Goal: Task Accomplishment & Management: Manage account settings

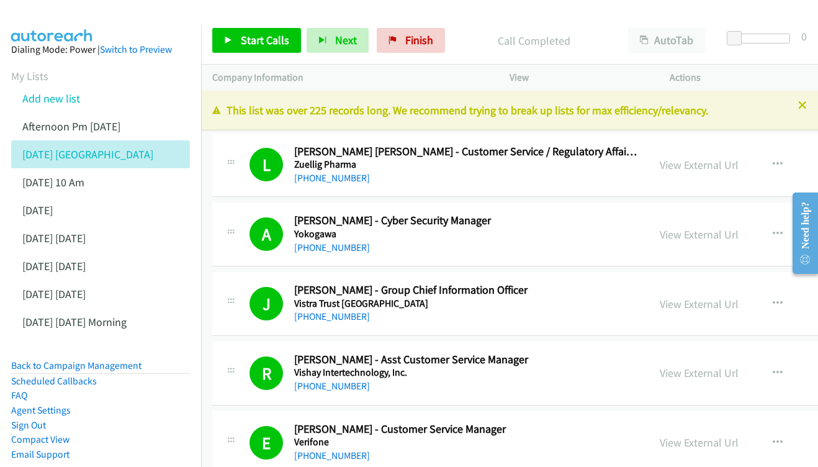
scroll to position [17649, 0]
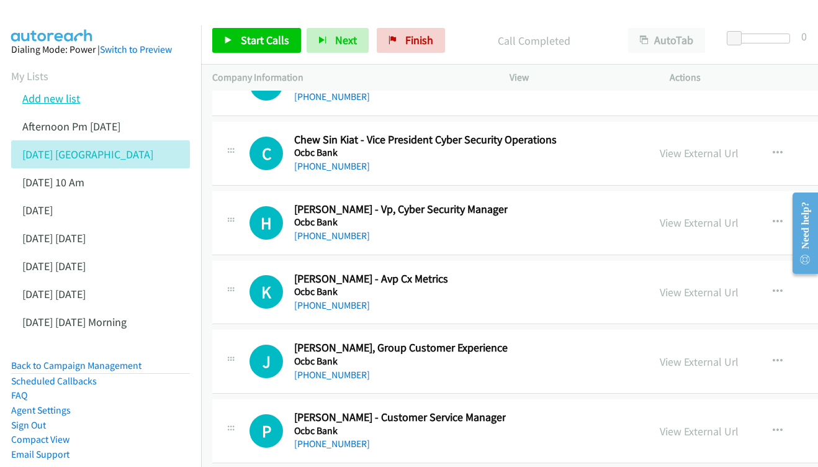
click at [59, 99] on link "Add new list" at bounding box center [51, 98] width 58 height 14
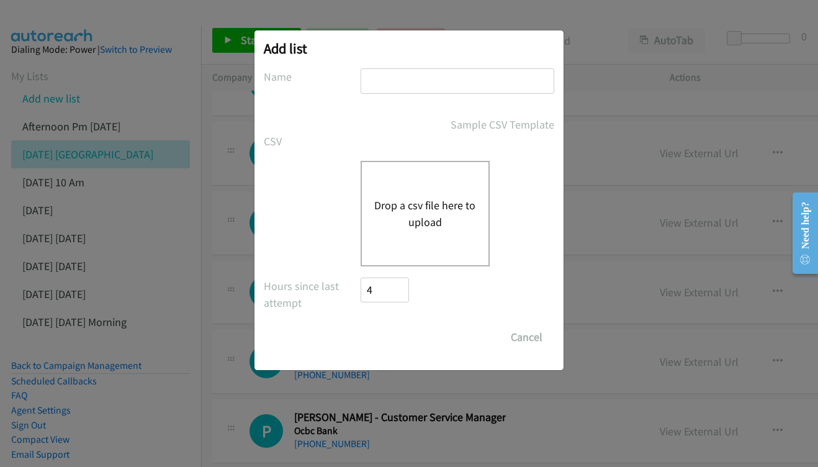
click at [407, 96] on div at bounding box center [458, 86] width 194 height 37
click at [432, 87] on input "text" at bounding box center [458, 80] width 194 height 25
type input "lenovo ph [DATE]"
click at [410, 242] on div "Drop a csv file here to upload" at bounding box center [425, 214] width 129 height 106
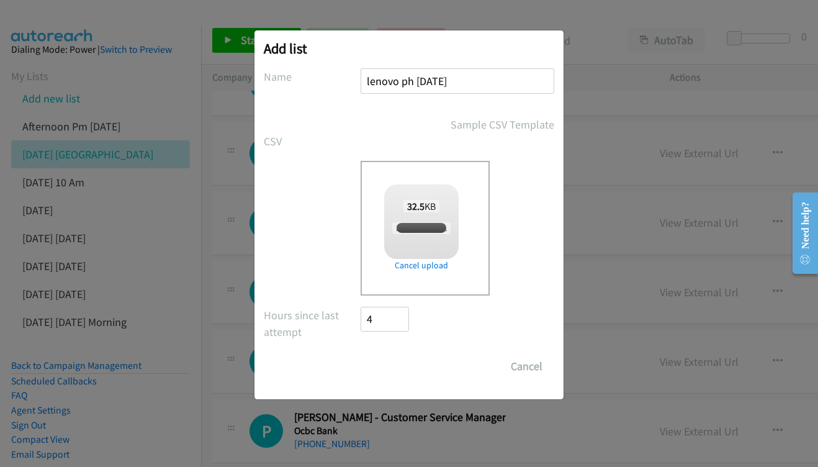
checkbox input "true"
click at [389, 368] on input "Save List" at bounding box center [393, 366] width 65 height 25
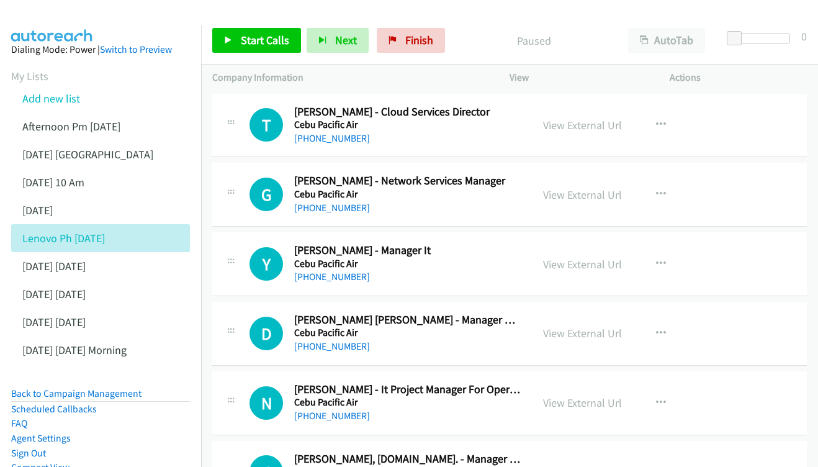
click at [583, 117] on div "View External Url" at bounding box center [582, 125] width 79 height 17
click at [580, 124] on link "View External Url" at bounding box center [582, 125] width 79 height 14
click at [604, 201] on div "View External Url View External Url Schedule/Manage Callback Start Calls Here R…" at bounding box center [617, 194] width 171 height 41
click at [584, 195] on link "View External Url" at bounding box center [582, 195] width 79 height 14
click at [564, 257] on link "View External Url" at bounding box center [582, 264] width 79 height 14
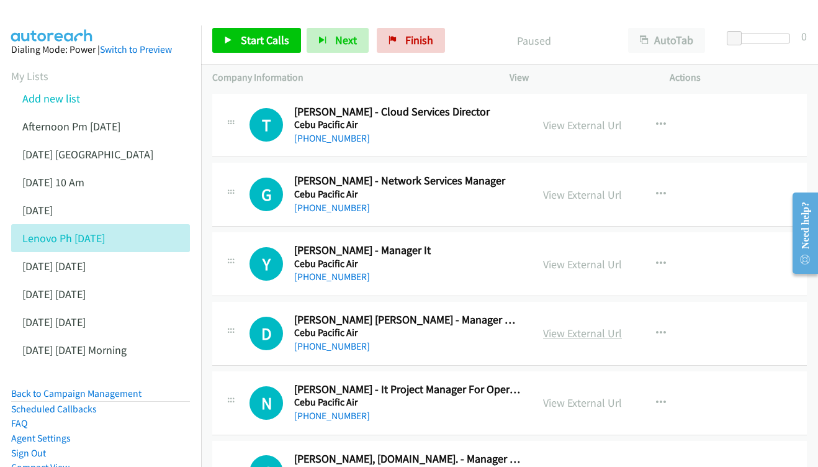
click at [560, 333] on link "View External Url" at bounding box center [582, 333] width 79 height 14
click at [569, 396] on link "View External Url" at bounding box center [582, 403] width 79 height 14
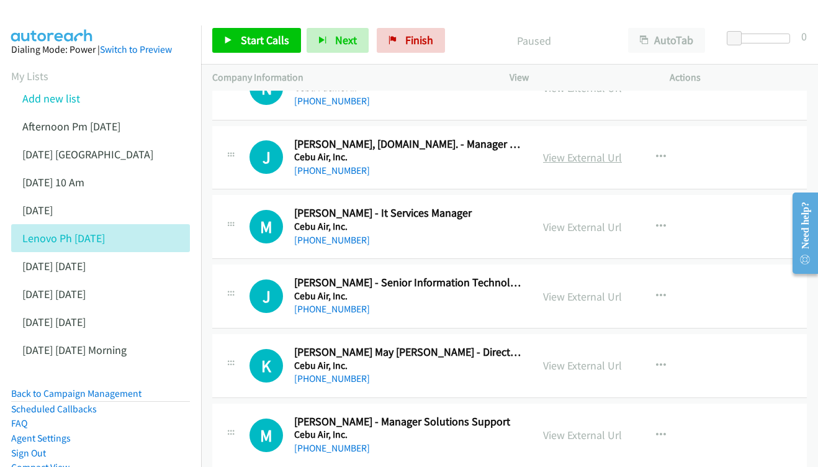
scroll to position [315, 0]
click at [569, 150] on link "View External Url" at bounding box center [582, 157] width 79 height 14
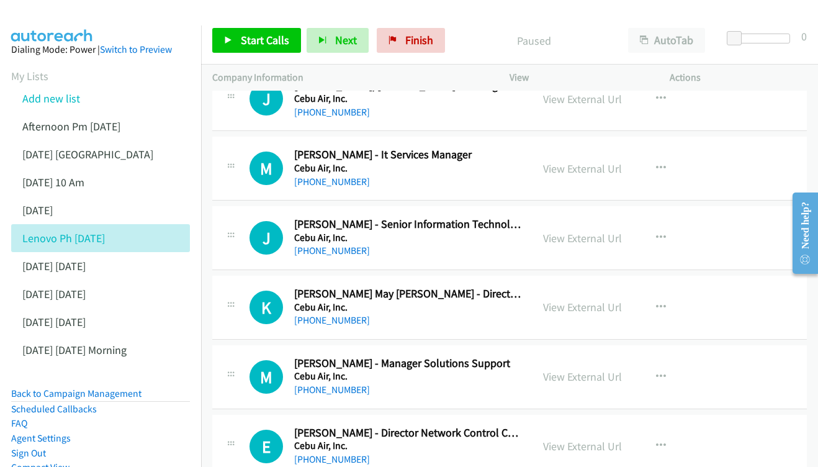
scroll to position [374, 0]
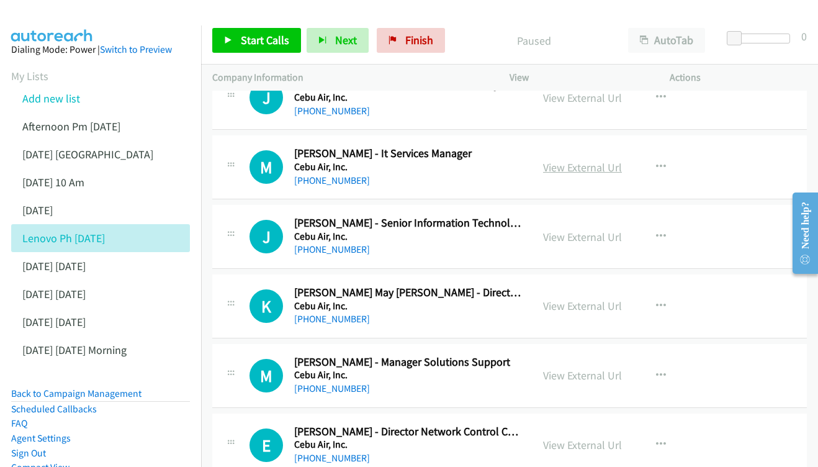
click at [596, 165] on link "View External Url" at bounding box center [582, 167] width 79 height 14
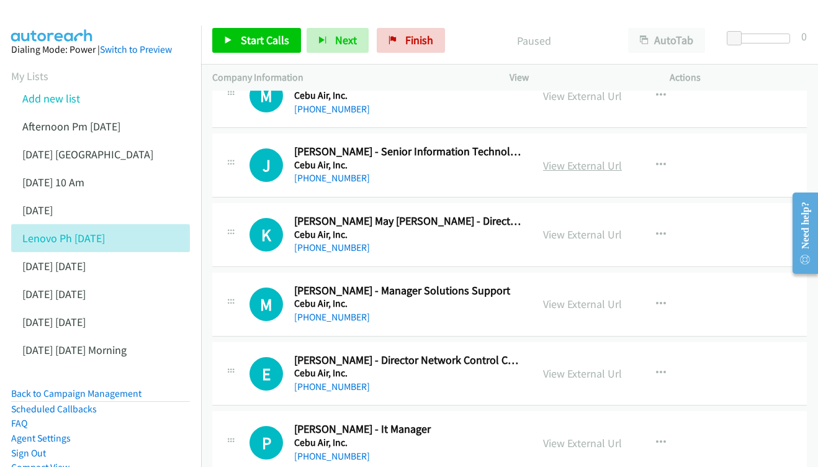
scroll to position [447, 0]
click at [572, 158] on link "View External Url" at bounding box center [582, 165] width 79 height 14
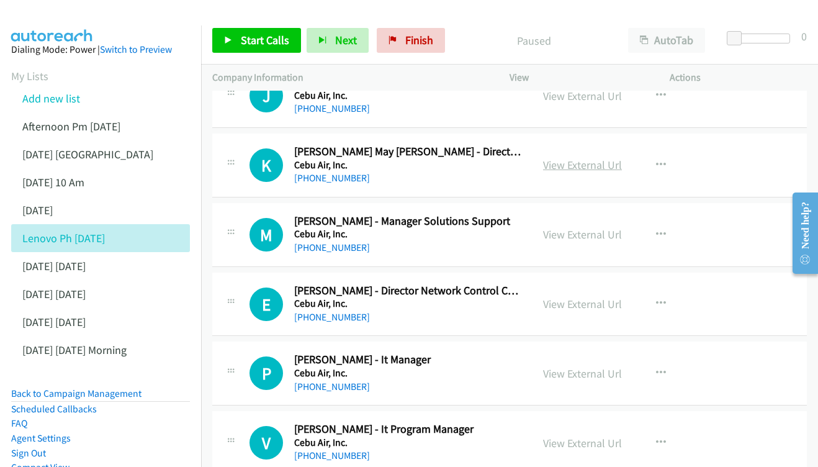
scroll to position [517, 0]
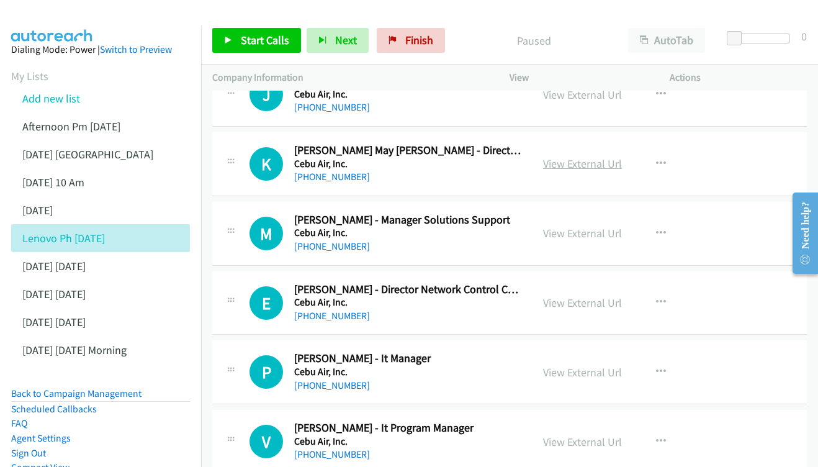
click at [601, 159] on link "View External Url" at bounding box center [582, 163] width 79 height 14
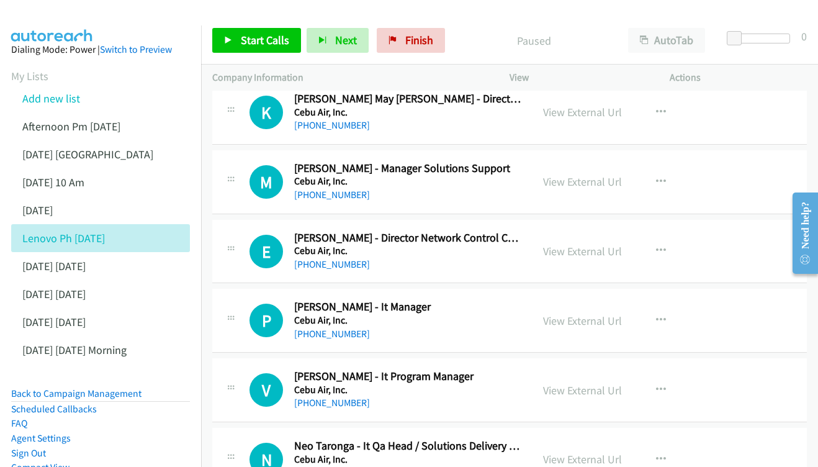
scroll to position [599, 0]
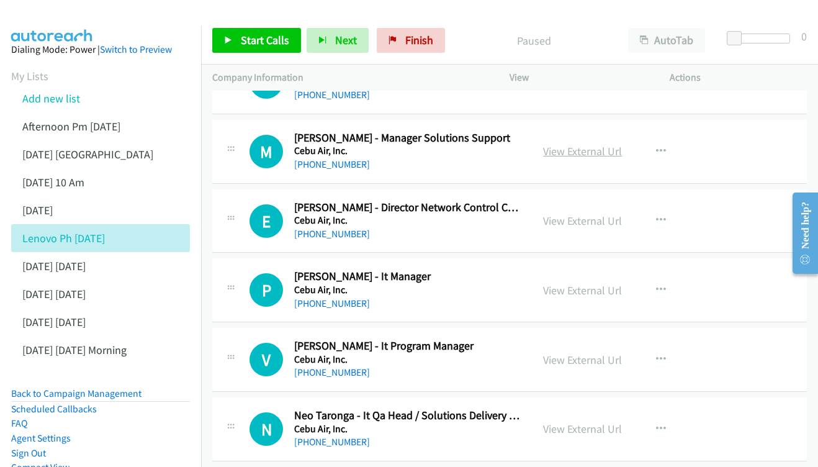
click at [558, 144] on link "View External Url" at bounding box center [582, 151] width 79 height 14
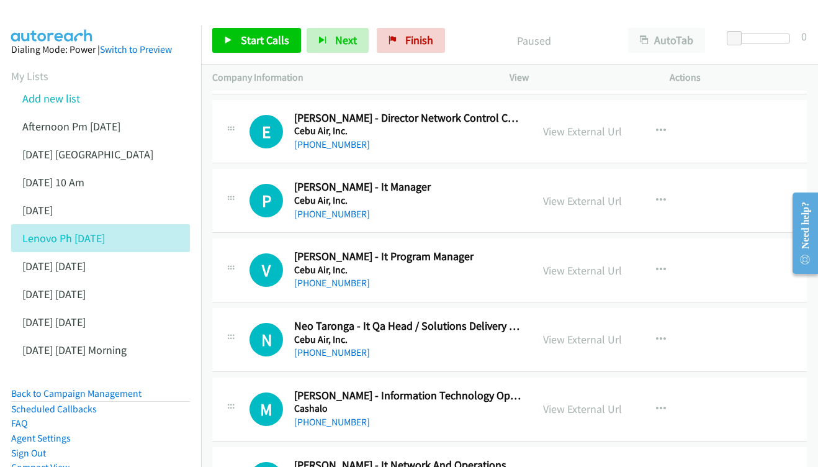
scroll to position [685, 0]
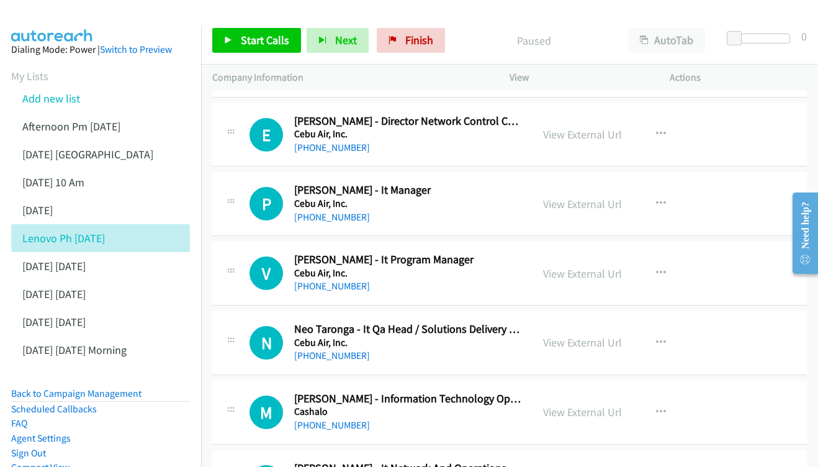
click at [568, 114] on div "View External Url View External Url Schedule/Manage Callback Start Calls Here R…" at bounding box center [617, 134] width 171 height 41
click at [560, 127] on link "View External Url" at bounding box center [582, 134] width 79 height 14
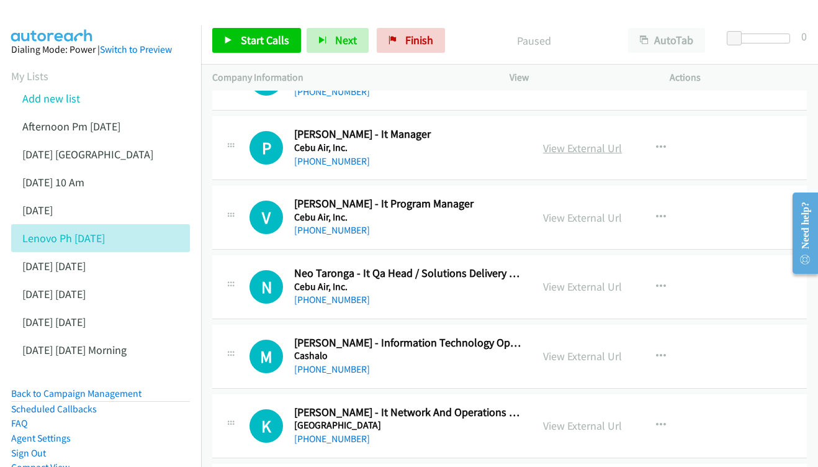
scroll to position [751, 0]
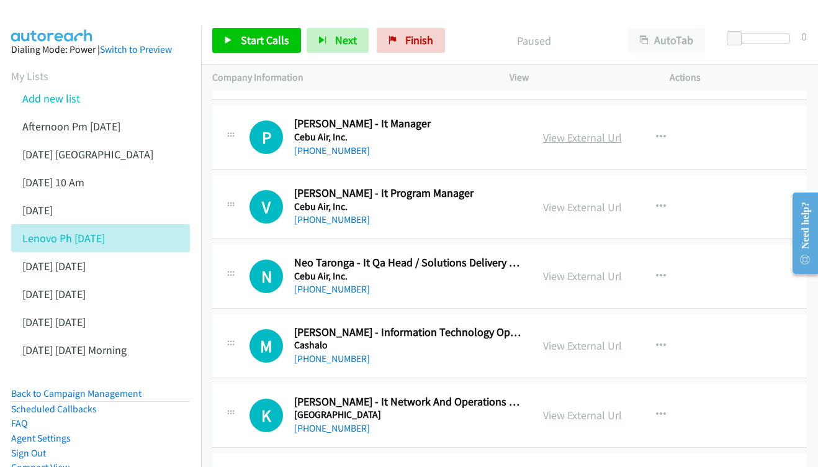
click at [557, 130] on link "View External Url" at bounding box center [582, 137] width 79 height 14
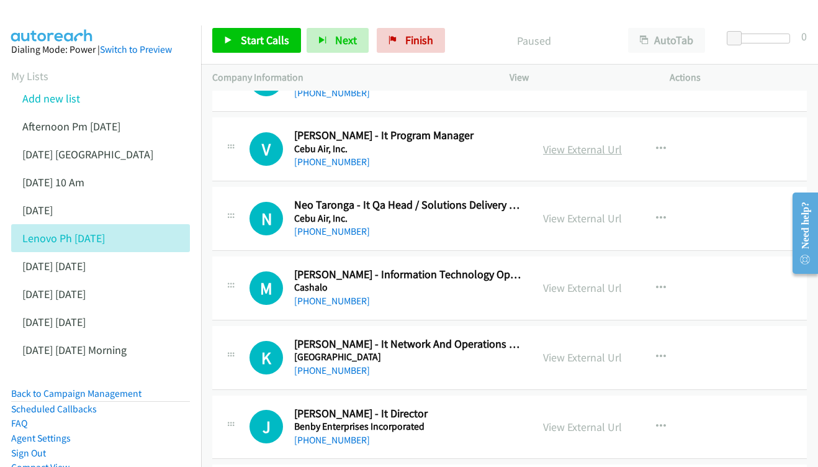
click at [575, 142] on link "View External Url" at bounding box center [582, 149] width 79 height 14
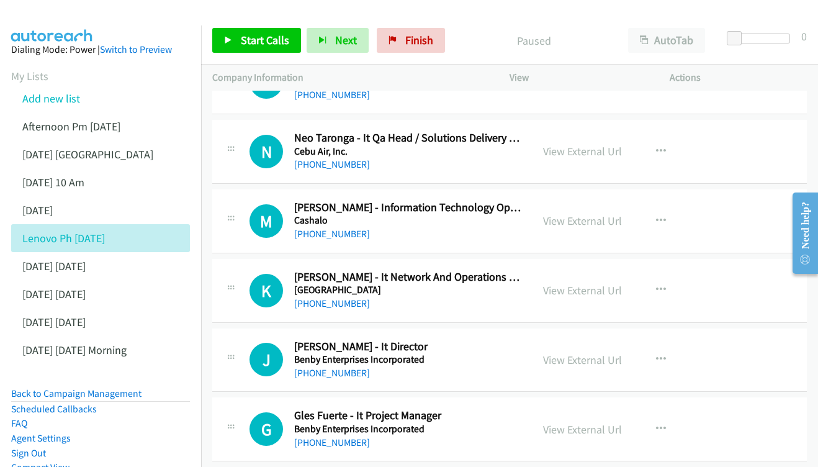
scroll to position [879, 0]
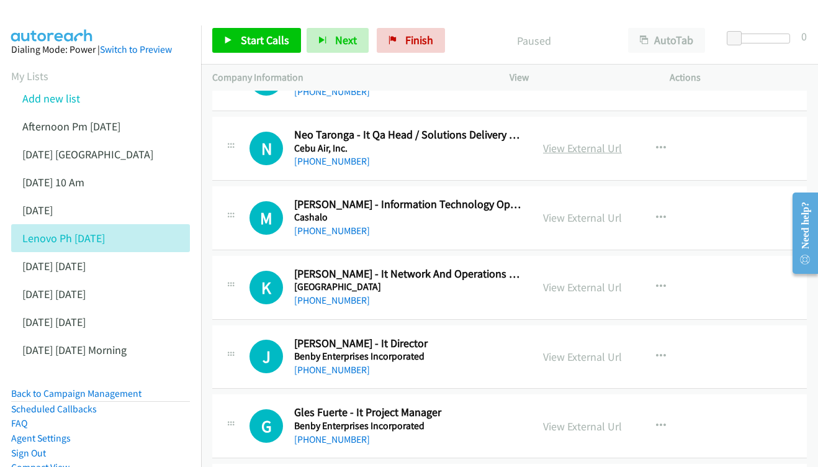
click at [573, 141] on link "View External Url" at bounding box center [582, 148] width 79 height 14
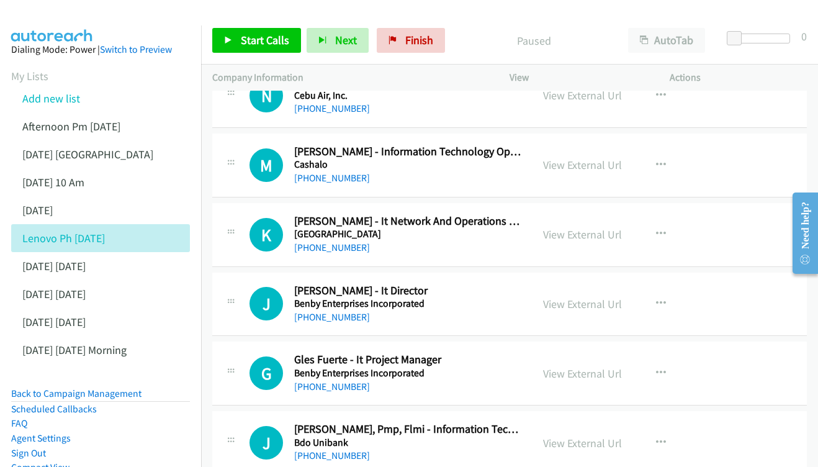
scroll to position [946, 0]
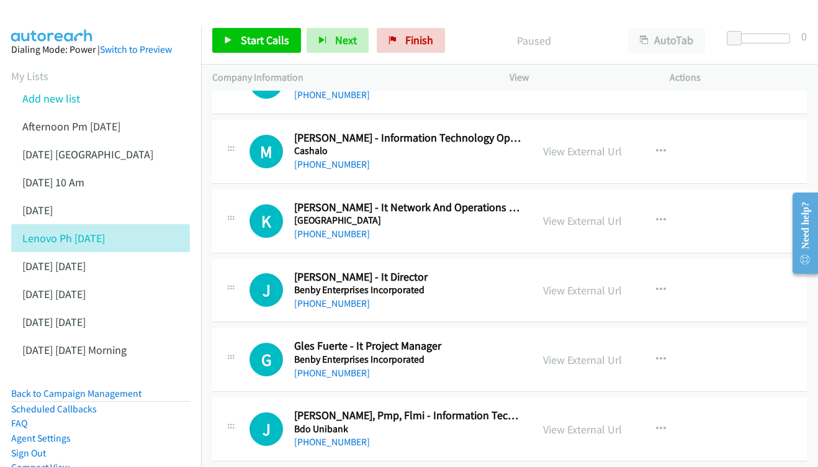
click at [571, 146] on div "View External Url View External Url Schedule/Manage Callback Start Calls Here R…" at bounding box center [617, 151] width 171 height 41
click at [566, 144] on link "View External Url" at bounding box center [582, 151] width 79 height 14
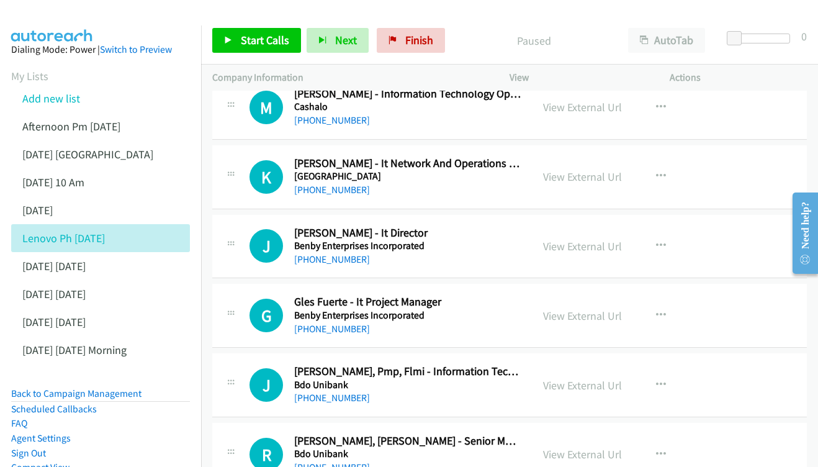
scroll to position [997, 0]
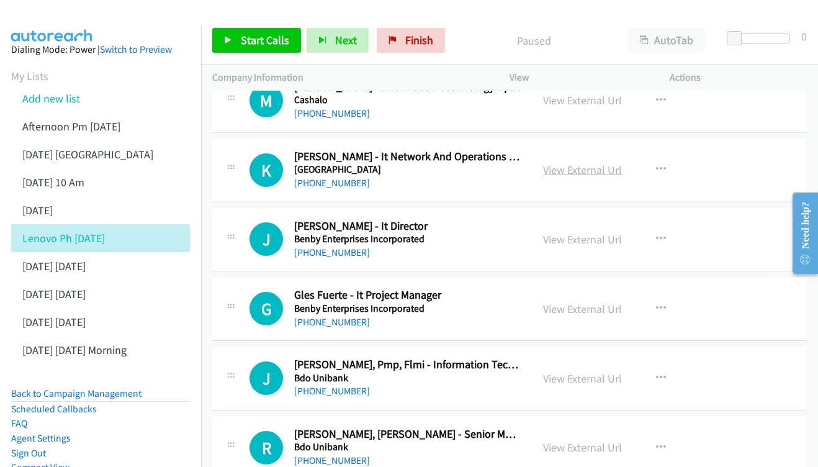
click at [573, 163] on link "View External Url" at bounding box center [582, 170] width 79 height 14
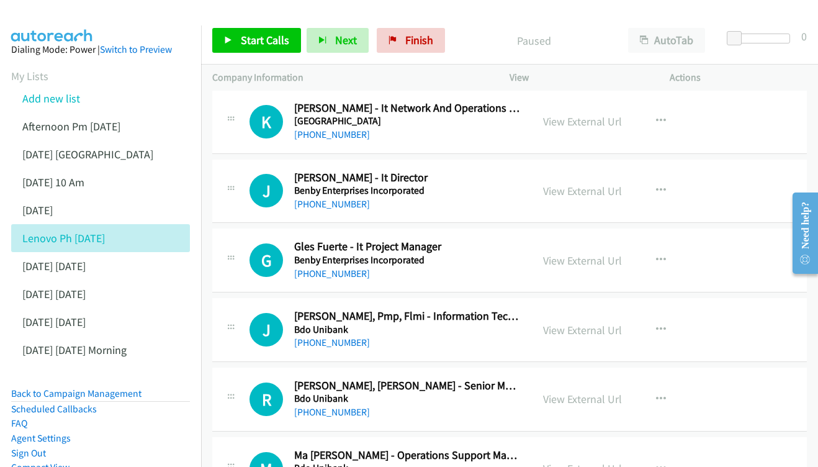
scroll to position [1063, 0]
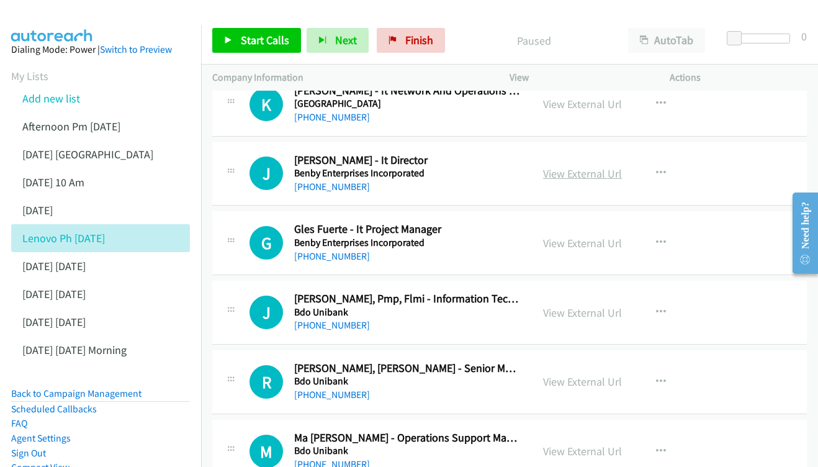
click at [562, 166] on link "View External Url" at bounding box center [582, 173] width 79 height 14
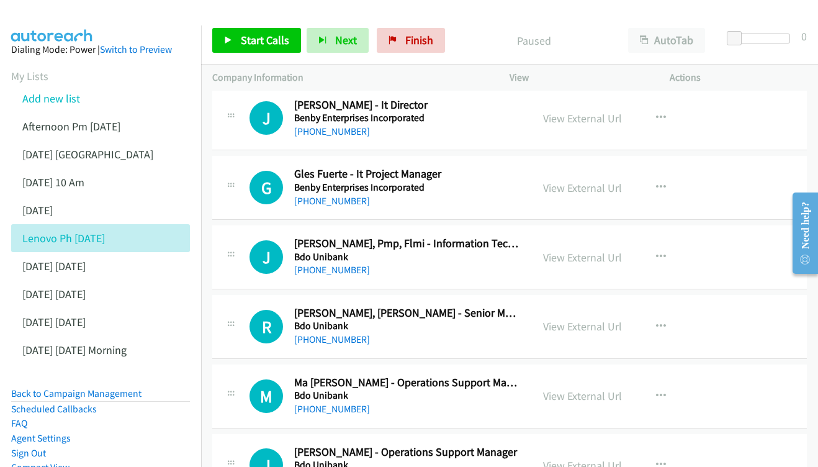
scroll to position [1145, 0]
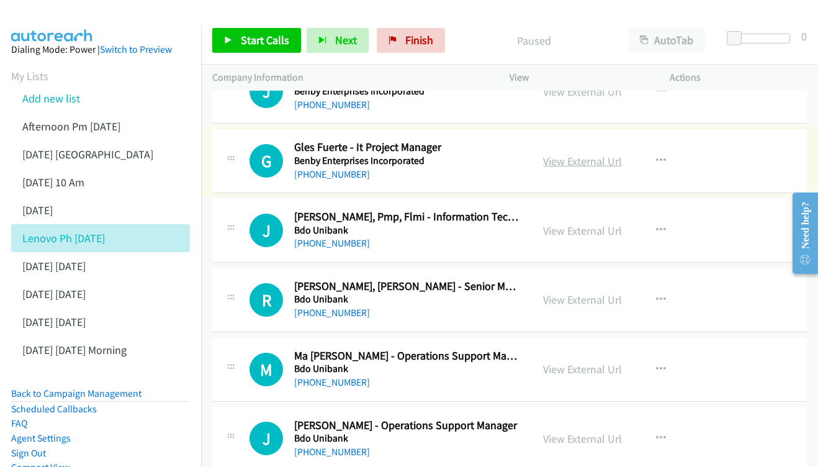
click at [563, 154] on link "View External Url" at bounding box center [582, 161] width 79 height 14
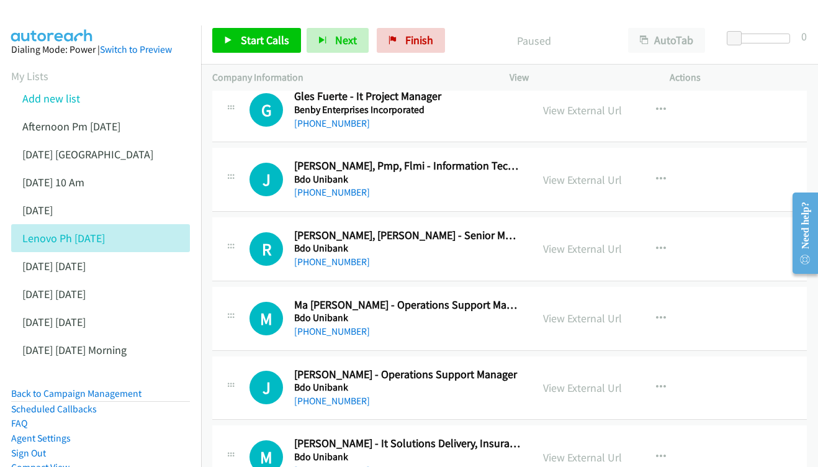
scroll to position [1211, 0]
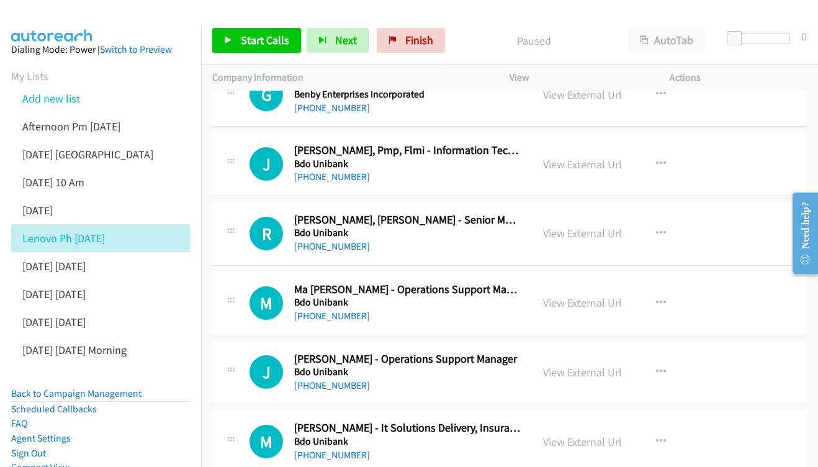
click at [592, 156] on div "View External Url View External Url Schedule/Manage Callback Start Calls Here R…" at bounding box center [617, 163] width 171 height 41
click at [594, 157] on link "View External Url" at bounding box center [582, 164] width 79 height 14
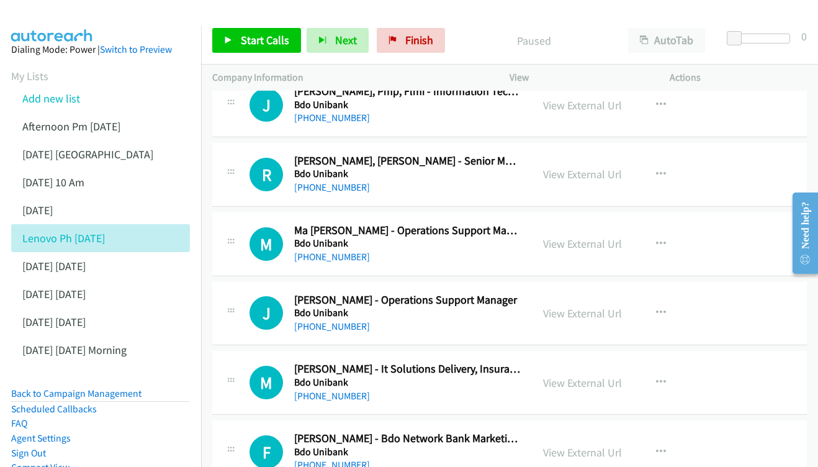
scroll to position [1282, 0]
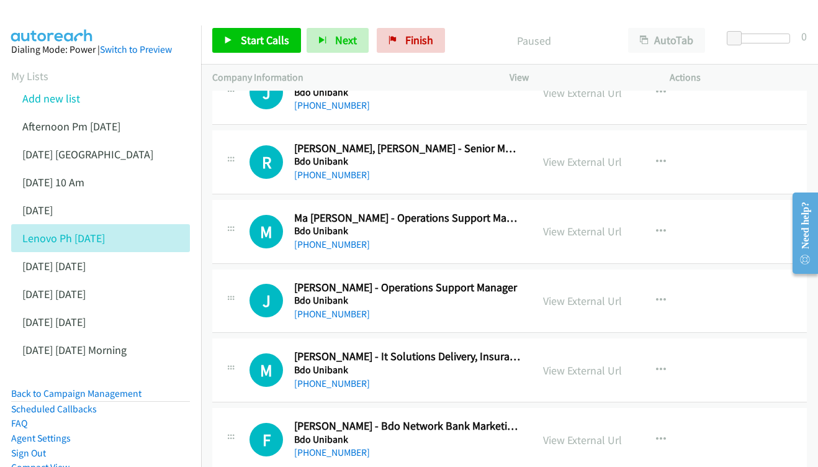
click at [573, 153] on div "View External Url" at bounding box center [582, 161] width 79 height 17
click at [571, 155] on link "View External Url" at bounding box center [582, 162] width 79 height 14
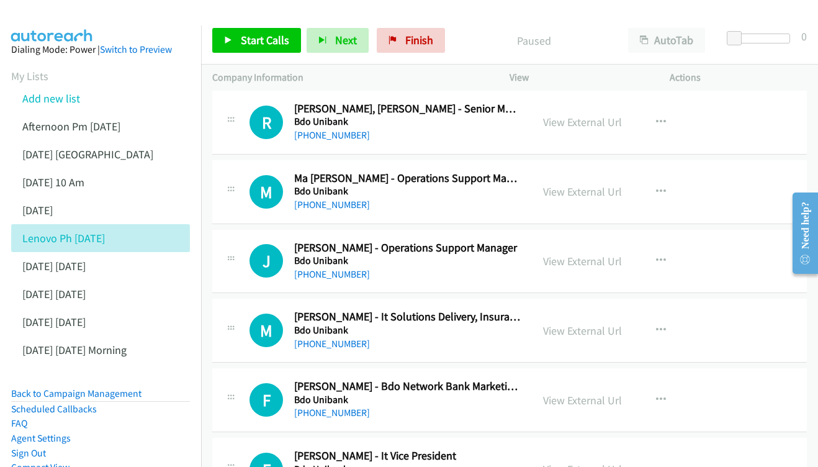
scroll to position [1346, 0]
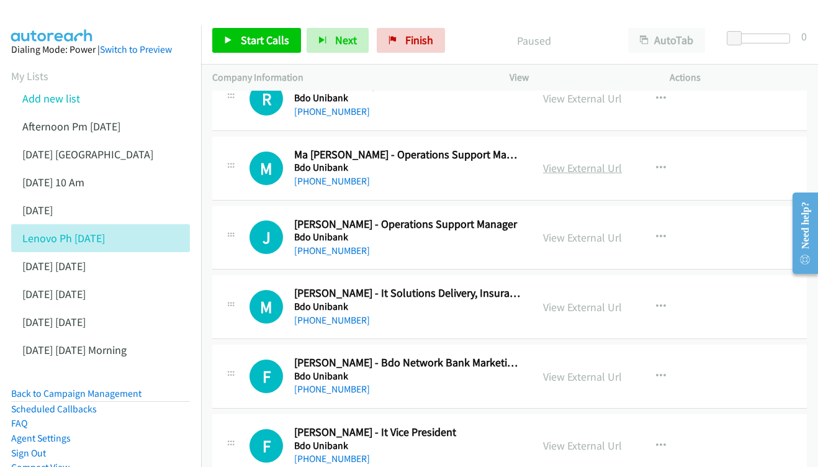
click at [571, 161] on link "View External Url" at bounding box center [582, 168] width 79 height 14
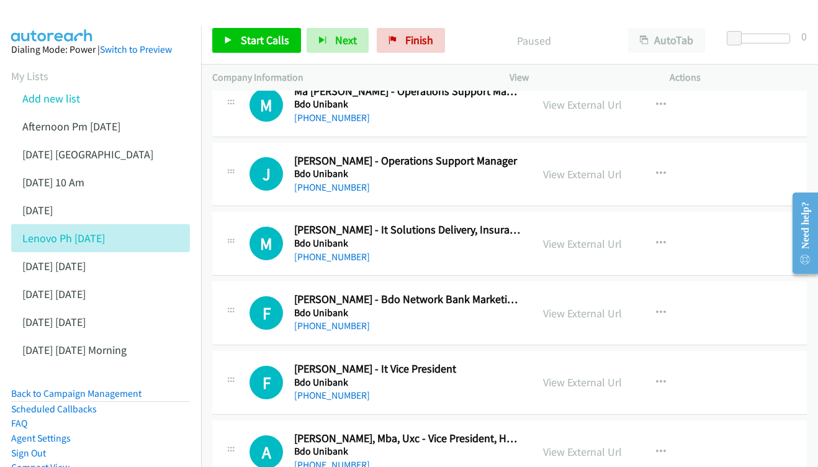
scroll to position [1425, 0]
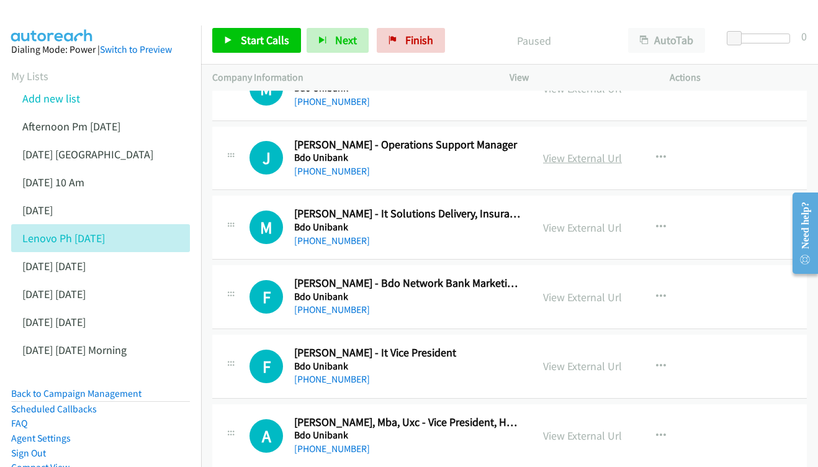
click at [550, 151] on link "View External Url" at bounding box center [582, 158] width 79 height 14
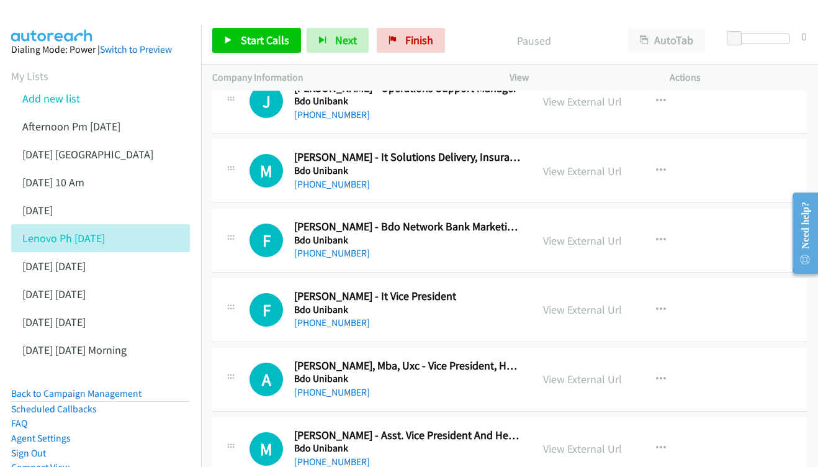
scroll to position [1496, 0]
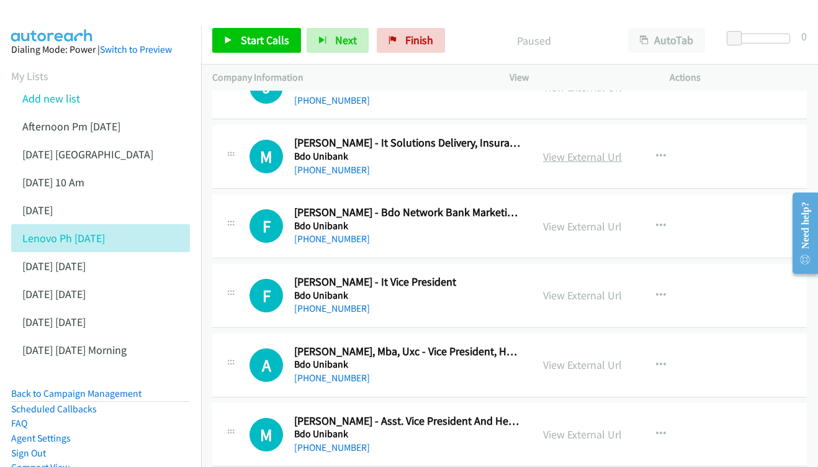
click at [599, 150] on link "View External Url" at bounding box center [582, 157] width 79 height 14
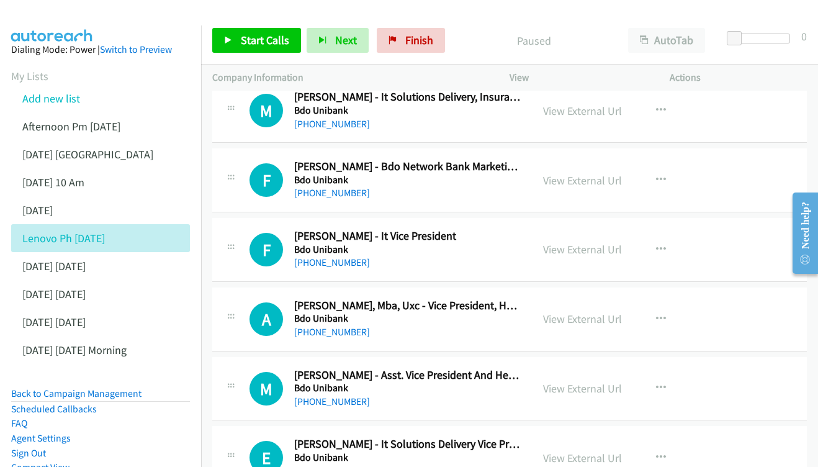
scroll to position [1565, 0]
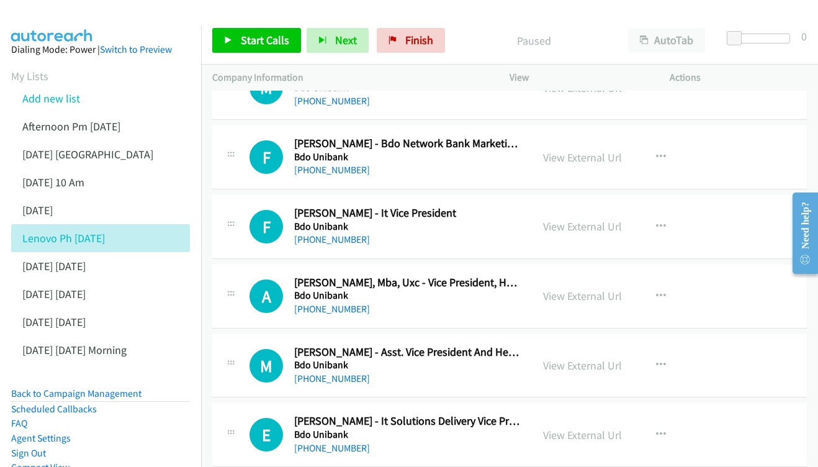
click at [588, 139] on div "View External Url View External Url Schedule/Manage Callback Start Calls Here R…" at bounding box center [617, 157] width 171 height 41
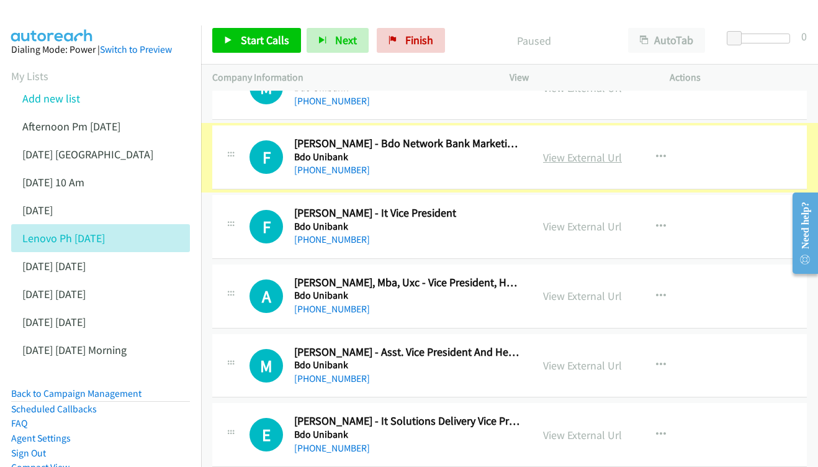
click at [544, 150] on link "View External Url" at bounding box center [582, 157] width 79 height 14
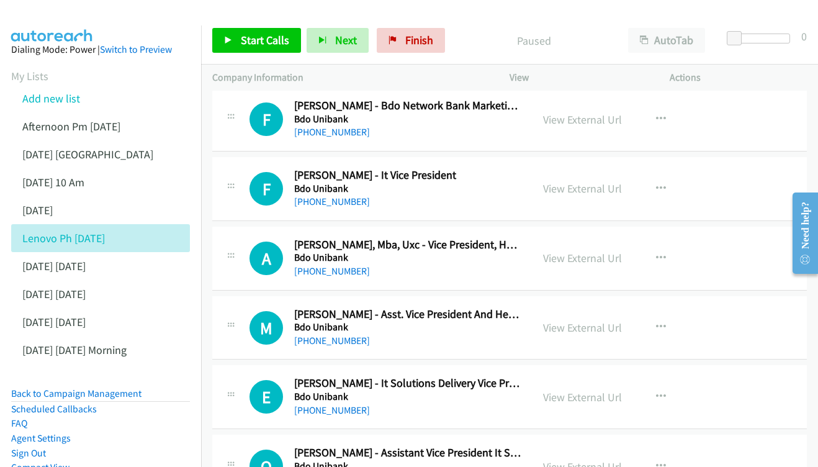
scroll to position [1618, 0]
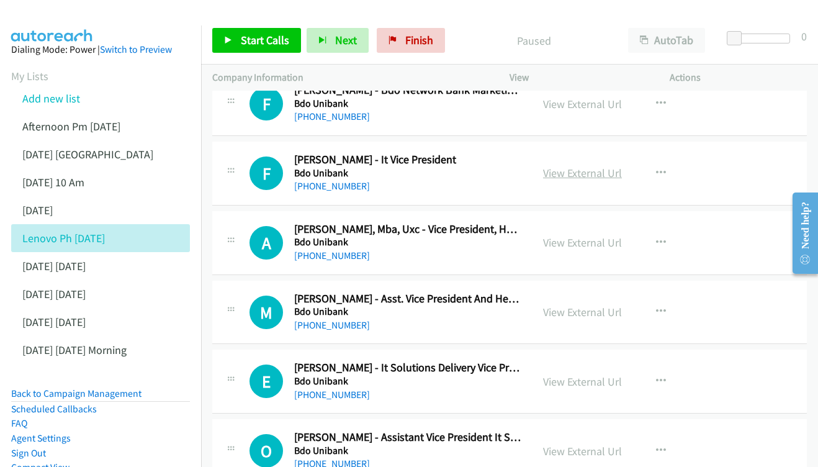
click at [566, 166] on link "View External Url" at bounding box center [582, 173] width 79 height 14
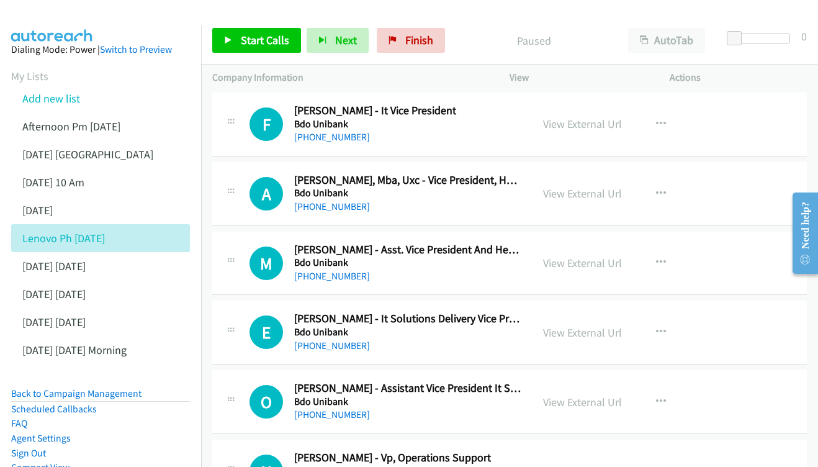
scroll to position [1674, 0]
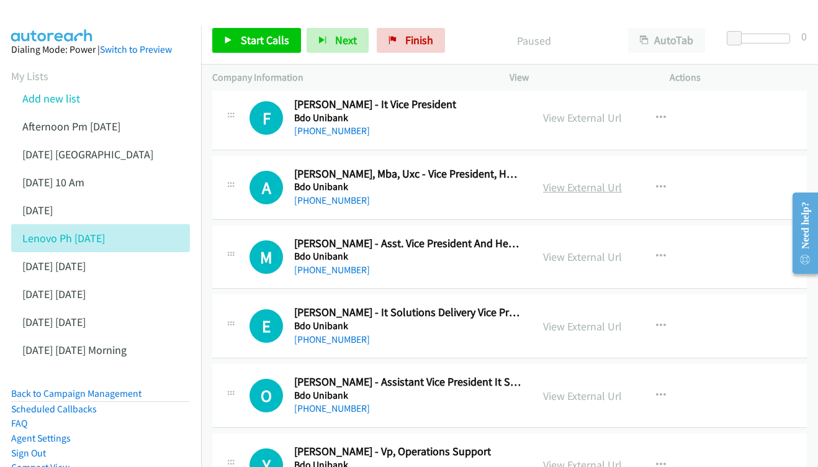
click at [587, 180] on link "View External Url" at bounding box center [582, 187] width 79 height 14
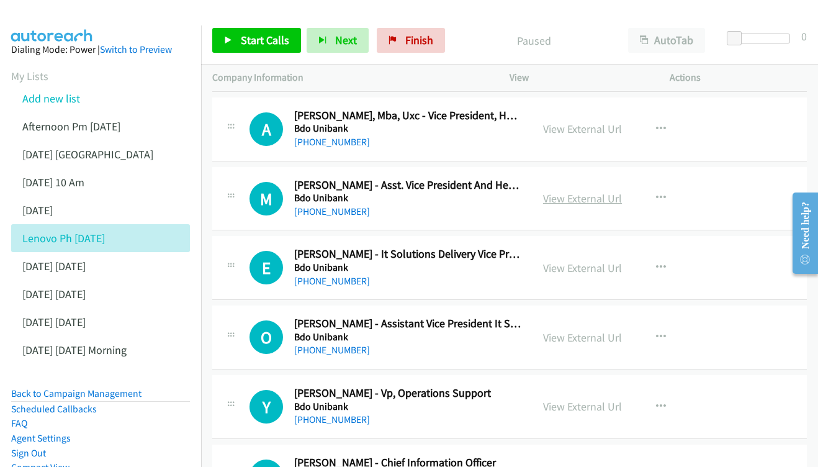
scroll to position [1738, 0]
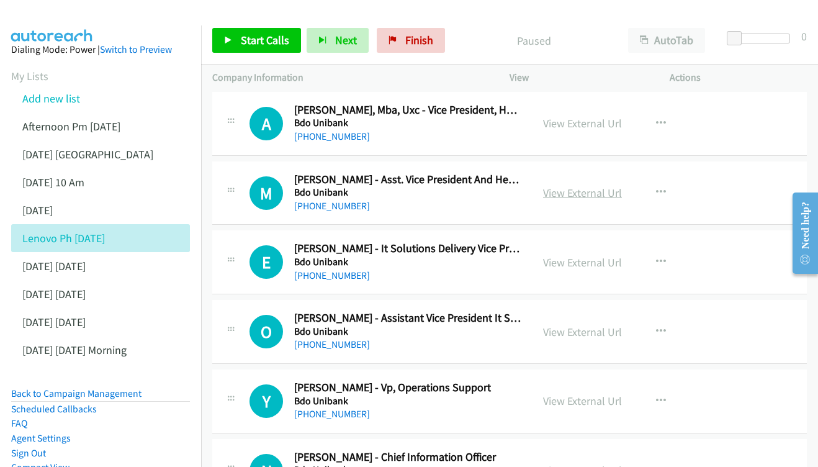
click at [591, 186] on link "View External Url" at bounding box center [582, 193] width 79 height 14
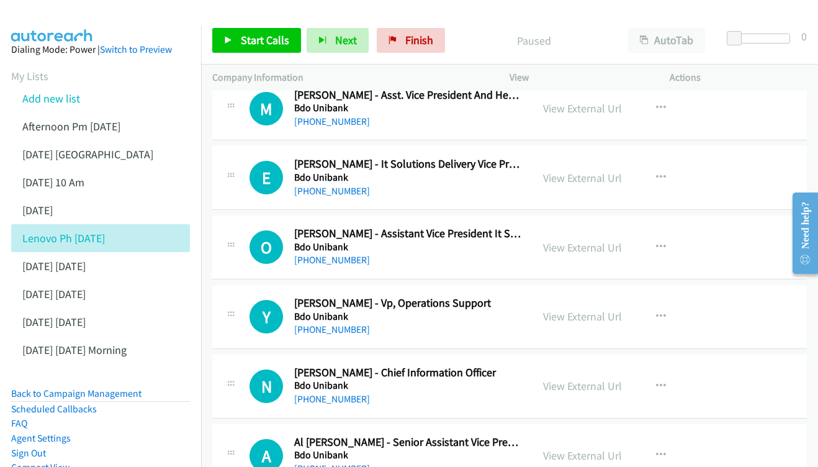
scroll to position [1823, 0]
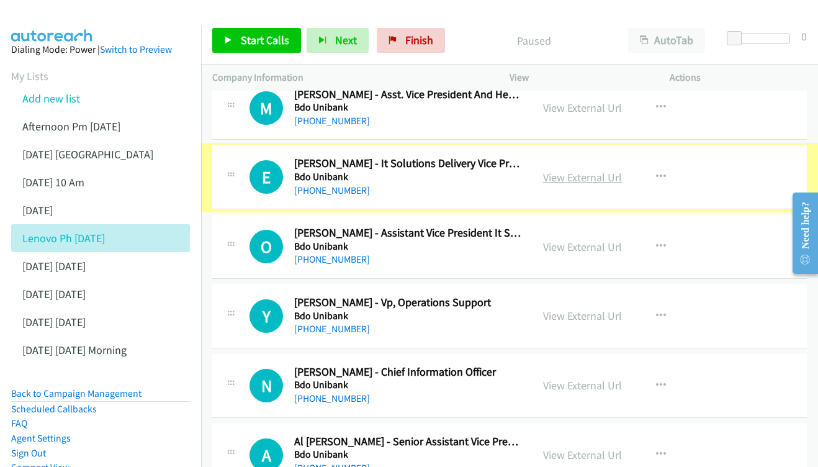
click at [580, 170] on link "View External Url" at bounding box center [582, 177] width 79 height 14
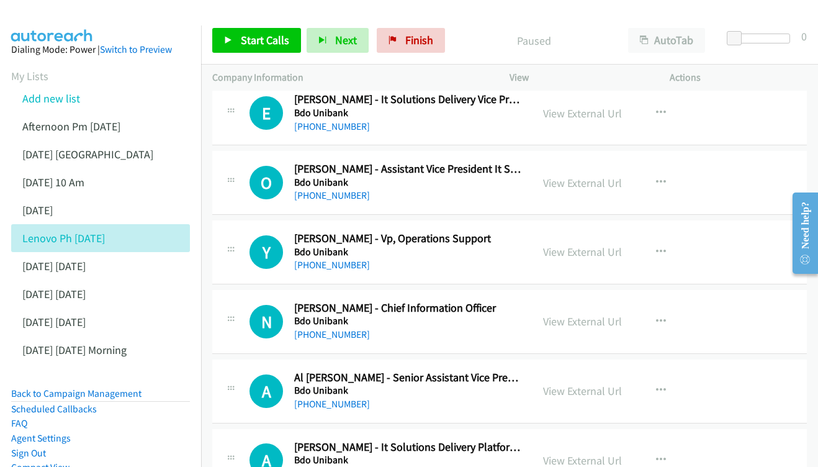
scroll to position [1897, 0]
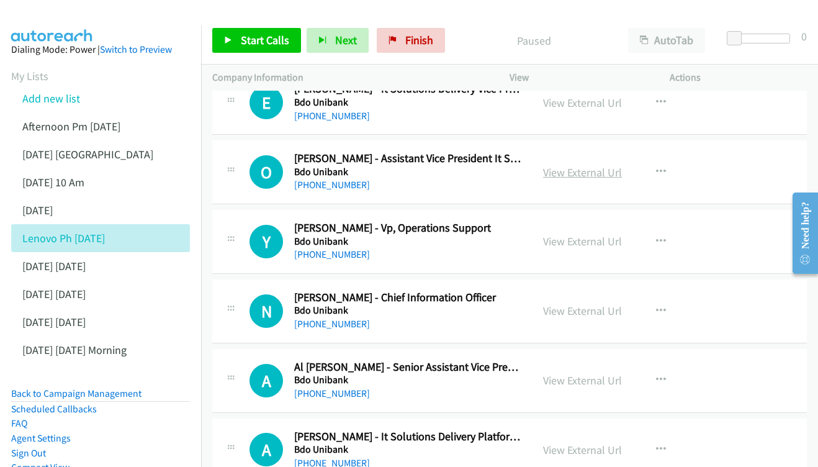
click at [568, 165] on link "View External Url" at bounding box center [582, 172] width 79 height 14
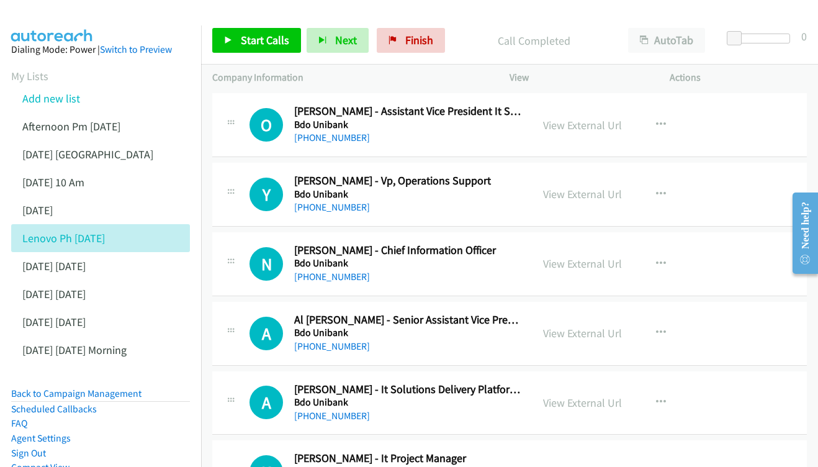
scroll to position [1966, 0]
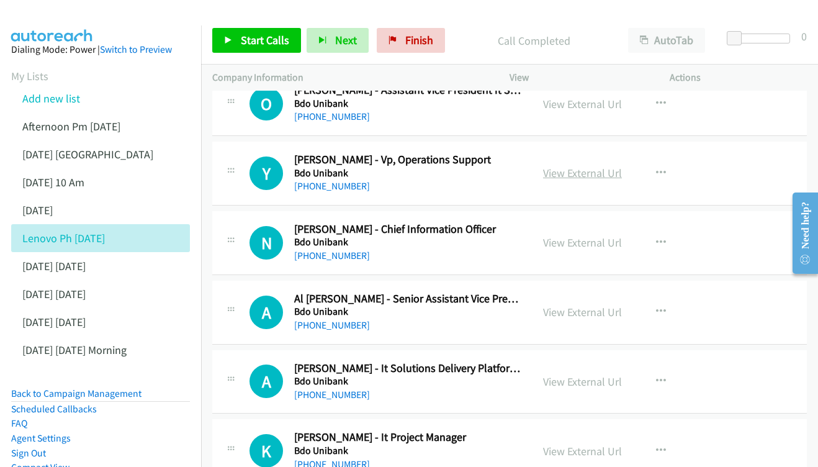
click at [581, 166] on link "View External Url" at bounding box center [582, 173] width 79 height 14
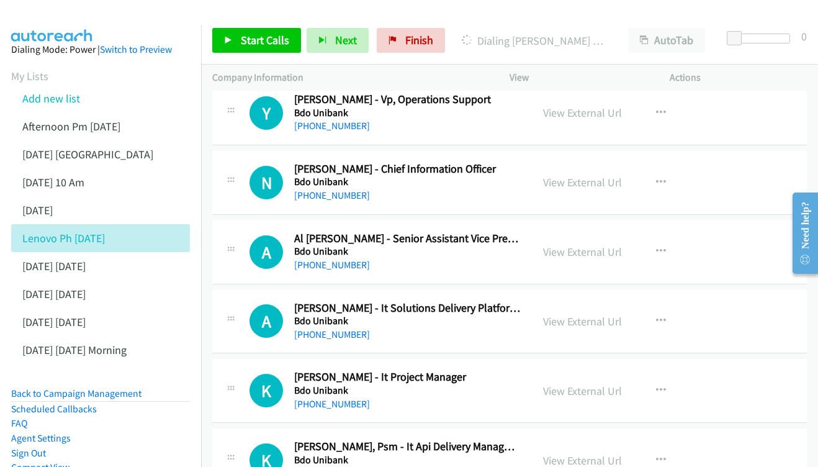
scroll to position [2028, 0]
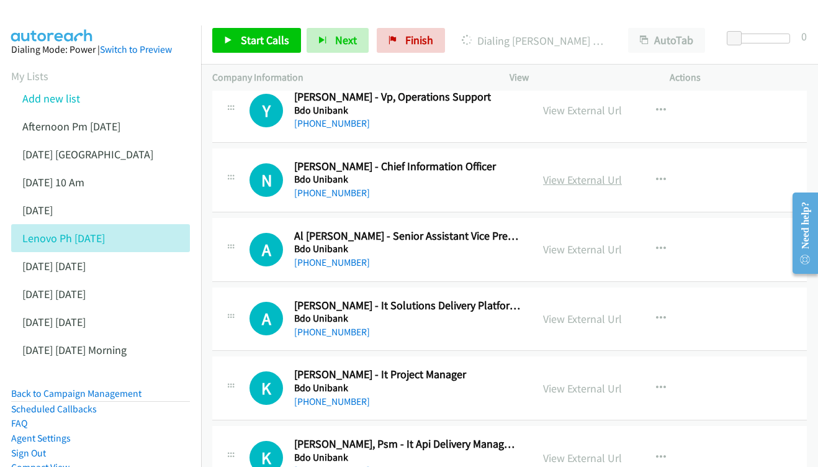
click at [575, 173] on link "View External Url" at bounding box center [582, 180] width 79 height 14
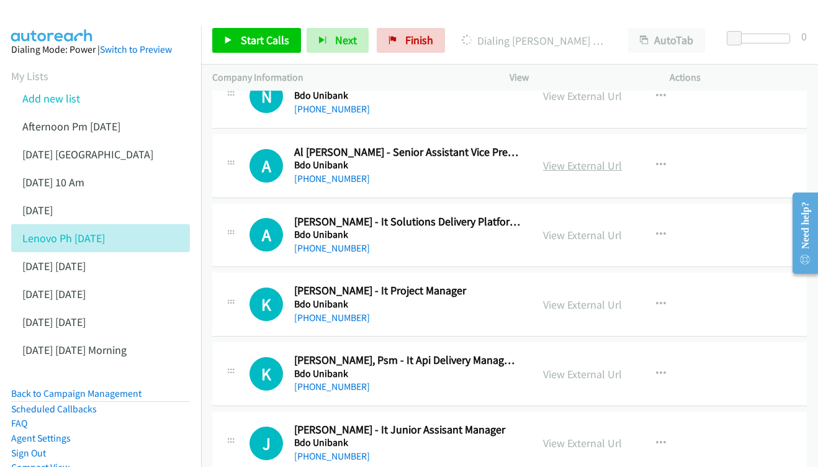
click at [575, 158] on link "View External Url" at bounding box center [582, 165] width 79 height 14
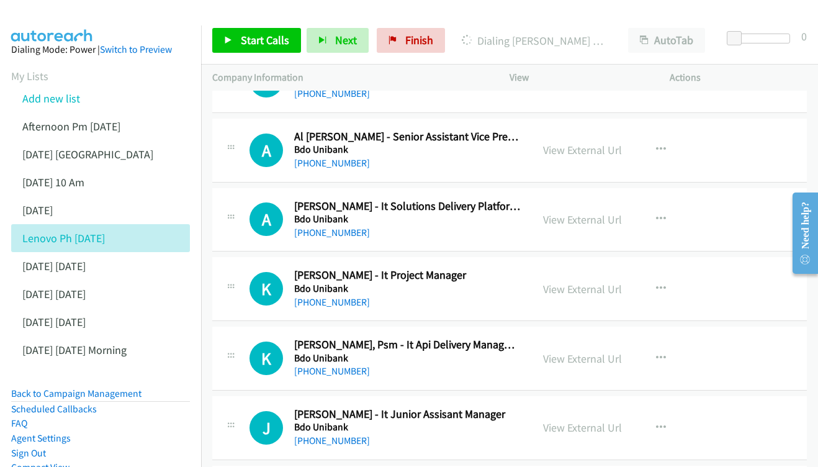
scroll to position [2179, 0]
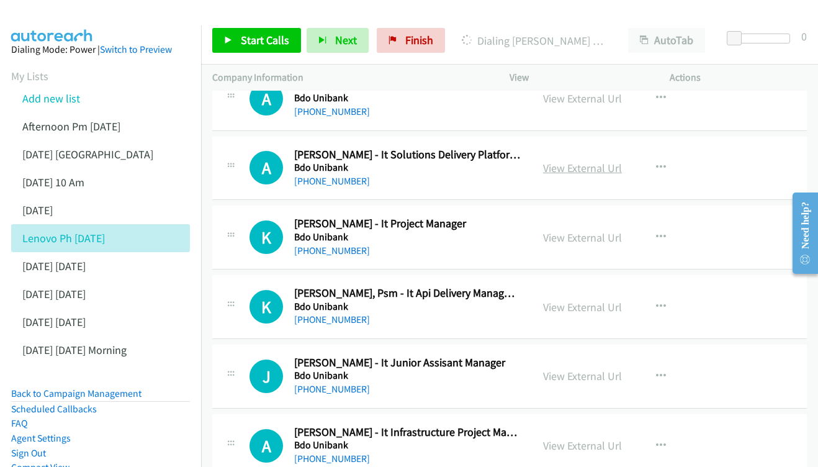
click at [561, 161] on link "View External Url" at bounding box center [582, 168] width 79 height 14
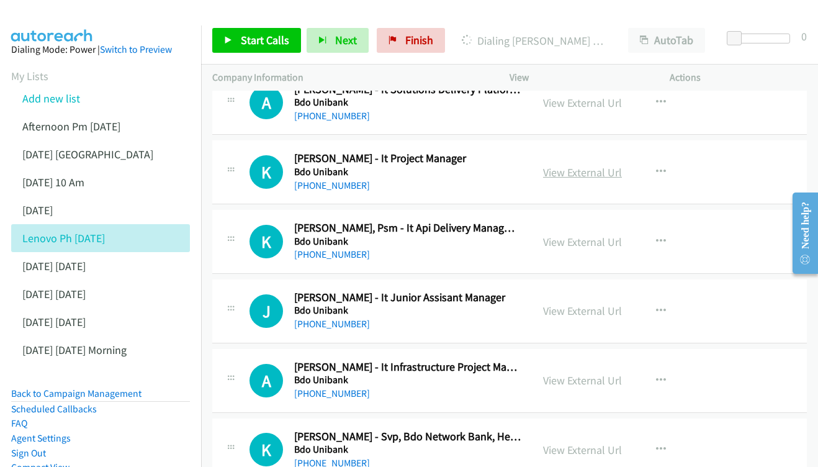
scroll to position [2247, 0]
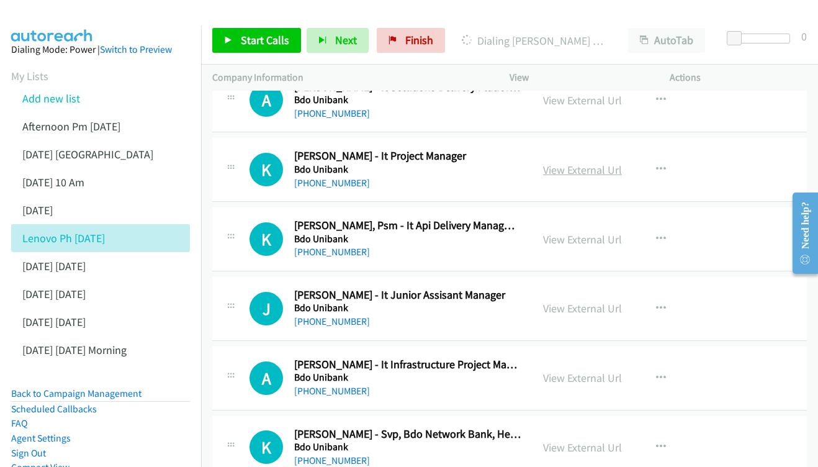
click at [580, 163] on link "View External Url" at bounding box center [582, 170] width 79 height 14
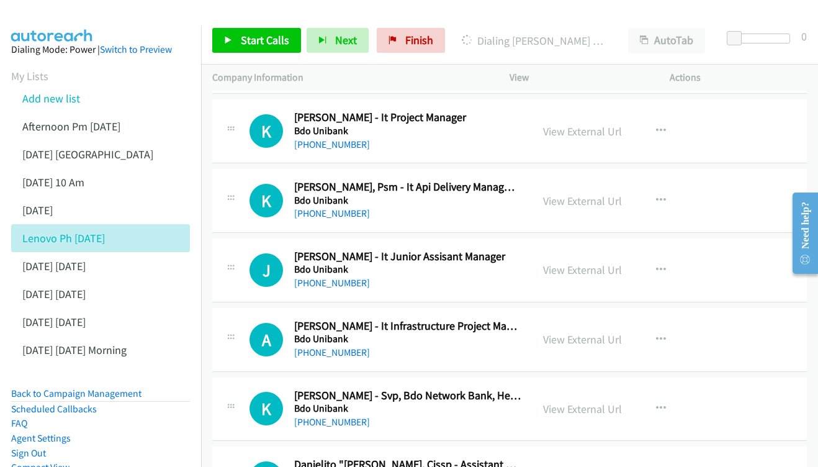
scroll to position [2288, 0]
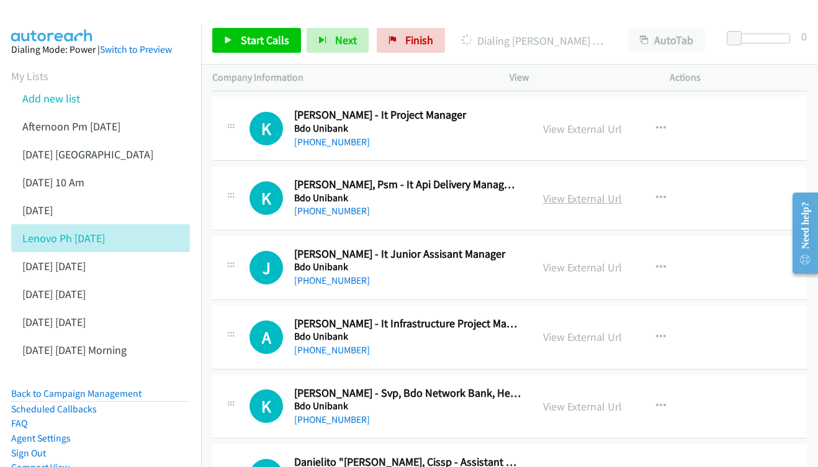
click at [583, 191] on link "View External Url" at bounding box center [582, 198] width 79 height 14
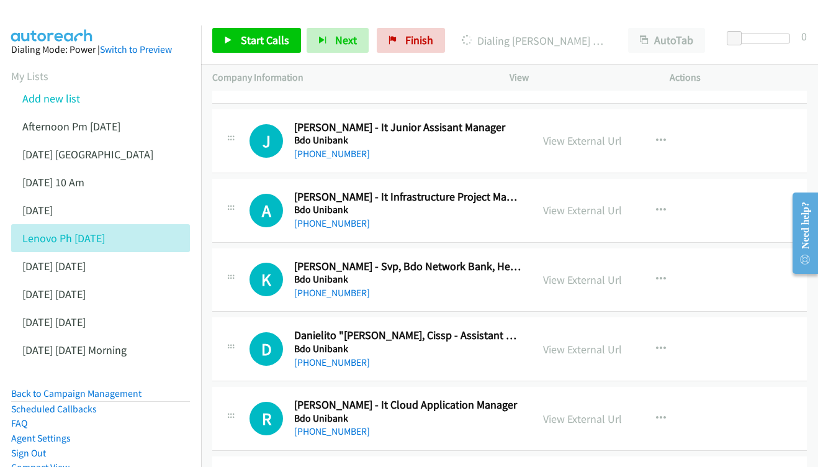
scroll to position [2430, 0]
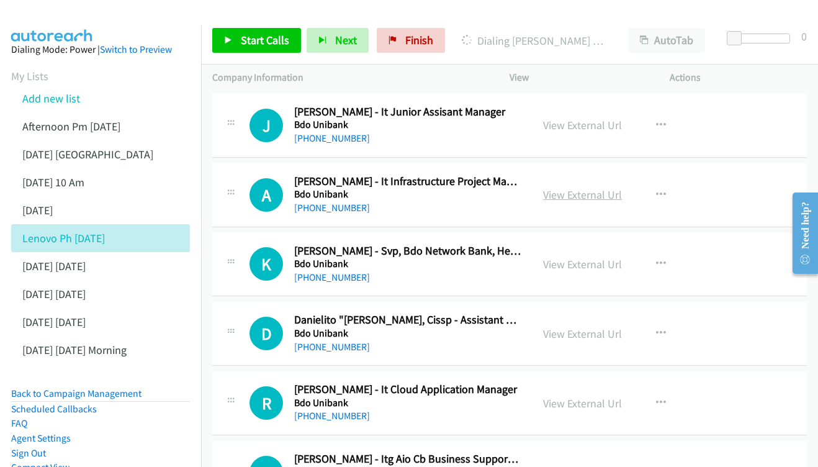
click at [566, 188] on link "View External Url" at bounding box center [582, 195] width 79 height 14
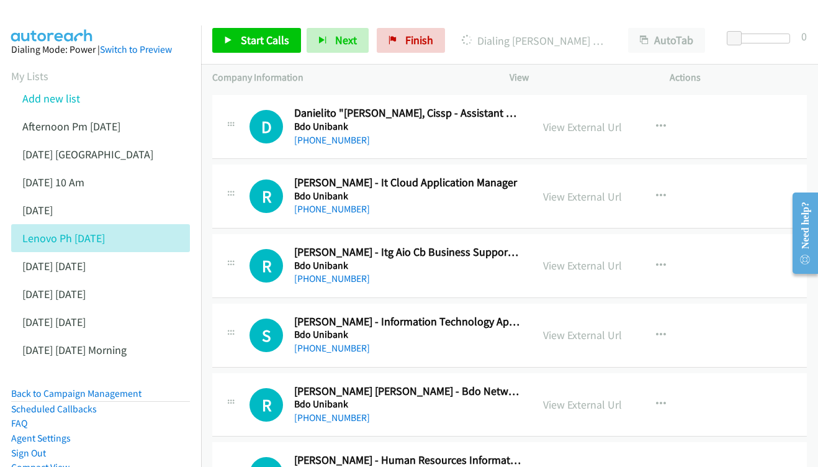
scroll to position [2662, 0]
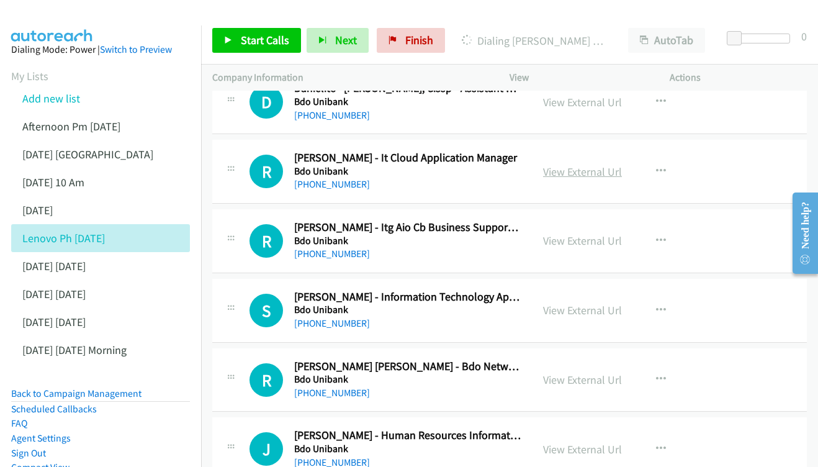
click at [604, 165] on link "View External Url" at bounding box center [582, 172] width 79 height 14
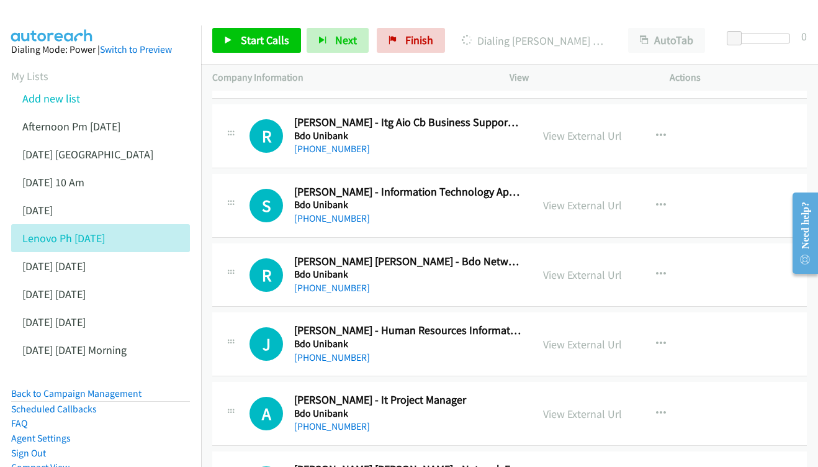
scroll to position [2769, 0]
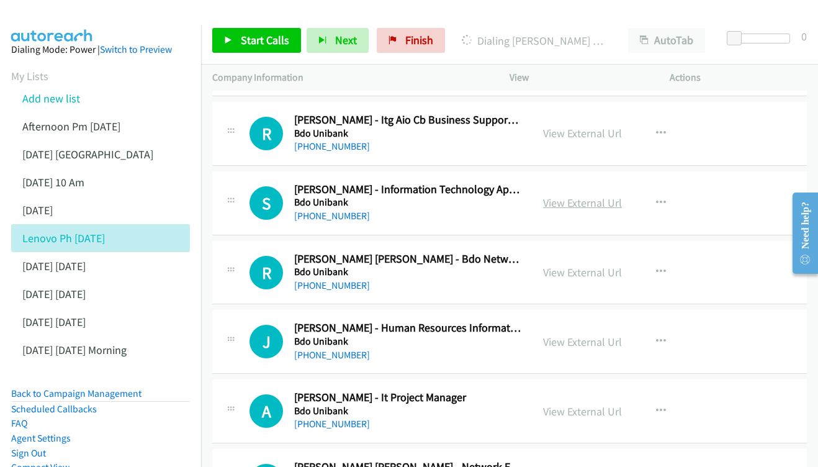
click at [592, 196] on link "View External Url" at bounding box center [582, 203] width 79 height 14
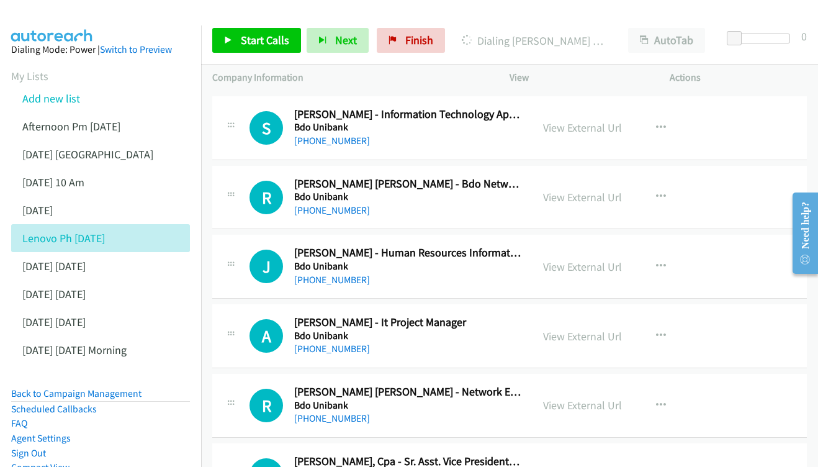
scroll to position [2847, 0]
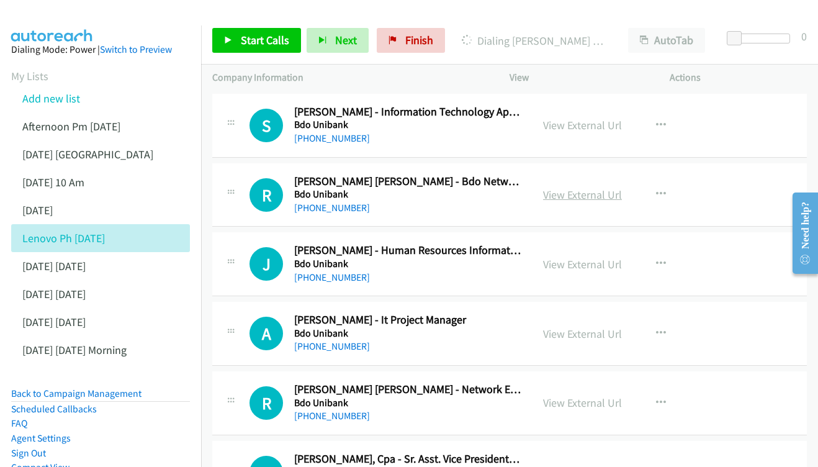
click at [566, 188] on link "View External Url" at bounding box center [582, 195] width 79 height 14
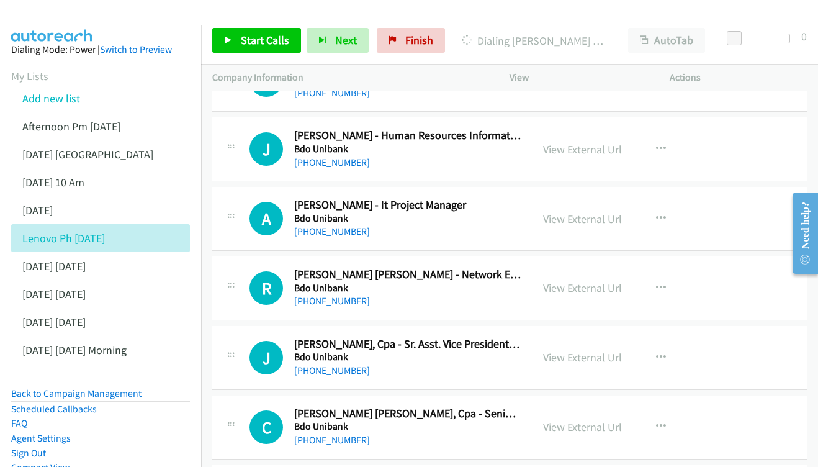
scroll to position [2982, 0]
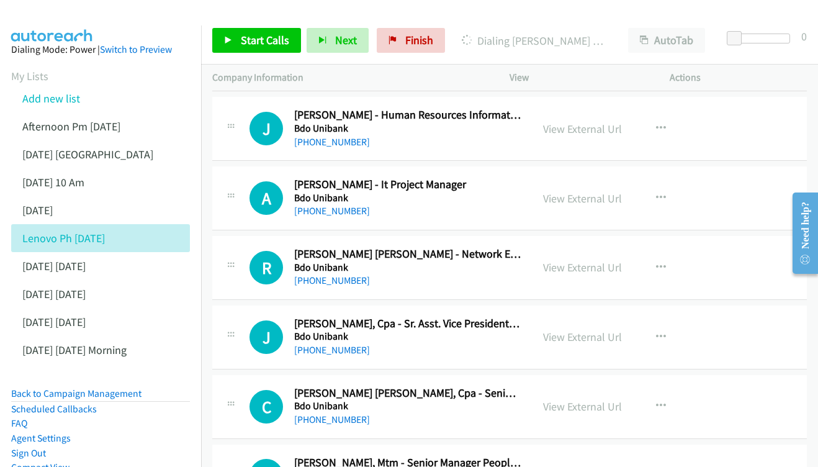
click at [576, 178] on div "View External Url View External Url Schedule/Manage Callback Start Calls Here R…" at bounding box center [617, 198] width 171 height 41
click at [575, 191] on link "View External Url" at bounding box center [582, 198] width 79 height 14
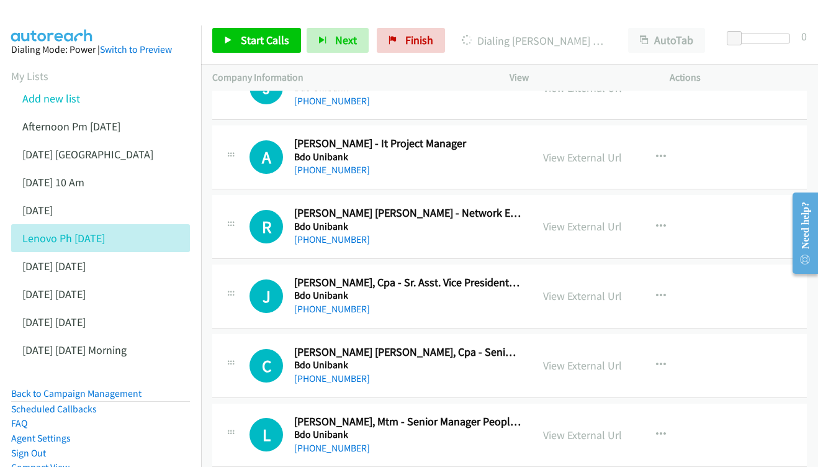
scroll to position [3045, 0]
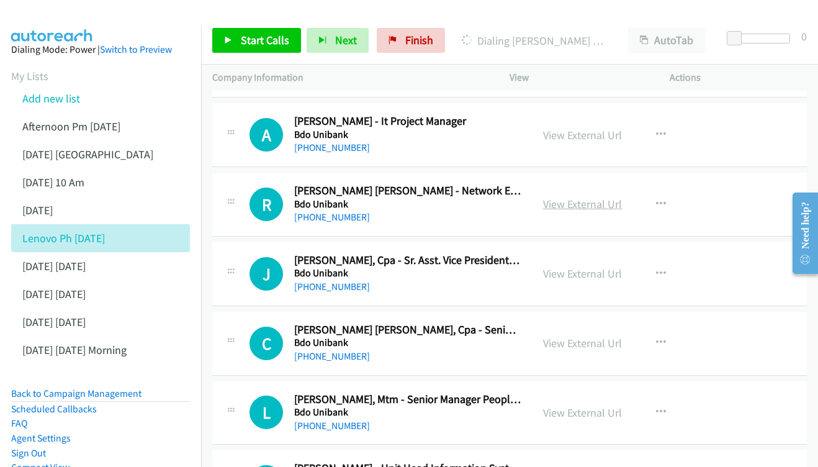
click at [599, 197] on link "View External Url" at bounding box center [582, 204] width 79 height 14
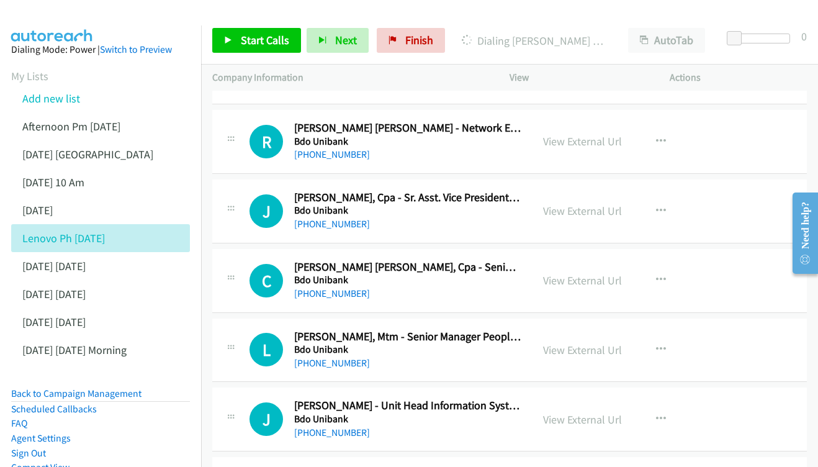
scroll to position [3111, 0]
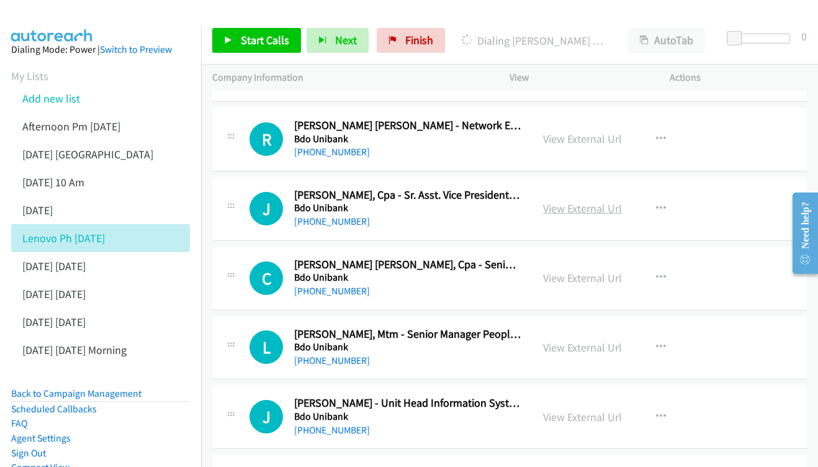
click at [553, 201] on link "View External Url" at bounding box center [582, 208] width 79 height 14
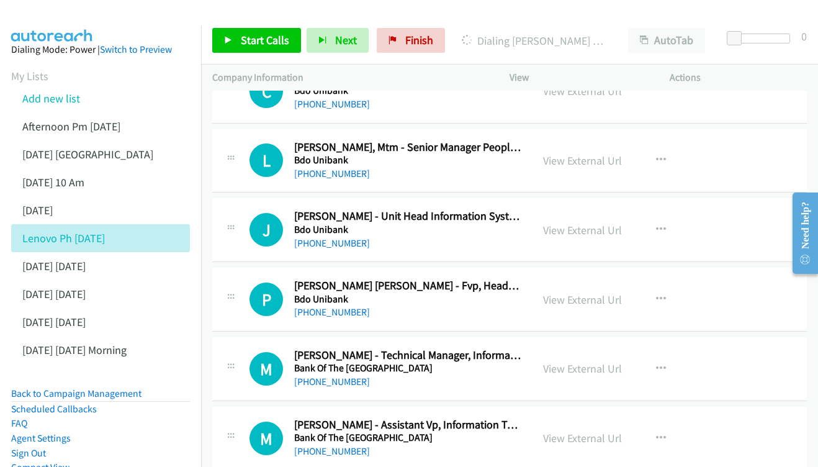
scroll to position [3275, 0]
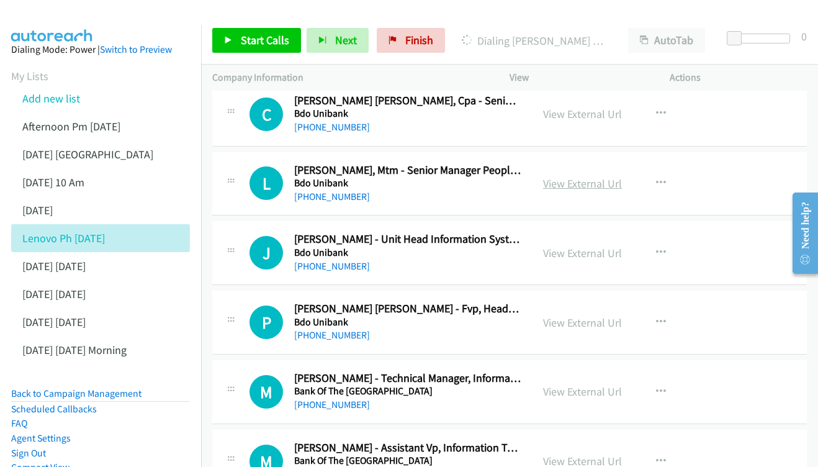
click at [590, 176] on link "View External Url" at bounding box center [582, 183] width 79 height 14
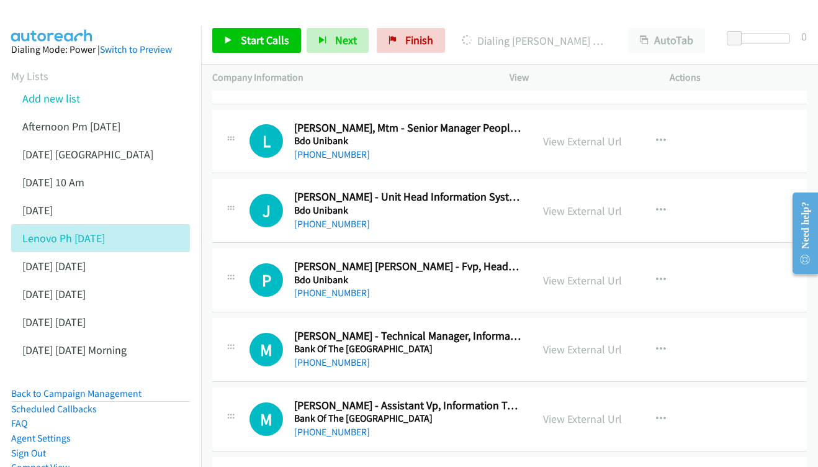
scroll to position [3340, 0]
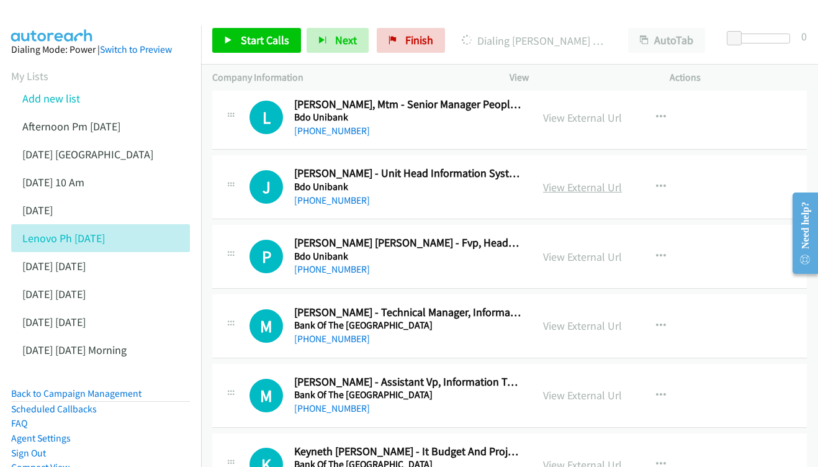
click at [567, 180] on link "View External Url" at bounding box center [582, 187] width 79 height 14
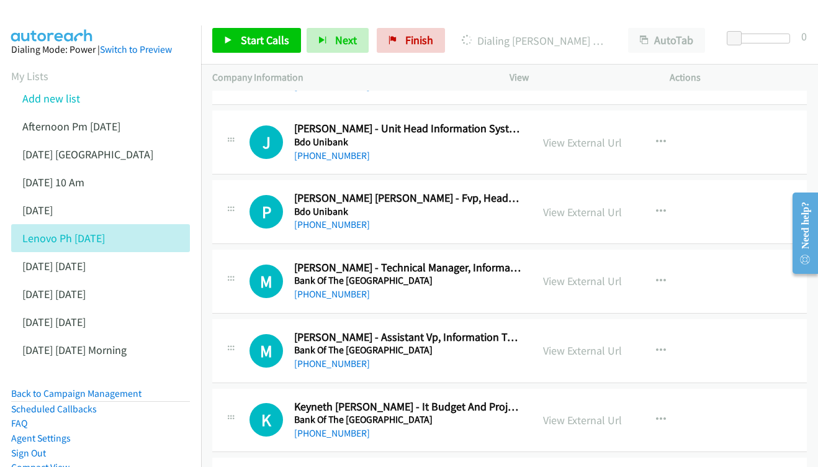
scroll to position [3405, 0]
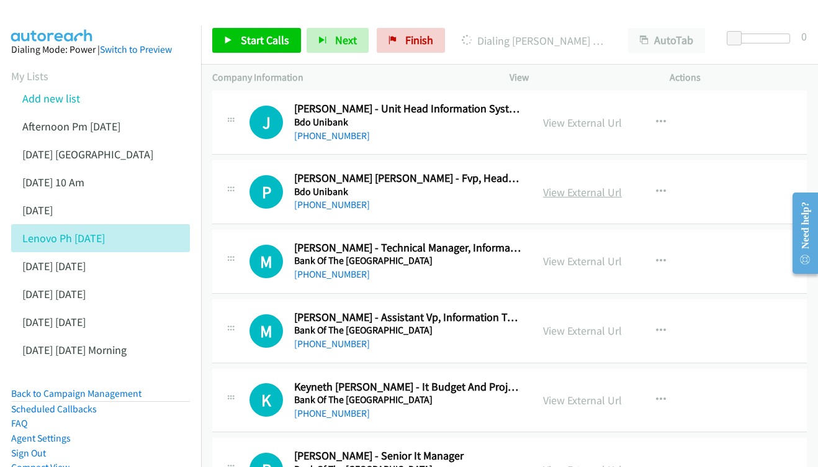
click at [603, 185] on link "View External Url" at bounding box center [582, 192] width 79 height 14
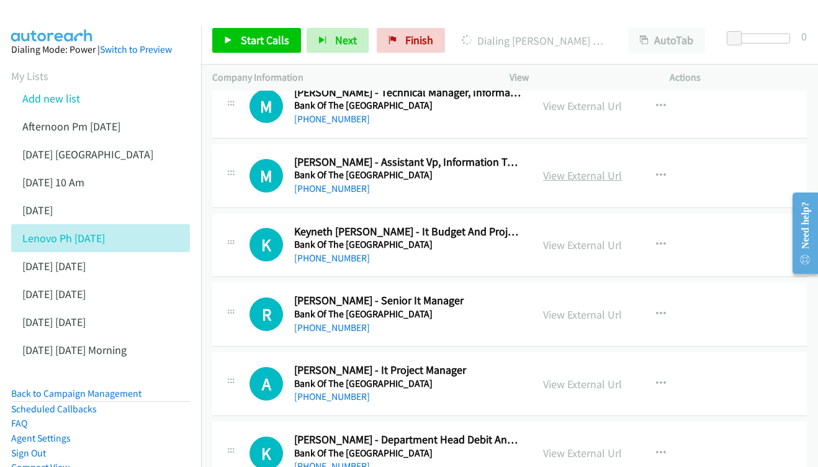
scroll to position [3537, 0]
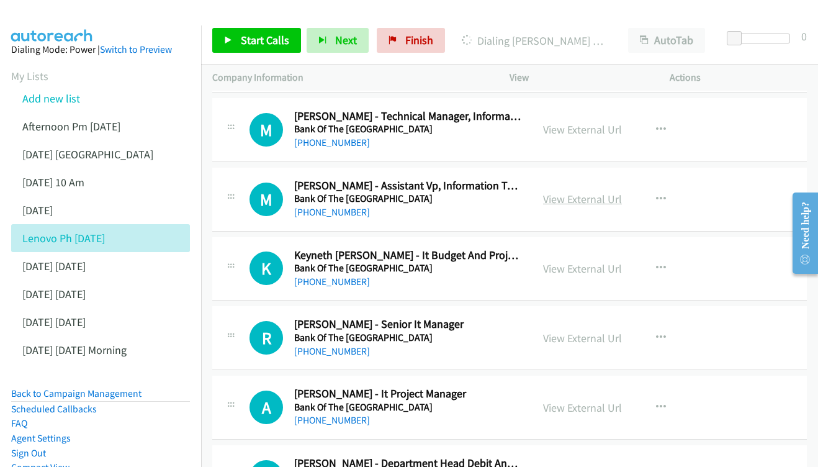
click at [573, 192] on link "View External Url" at bounding box center [582, 199] width 79 height 14
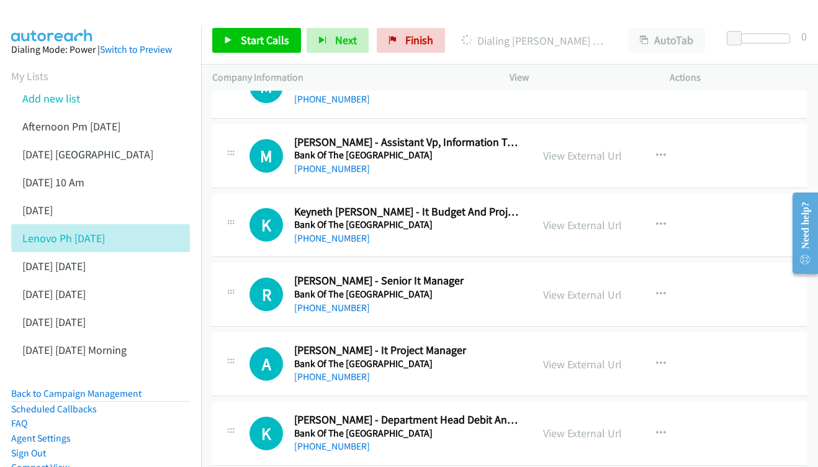
scroll to position [3603, 0]
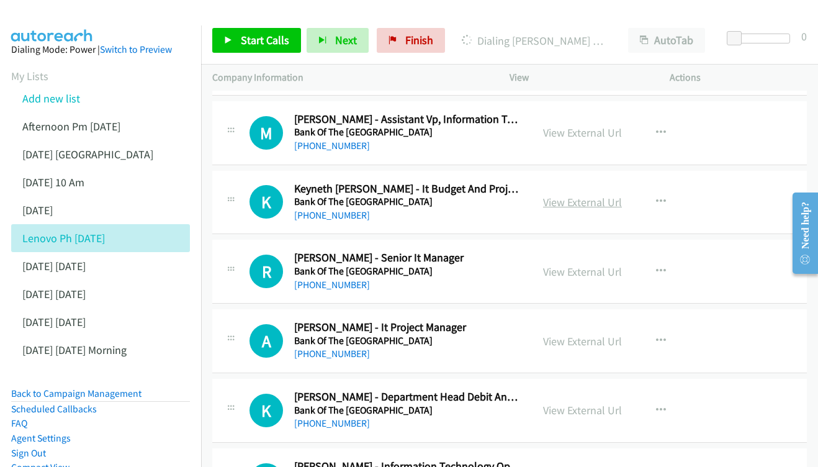
click at [574, 195] on link "View External Url" at bounding box center [582, 202] width 79 height 14
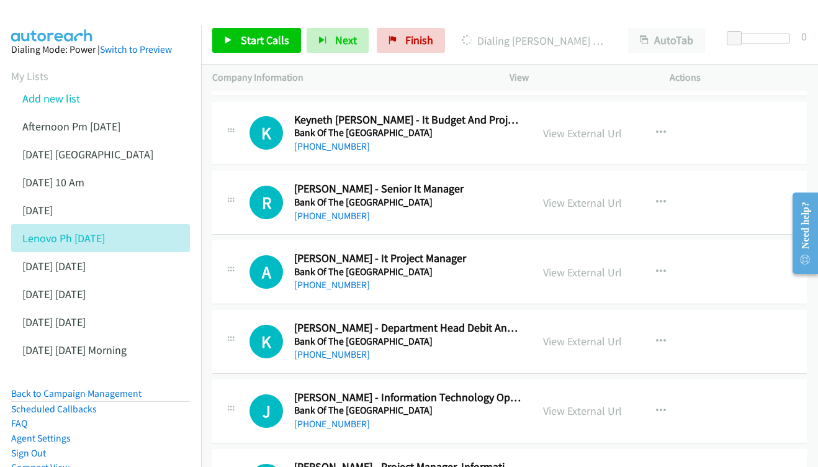
scroll to position [3675, 0]
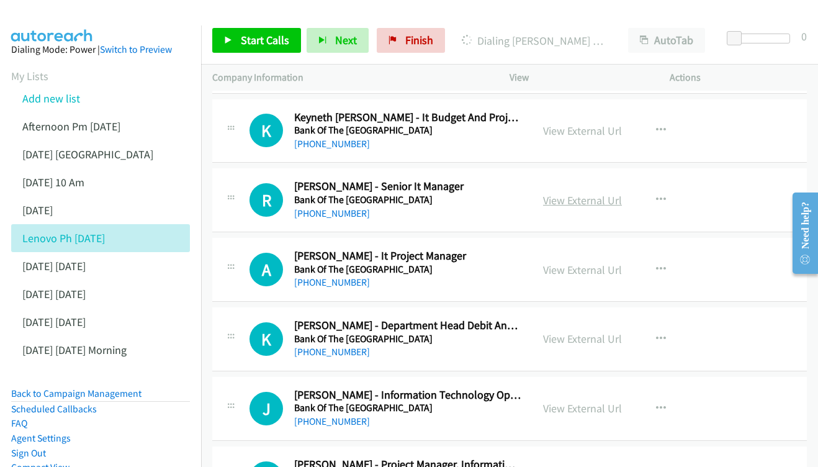
click at [572, 193] on link "View External Url" at bounding box center [582, 200] width 79 height 14
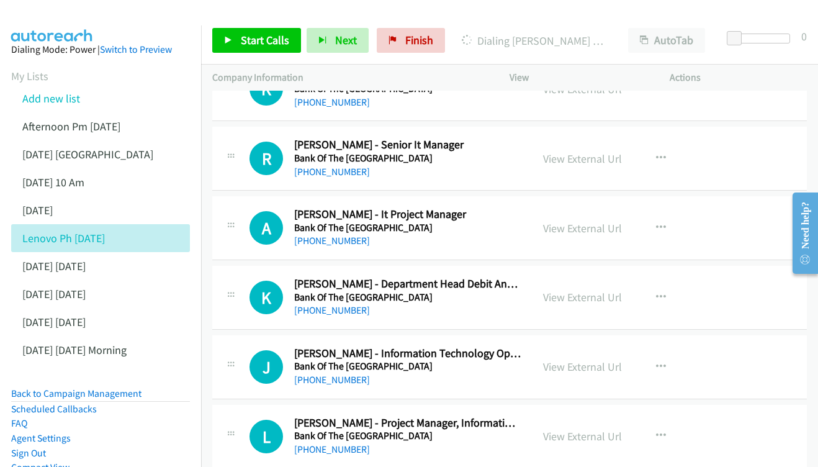
scroll to position [3724, 0]
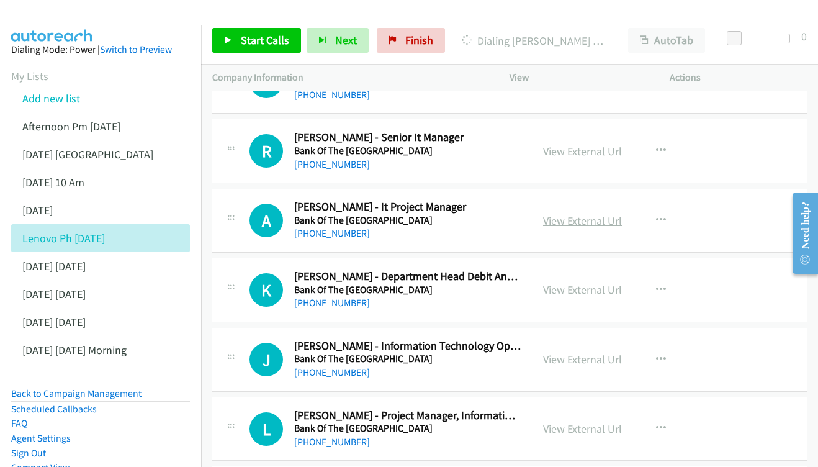
click at [589, 214] on link "View External Url" at bounding box center [582, 221] width 79 height 14
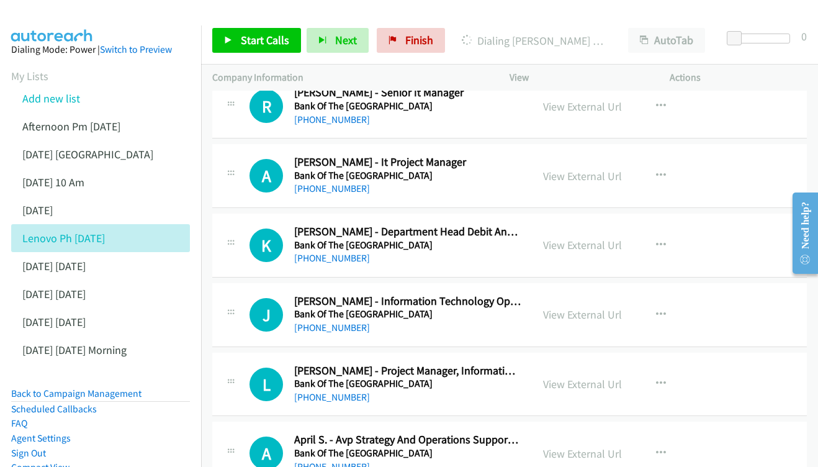
scroll to position [3793, 0]
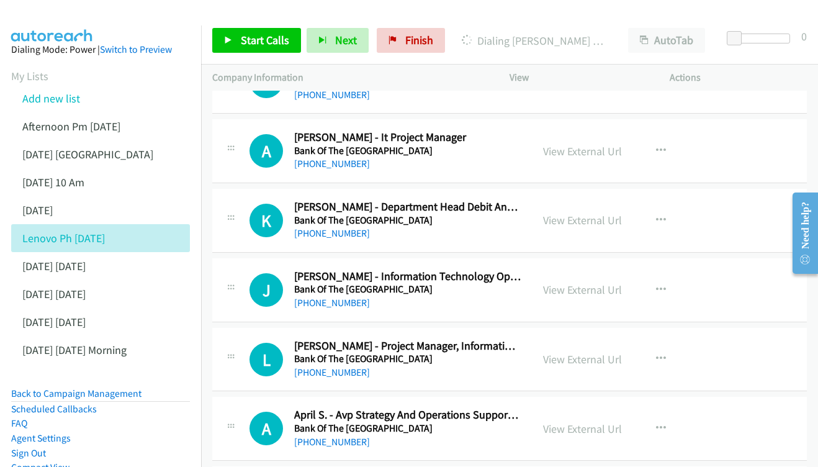
click at [574, 189] on div "K Callback Scheduled Katherine Conde - Department Head Debit And Personal Loans…" at bounding box center [509, 221] width 595 height 64
click at [576, 213] on link "View External Url" at bounding box center [582, 220] width 79 height 14
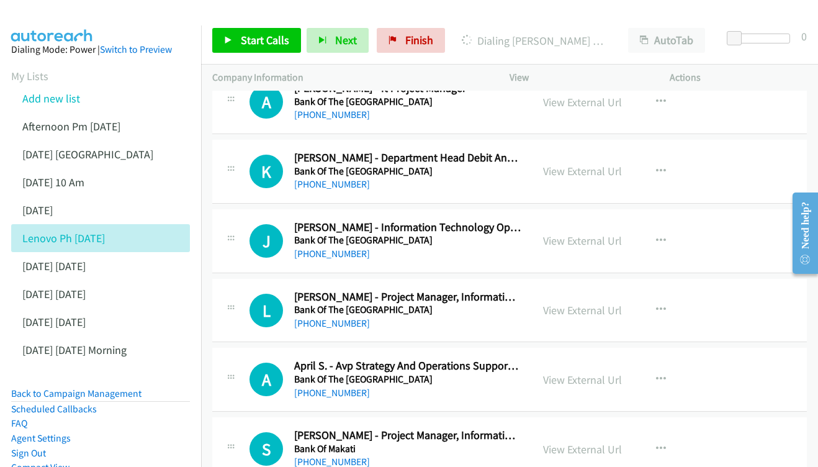
scroll to position [3858, 0]
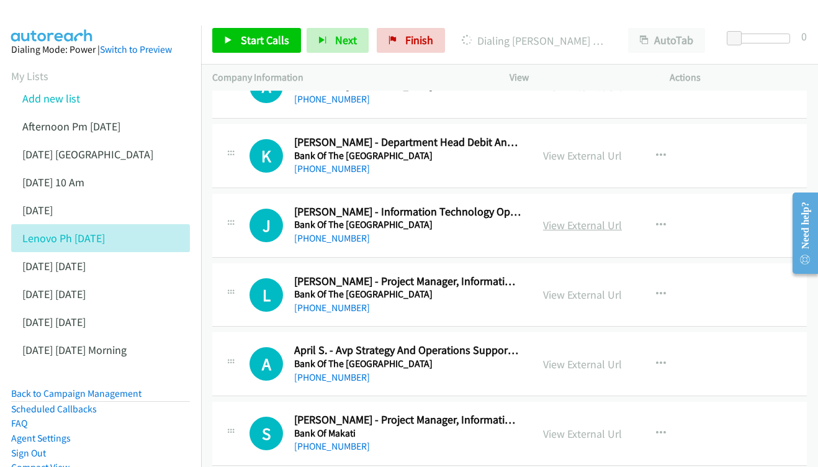
click at [586, 218] on link "View External Url" at bounding box center [582, 225] width 79 height 14
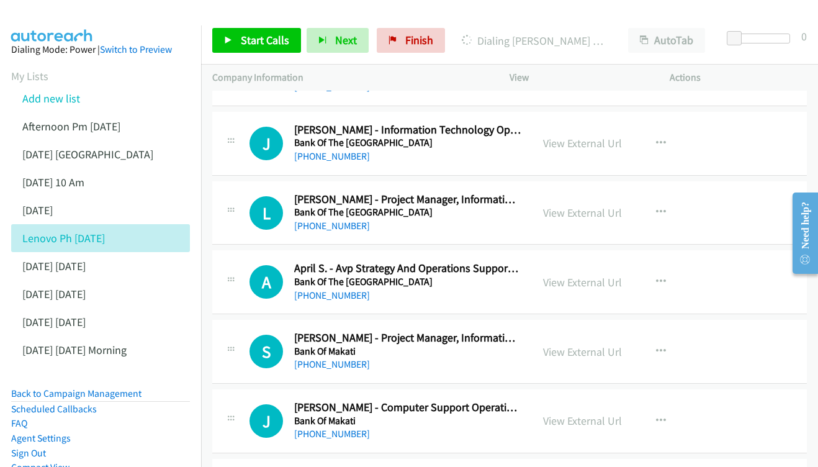
scroll to position [3954, 0]
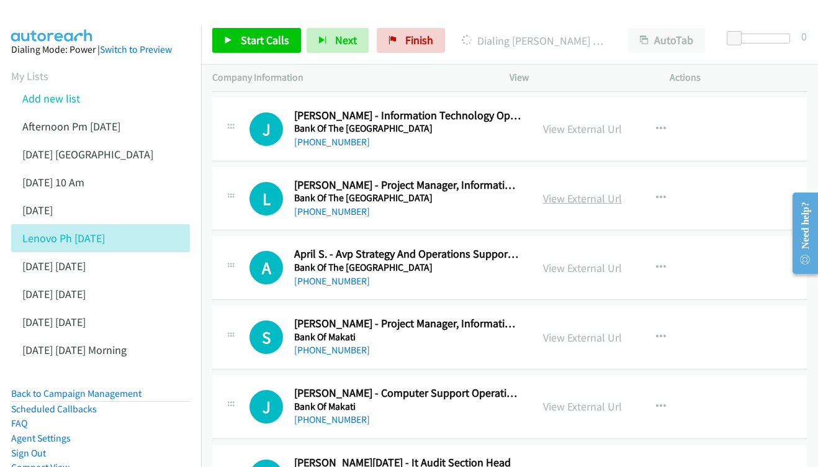
click at [591, 191] on link "View External Url" at bounding box center [582, 198] width 79 height 14
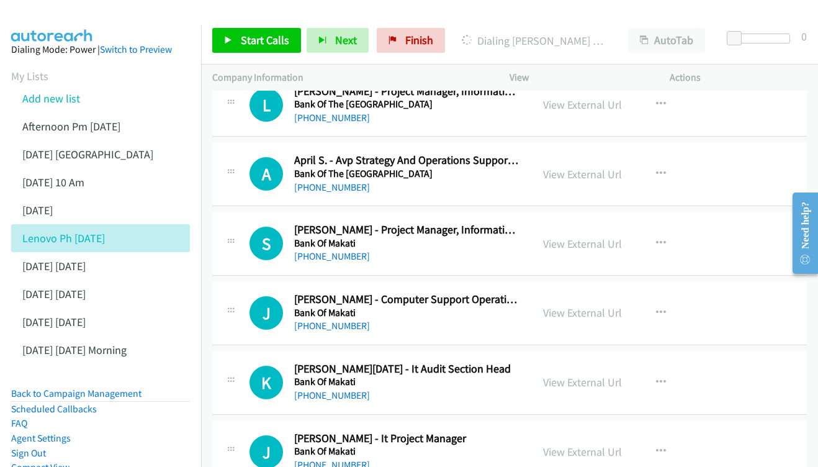
scroll to position [4045, 0]
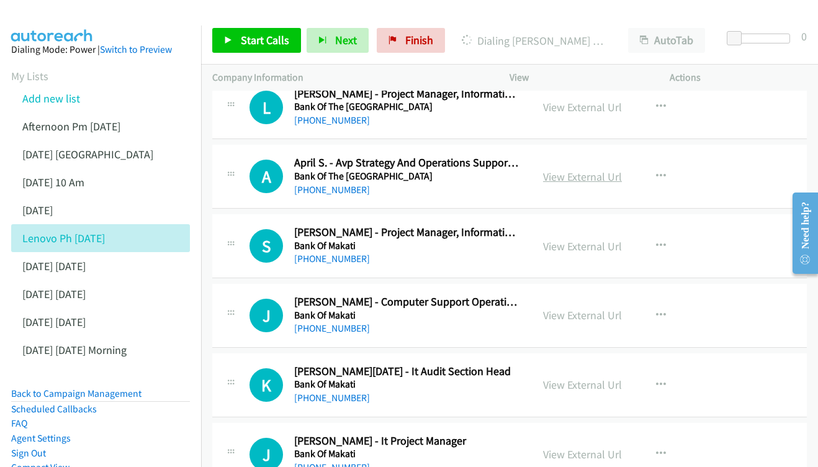
click at [573, 170] on link "View External Url" at bounding box center [582, 177] width 79 height 14
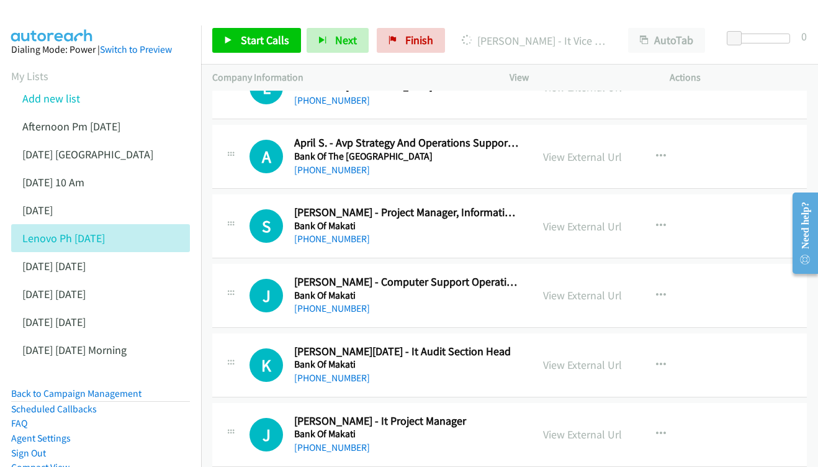
scroll to position [4090, 0]
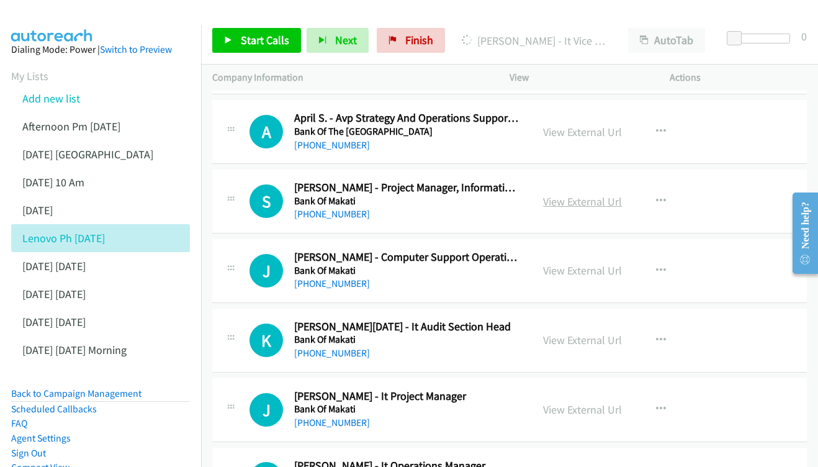
click at [577, 194] on link "View External Url" at bounding box center [582, 201] width 79 height 14
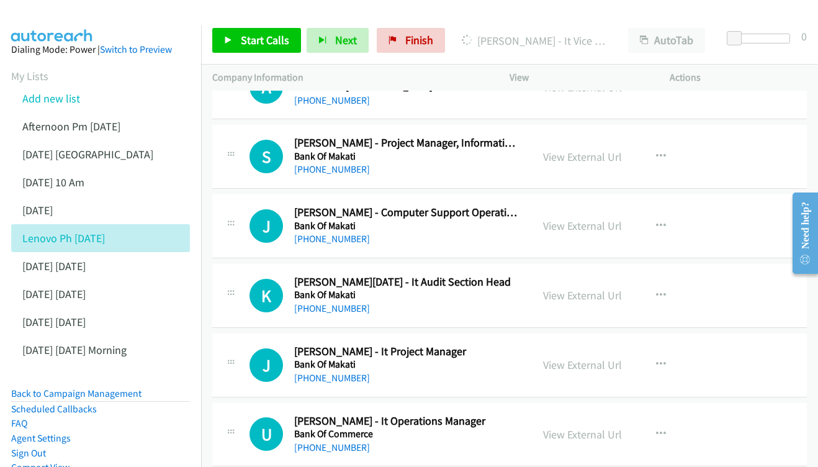
scroll to position [4137, 0]
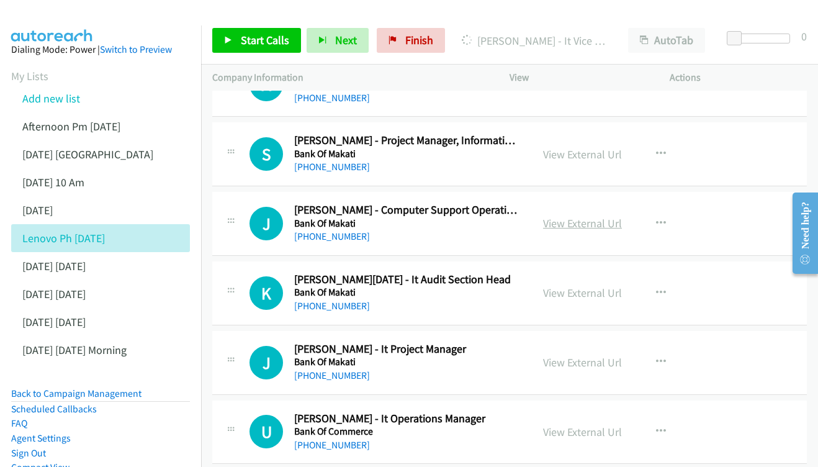
click at [591, 216] on link "View External Url" at bounding box center [582, 223] width 79 height 14
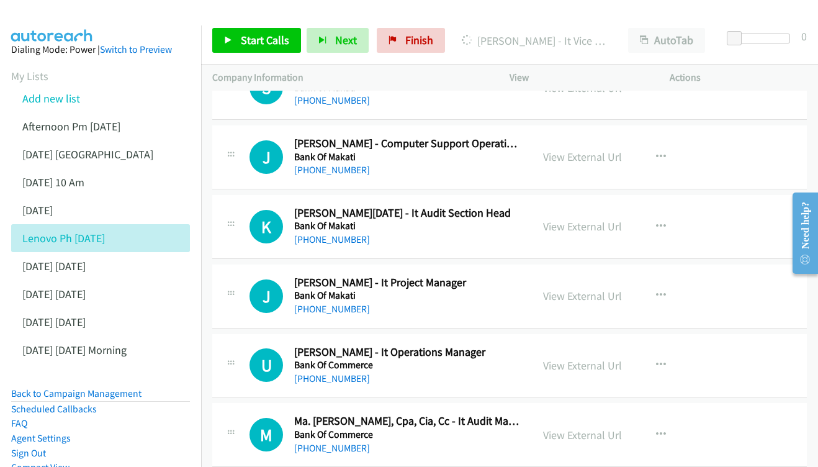
scroll to position [4206, 0]
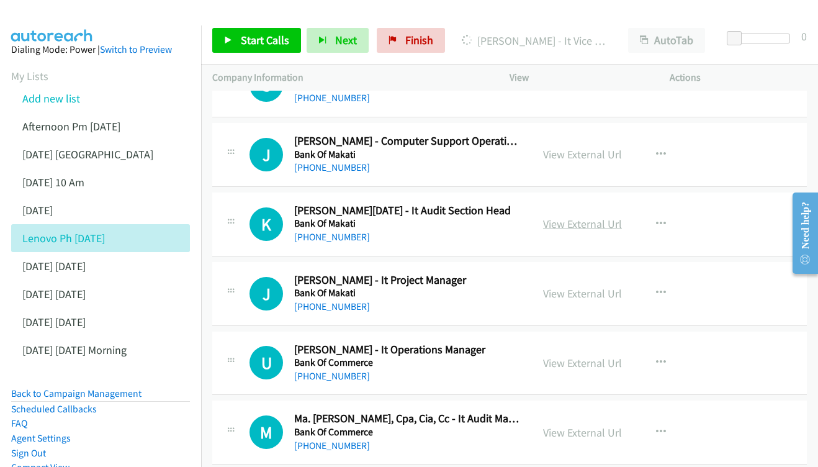
click at [594, 217] on link "View External Url" at bounding box center [582, 224] width 79 height 14
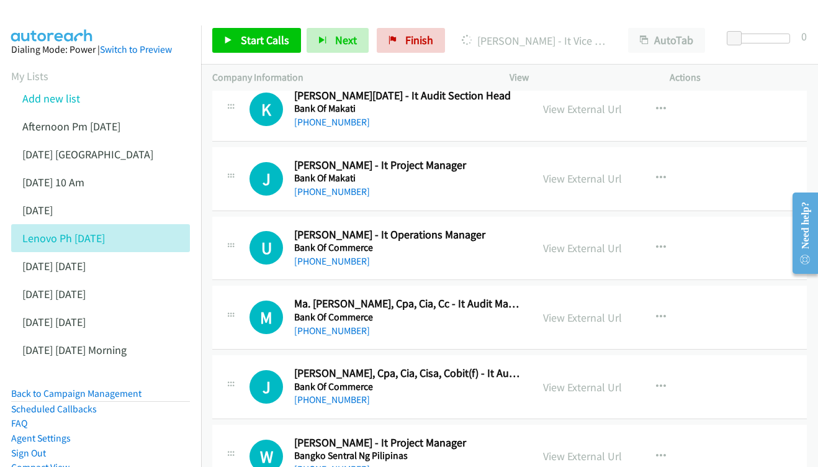
scroll to position [4301, 0]
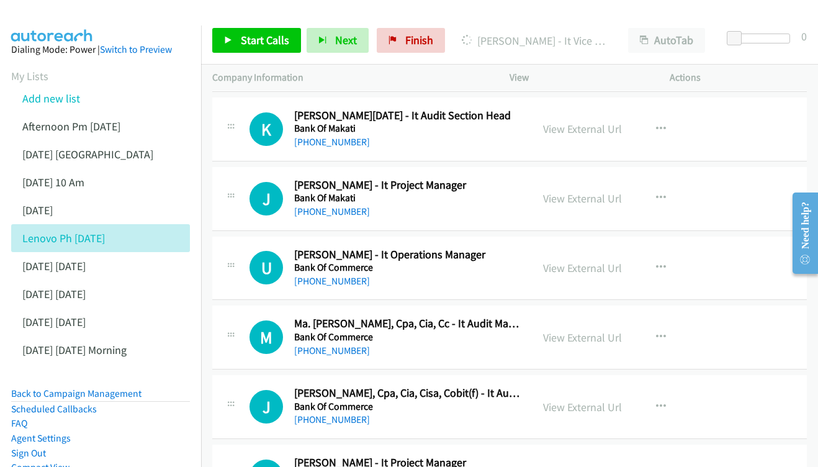
click at [579, 178] on div "View External Url View External Url Schedule/Manage Callback Start Calls Here R…" at bounding box center [617, 198] width 171 height 41
click at [579, 191] on link "View External Url" at bounding box center [582, 198] width 79 height 14
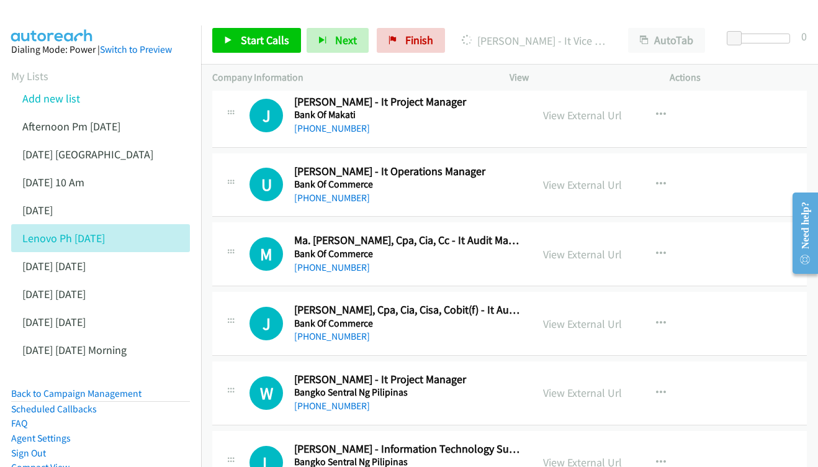
scroll to position [4364, 0]
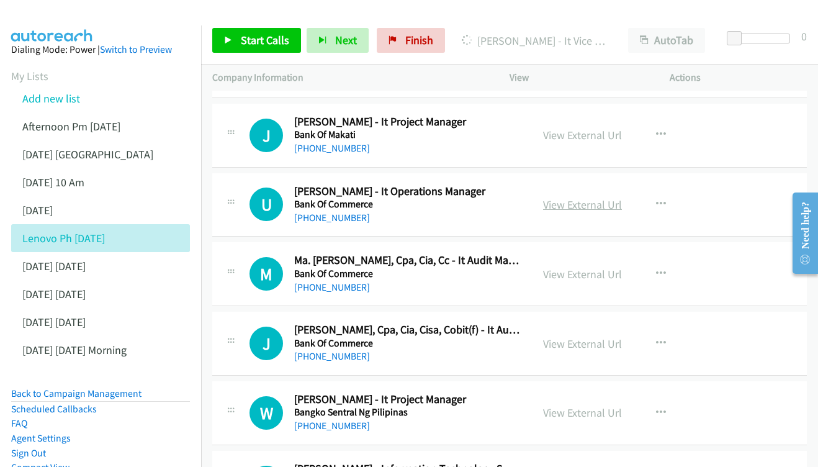
click at [570, 197] on link "View External Url" at bounding box center [582, 204] width 79 height 14
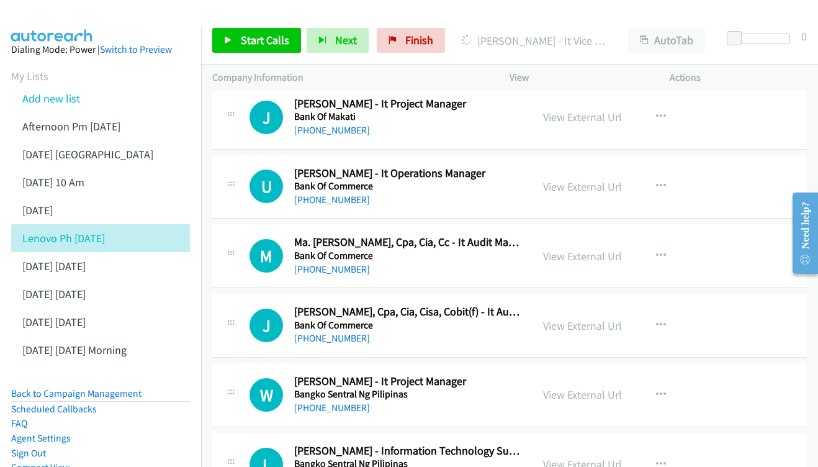
scroll to position [4425, 0]
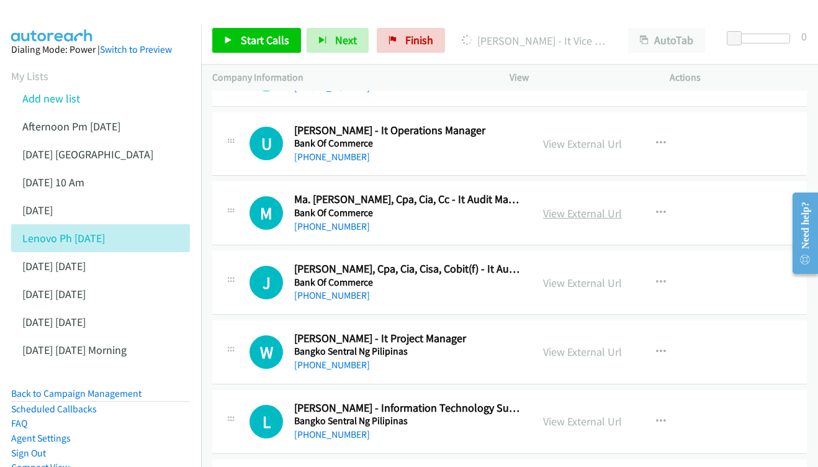
click at [585, 206] on link "View External Url" at bounding box center [582, 213] width 79 height 14
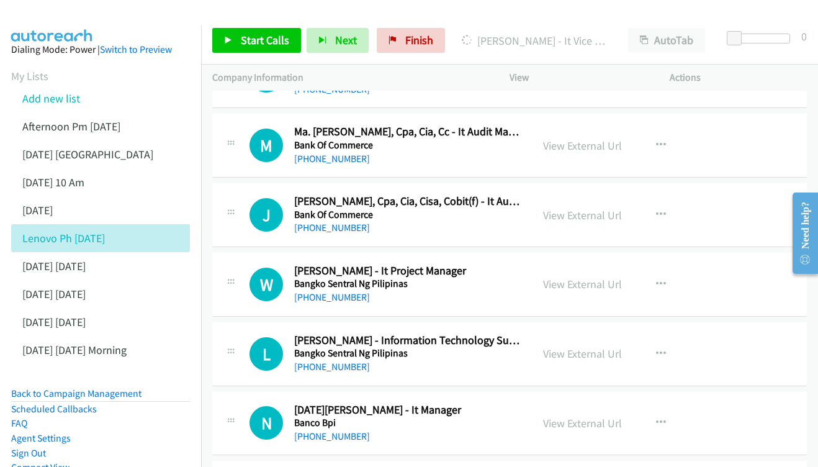
scroll to position [4496, 0]
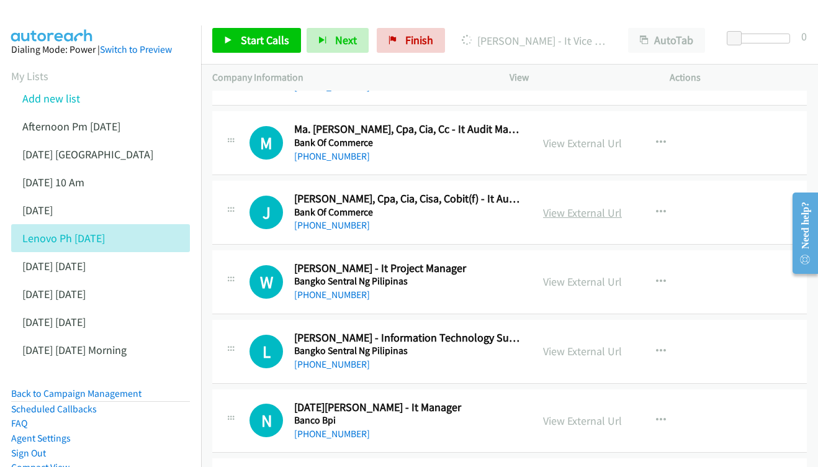
click at [577, 206] on link "View External Url" at bounding box center [582, 213] width 79 height 14
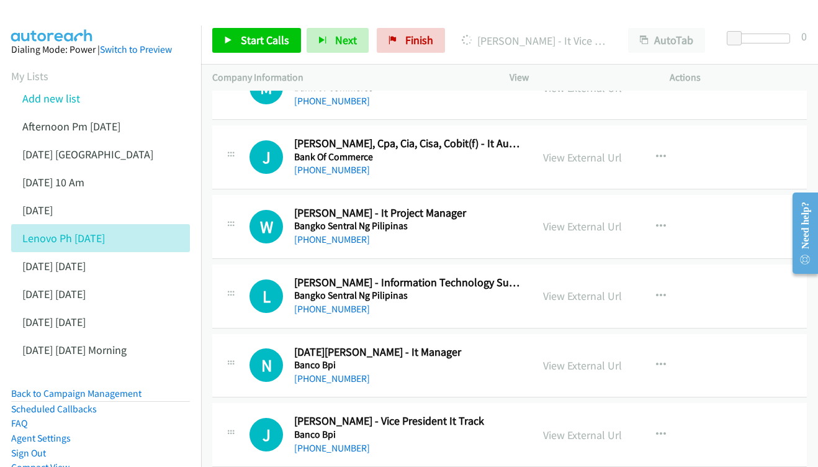
scroll to position [4553, 0]
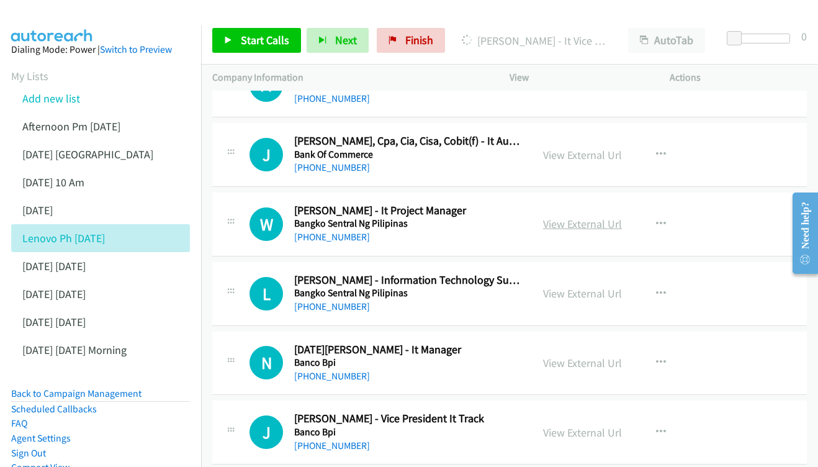
click at [559, 217] on link "View External Url" at bounding box center [582, 224] width 79 height 14
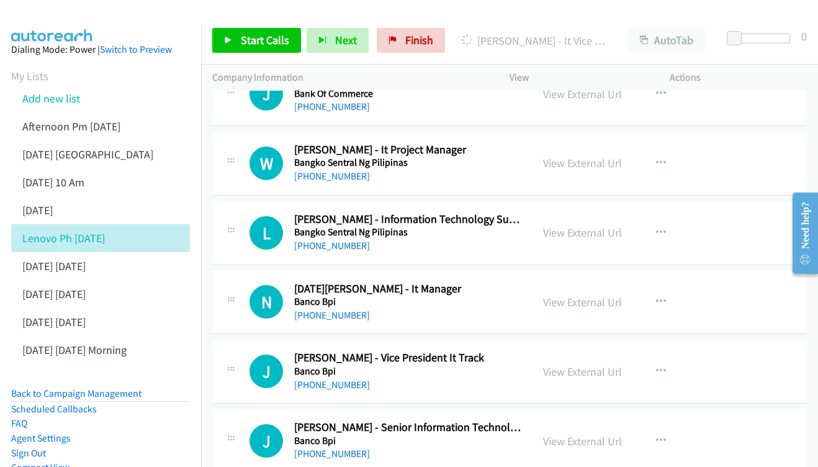
scroll to position [4617, 0]
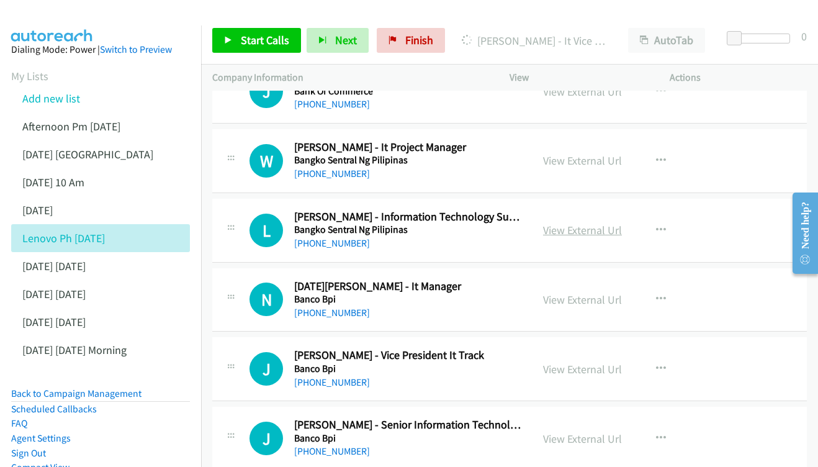
click at [588, 223] on link "View External Url" at bounding box center [582, 230] width 79 height 14
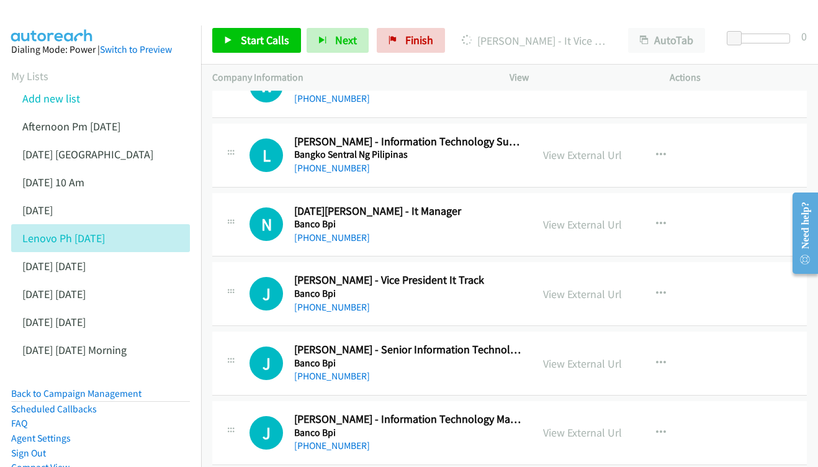
scroll to position [4694, 0]
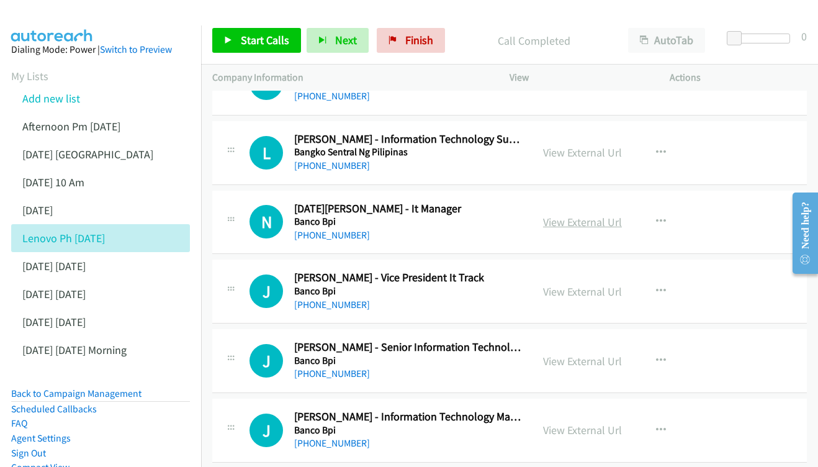
click at [575, 215] on link "View External Url" at bounding box center [582, 222] width 79 height 14
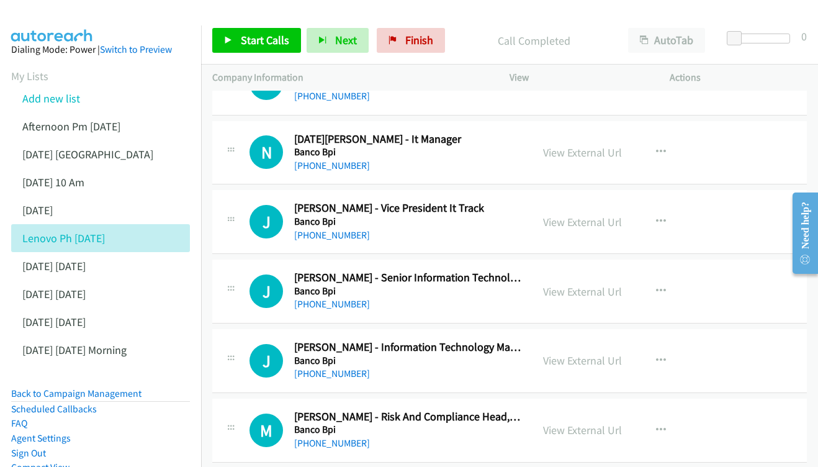
scroll to position [4766, 0]
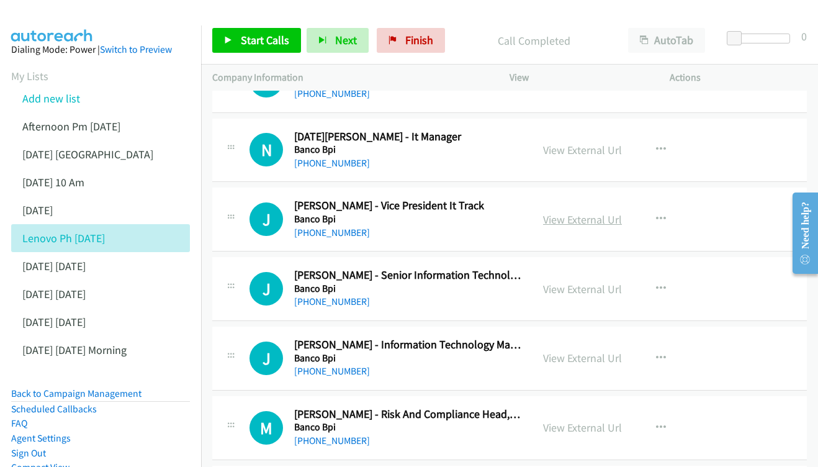
click at [584, 212] on link "View External Url" at bounding box center [582, 219] width 79 height 14
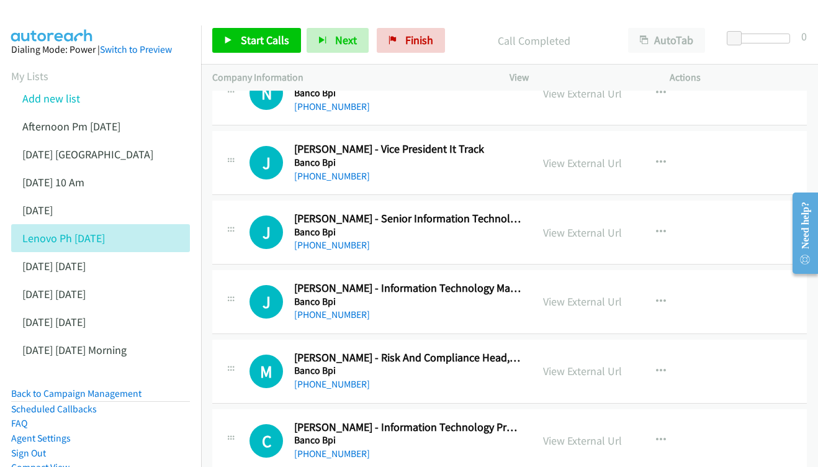
scroll to position [4836, 0]
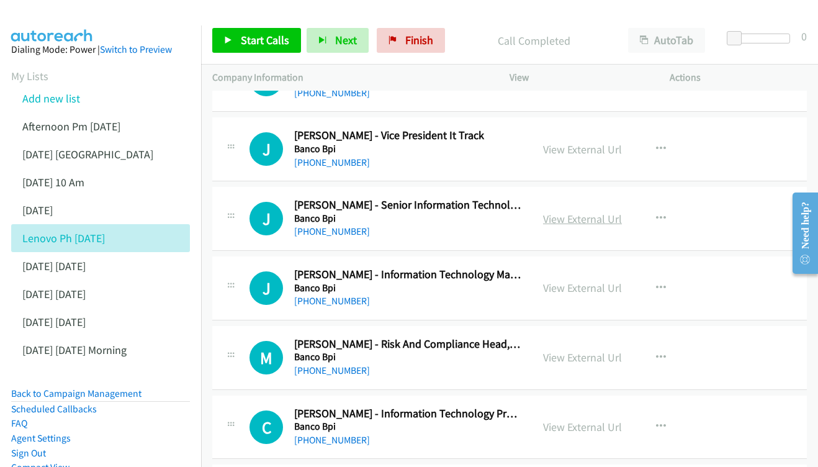
click at [583, 212] on link "View External Url" at bounding box center [582, 219] width 79 height 14
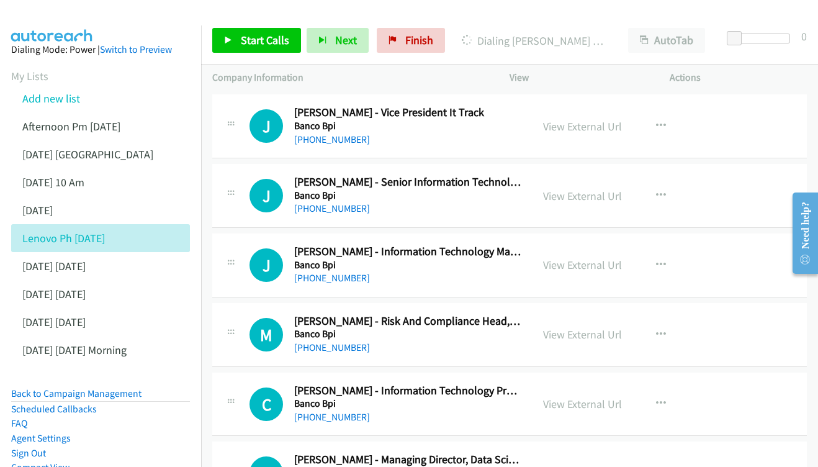
scroll to position [4882, 0]
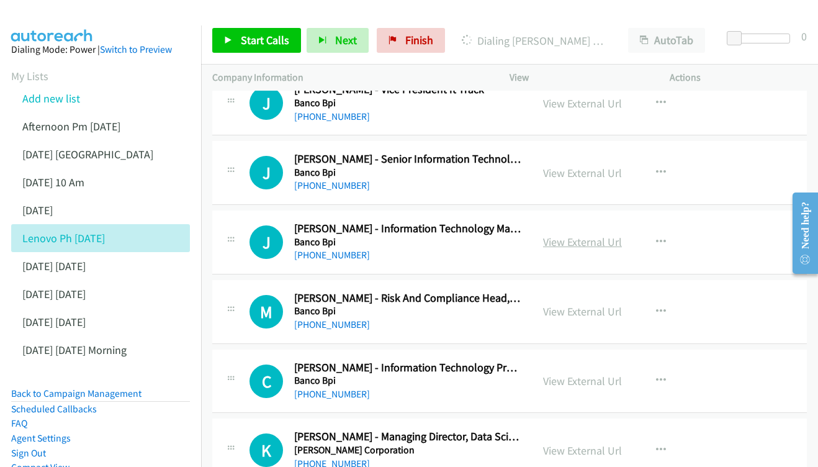
click at [587, 235] on link "View External Url" at bounding box center [582, 242] width 79 height 14
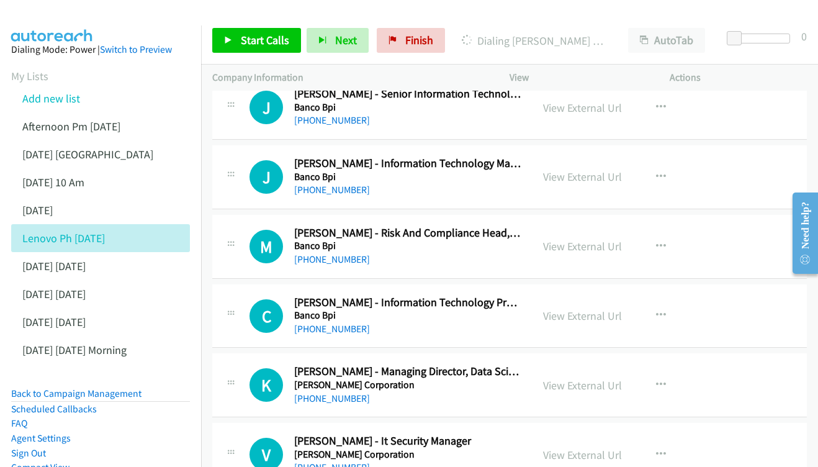
scroll to position [4962, 0]
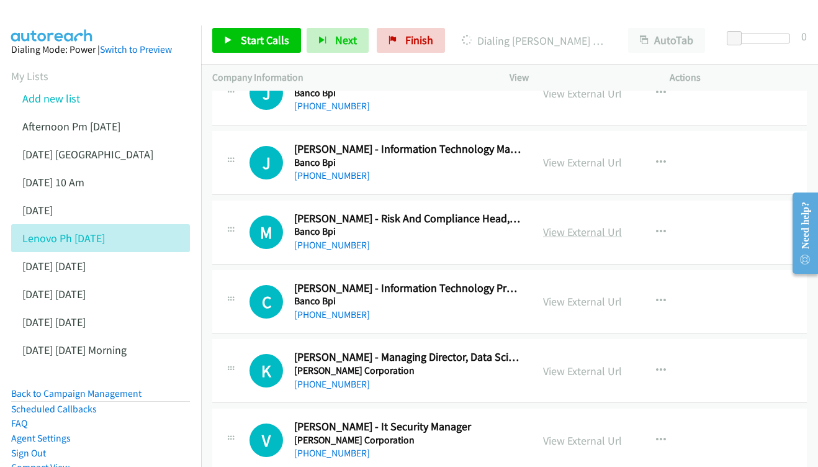
click at [576, 225] on link "View External Url" at bounding box center [582, 232] width 79 height 14
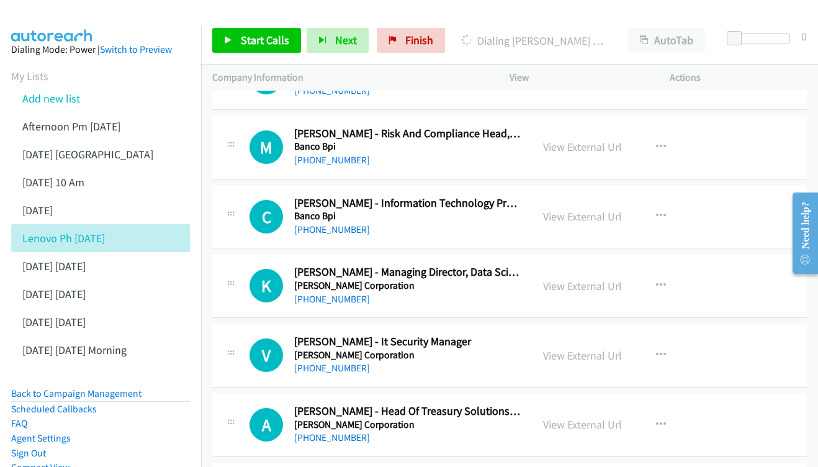
scroll to position [5066, 0]
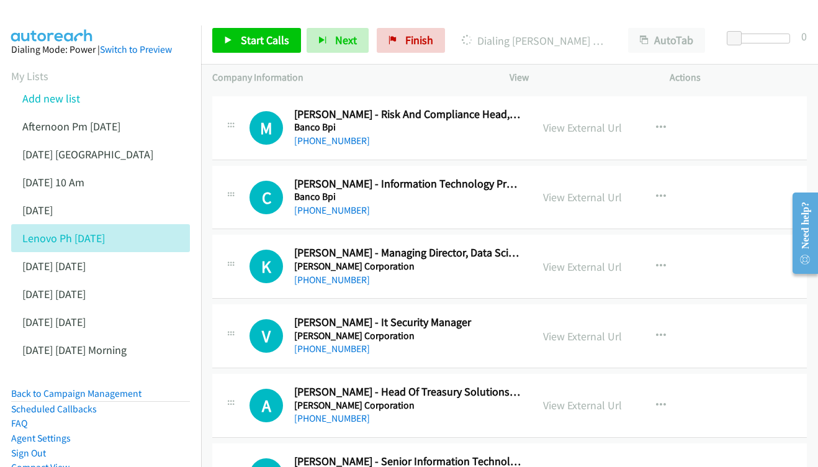
drag, startPoint x: 599, startPoint y: 114, endPoint x: 251, endPoint y: 79, distance: 350.2
click at [576, 190] on link "View External Url" at bounding box center [582, 197] width 79 height 14
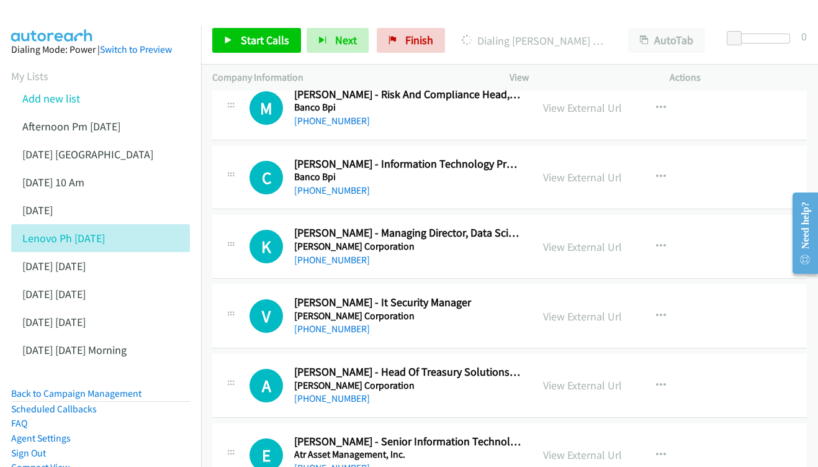
scroll to position [5107, 0]
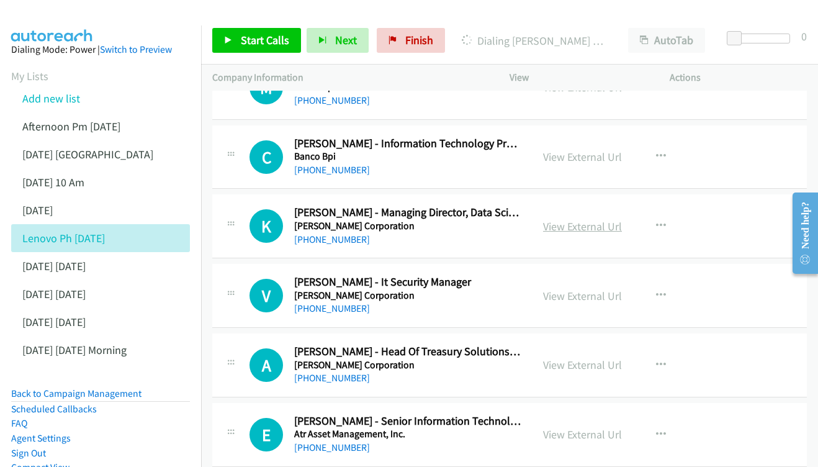
click at [602, 219] on link "View External Url" at bounding box center [582, 226] width 79 height 14
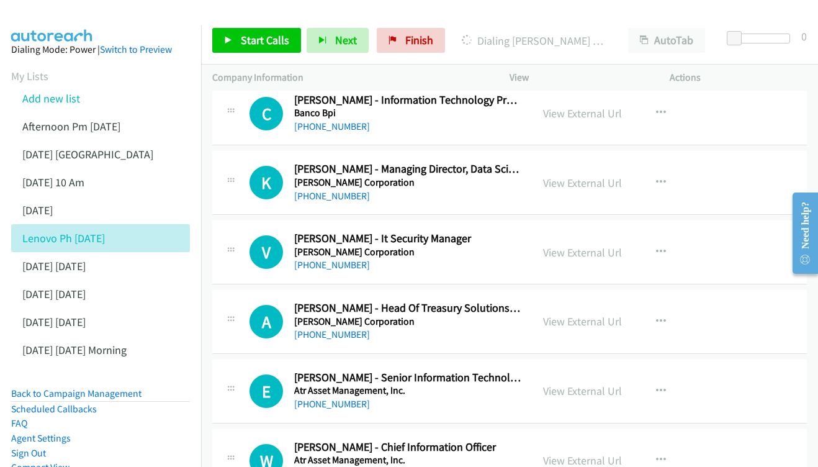
scroll to position [5172, 0]
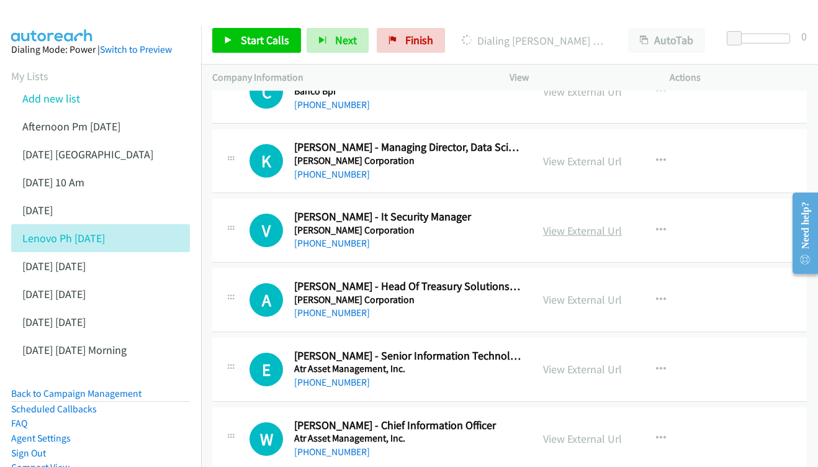
click at [573, 224] on link "View External Url" at bounding box center [582, 231] width 79 height 14
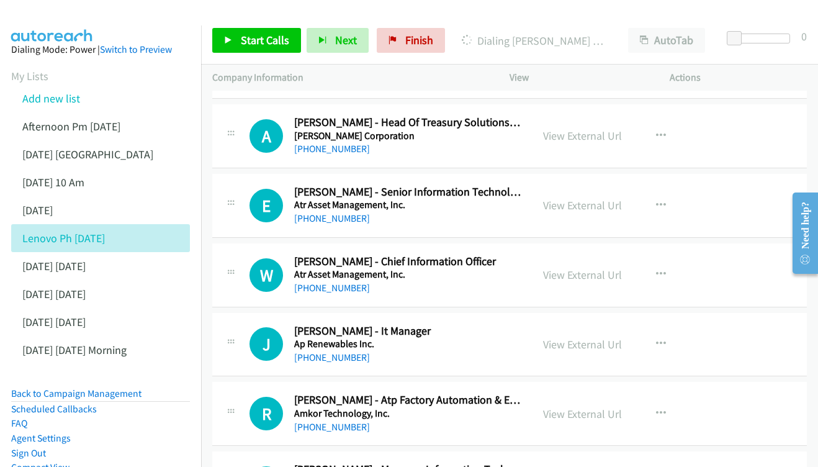
scroll to position [5333, 0]
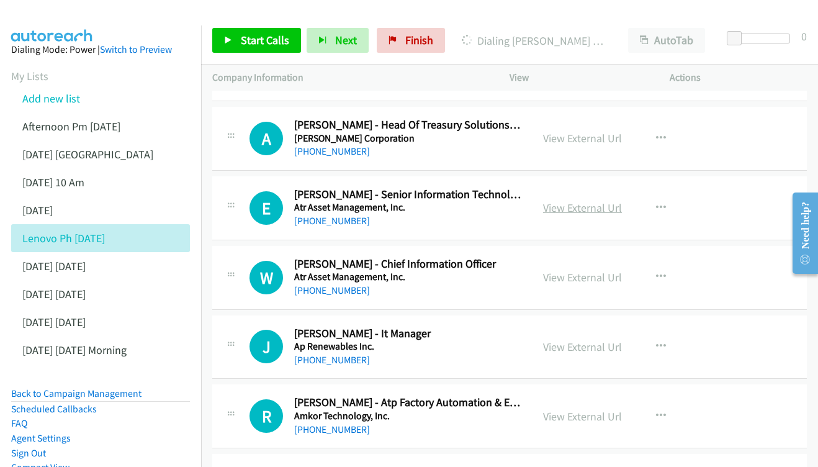
click at [591, 201] on link "View External Url" at bounding box center [582, 208] width 79 height 14
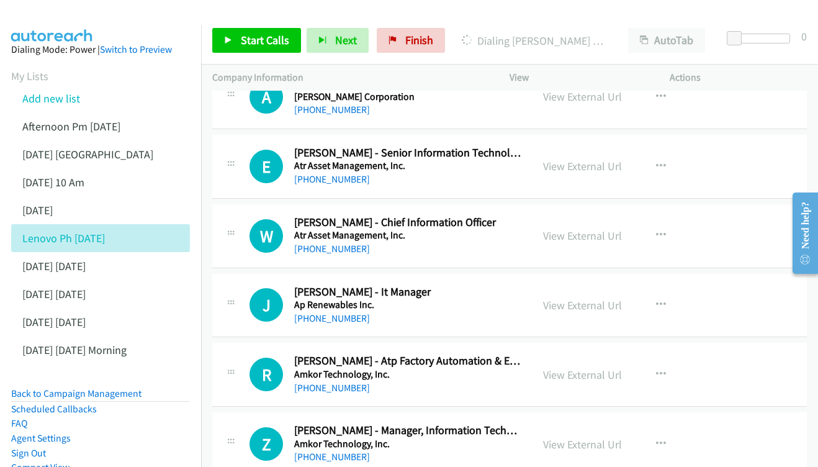
scroll to position [5395, 0]
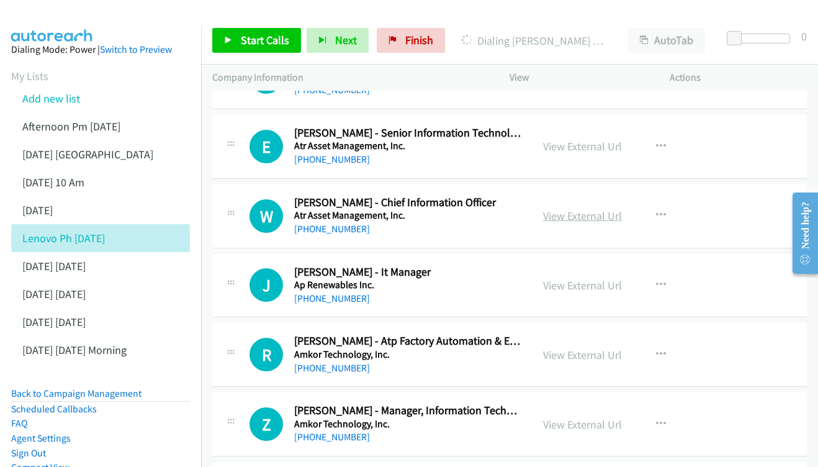
click at [589, 209] on link "View External Url" at bounding box center [582, 216] width 79 height 14
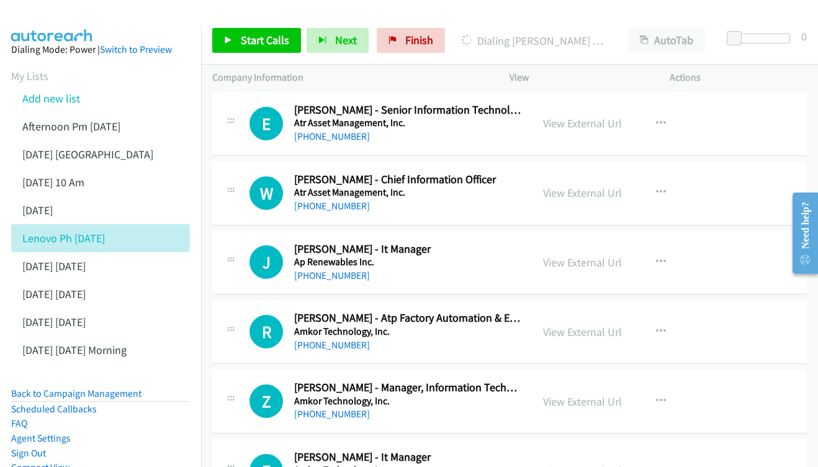
scroll to position [5440, 0]
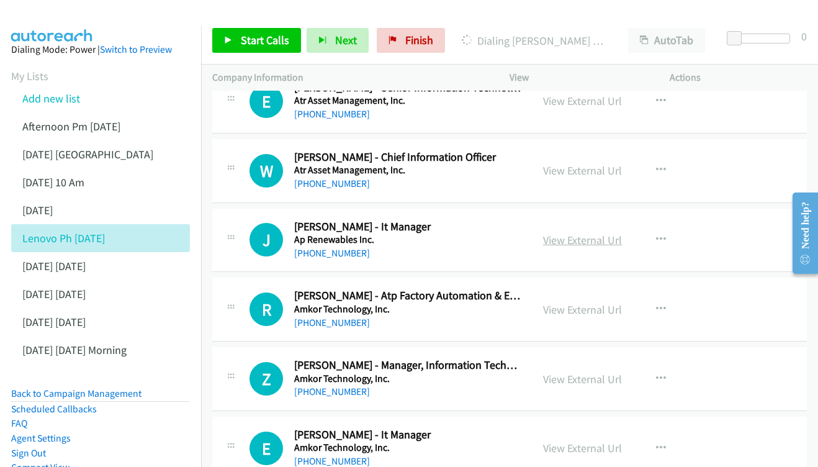
click at [571, 233] on link "View External Url" at bounding box center [582, 240] width 79 height 14
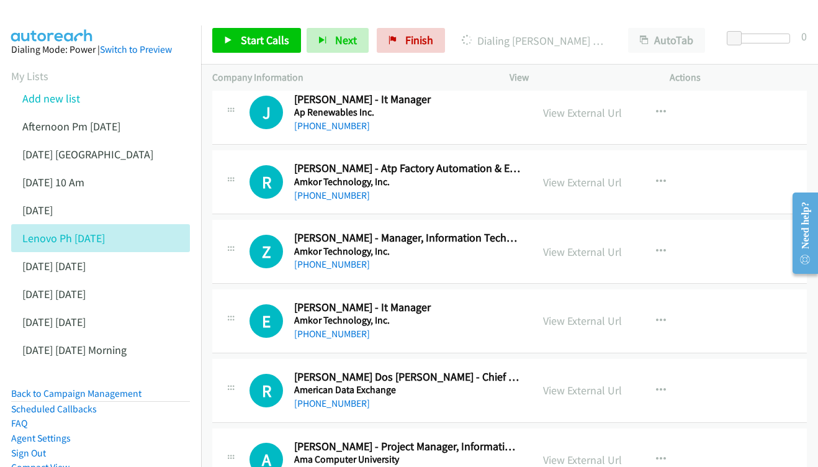
scroll to position [5570, 0]
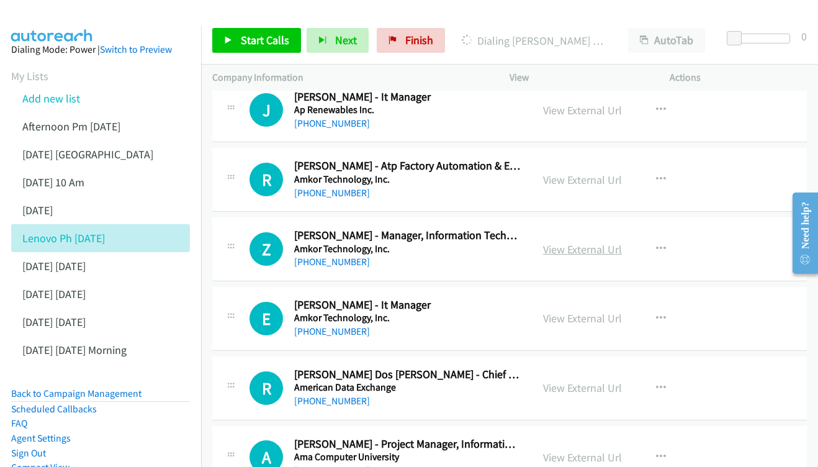
click at [550, 242] on link "View External Url" at bounding box center [582, 249] width 79 height 14
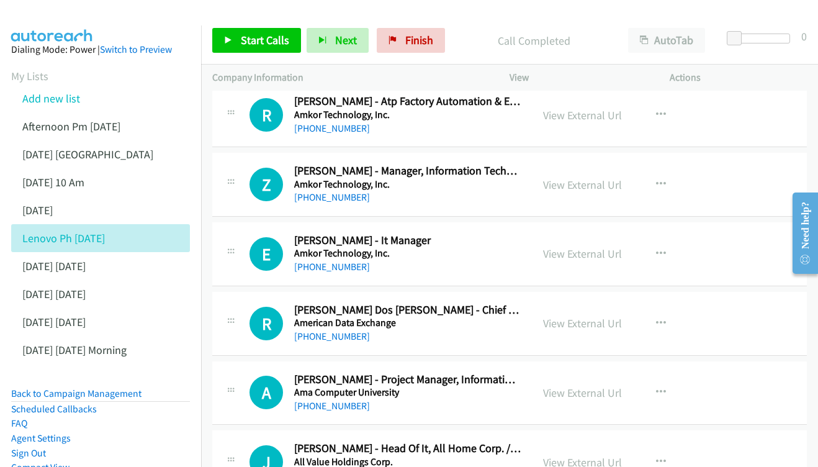
scroll to position [5650, 0]
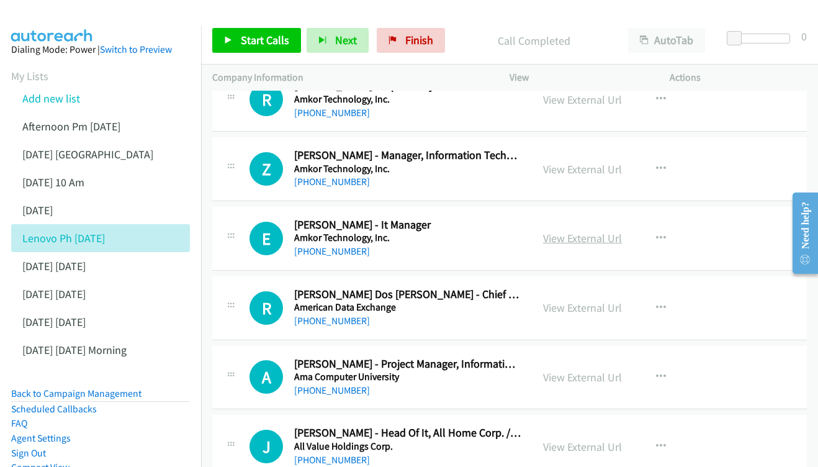
click at [564, 231] on link "View External Url" at bounding box center [582, 238] width 79 height 14
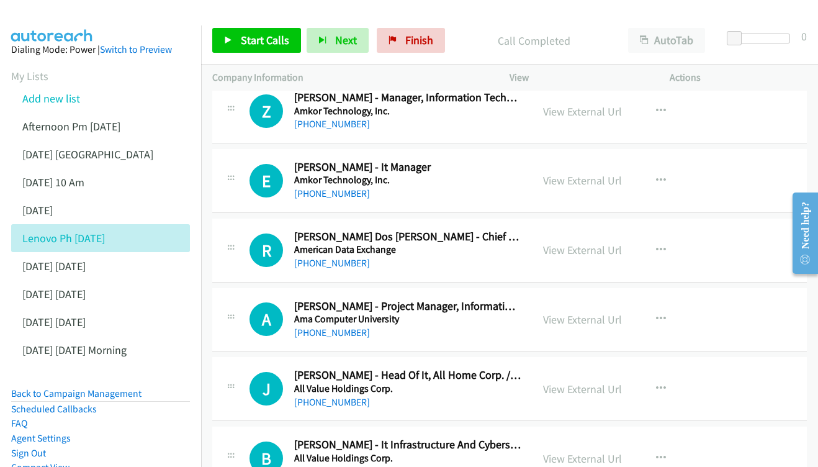
scroll to position [5727, 0]
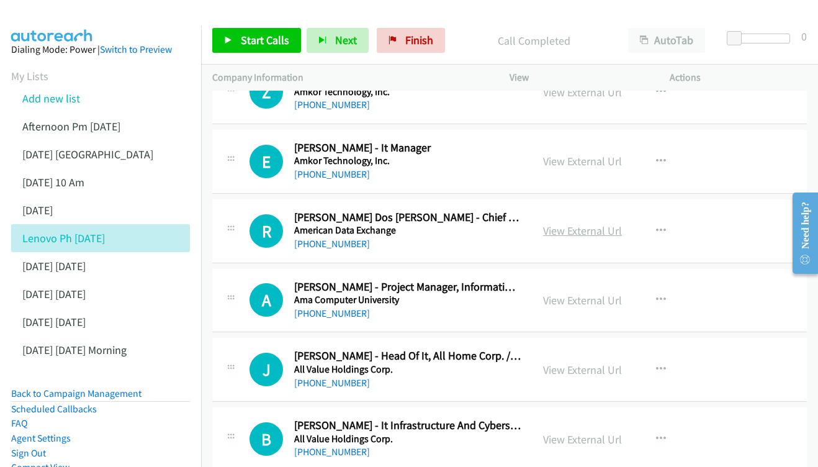
click at [591, 224] on link "View External Url" at bounding box center [582, 231] width 79 height 14
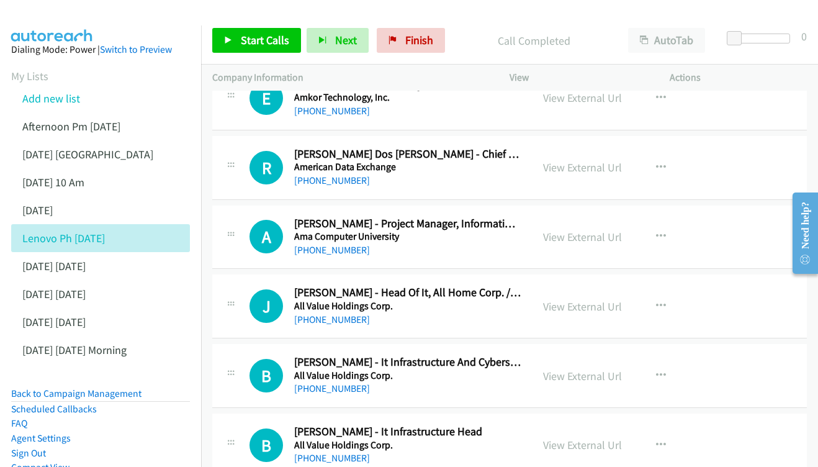
scroll to position [5793, 0]
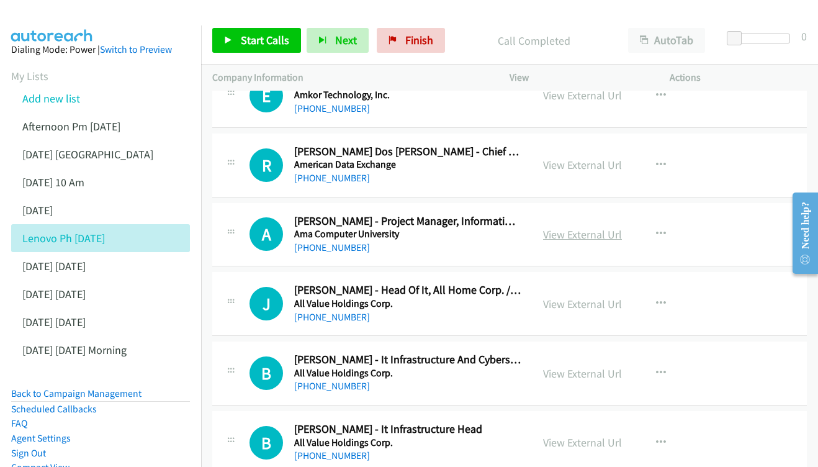
click at [585, 227] on link "View External Url" at bounding box center [582, 234] width 79 height 14
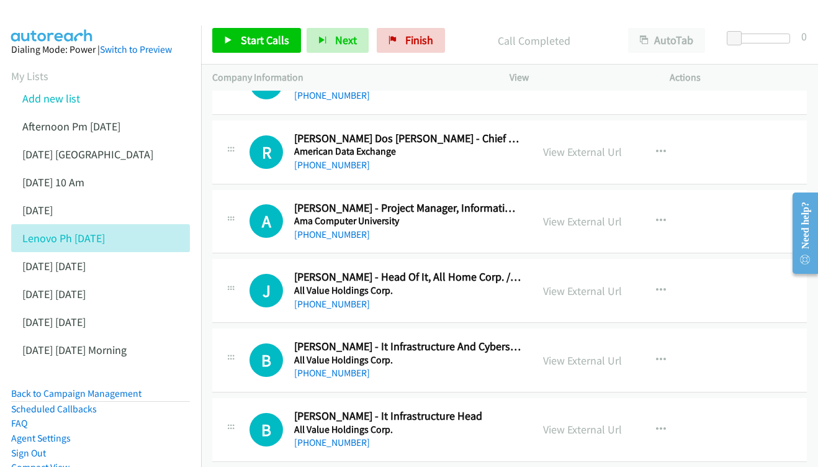
scroll to position [5885, 0]
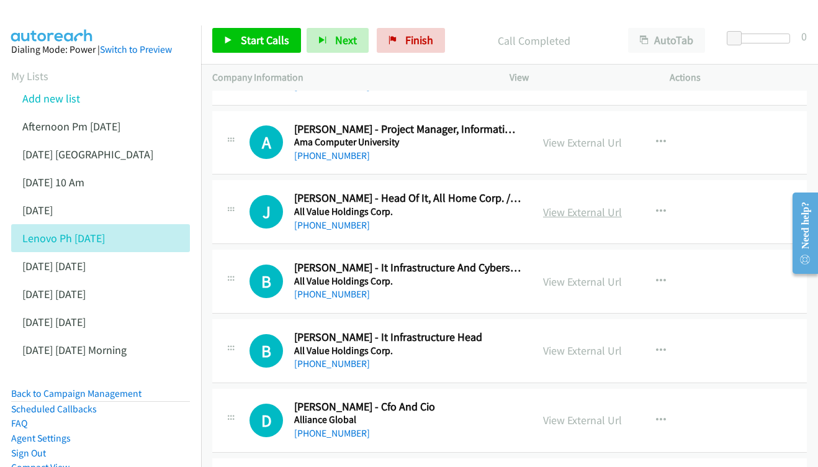
click at [588, 205] on link "View External Url" at bounding box center [582, 212] width 79 height 14
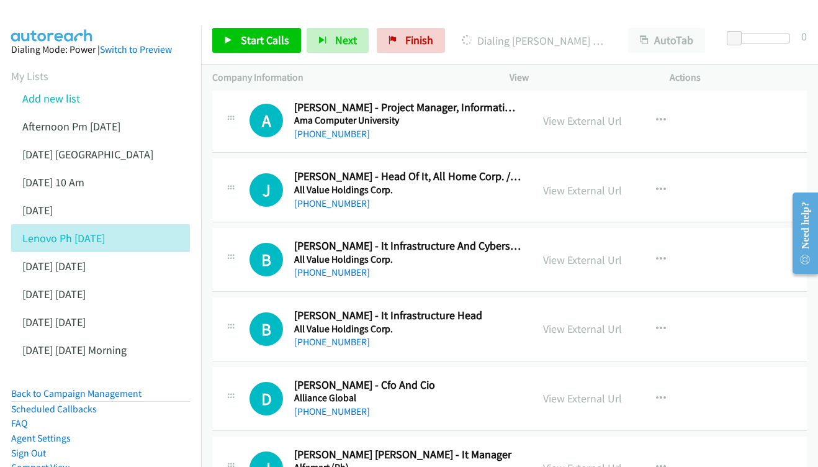
scroll to position [5921, 0]
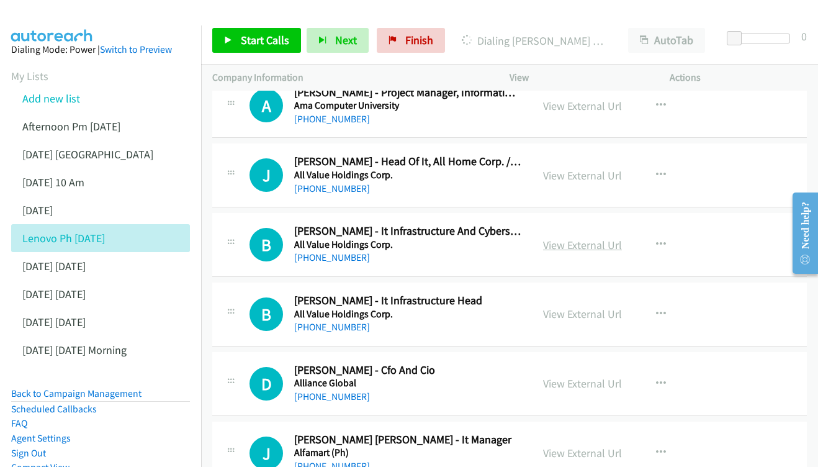
click at [569, 238] on link "View External Url" at bounding box center [582, 245] width 79 height 14
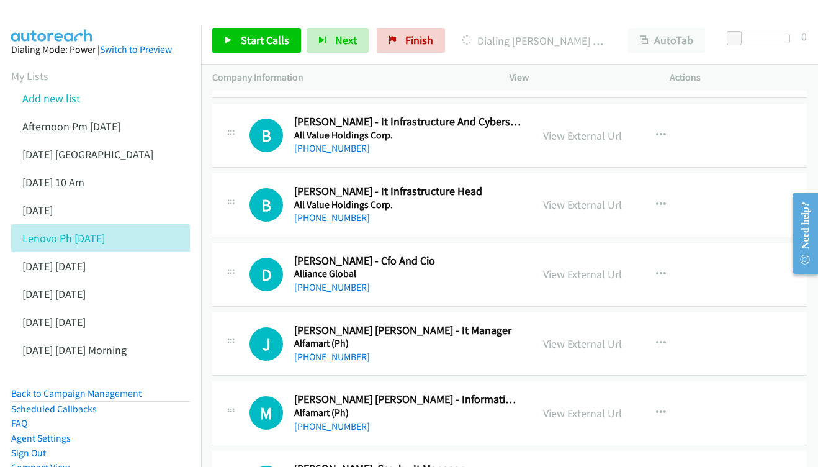
scroll to position [6013, 0]
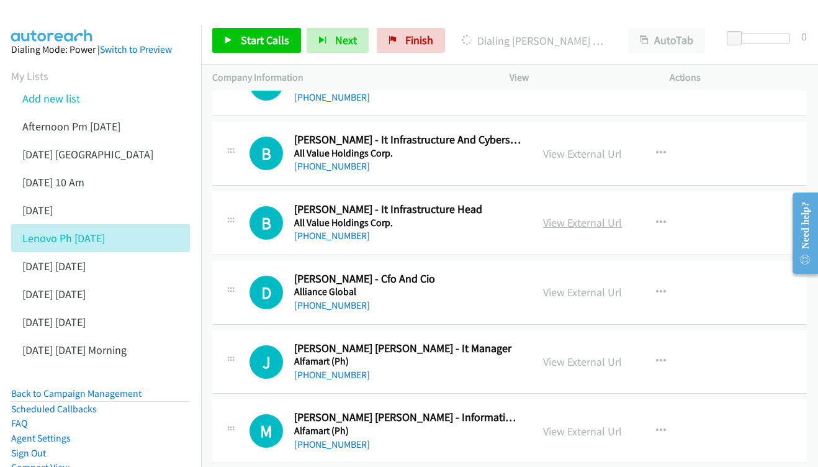
click at [562, 215] on link "View External Url" at bounding box center [582, 222] width 79 height 14
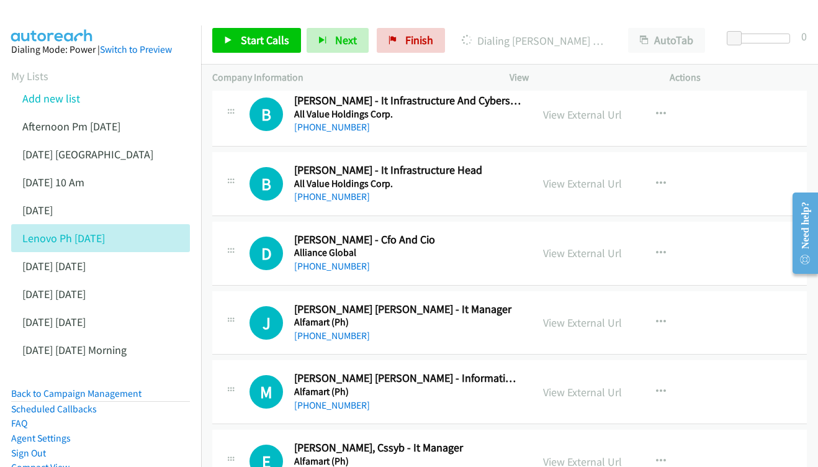
scroll to position [6070, 0]
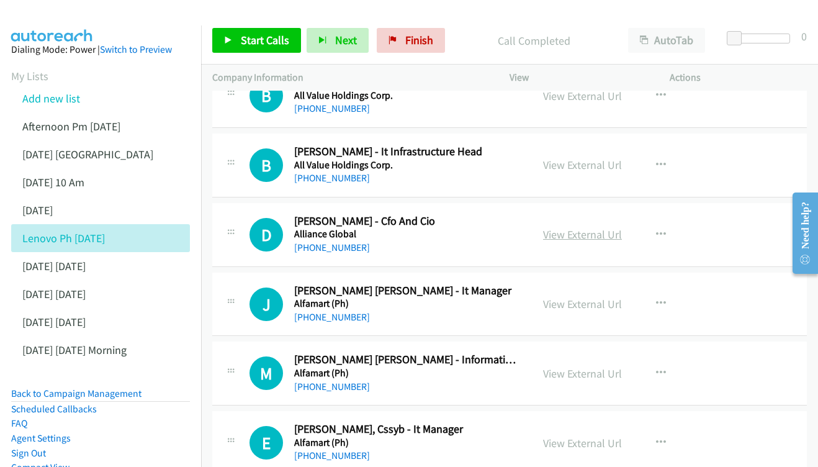
click at [590, 227] on link "View External Url" at bounding box center [582, 234] width 79 height 14
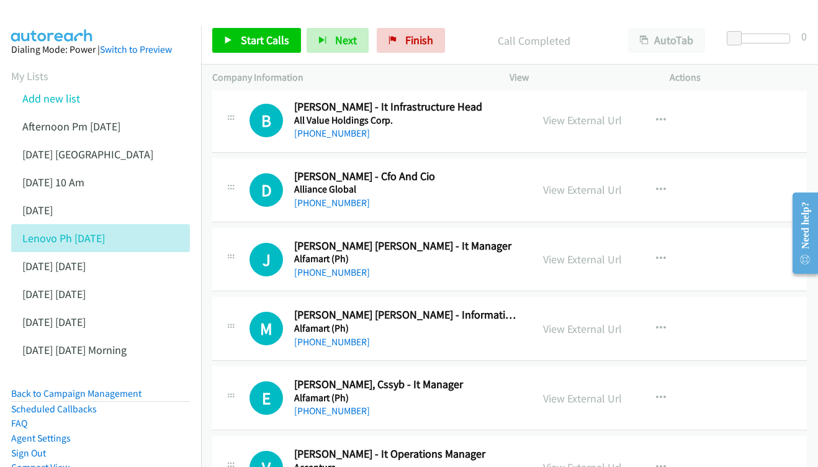
scroll to position [6134, 0]
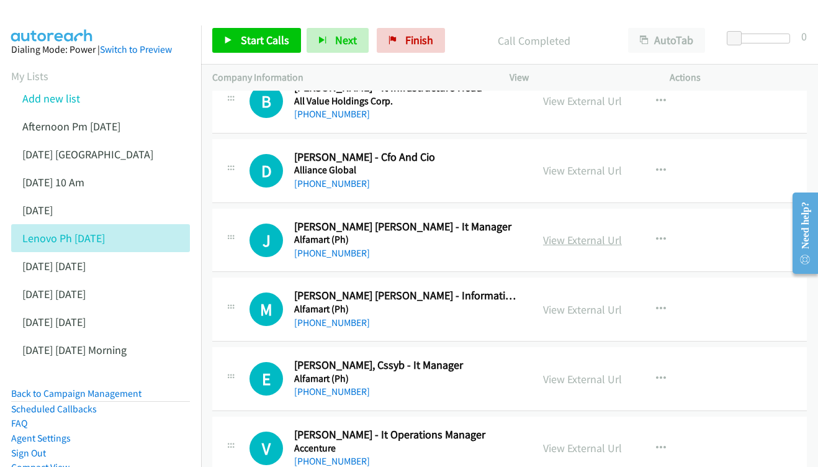
click at [594, 233] on link "View External Url" at bounding box center [582, 240] width 79 height 14
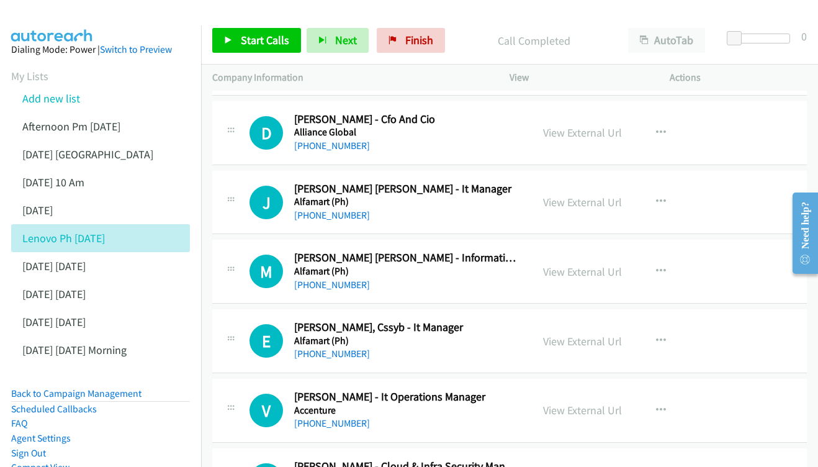
scroll to position [6192, 0]
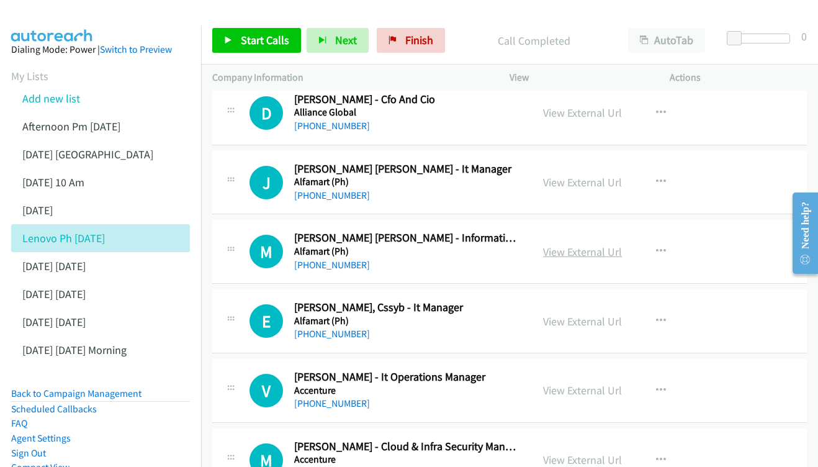
click at [559, 245] on link "View External Url" at bounding box center [582, 252] width 79 height 14
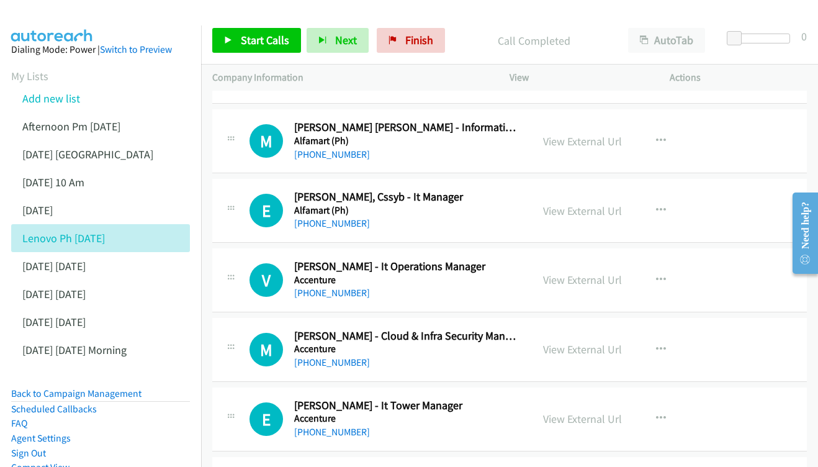
scroll to position [6285, 0]
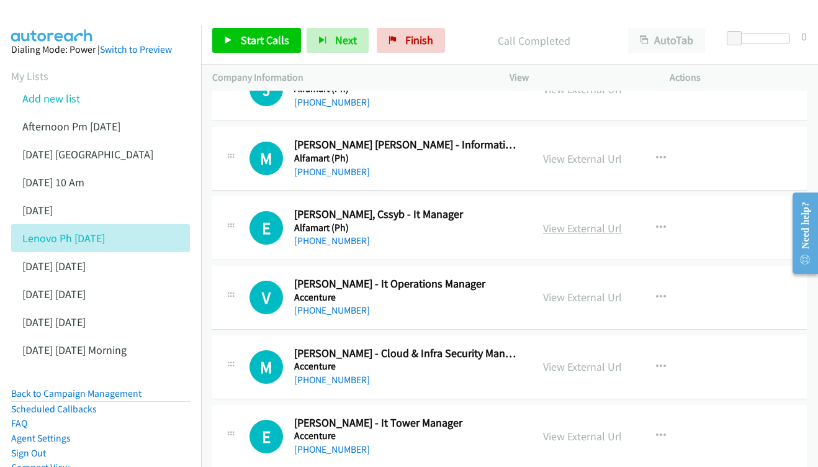
click at [592, 221] on link "View External Url" at bounding box center [582, 228] width 79 height 14
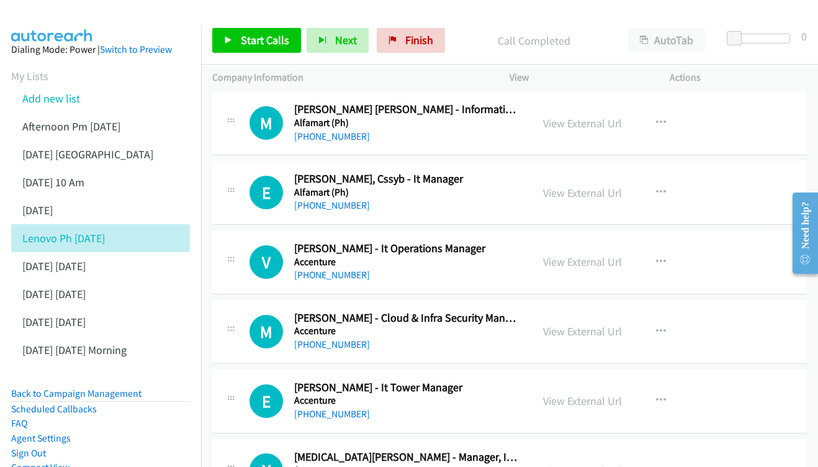
scroll to position [6340, 0]
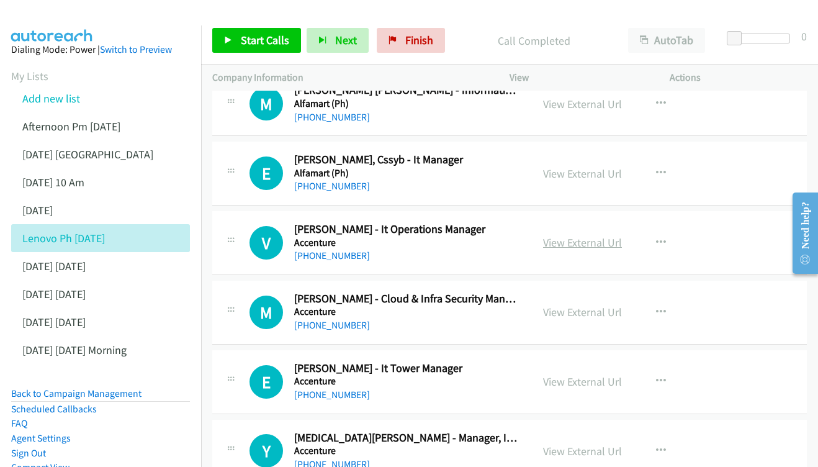
click at [569, 235] on link "View External Url" at bounding box center [582, 242] width 79 height 14
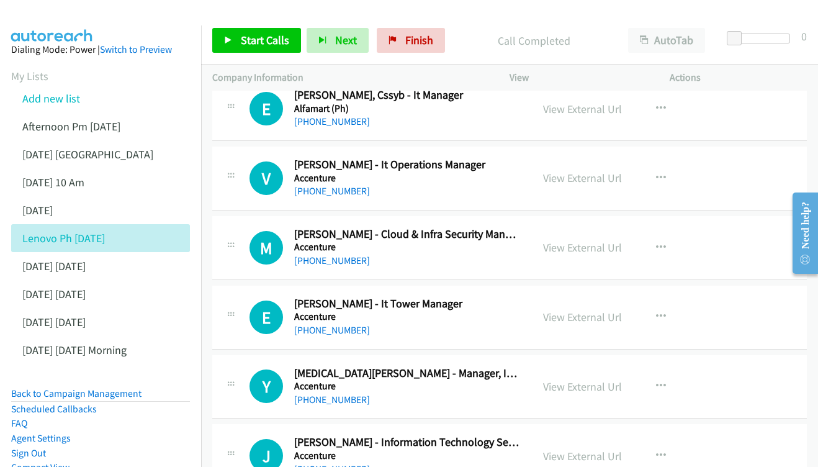
scroll to position [6407, 0]
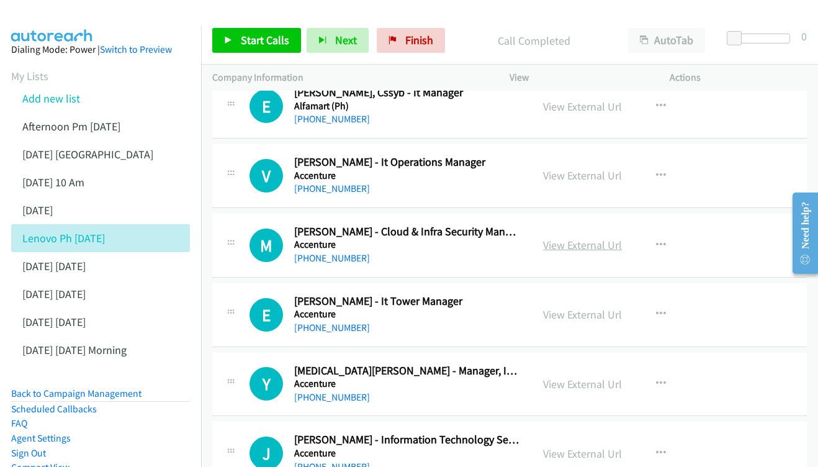
click at [588, 238] on link "View External Url" at bounding box center [582, 245] width 79 height 14
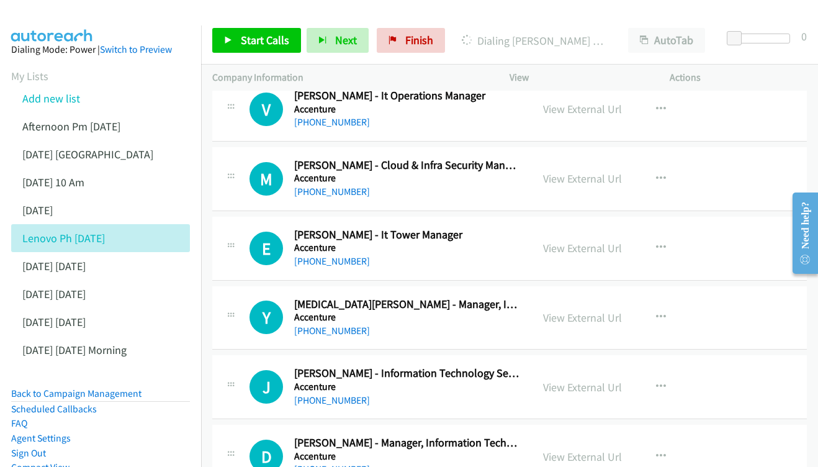
scroll to position [6476, 0]
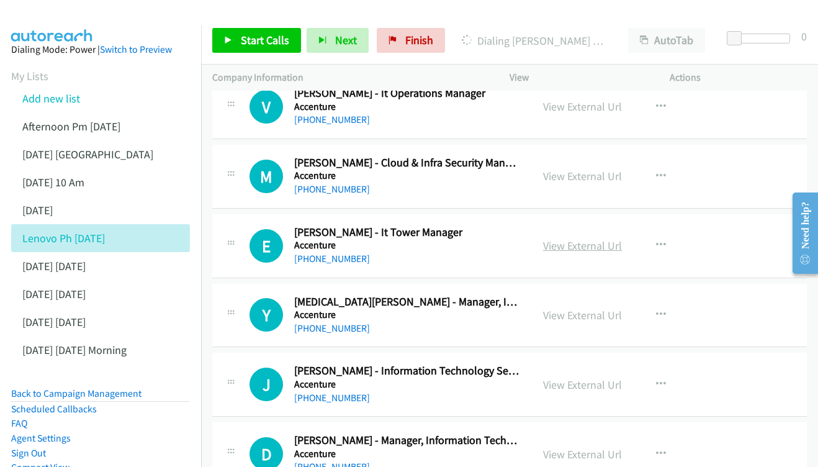
click at [599, 238] on link "View External Url" at bounding box center [582, 245] width 79 height 14
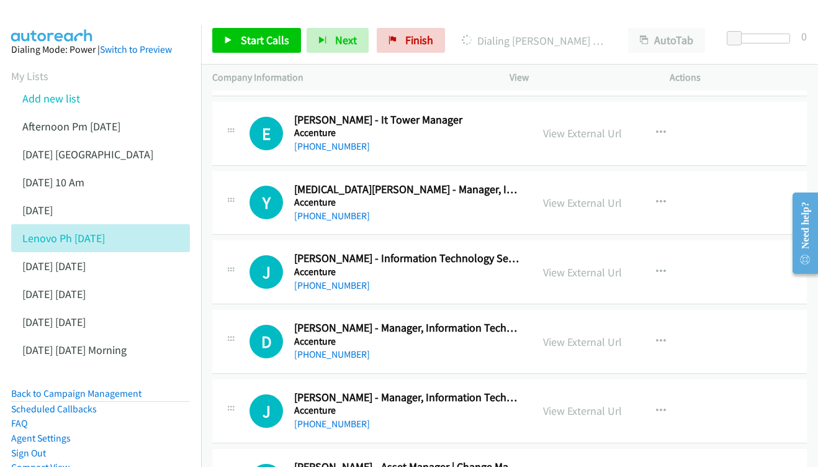
scroll to position [6609, 0]
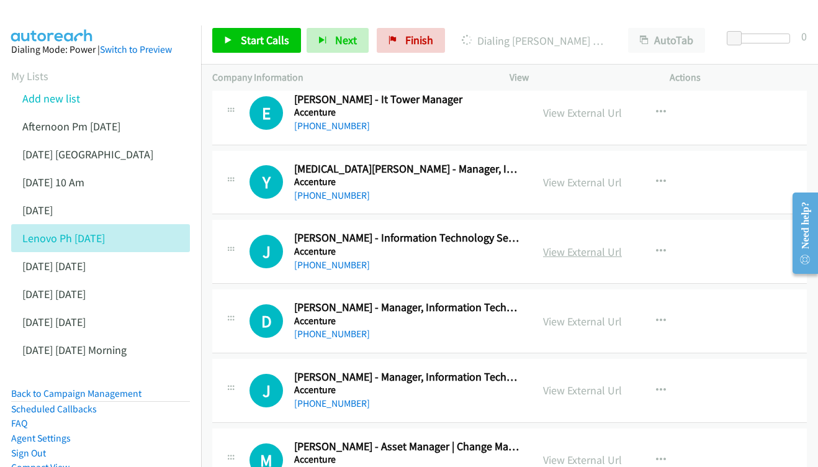
click at [573, 245] on link "View External Url" at bounding box center [582, 252] width 79 height 14
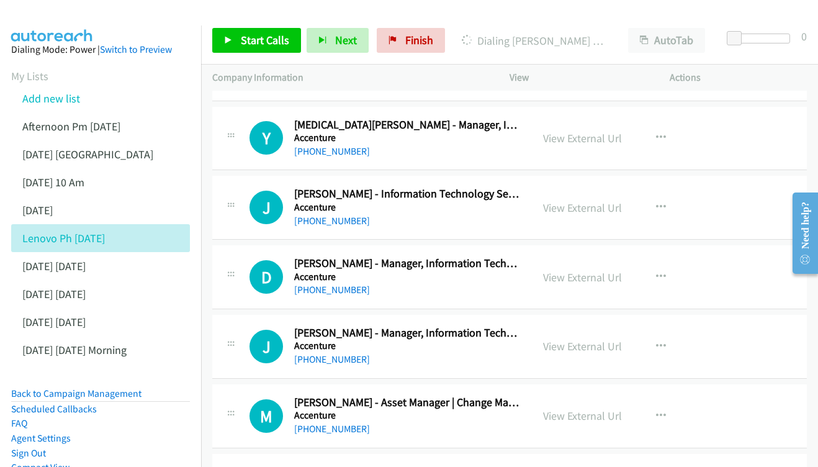
scroll to position [6674, 0]
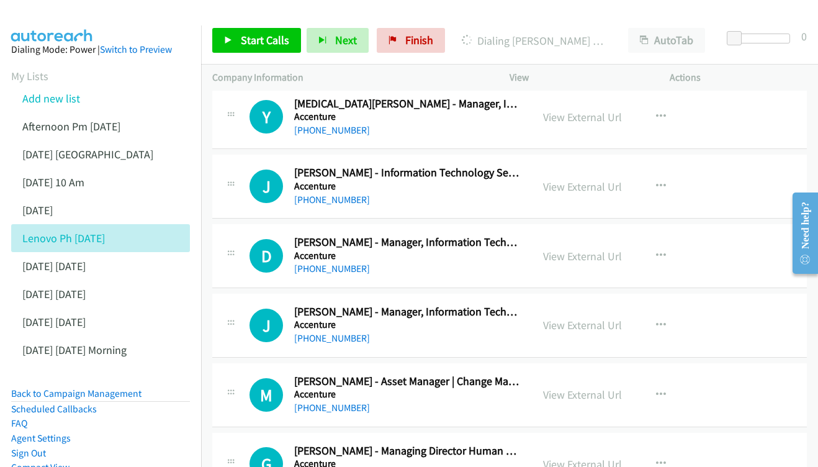
click at [568, 235] on div "View External Url View External Url Schedule/Manage Callback Start Calls Here R…" at bounding box center [617, 255] width 171 height 41
click at [572, 249] on link "View External Url" at bounding box center [582, 256] width 79 height 14
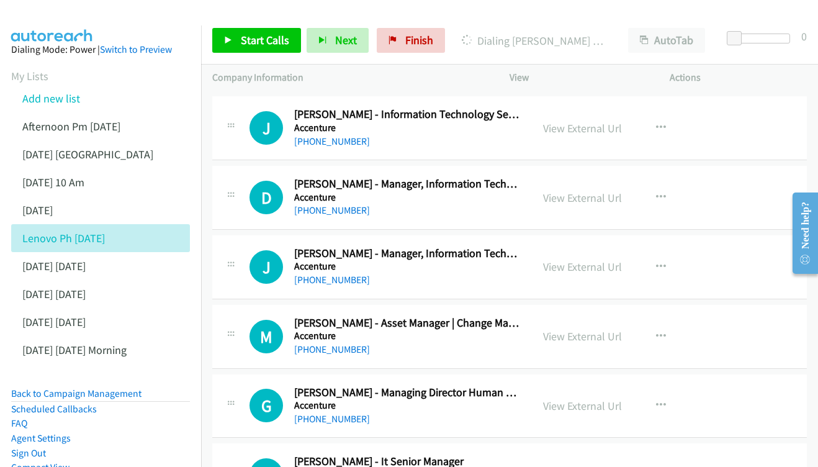
scroll to position [6753, 0]
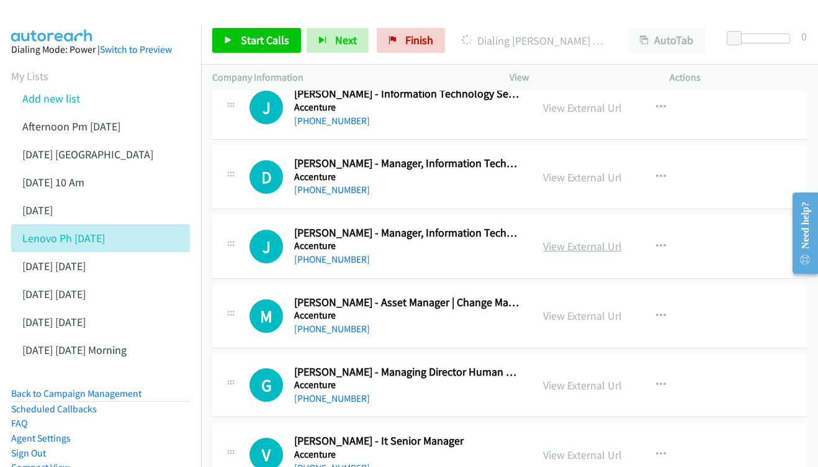
click at [591, 239] on link "View External Url" at bounding box center [582, 246] width 79 height 14
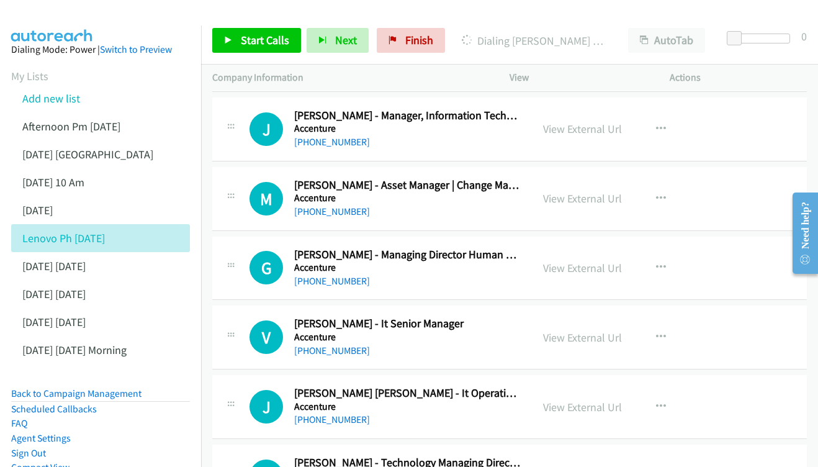
scroll to position [6887, 0]
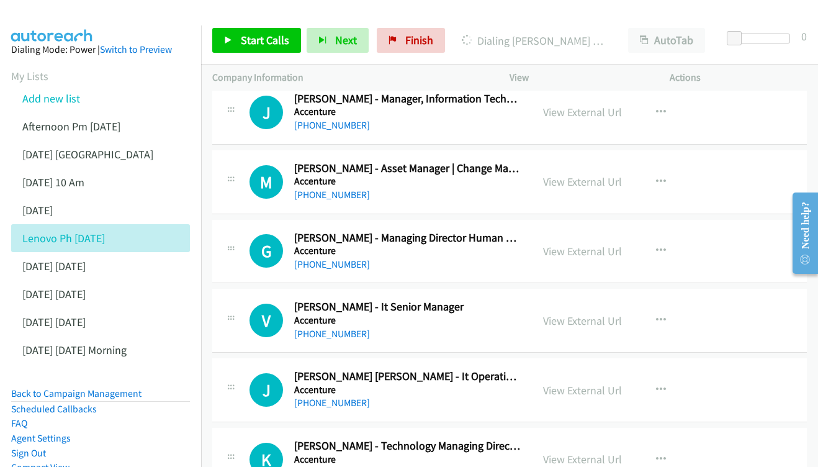
click at [574, 231] on div "View External Url View External Url Schedule/Manage Callback Start Calls Here R…" at bounding box center [617, 251] width 171 height 41
click at [583, 231] on div "View External Url View External Url Schedule/Manage Callback Start Calls Here R…" at bounding box center [617, 251] width 171 height 41
click at [582, 244] on link "View External Url" at bounding box center [582, 251] width 79 height 14
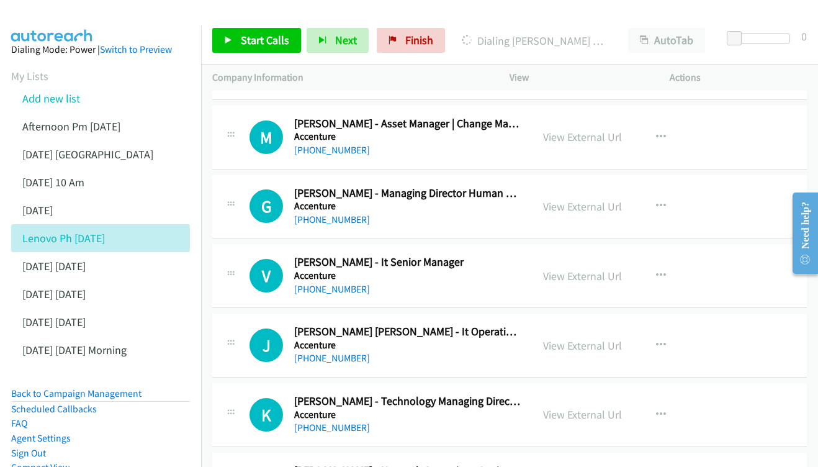
scroll to position [6951, 0]
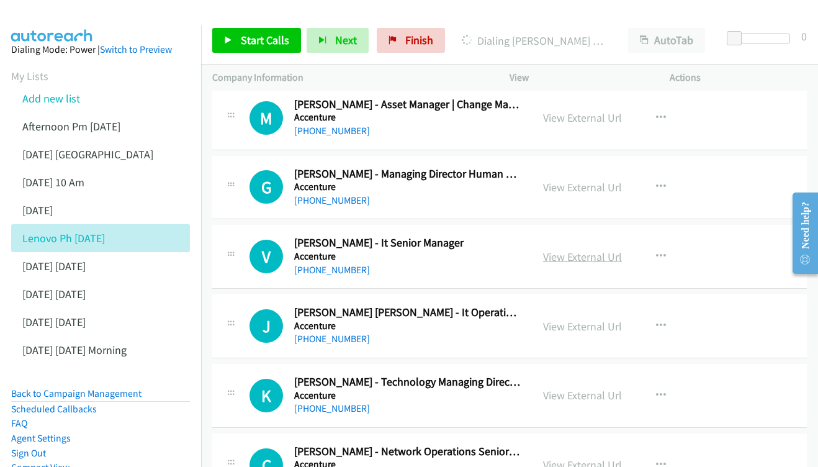
click at [556, 250] on link "View External Url" at bounding box center [582, 257] width 79 height 14
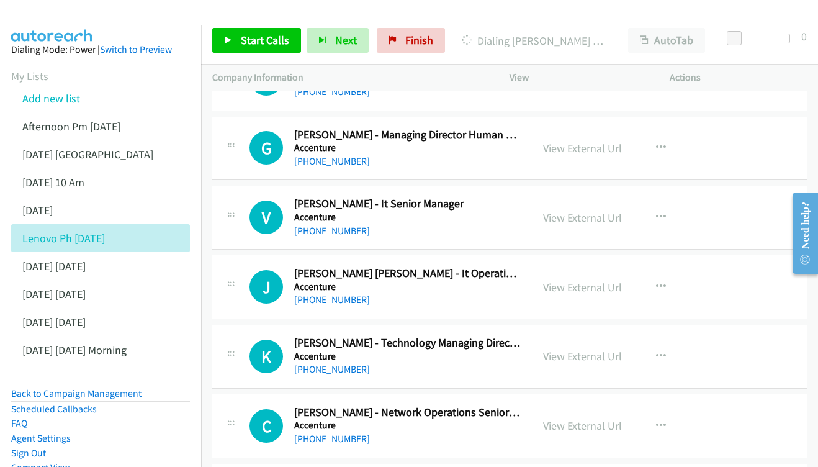
scroll to position [7012, 0]
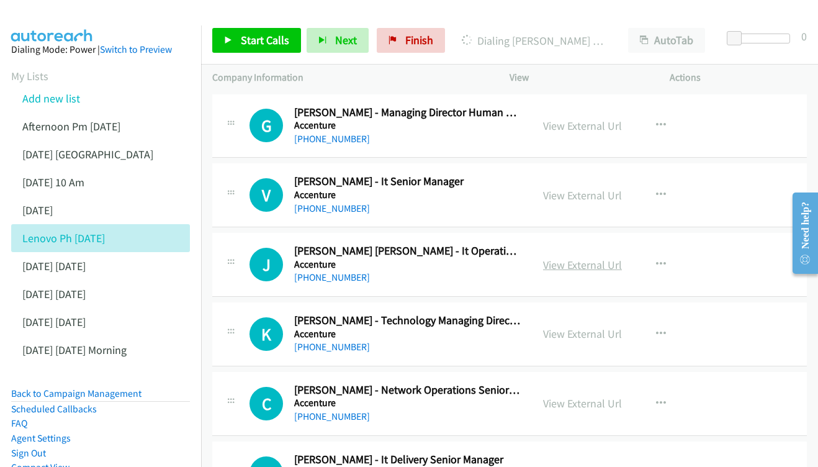
click at [558, 258] on link "View External Url" at bounding box center [582, 265] width 79 height 14
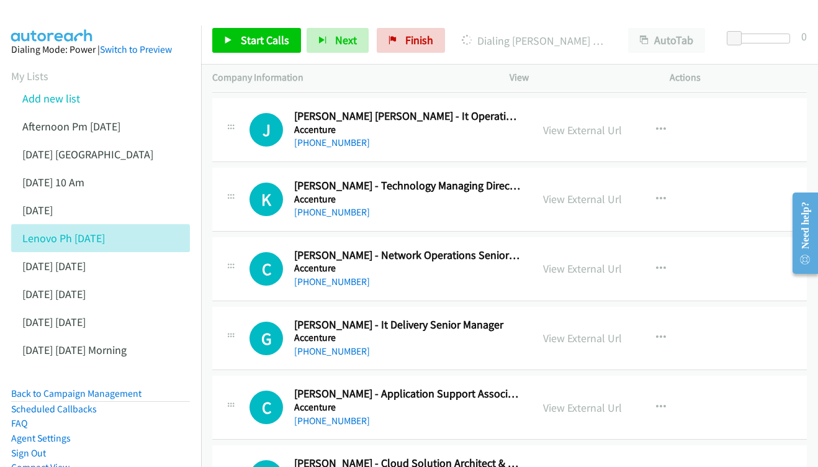
scroll to position [7150, 0]
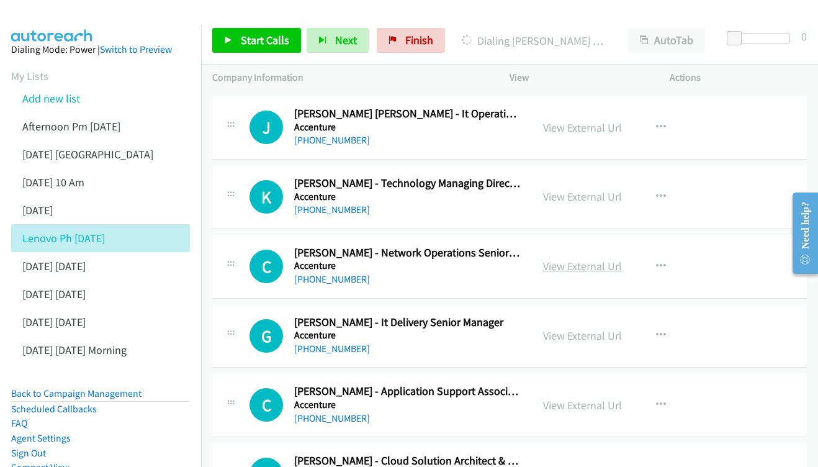
click at [576, 259] on link "View External Url" at bounding box center [582, 266] width 79 height 14
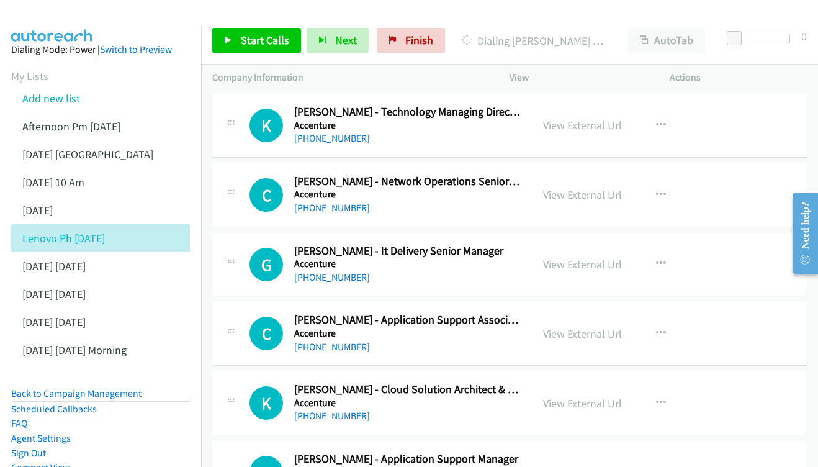
scroll to position [7224, 0]
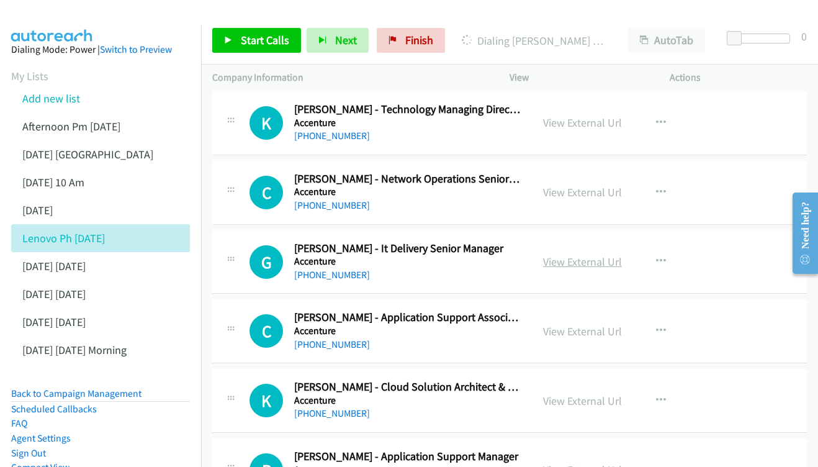
click at [560, 255] on link "View External Url" at bounding box center [582, 262] width 79 height 14
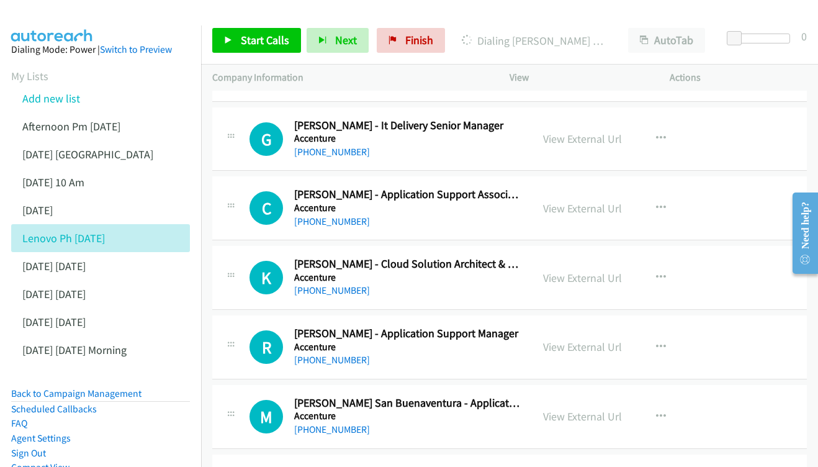
scroll to position [7349, 0]
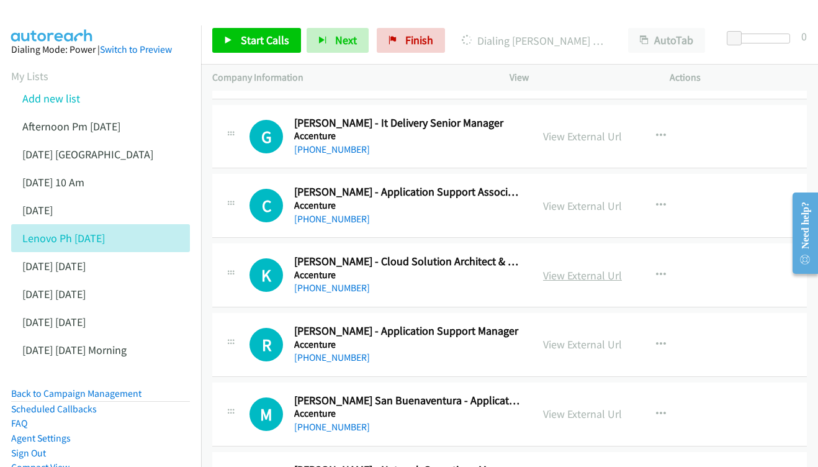
click at [561, 268] on link "View External Url" at bounding box center [582, 275] width 79 height 14
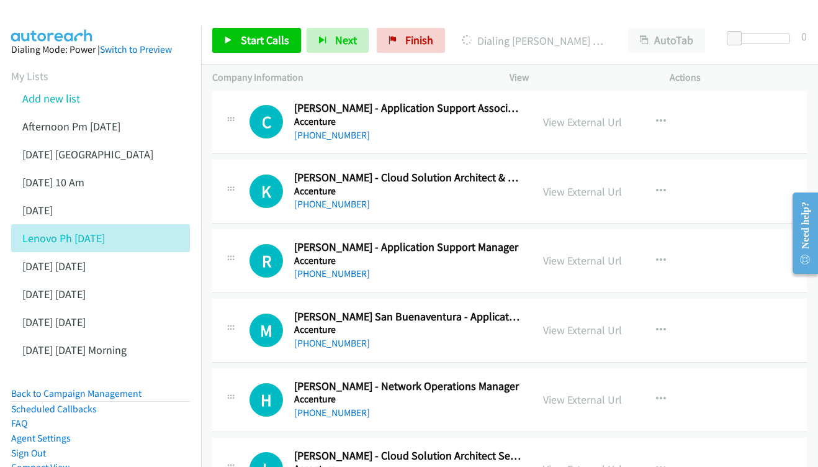
scroll to position [7435, 0]
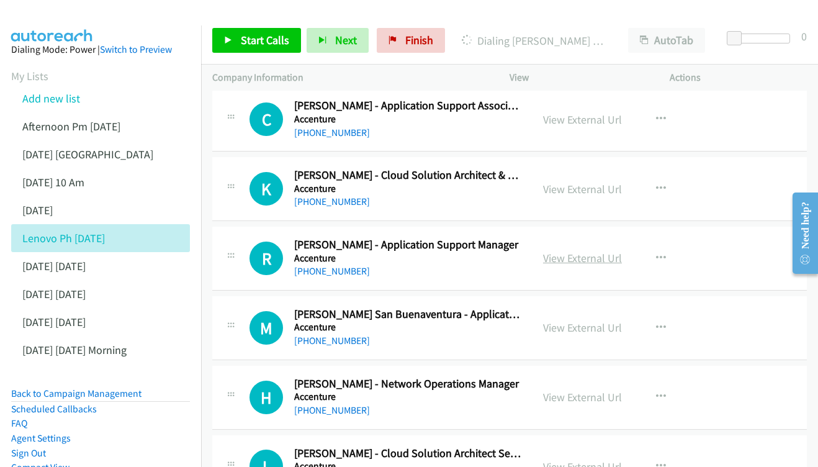
click at [578, 251] on link "View External Url" at bounding box center [582, 258] width 79 height 14
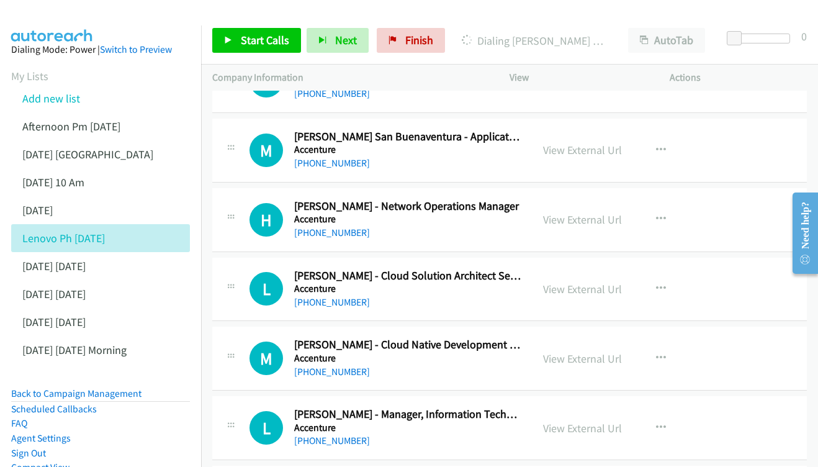
scroll to position [7615, 0]
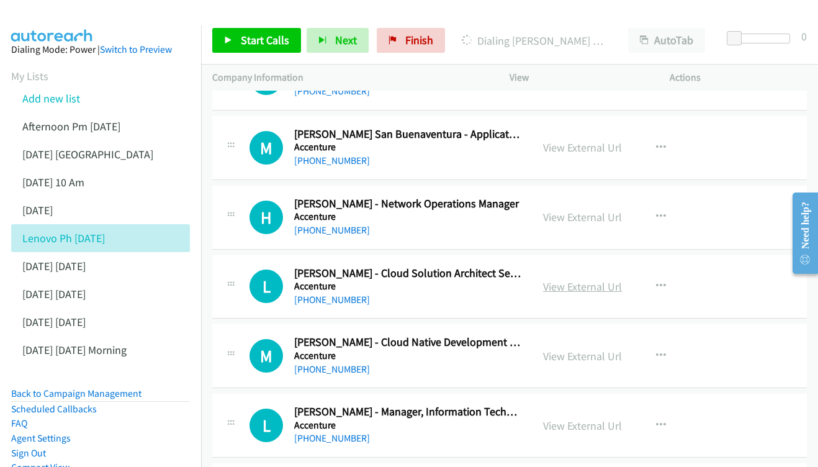
click at [560, 279] on link "View External Url" at bounding box center [582, 286] width 79 height 14
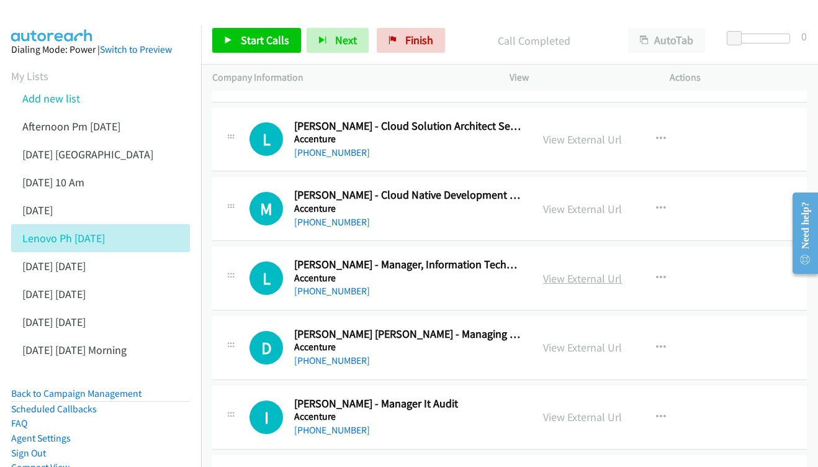
scroll to position [7765, 0]
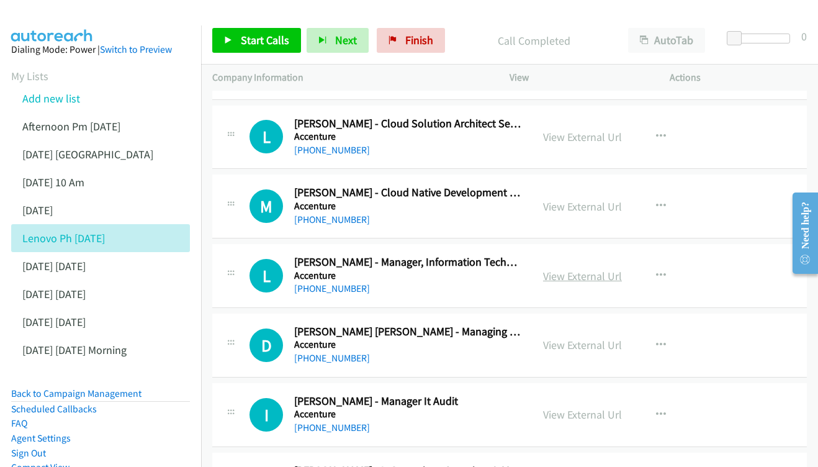
click at [561, 269] on link "View External Url" at bounding box center [582, 276] width 79 height 14
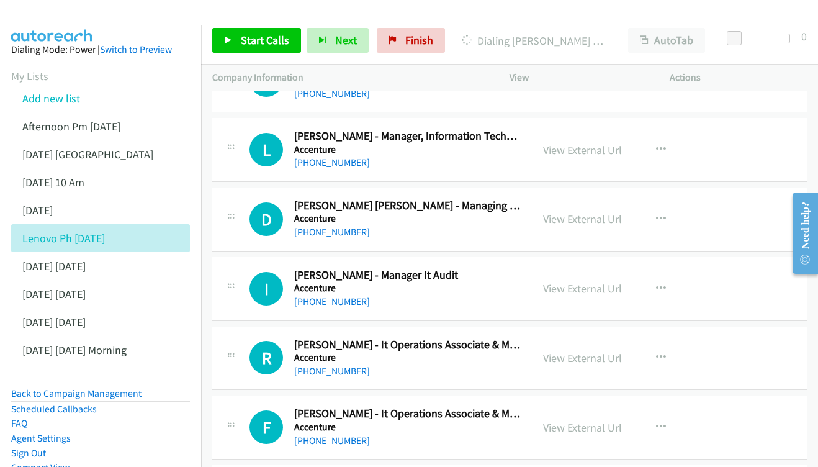
scroll to position [7894, 0]
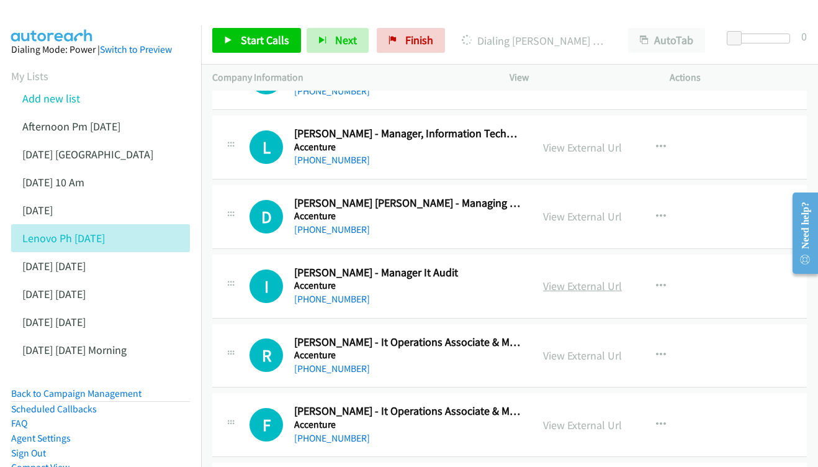
click at [591, 279] on link "View External Url" at bounding box center [582, 286] width 79 height 14
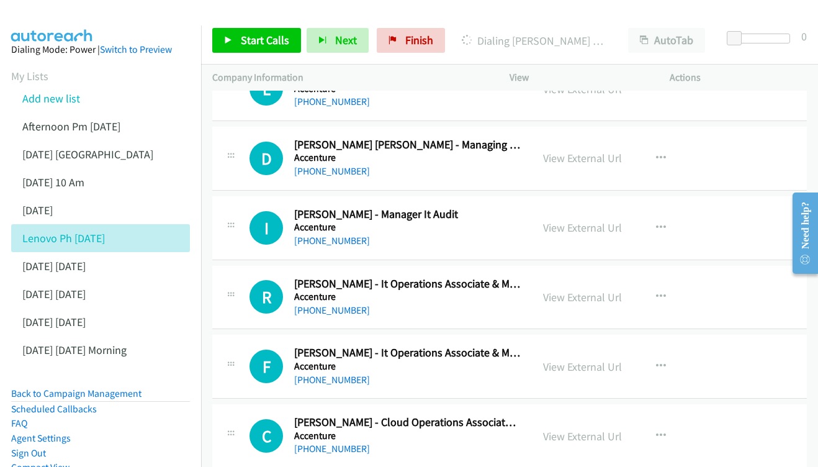
scroll to position [7971, 0]
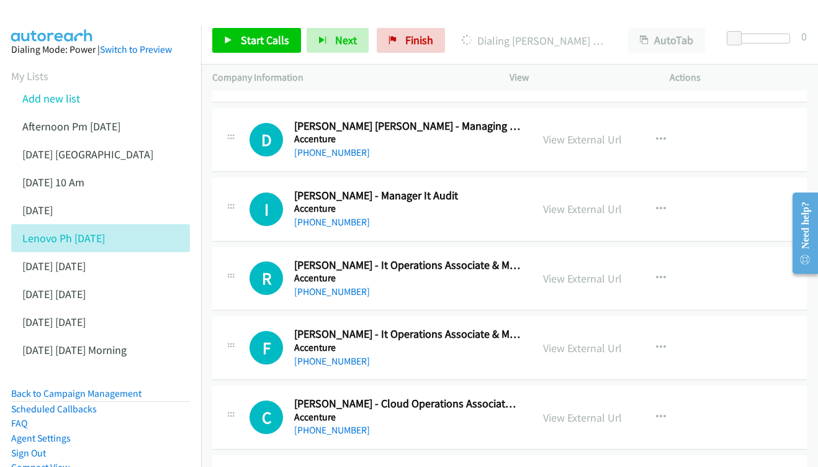
click at [587, 270] on div "View External Url" at bounding box center [582, 278] width 79 height 17
click at [581, 271] on link "View External Url" at bounding box center [582, 278] width 79 height 14
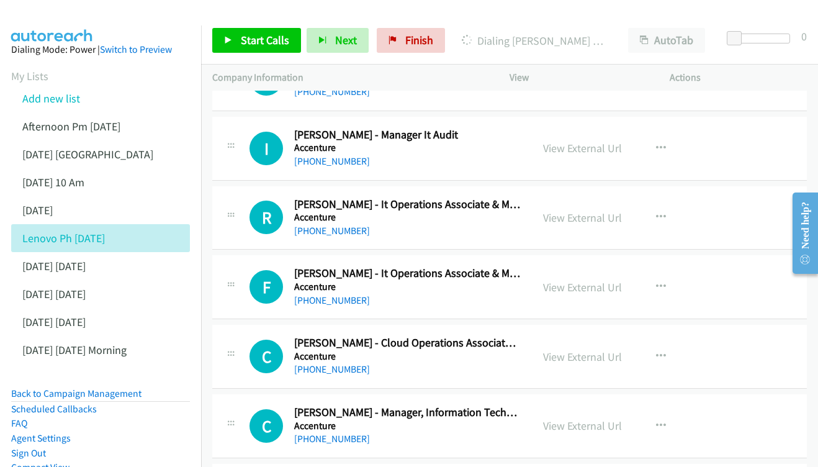
scroll to position [8045, 0]
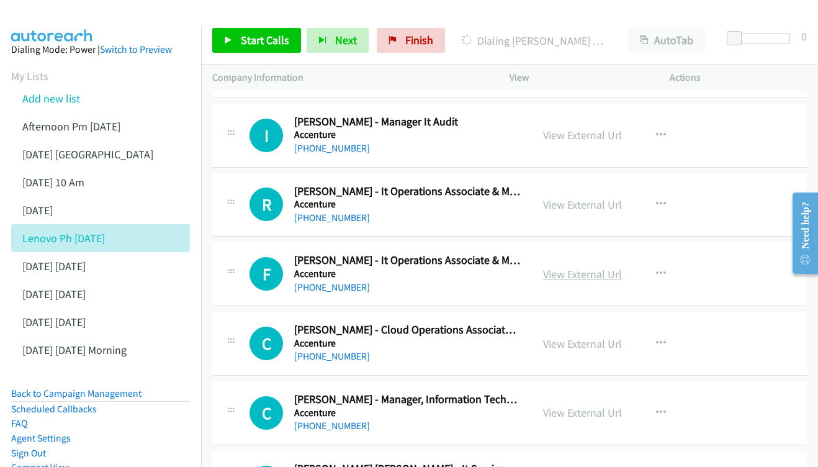
click at [563, 267] on link "View External Url" at bounding box center [582, 274] width 79 height 14
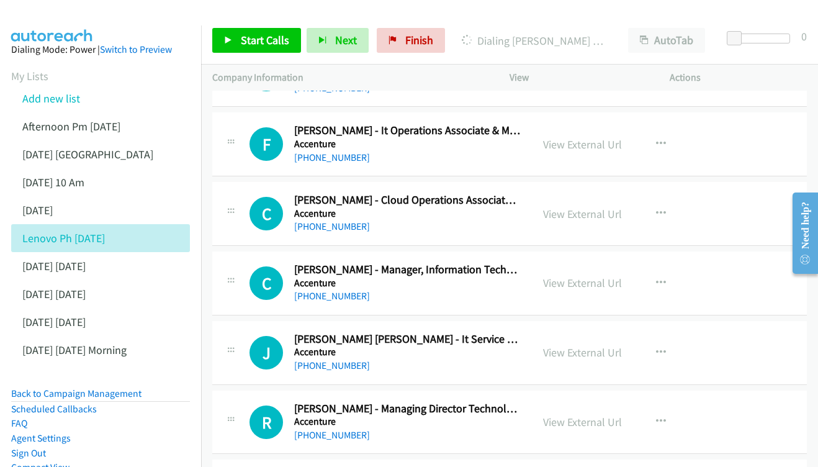
scroll to position [8197, 0]
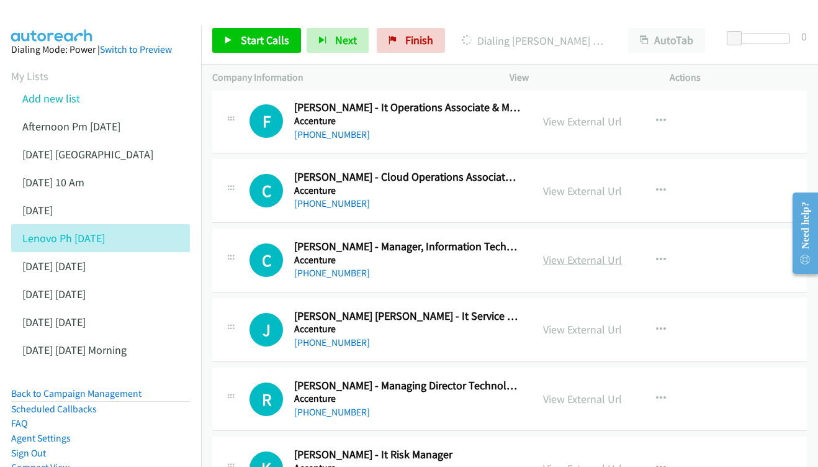
click at [590, 253] on link "View External Url" at bounding box center [582, 260] width 79 height 14
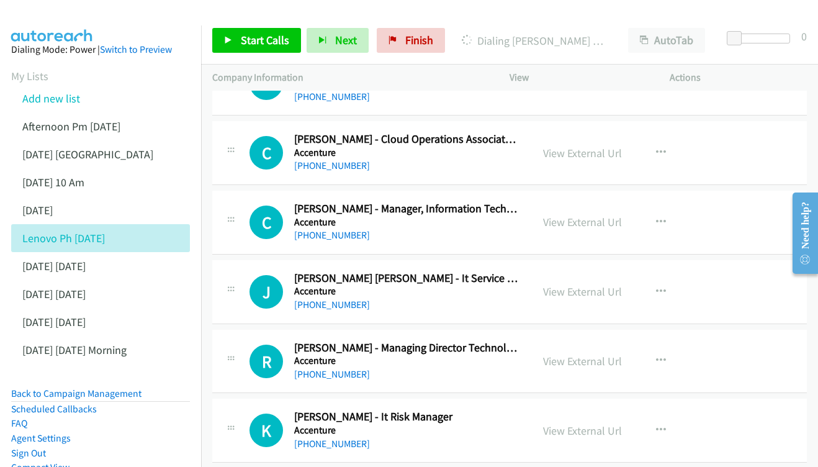
scroll to position [8258, 0]
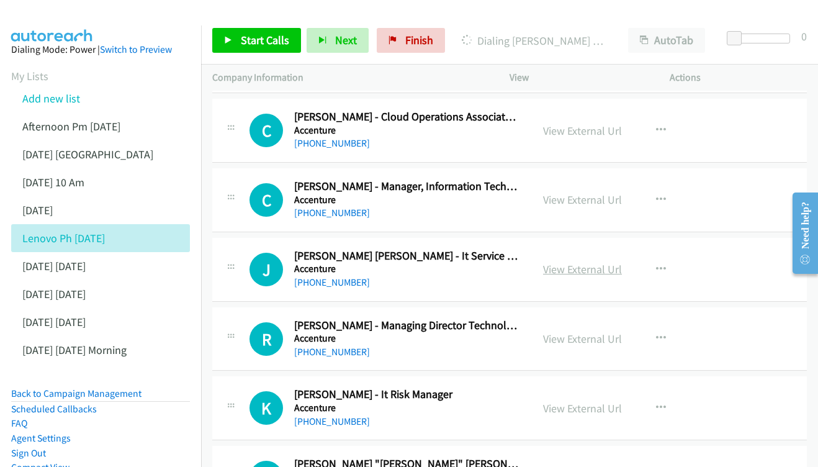
click at [607, 262] on link "View External Url" at bounding box center [582, 269] width 79 height 14
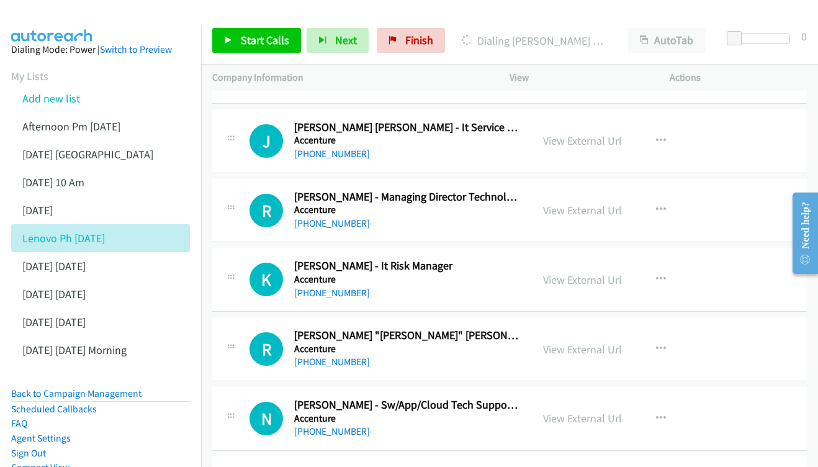
scroll to position [8389, 0]
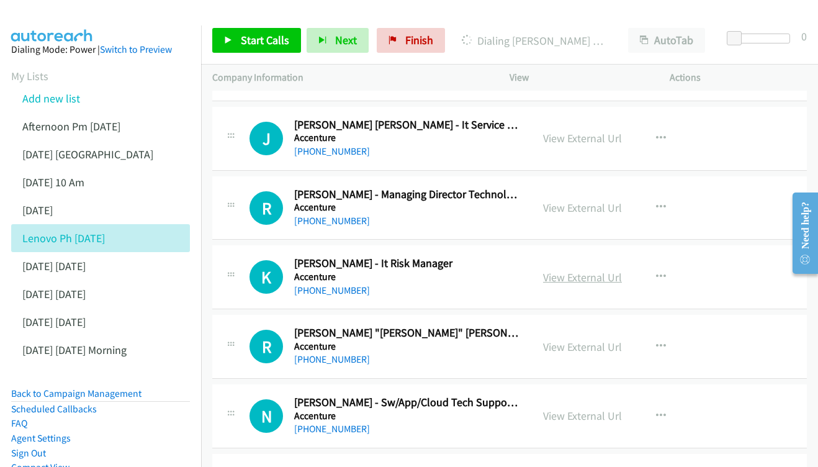
click at [580, 270] on link "View External Url" at bounding box center [582, 277] width 79 height 14
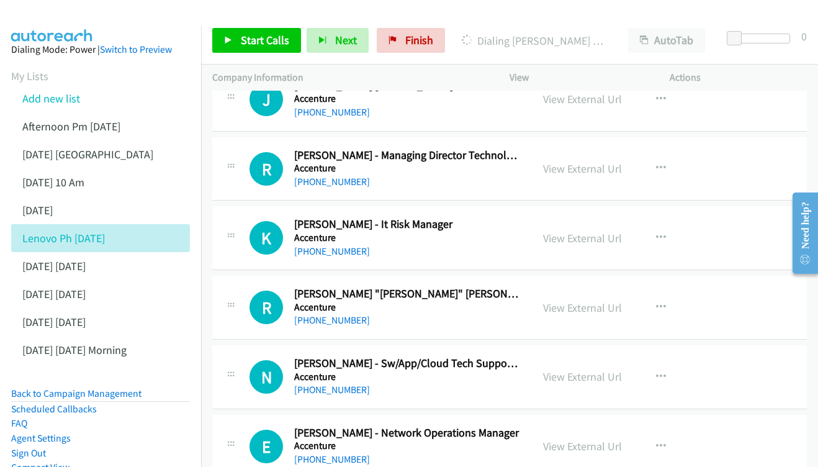
scroll to position [8450, 0]
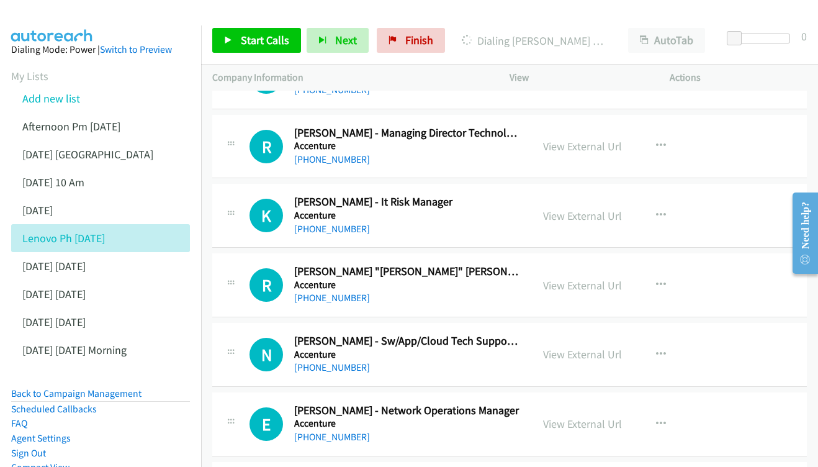
click at [575, 277] on div "View External Url" at bounding box center [582, 285] width 79 height 17
click at [565, 278] on link "View External Url" at bounding box center [582, 285] width 79 height 14
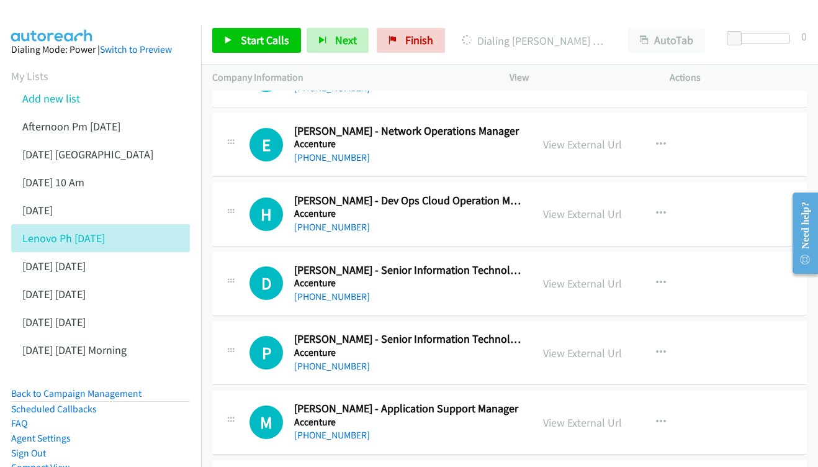
scroll to position [8732, 0]
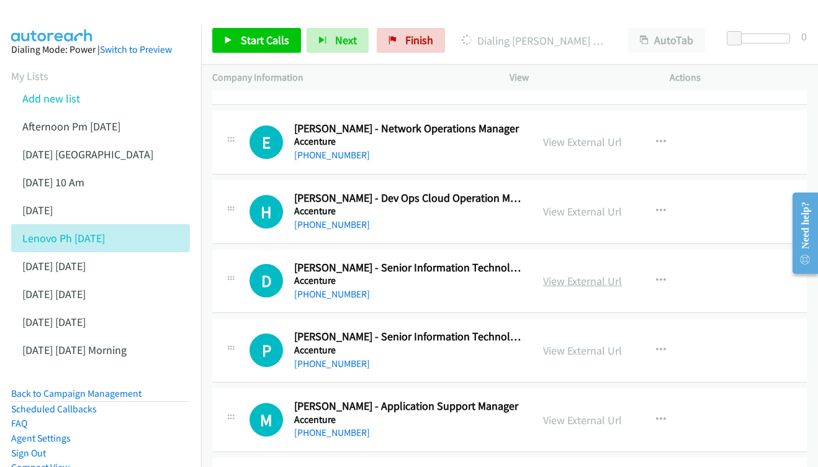
click at [582, 274] on link "View External Url" at bounding box center [582, 281] width 79 height 14
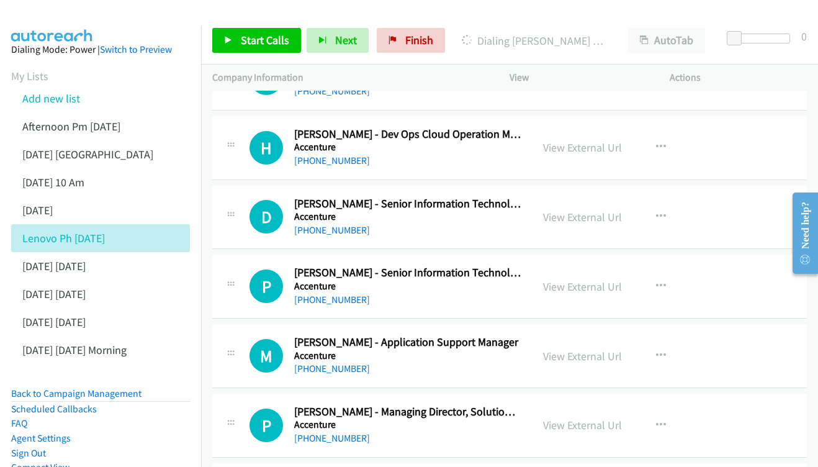
scroll to position [8798, 0]
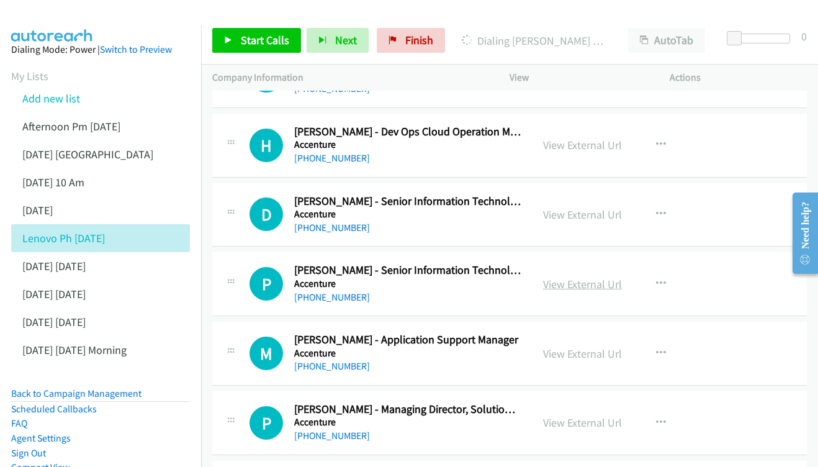
click at [561, 277] on link "View External Url" at bounding box center [582, 284] width 79 height 14
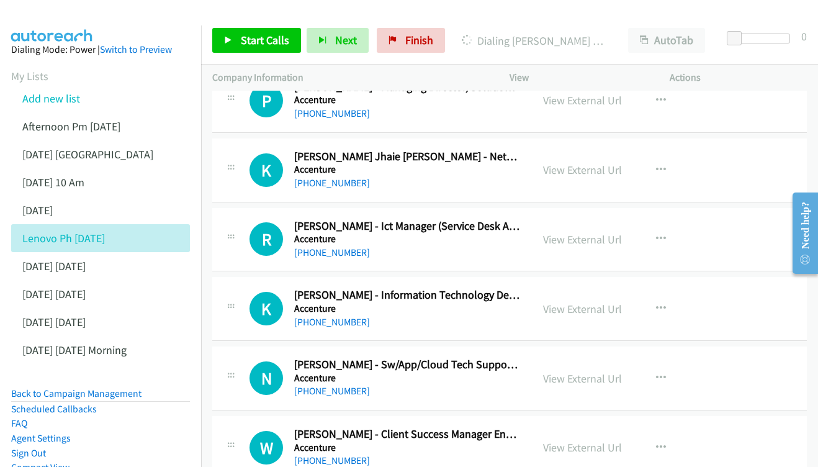
scroll to position [9141, 0]
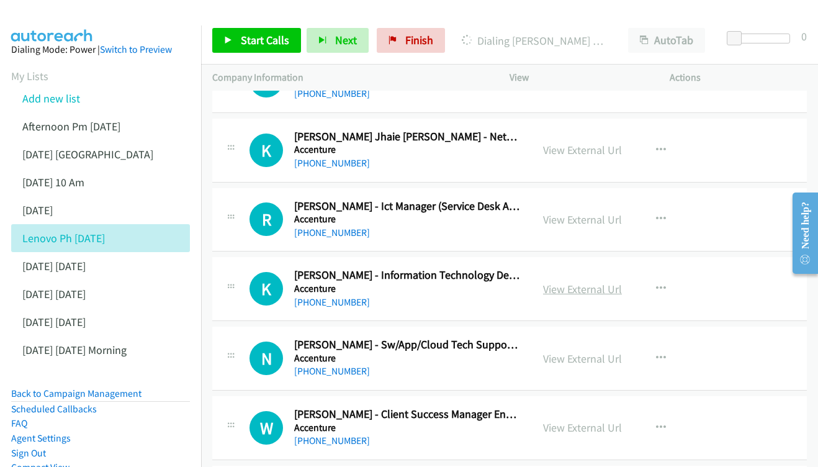
click at [567, 282] on link "View External Url" at bounding box center [582, 289] width 79 height 14
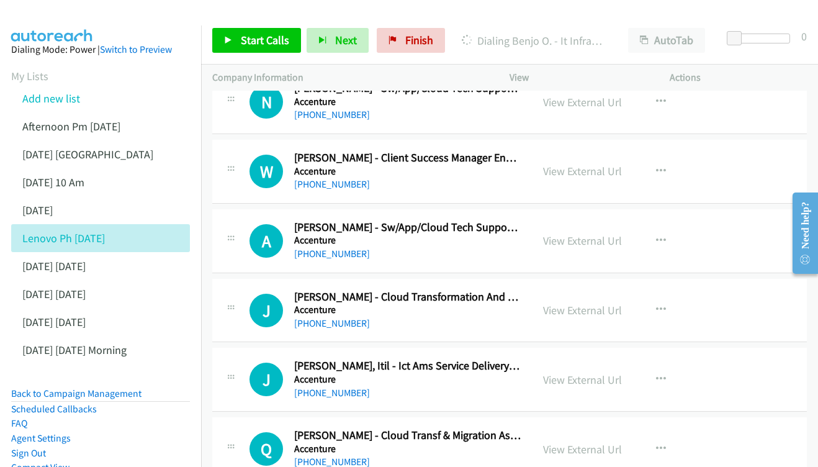
scroll to position [9418, 0]
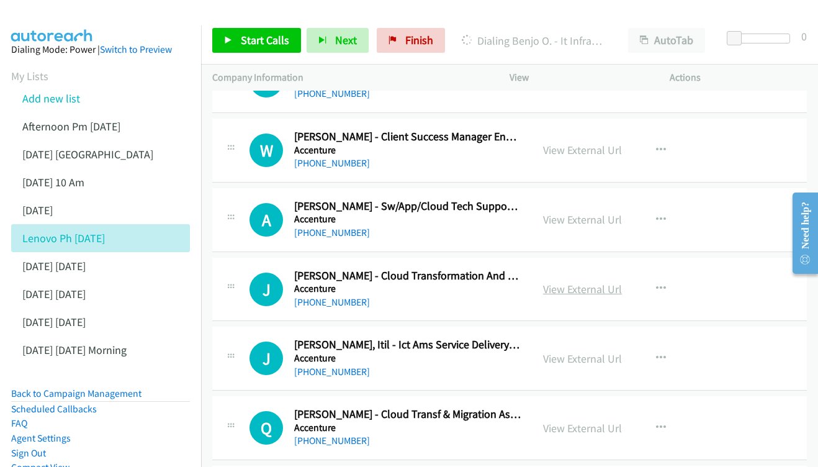
click at [586, 282] on link "View External Url" at bounding box center [582, 289] width 79 height 14
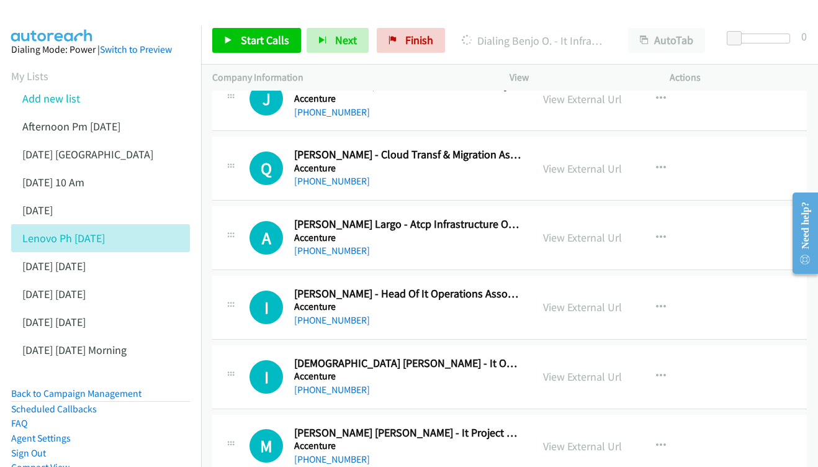
scroll to position [9680, 0]
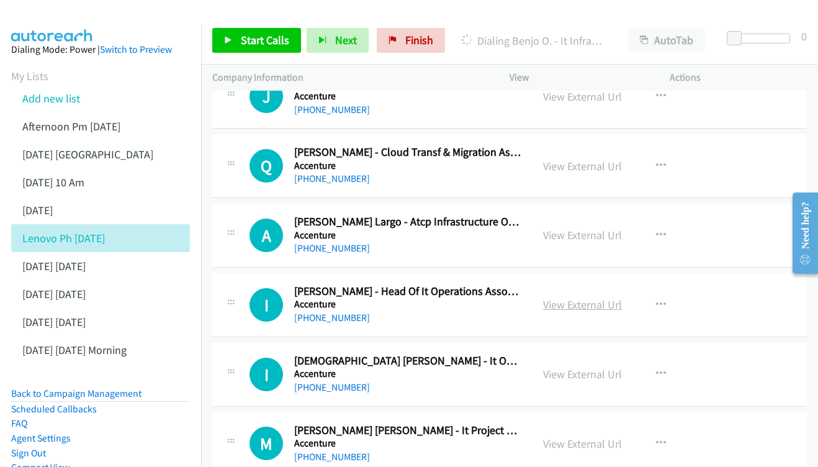
click at [568, 297] on link "View External Url" at bounding box center [582, 304] width 79 height 14
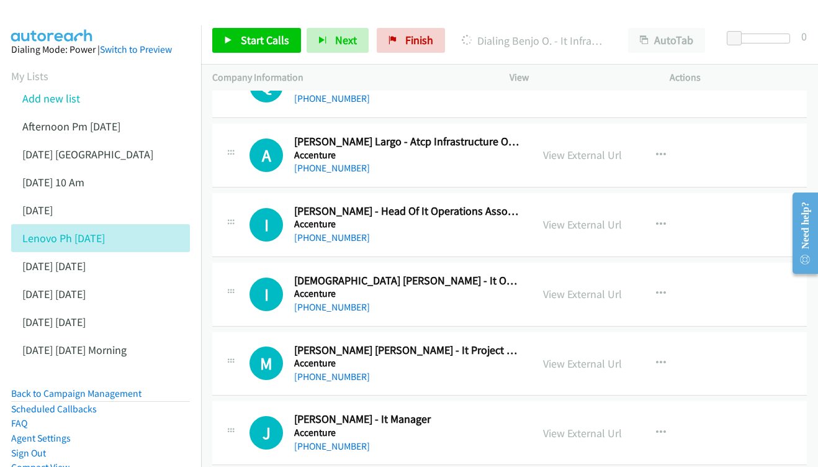
scroll to position [9763, 0]
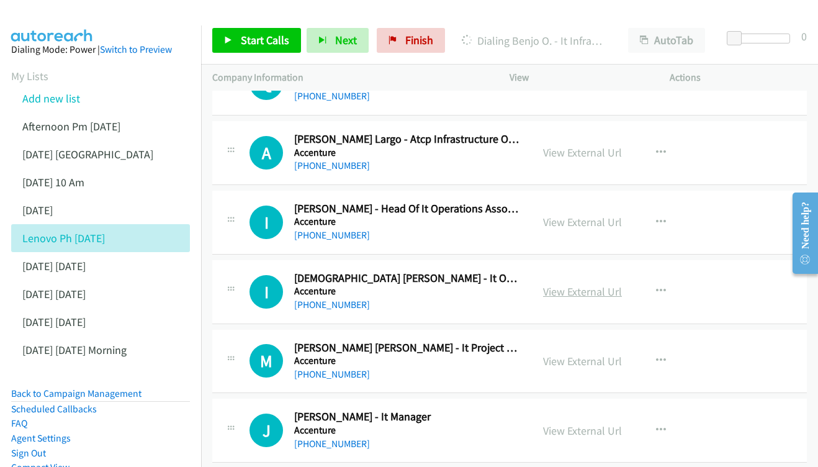
click at [578, 284] on link "View External Url" at bounding box center [582, 291] width 79 height 14
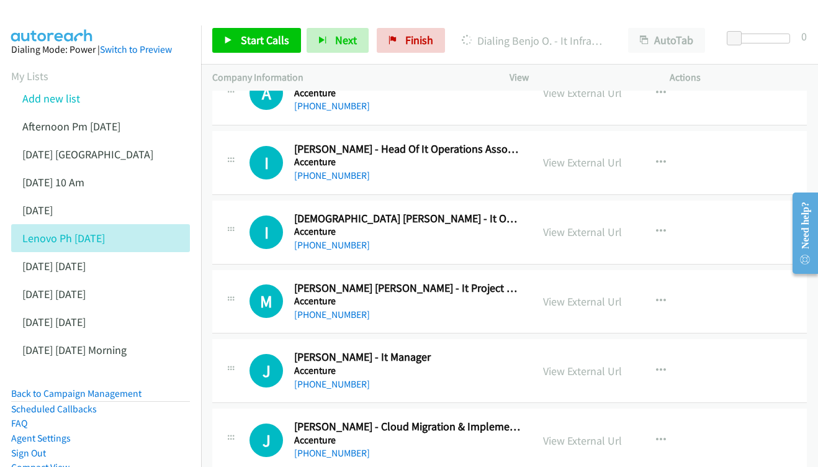
scroll to position [9825, 0]
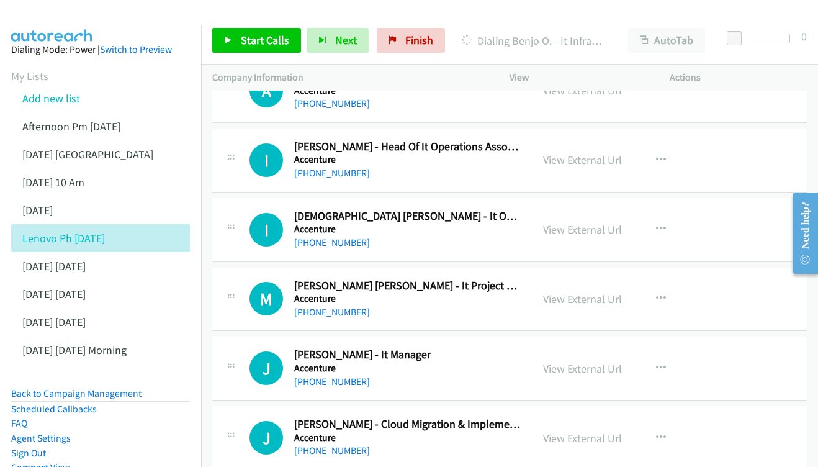
click at [571, 292] on link "View External Url" at bounding box center [582, 299] width 79 height 14
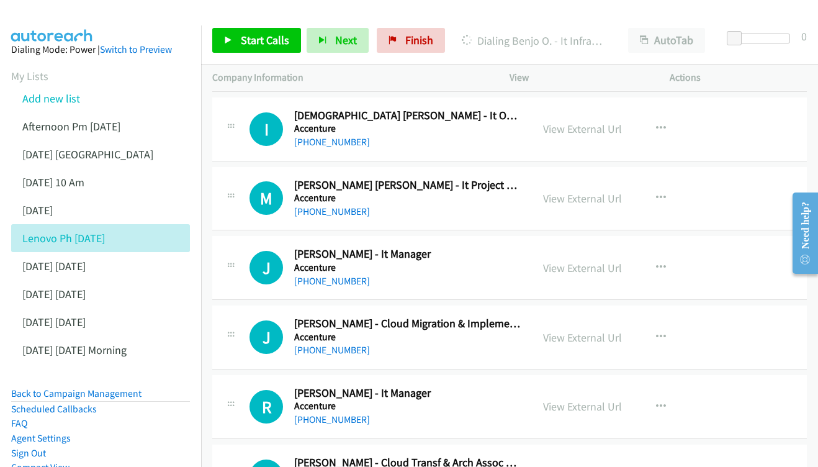
scroll to position [9909, 0]
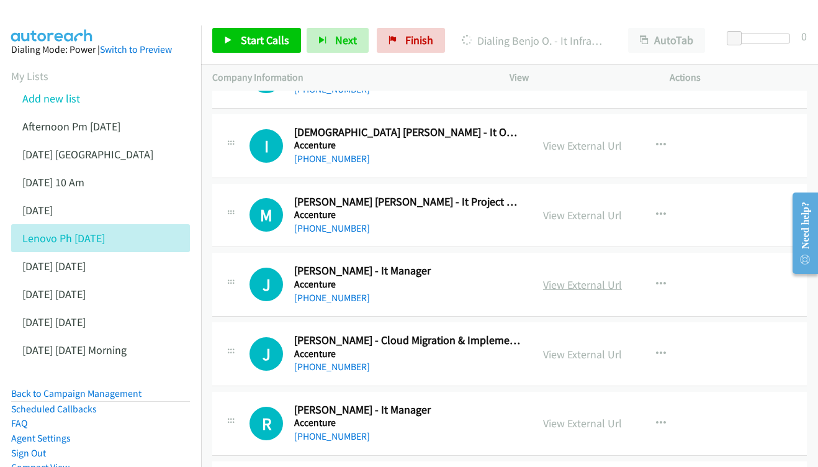
click at [568, 278] on link "View External Url" at bounding box center [582, 285] width 79 height 14
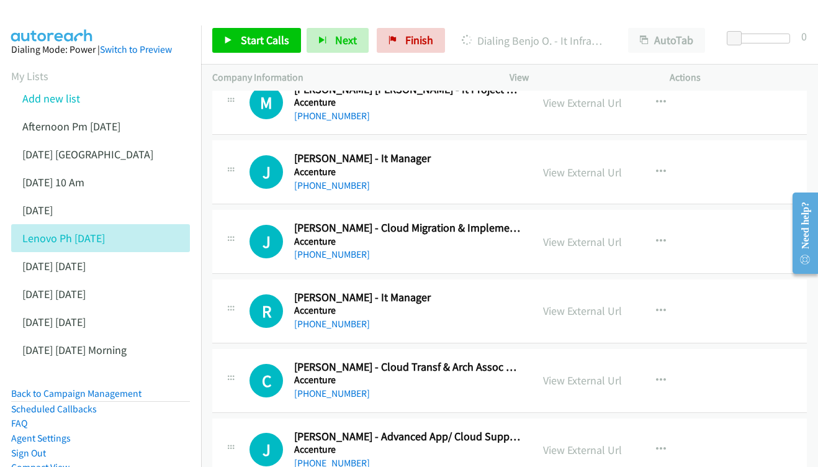
scroll to position [10024, 0]
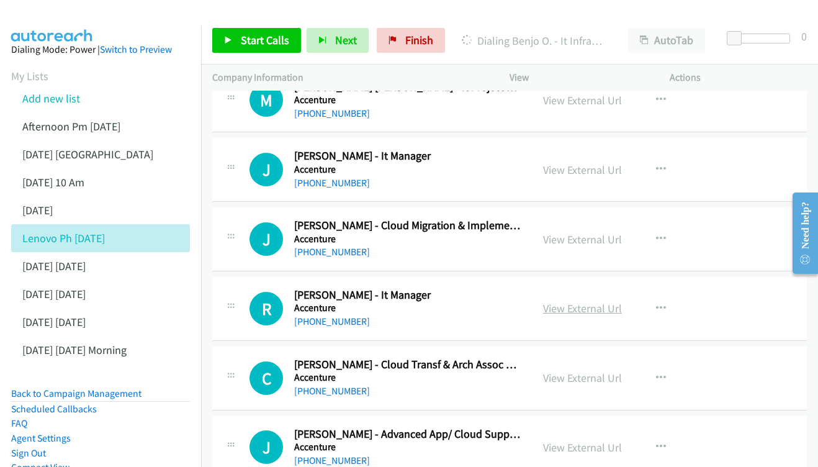
click at [556, 301] on link "View External Url" at bounding box center [582, 308] width 79 height 14
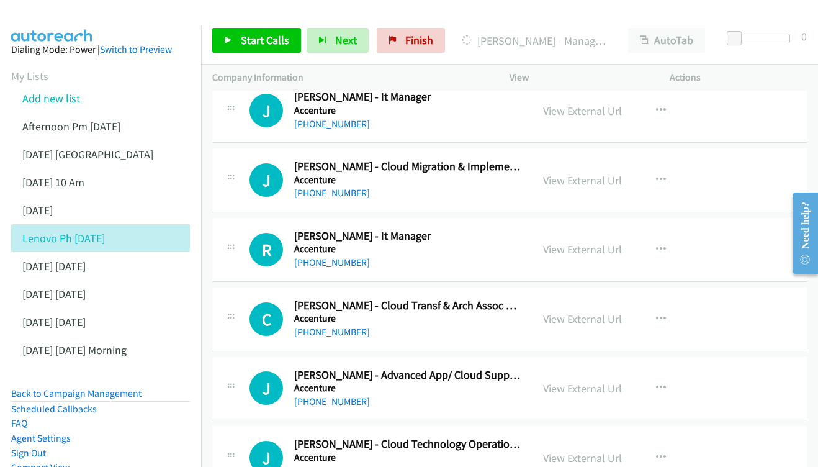
scroll to position [10088, 0]
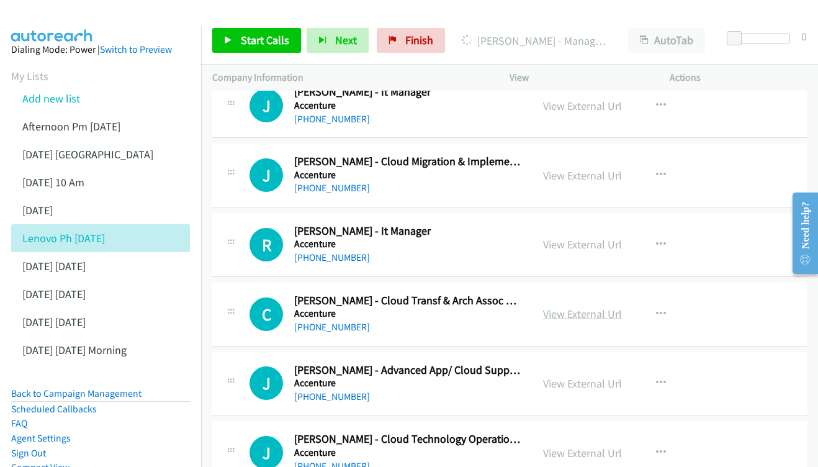
click at [575, 307] on link "View External Url" at bounding box center [582, 314] width 79 height 14
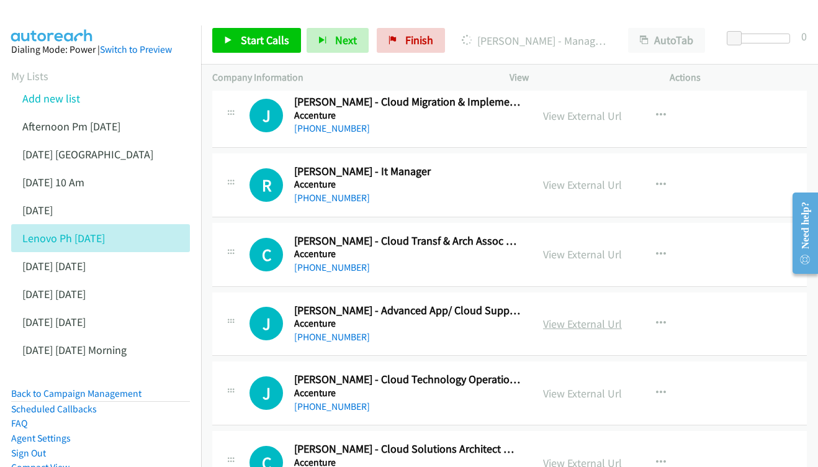
scroll to position [10149, 0]
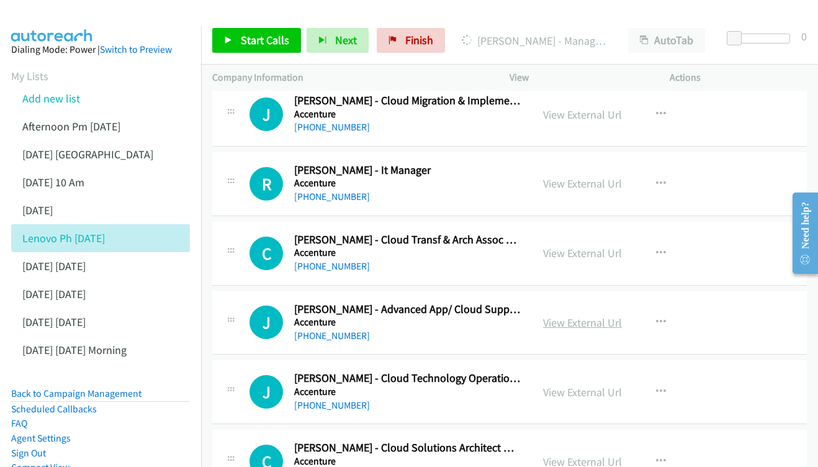
click at [579, 315] on link "View External Url" at bounding box center [582, 322] width 79 height 14
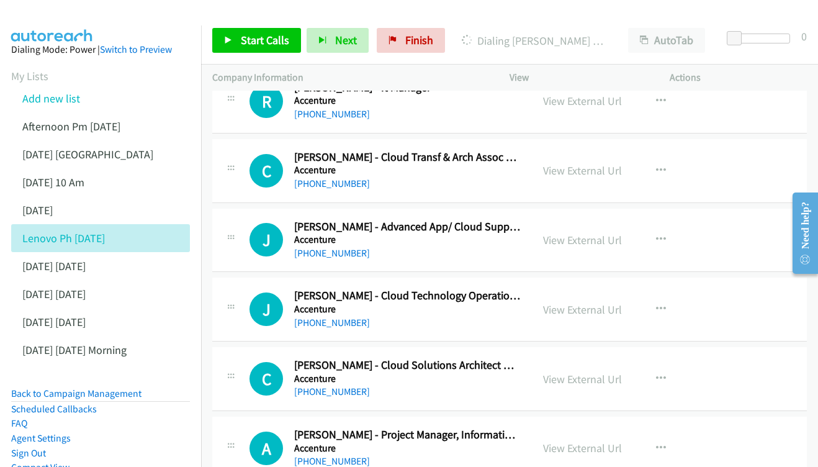
scroll to position [10233, 0]
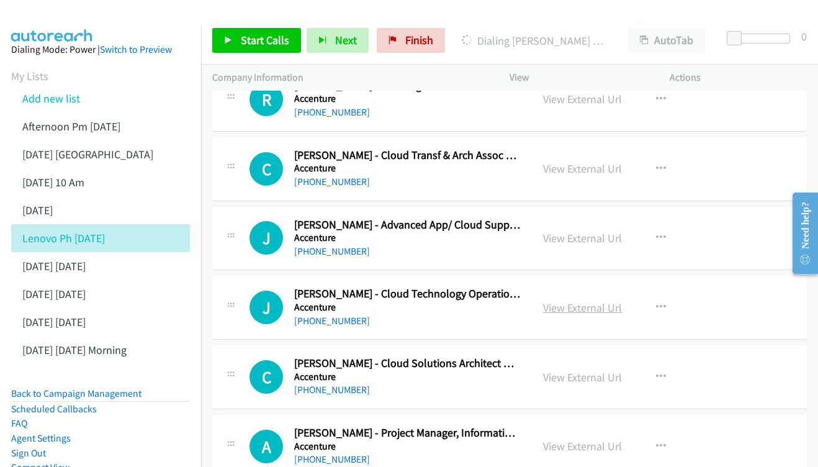
click at [584, 301] on link "View External Url" at bounding box center [582, 308] width 79 height 14
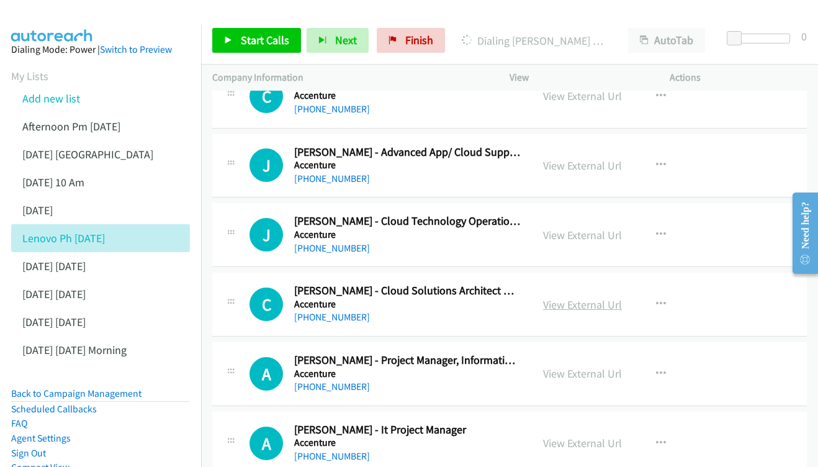
click at [586, 297] on link "View External Url" at bounding box center [582, 304] width 79 height 14
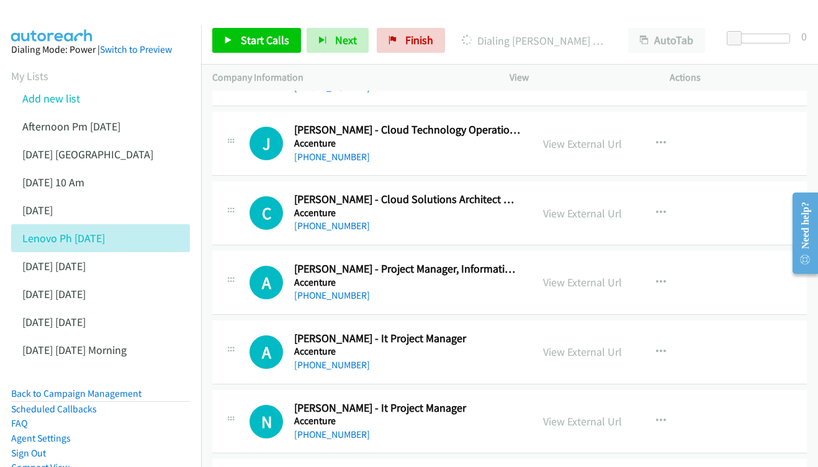
scroll to position [10398, 0]
click at [581, 274] on link "View External Url" at bounding box center [582, 281] width 79 height 14
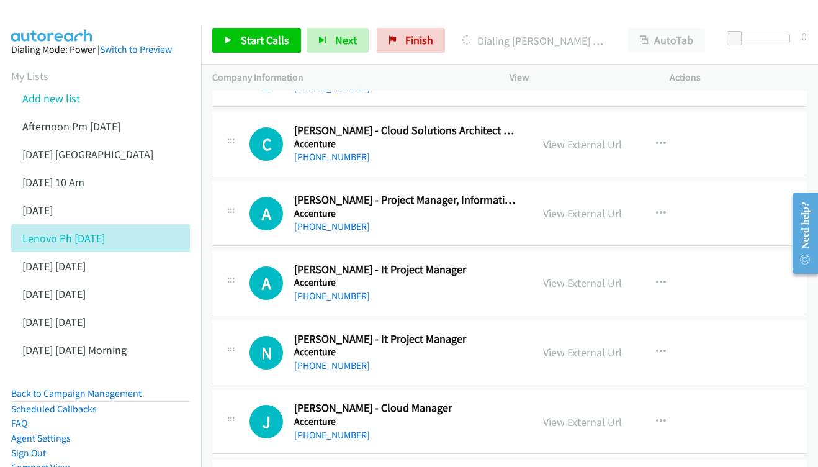
scroll to position [10454, 0]
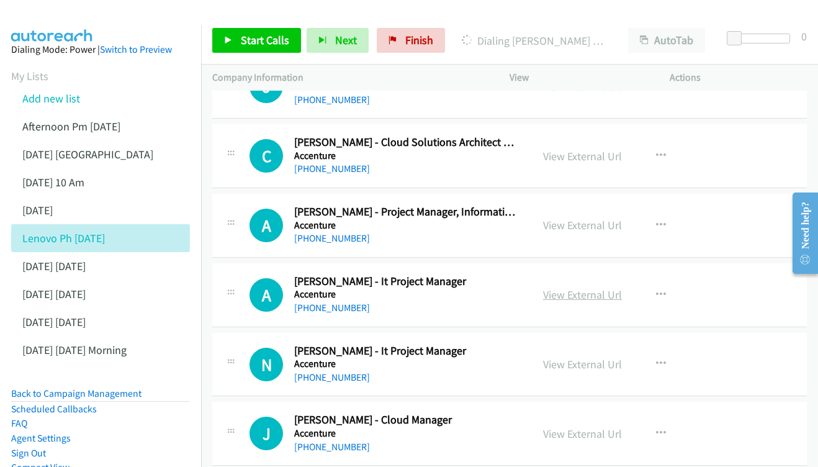
click at [563, 288] on link "View External Url" at bounding box center [582, 295] width 79 height 14
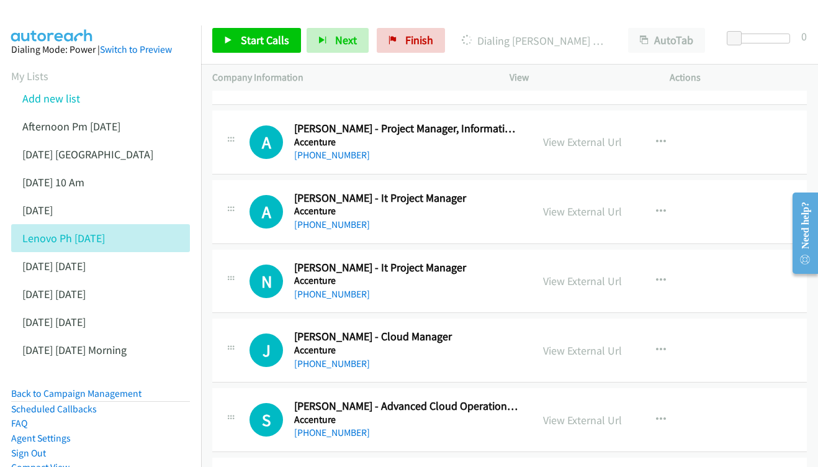
scroll to position [10535, 0]
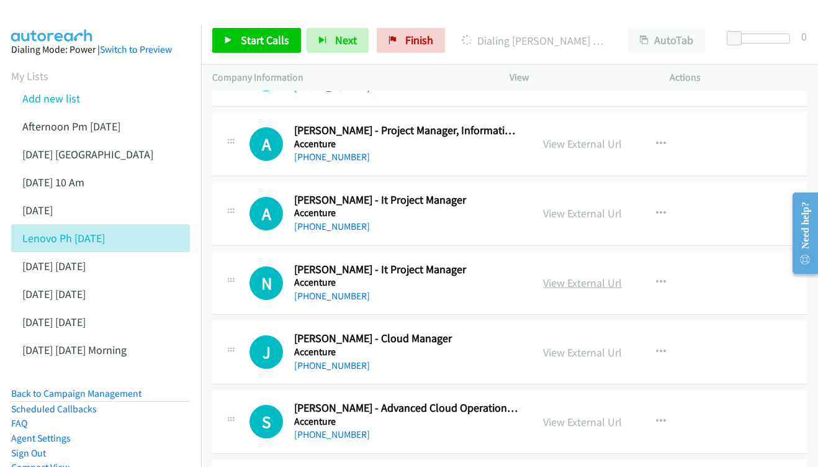
click at [589, 276] on link "View External Url" at bounding box center [582, 283] width 79 height 14
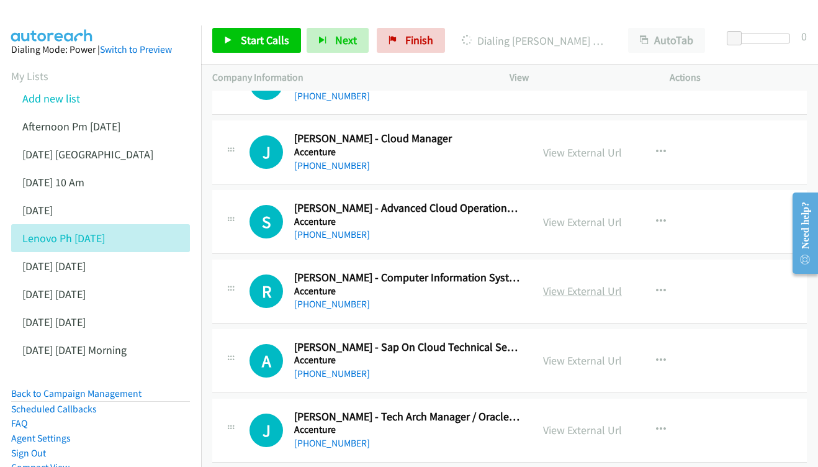
scroll to position [10735, 0]
click at [571, 284] on link "View External Url" at bounding box center [582, 291] width 79 height 14
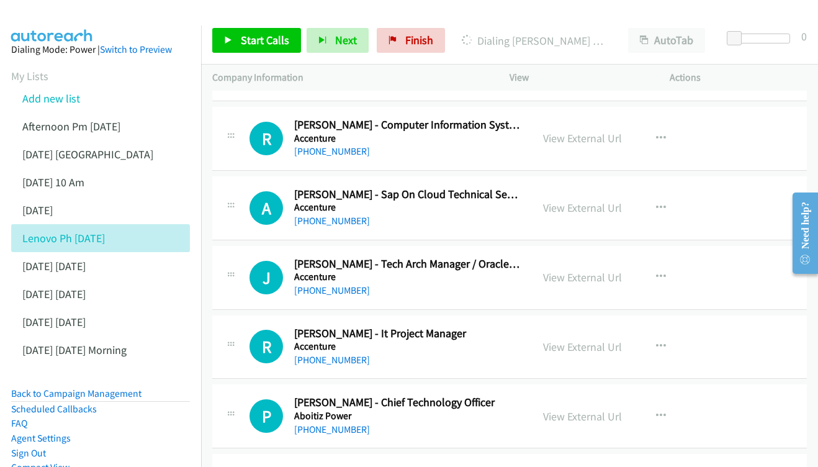
scroll to position [10909, 0]
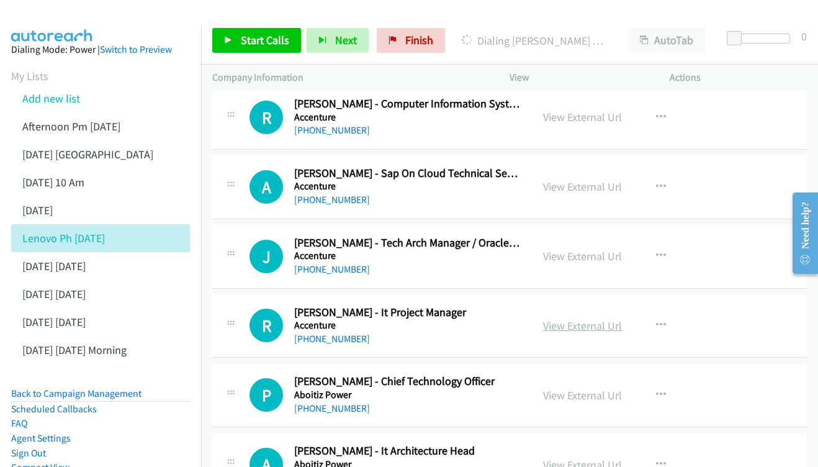
click at [574, 319] on link "View External Url" at bounding box center [582, 326] width 79 height 14
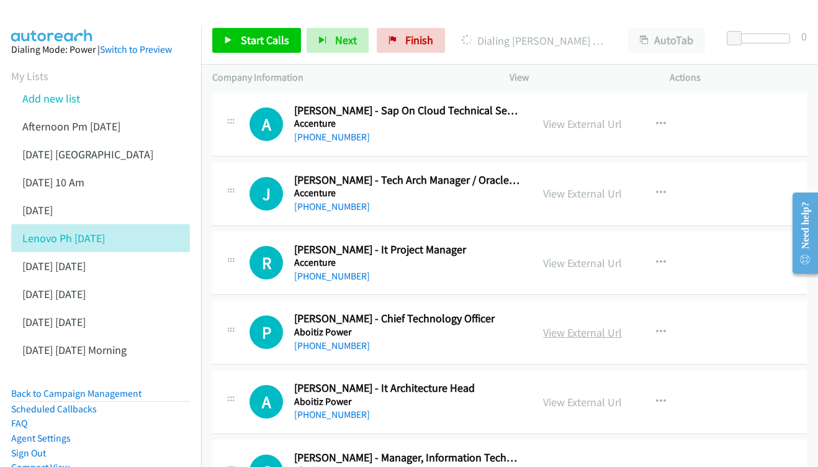
click at [551, 325] on link "View External Url" at bounding box center [582, 332] width 79 height 14
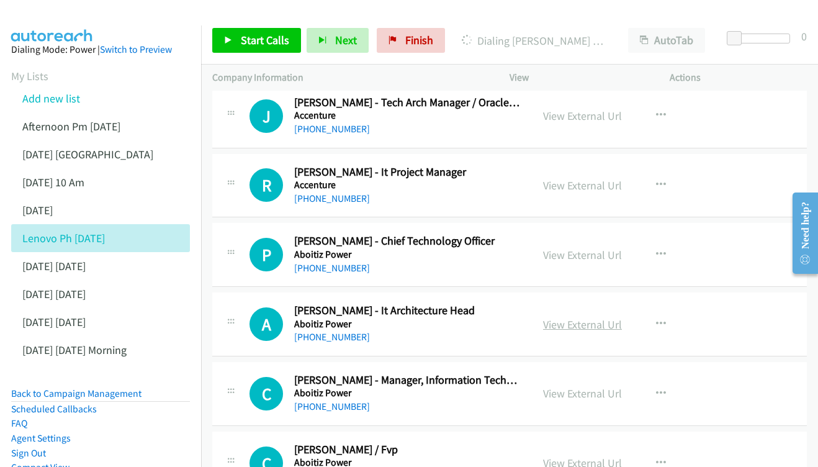
click at [563, 317] on link "View External Url" at bounding box center [582, 324] width 79 height 14
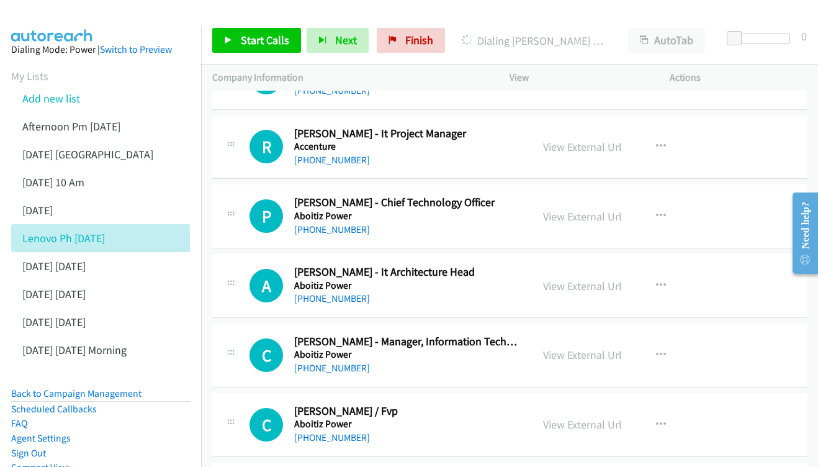
scroll to position [11117, 0]
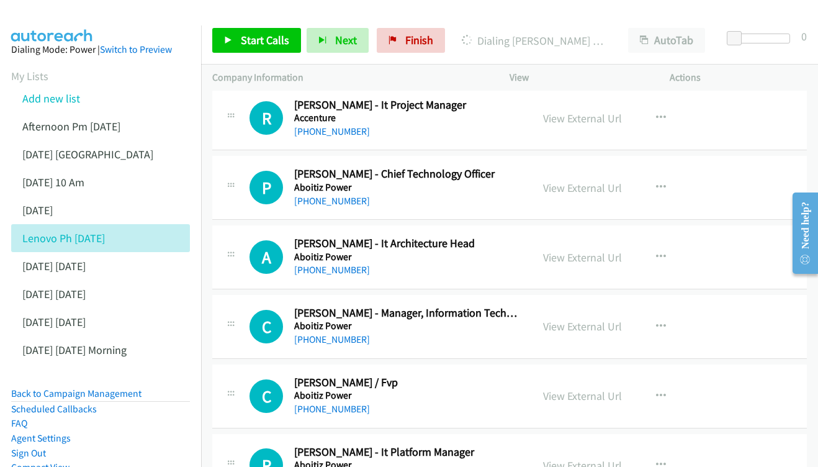
click at [586, 318] on div "View External Url" at bounding box center [582, 326] width 79 height 17
click at [589, 319] on link "View External Url" at bounding box center [582, 326] width 79 height 14
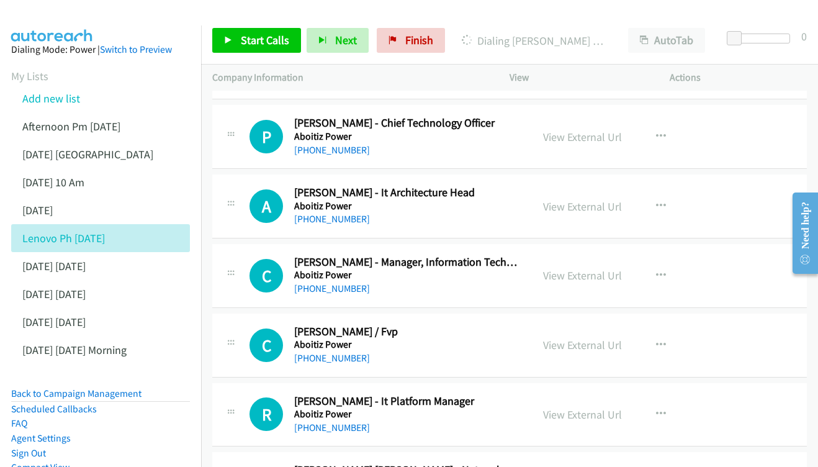
scroll to position [11184, 0]
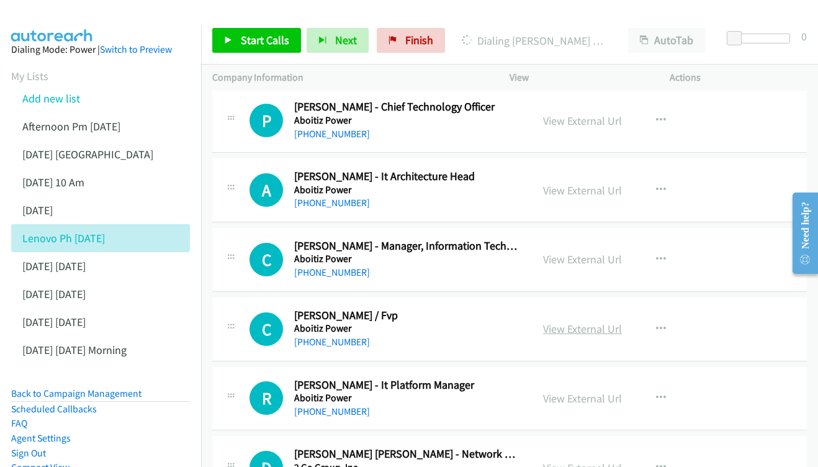
click at [574, 322] on link "View External Url" at bounding box center [582, 329] width 79 height 14
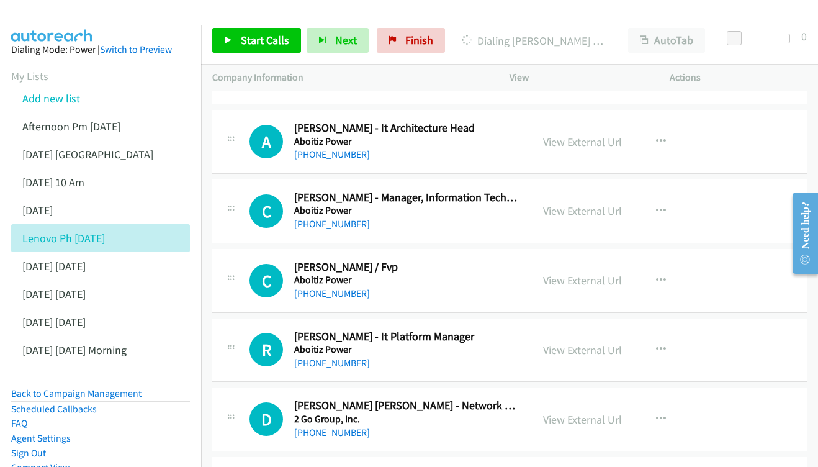
scroll to position [11243, 0]
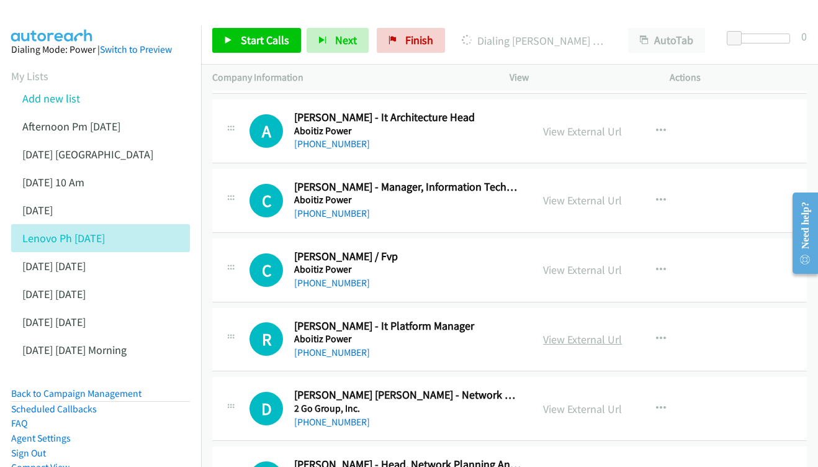
click at [582, 332] on link "View External Url" at bounding box center [582, 339] width 79 height 14
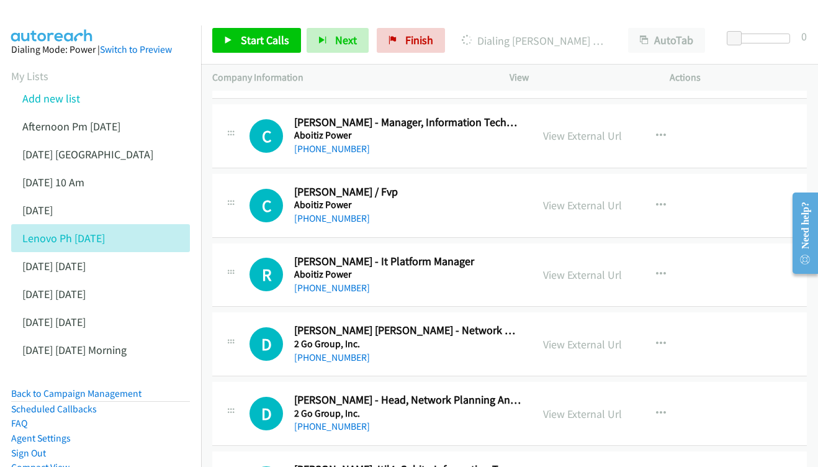
scroll to position [11310, 0]
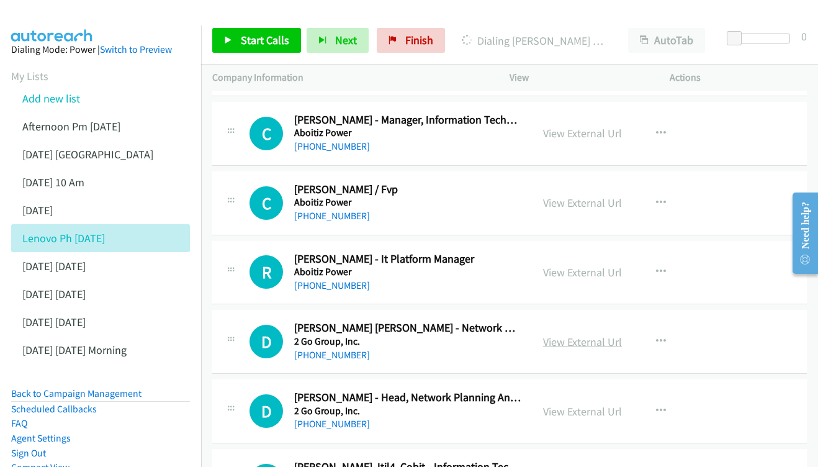
click at [585, 335] on link "View External Url" at bounding box center [582, 342] width 79 height 14
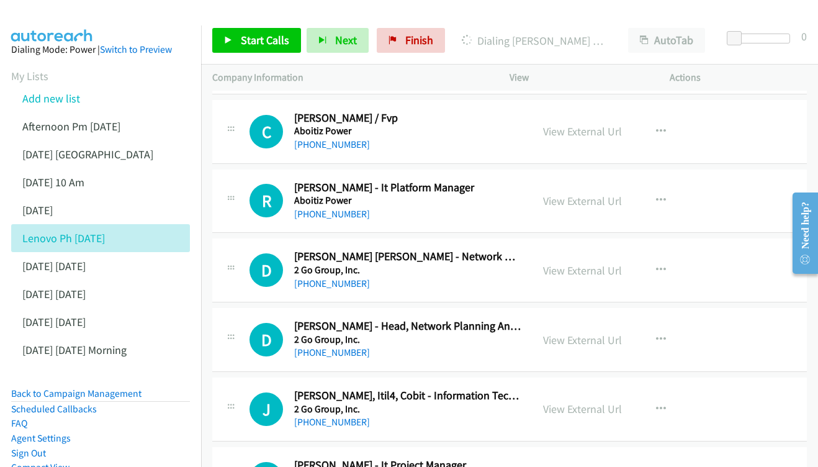
drag, startPoint x: 569, startPoint y: 154, endPoint x: 559, endPoint y: 151, distance: 10.4
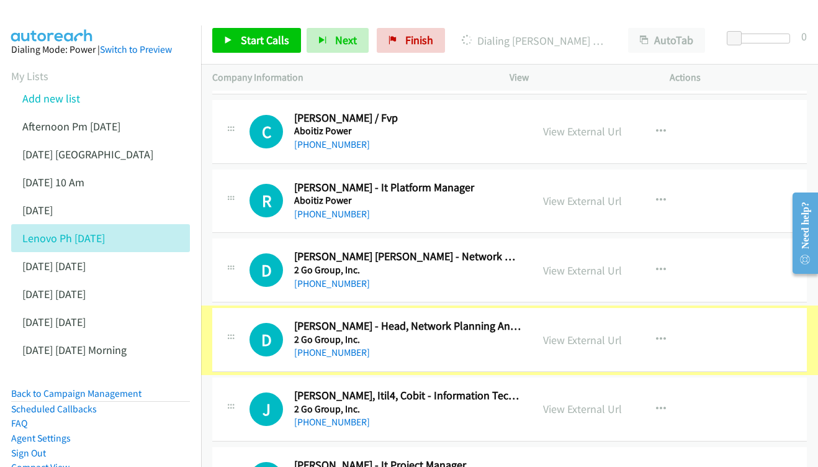
scroll to position [11320, 0]
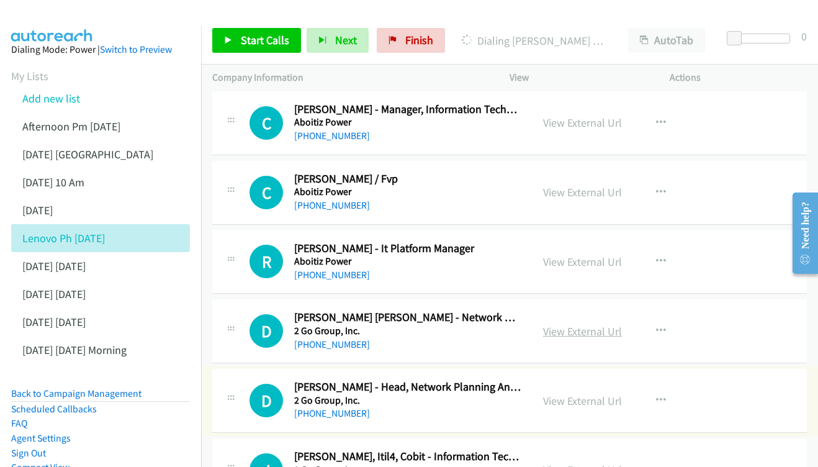
click at [586, 324] on link "View External Url" at bounding box center [582, 331] width 79 height 14
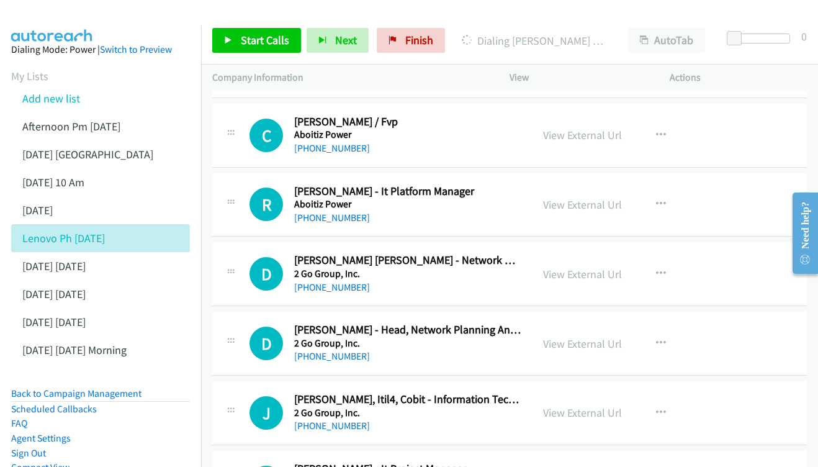
scroll to position [11389, 0]
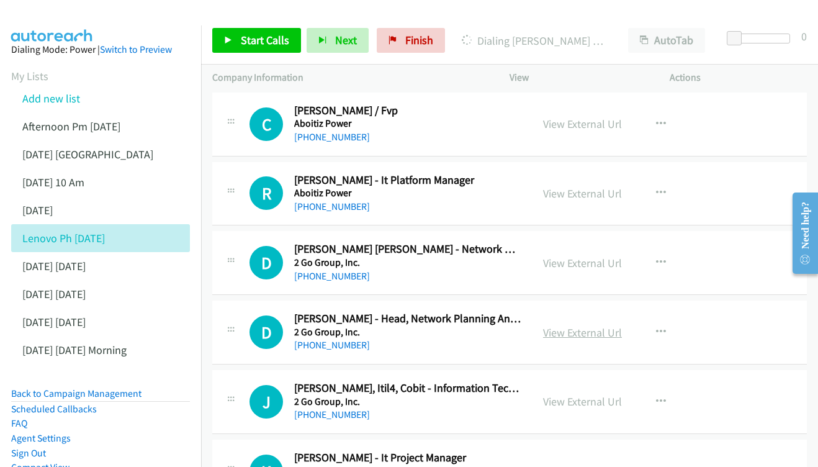
drag, startPoint x: 564, startPoint y: 209, endPoint x: 540, endPoint y: 211, distance: 24.3
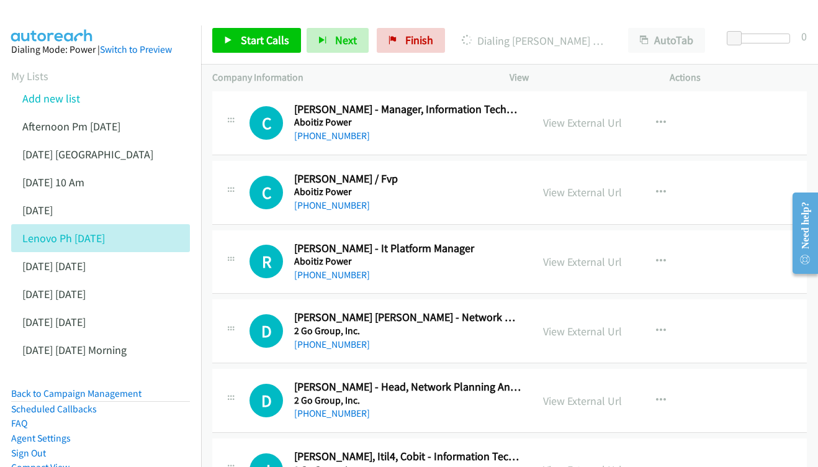
click at [595, 463] on link "View External Url" at bounding box center [582, 470] width 79 height 14
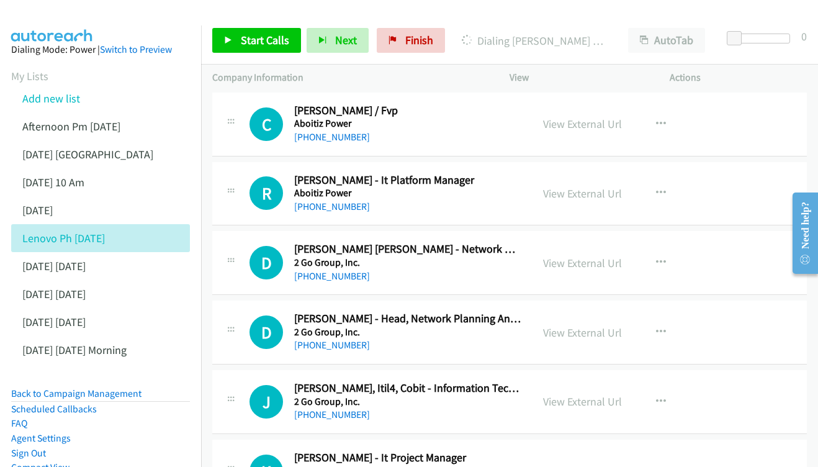
click at [568, 464] on link "View External Url" at bounding box center [582, 471] width 79 height 14
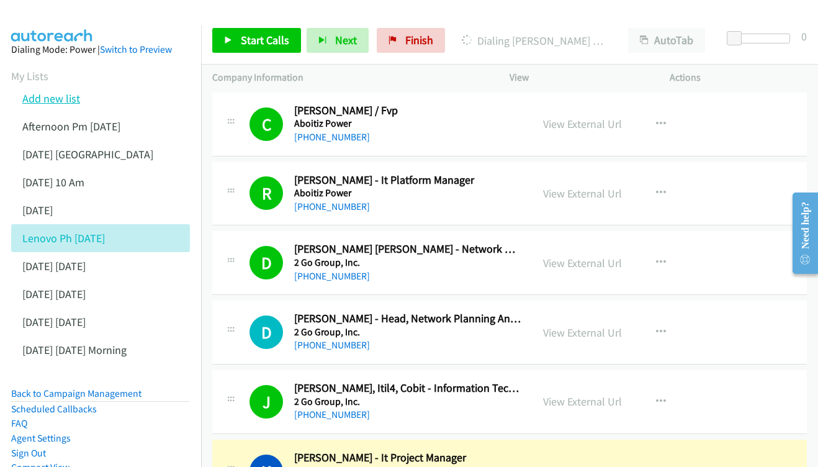
click at [57, 103] on link "Add new list" at bounding box center [51, 98] width 58 height 14
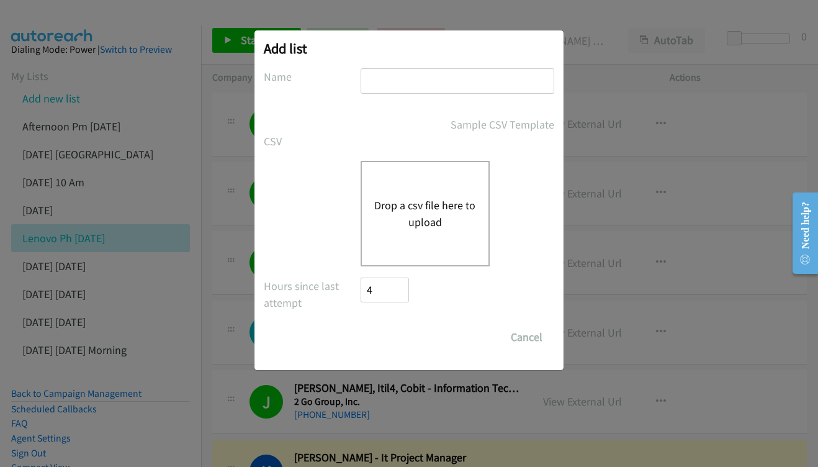
click at [390, 85] on input "text" at bounding box center [458, 80] width 194 height 25
type input "SEP 15 - 3PM"
click at [414, 199] on button "Drop a csv file here to upload" at bounding box center [425, 214] width 102 height 34
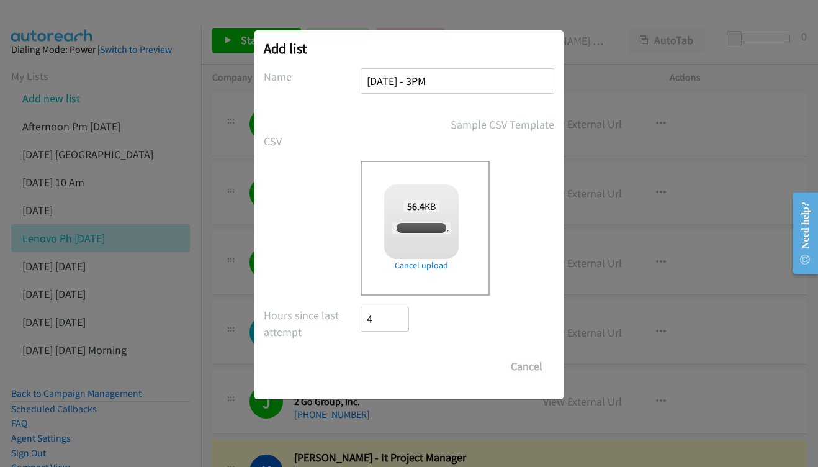
checkbox input "true"
click at [402, 365] on input "Save List" at bounding box center [393, 366] width 65 height 25
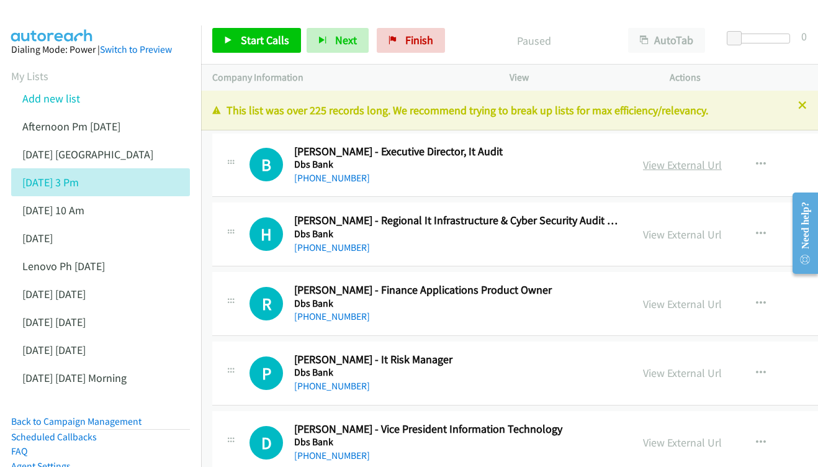
click at [673, 162] on link "View External Url" at bounding box center [682, 165] width 79 height 14
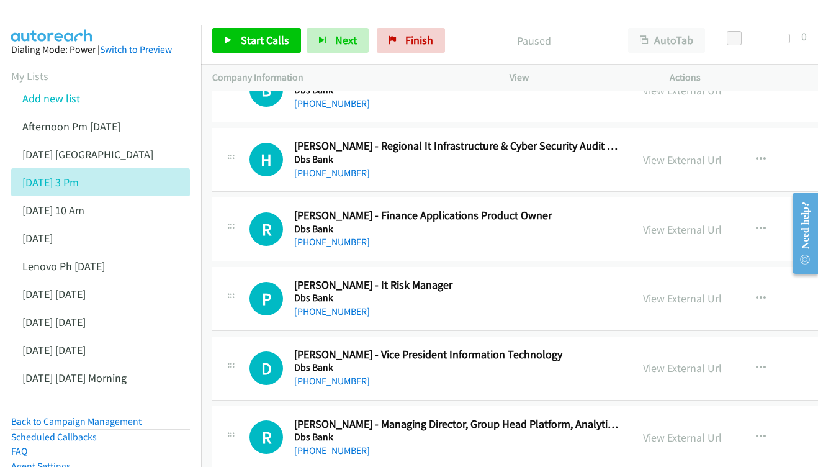
scroll to position [75, 0]
click at [685, 168] on div "View External Url View External Url Schedule/Manage Callback Start Calls Here R…" at bounding box center [742, 158] width 221 height 41
click at [683, 160] on link "View External Url" at bounding box center [682, 159] width 79 height 14
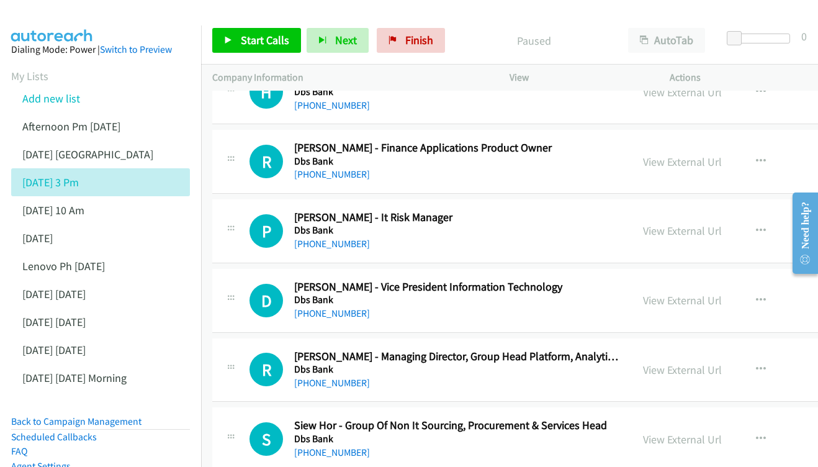
scroll to position [143, 0]
click at [658, 156] on link "View External Url" at bounding box center [682, 161] width 79 height 14
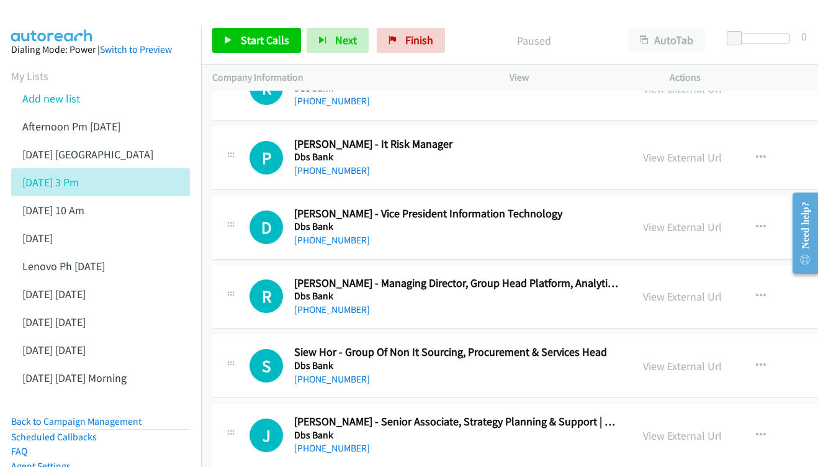
scroll to position [217, 0]
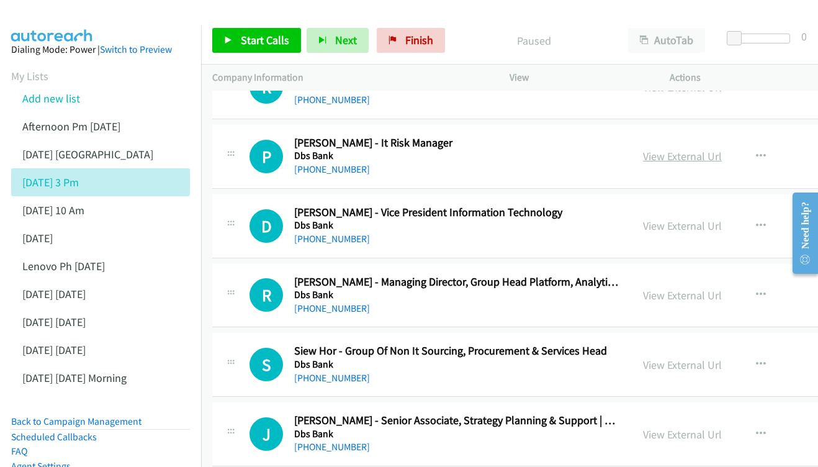
click at [643, 151] on link "View External Url" at bounding box center [682, 156] width 79 height 14
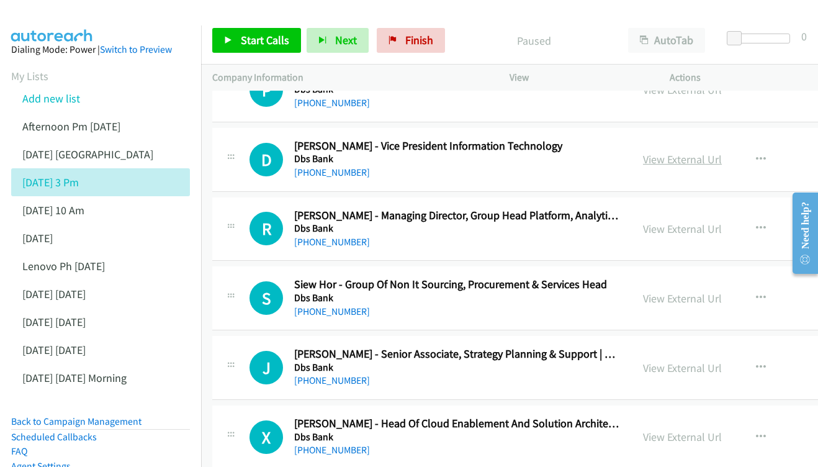
scroll to position [284, 0]
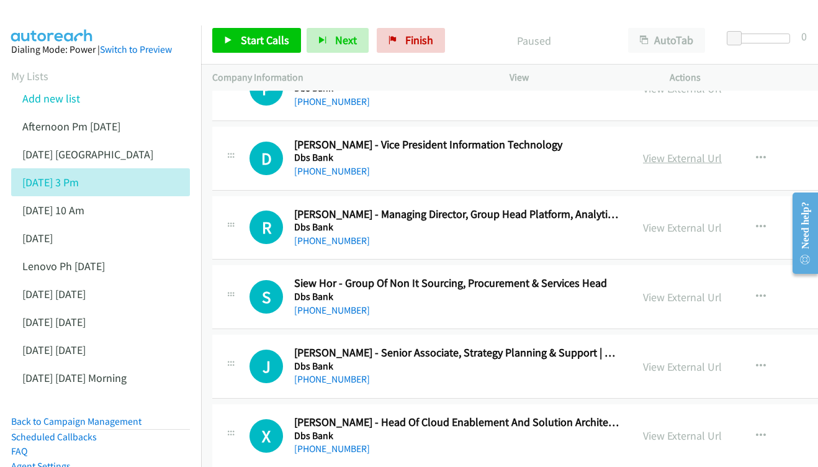
click at [684, 155] on link "View External Url" at bounding box center [682, 158] width 79 height 14
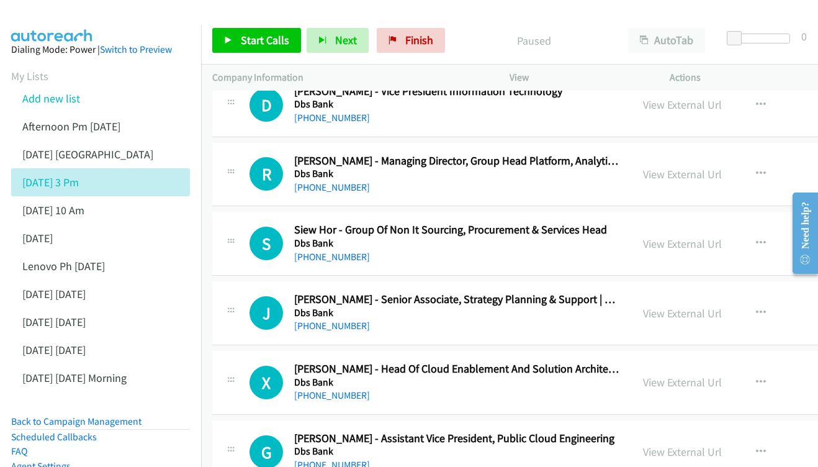
scroll to position [350, 0]
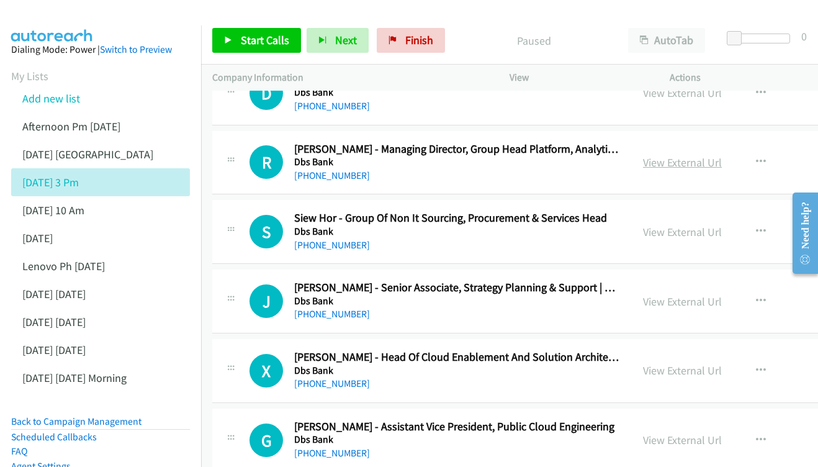
click at [689, 159] on link "View External Url" at bounding box center [682, 162] width 79 height 14
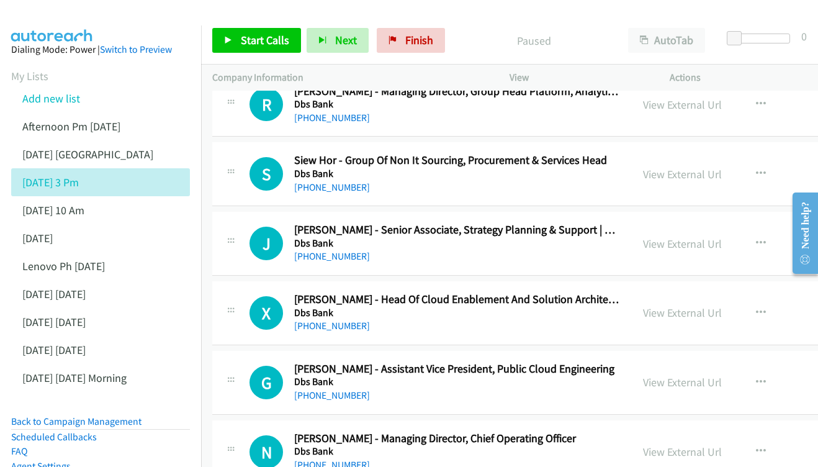
scroll to position [409, 0]
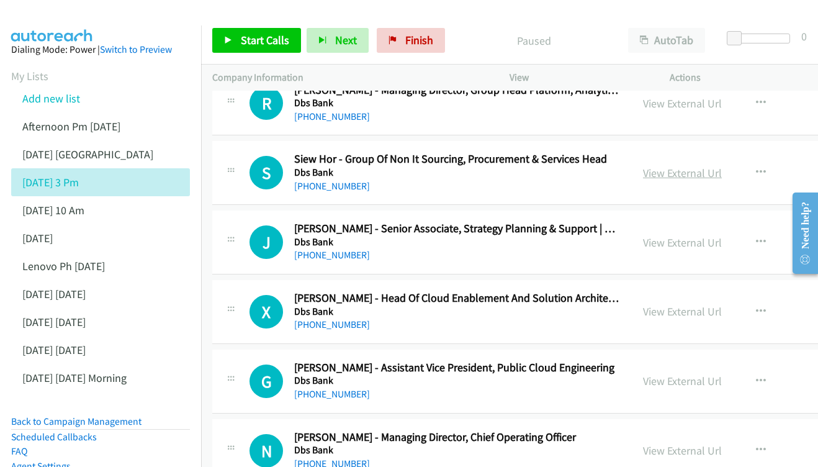
click at [653, 166] on link "View External Url" at bounding box center [682, 173] width 79 height 14
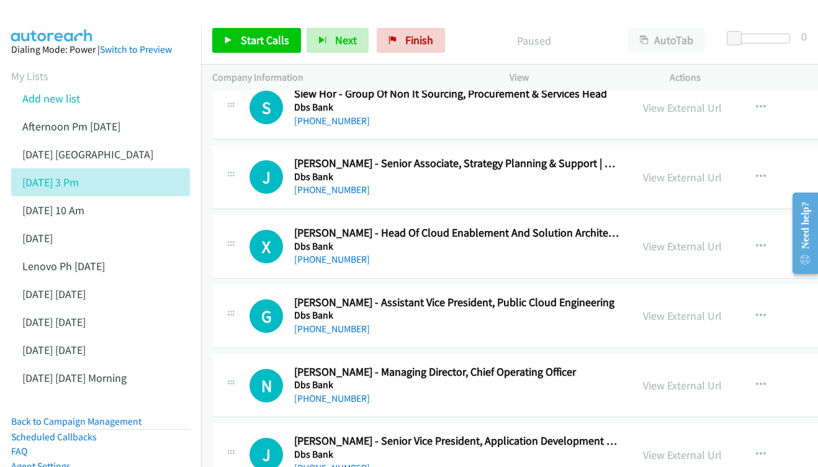
scroll to position [476, 0]
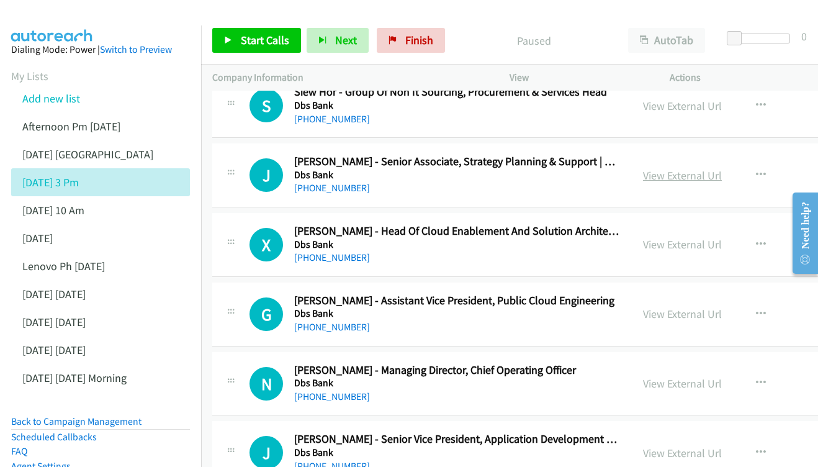
click at [698, 170] on link "View External Url" at bounding box center [682, 175] width 79 height 14
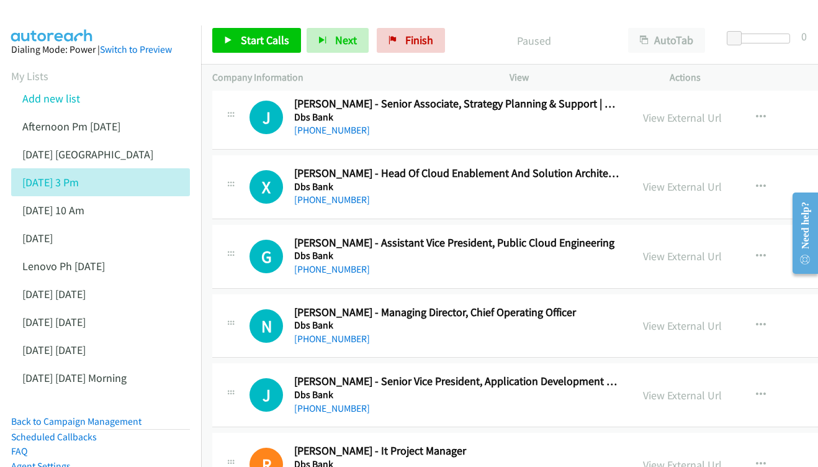
scroll to position [549, 0]
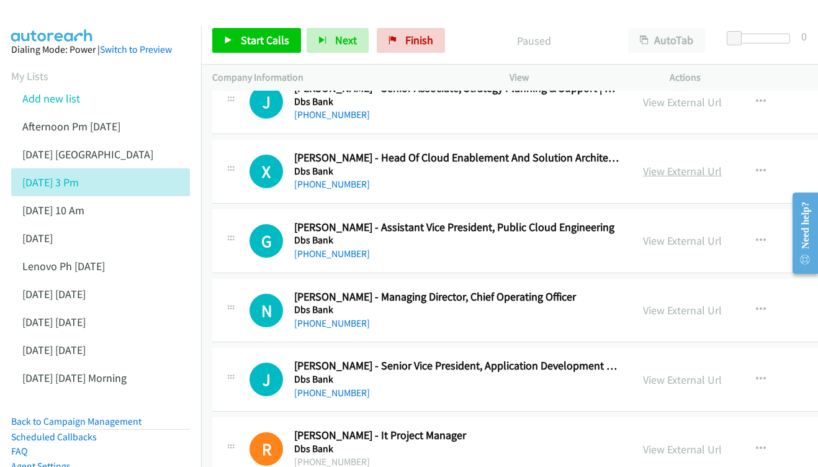
click at [673, 164] on link "View External Url" at bounding box center [682, 171] width 79 height 14
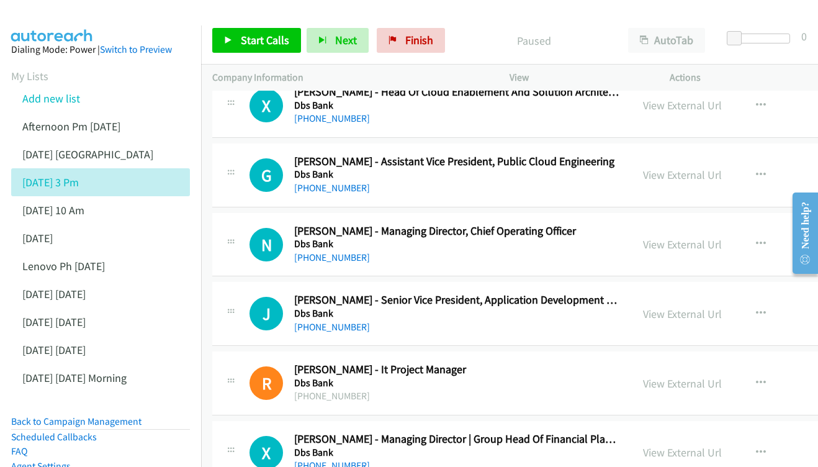
scroll to position [617, 0]
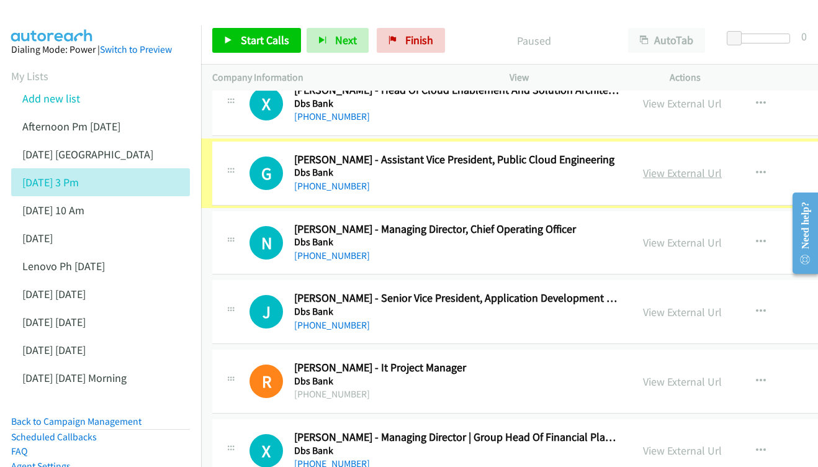
click at [676, 166] on link "View External Url" at bounding box center [682, 173] width 79 height 14
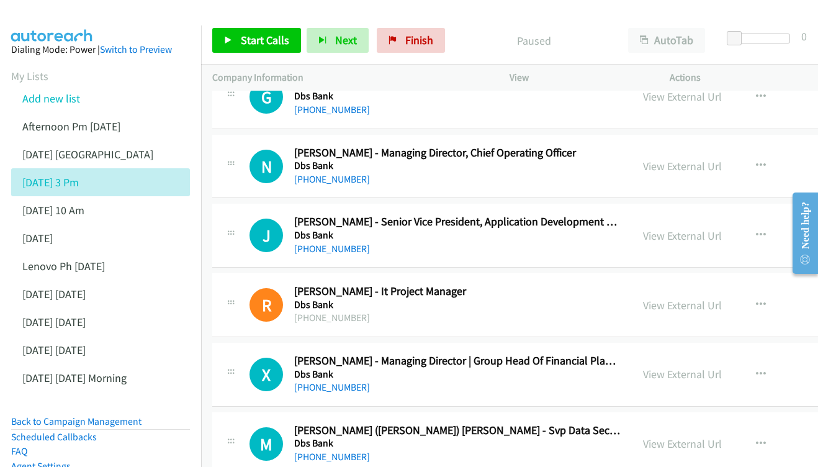
scroll to position [694, 0]
click at [678, 145] on div "View External Url View External Url Schedule/Manage Callback Start Calls Here R…" at bounding box center [742, 165] width 221 height 41
click at [691, 158] on link "View External Url" at bounding box center [682, 165] width 79 height 14
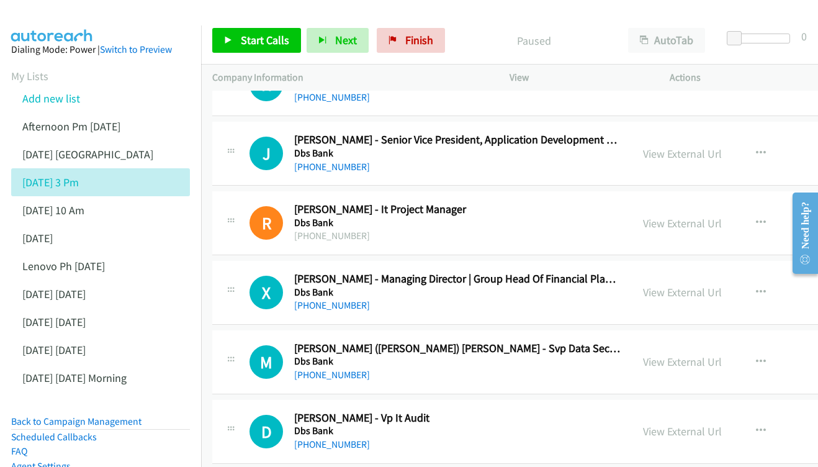
scroll to position [776, 0]
click at [668, 146] on link "View External Url" at bounding box center [682, 153] width 79 height 14
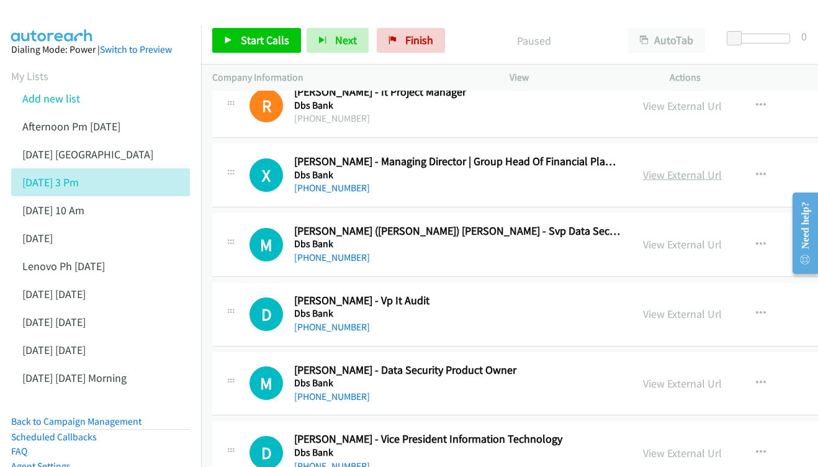
scroll to position [893, 0]
click at [667, 167] on link "View External Url" at bounding box center [682, 174] width 79 height 14
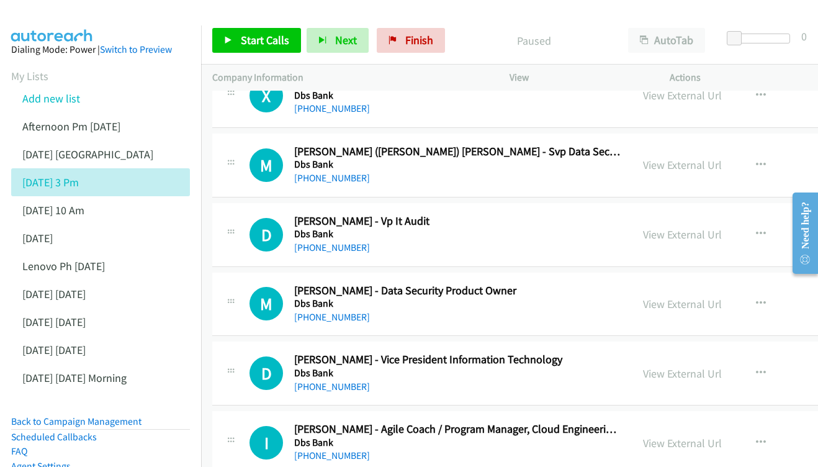
scroll to position [974, 0]
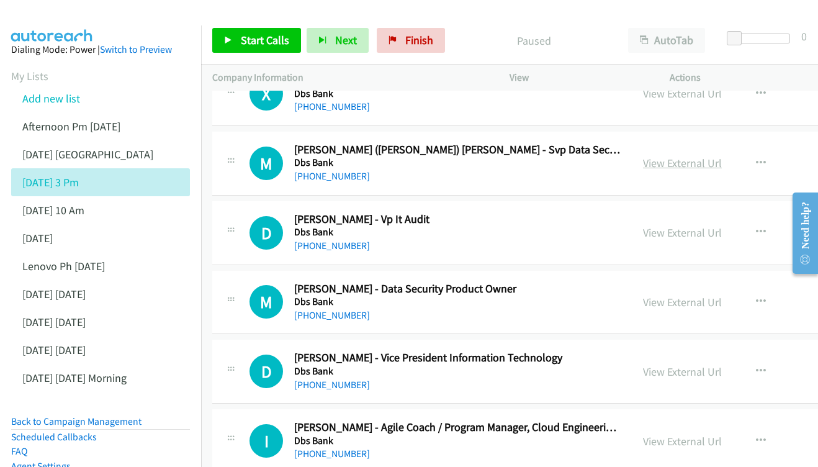
click at [663, 156] on link "View External Url" at bounding box center [682, 163] width 79 height 14
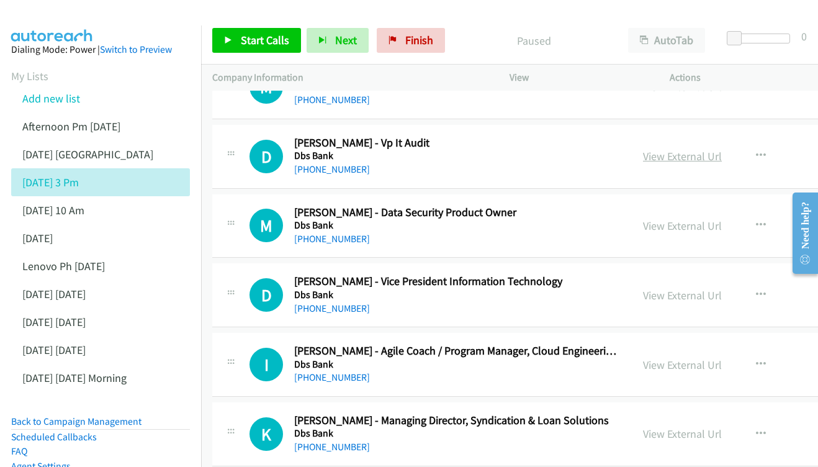
click at [682, 149] on link "View External Url" at bounding box center [682, 156] width 79 height 14
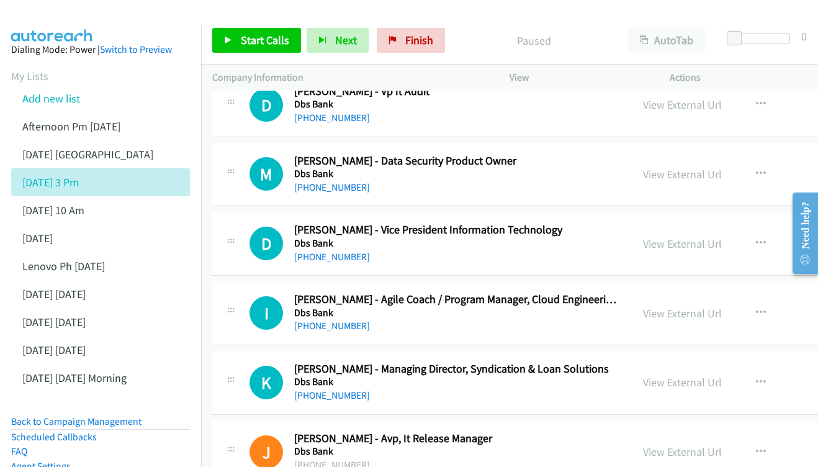
scroll to position [1158, 0]
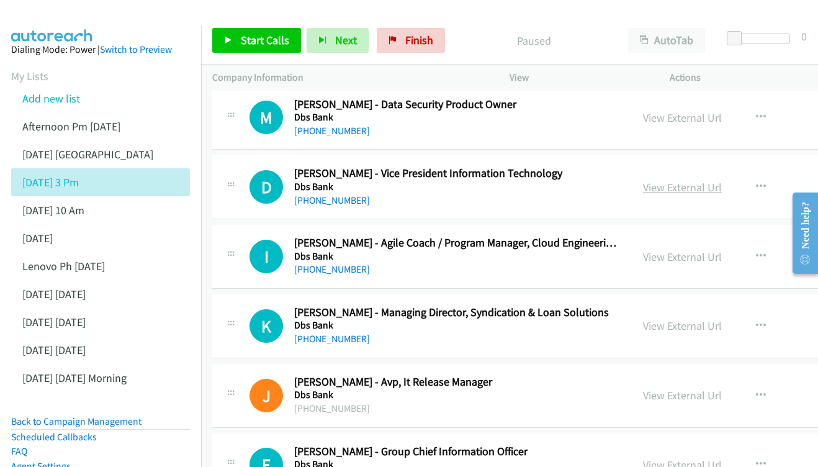
click at [691, 180] on link "View External Url" at bounding box center [682, 187] width 79 height 14
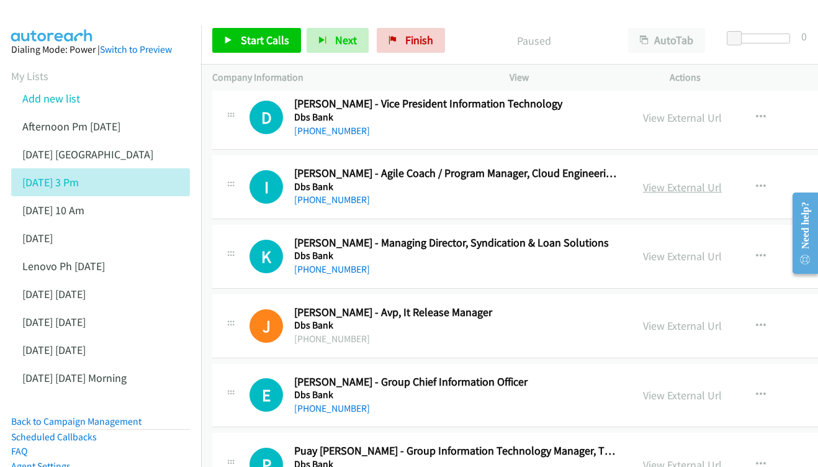
click at [656, 180] on link "View External Url" at bounding box center [682, 187] width 79 height 14
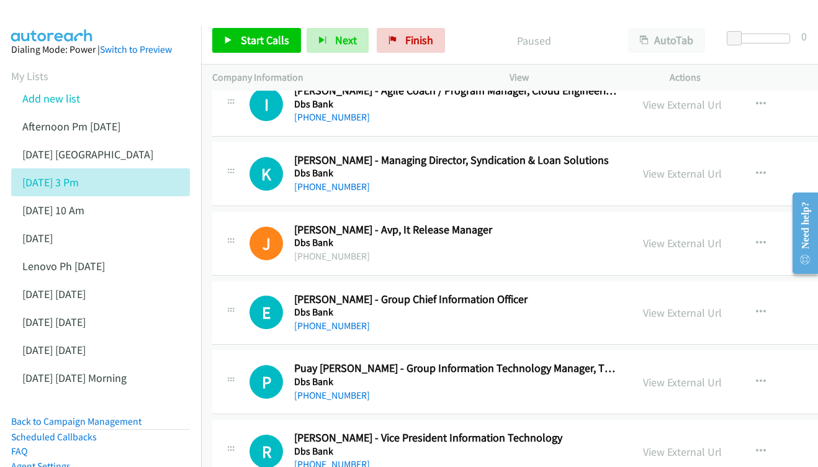
scroll to position [1312, 0]
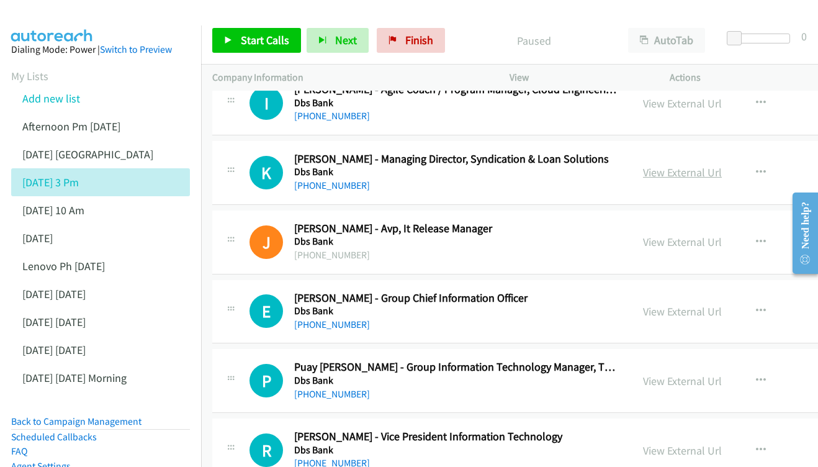
click at [681, 165] on link "View External Url" at bounding box center [682, 172] width 79 height 14
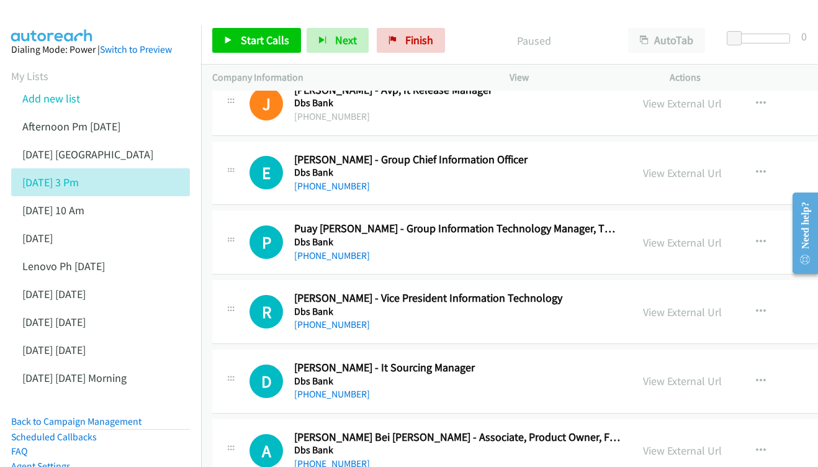
scroll to position [1453, 0]
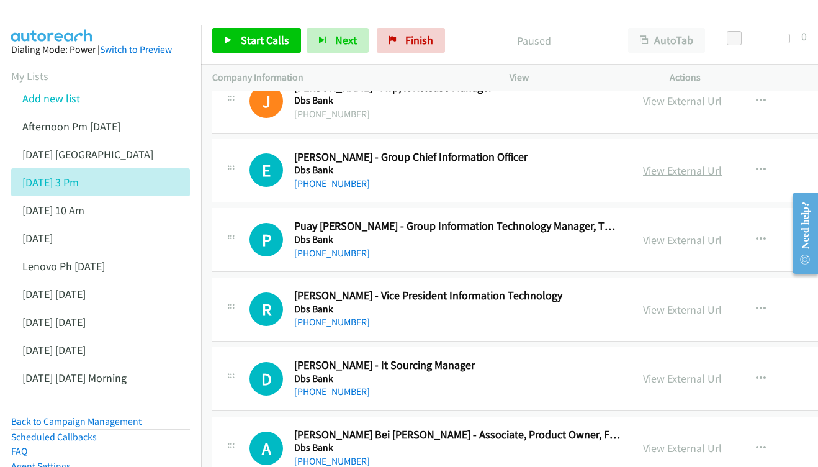
click at [669, 163] on link "View External Url" at bounding box center [682, 170] width 79 height 14
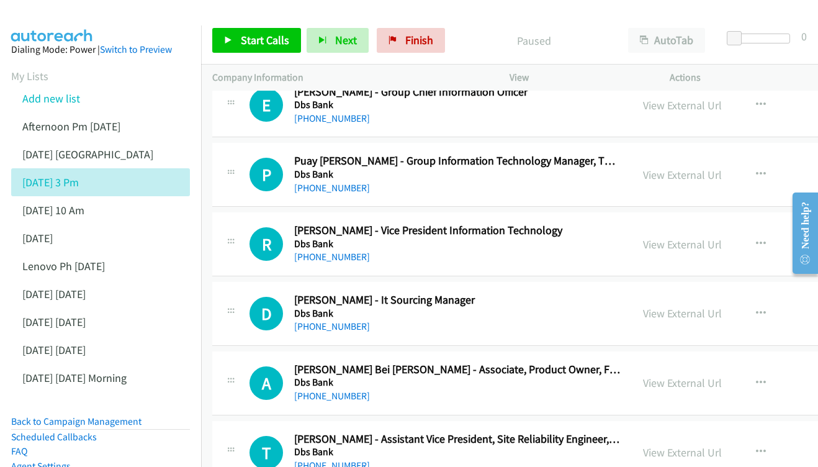
scroll to position [1521, 0]
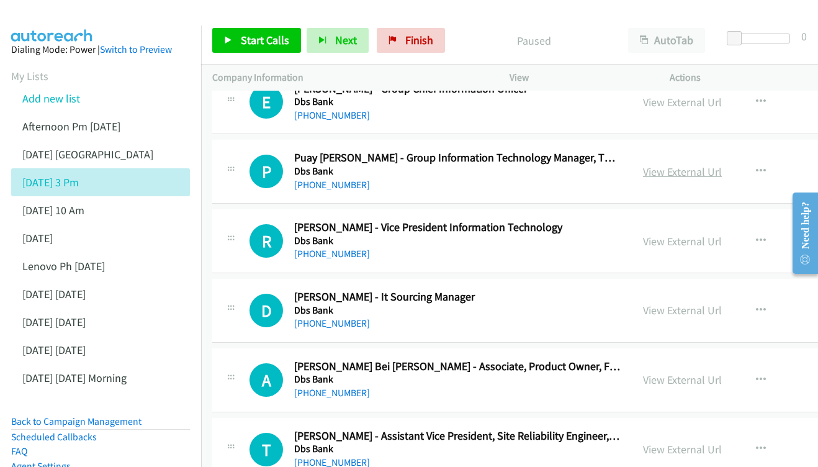
click at [658, 165] on link "View External Url" at bounding box center [682, 172] width 79 height 14
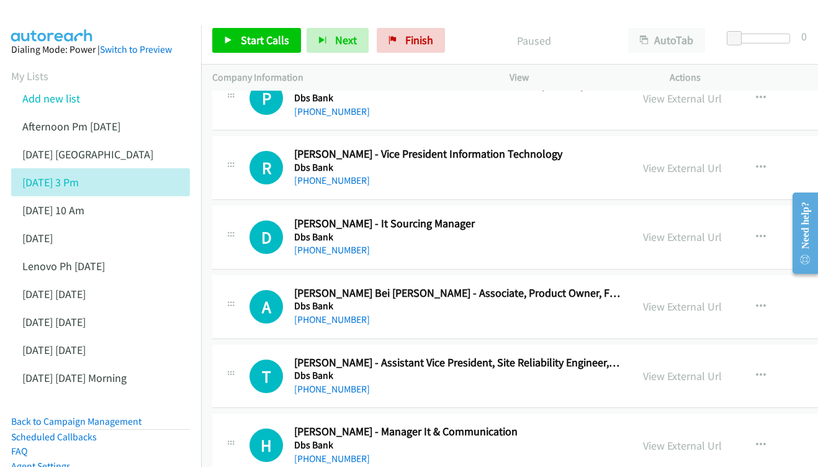
scroll to position [1596, 0]
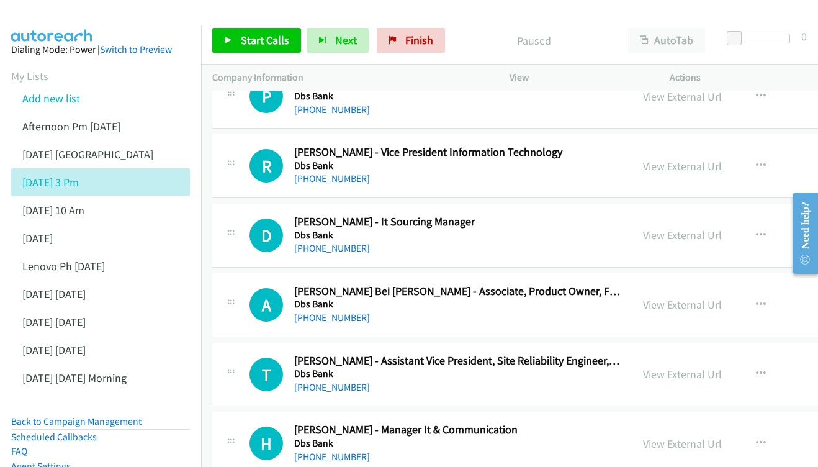
click at [689, 159] on link "View External Url" at bounding box center [682, 166] width 79 height 14
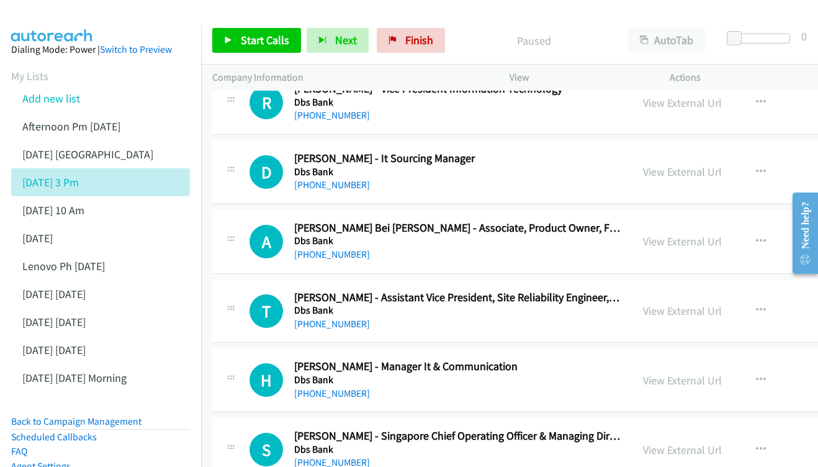
scroll to position [1661, 0]
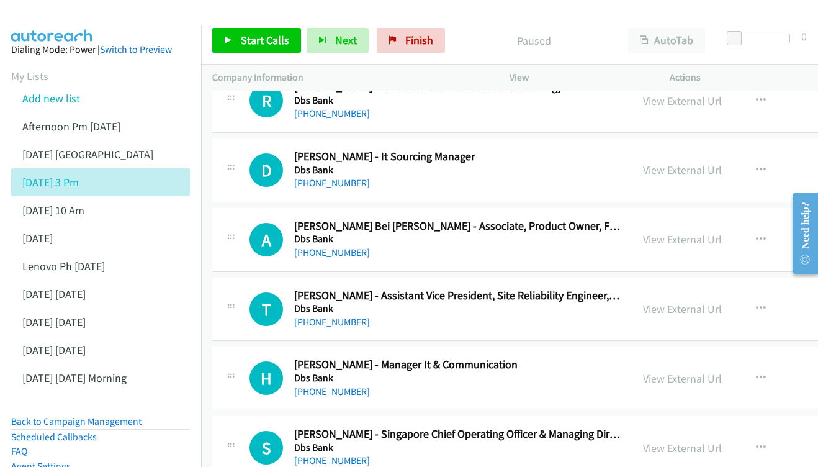
click at [674, 163] on link "View External Url" at bounding box center [682, 170] width 79 height 14
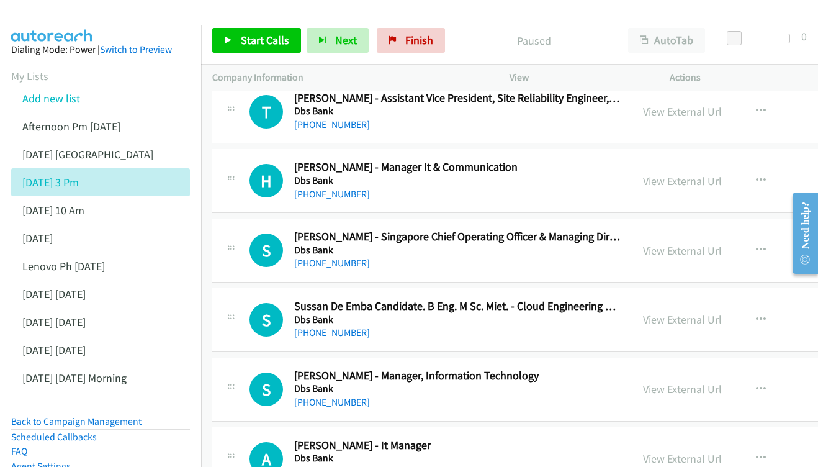
scroll to position [1859, 0]
click at [666, 173] on link "View External Url" at bounding box center [682, 180] width 79 height 14
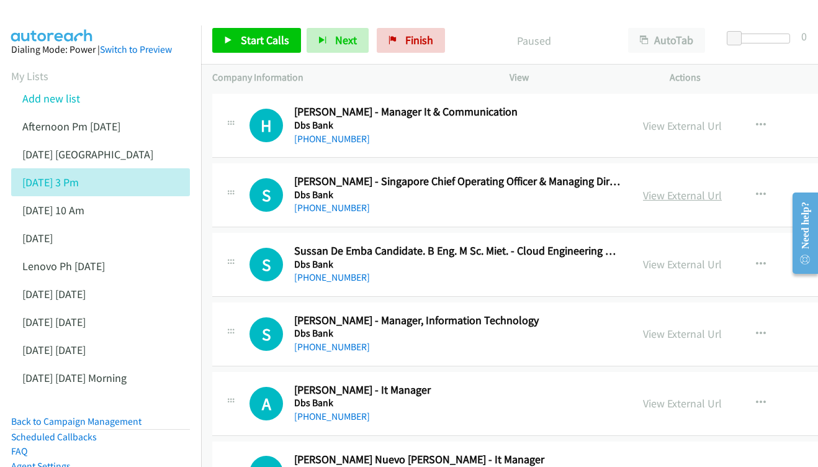
scroll to position [1915, 0]
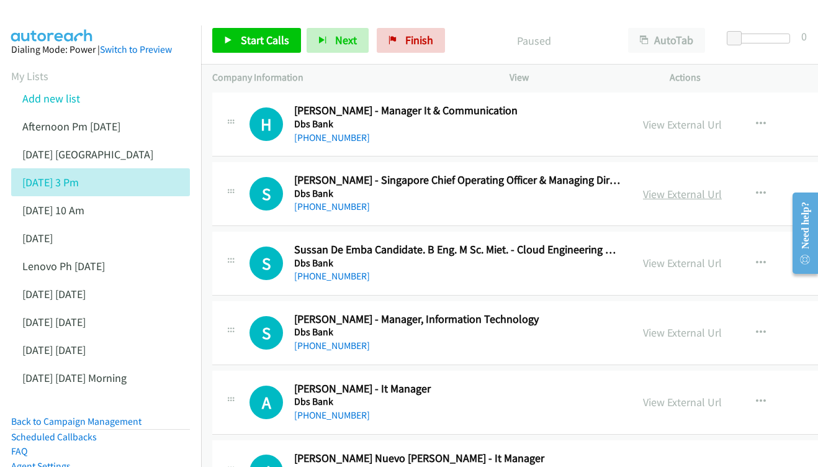
click at [668, 187] on link "View External Url" at bounding box center [682, 194] width 79 height 14
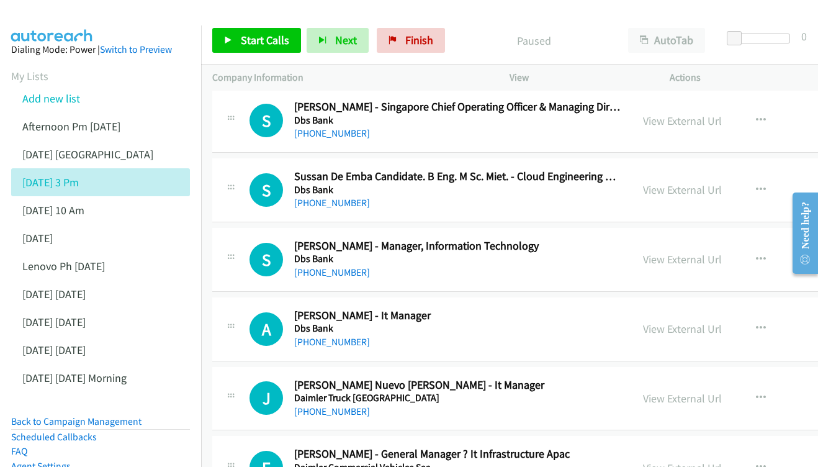
scroll to position [1993, 0]
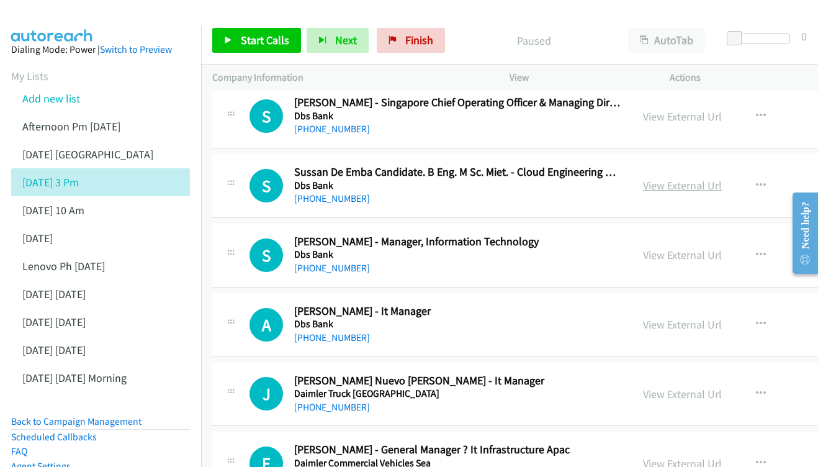
click at [656, 178] on link "View External Url" at bounding box center [682, 185] width 79 height 14
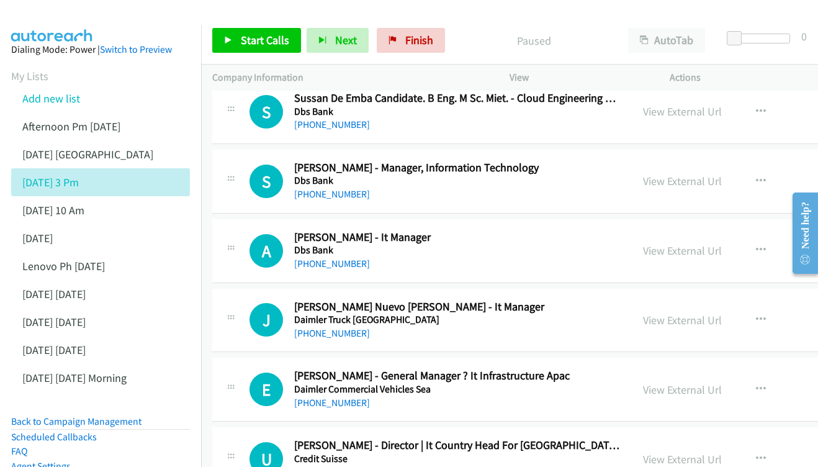
scroll to position [2070, 0]
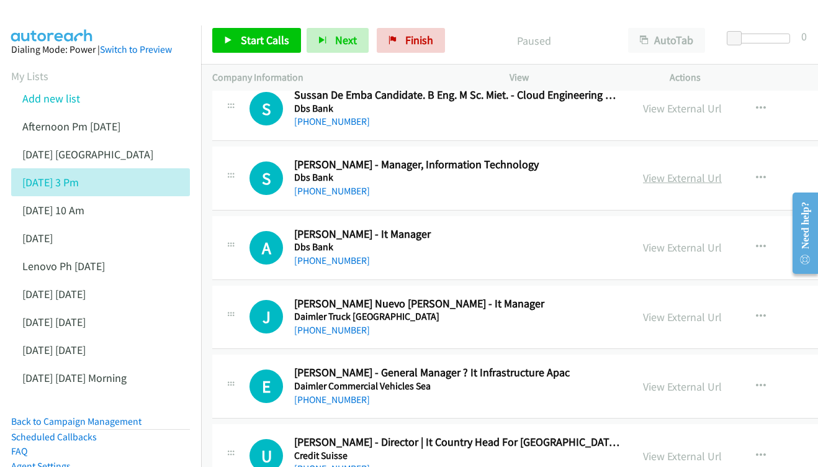
click at [691, 171] on link "View External Url" at bounding box center [682, 178] width 79 height 14
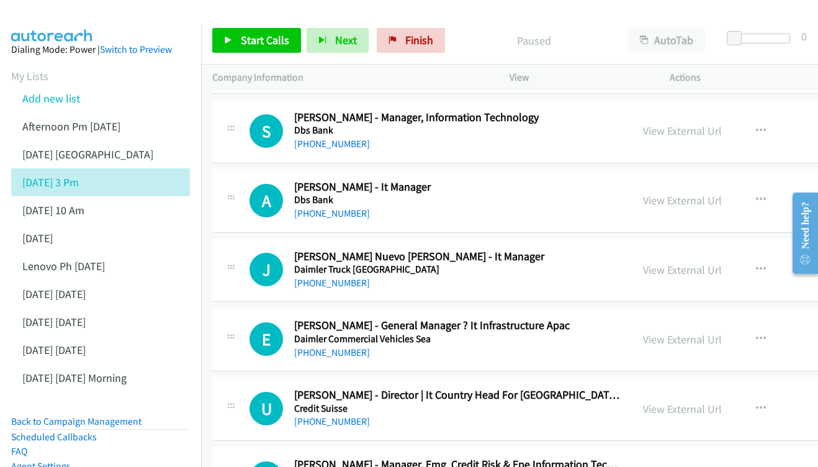
scroll to position [2132, 0]
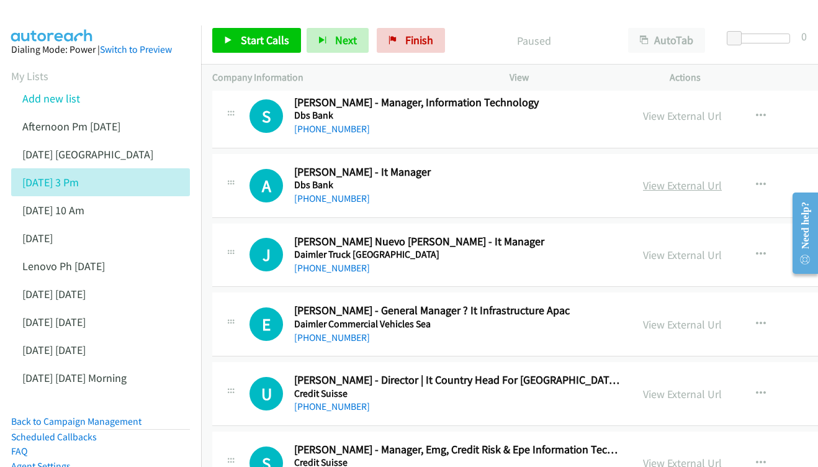
click at [666, 178] on link "View External Url" at bounding box center [682, 185] width 79 height 14
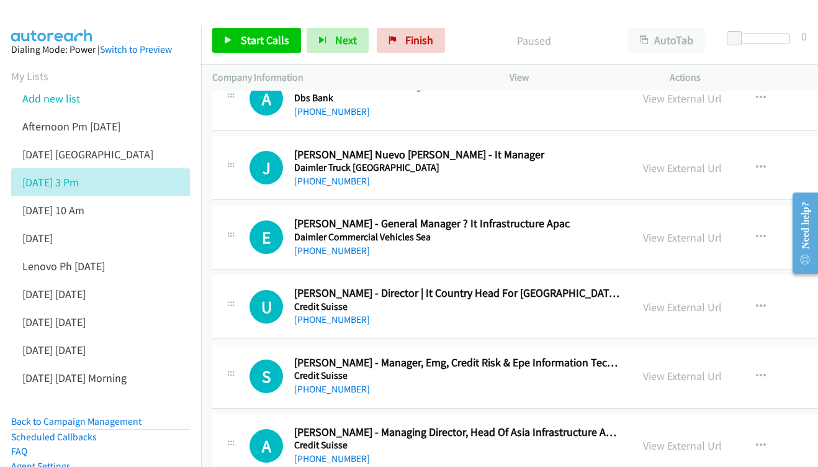
scroll to position [2221, 0]
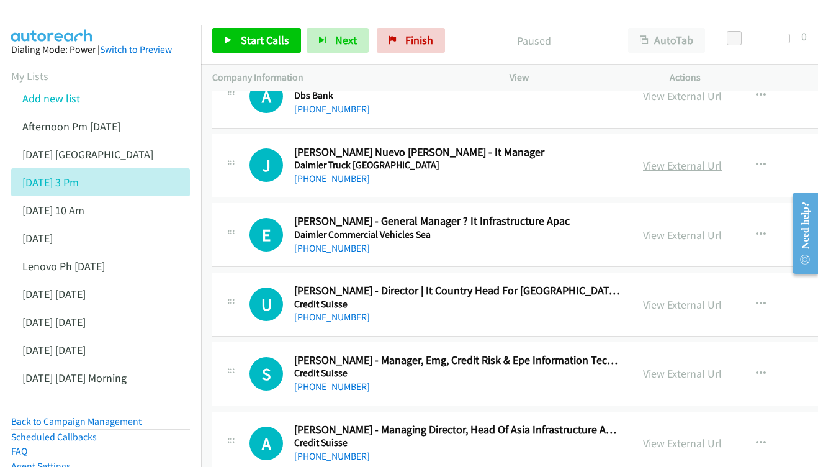
click at [682, 158] on link "View External Url" at bounding box center [682, 165] width 79 height 14
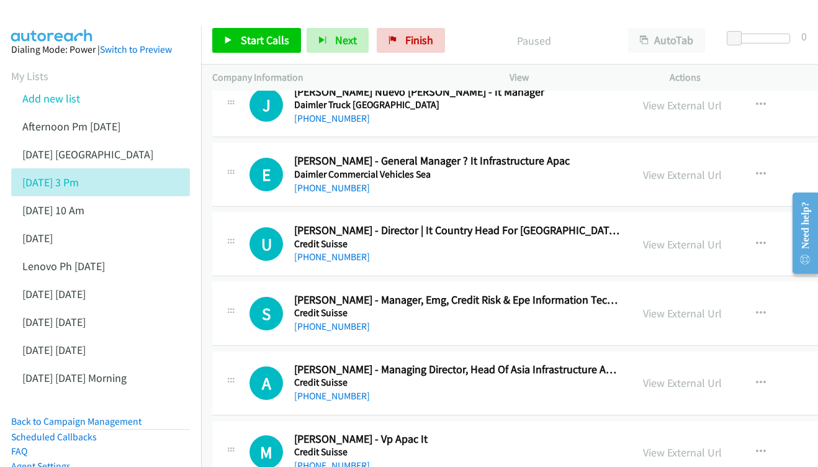
scroll to position [2283, 0]
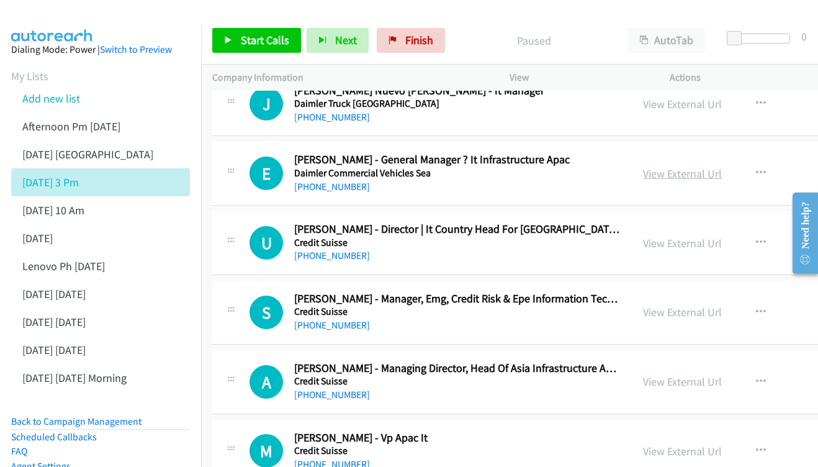
click at [649, 166] on link "View External Url" at bounding box center [682, 173] width 79 height 14
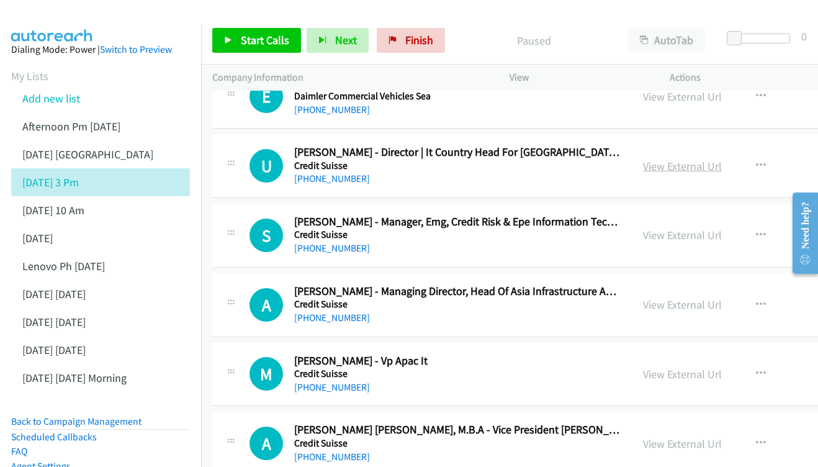
click at [674, 159] on link "View External Url" at bounding box center [682, 166] width 79 height 14
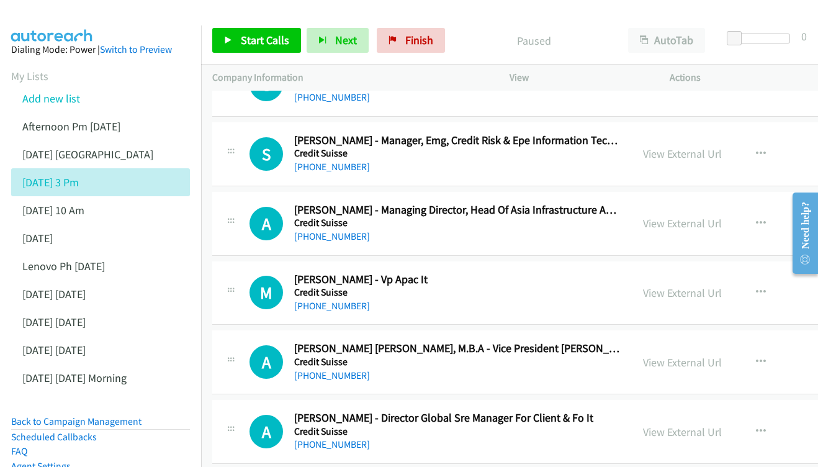
scroll to position [2424, 0]
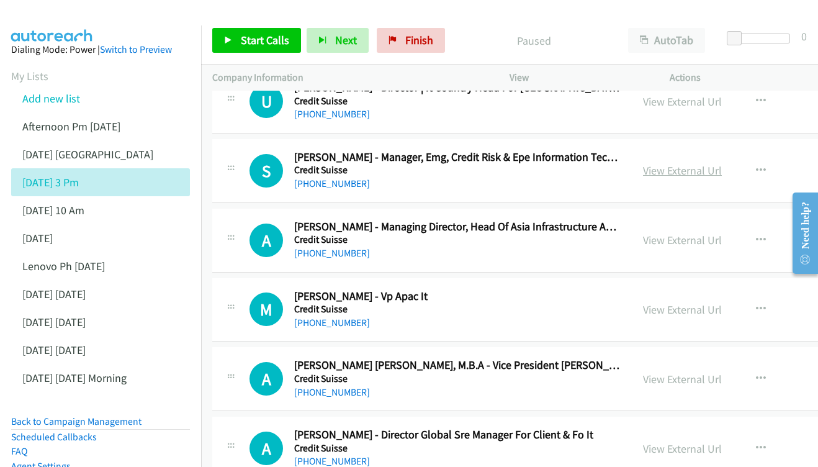
click at [659, 163] on link "View External Url" at bounding box center [682, 170] width 79 height 14
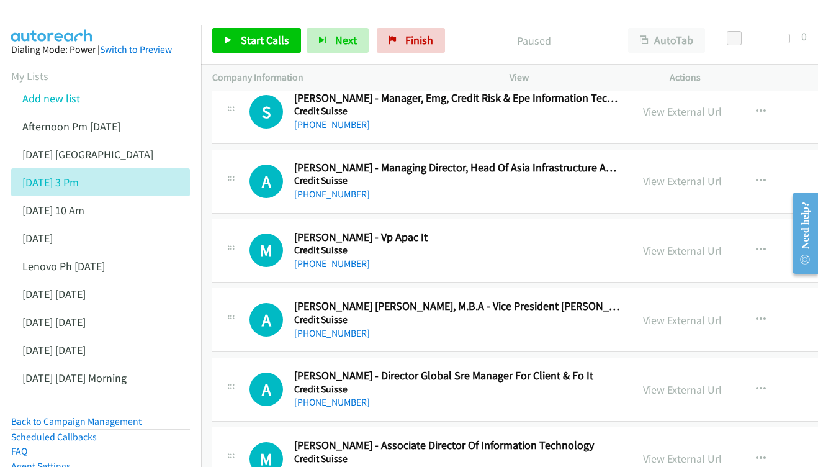
scroll to position [2485, 0]
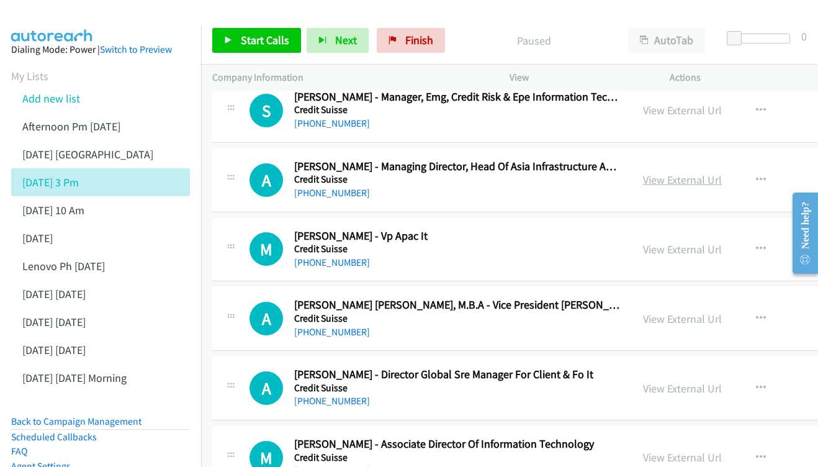
click at [686, 173] on link "View External Url" at bounding box center [682, 180] width 79 height 14
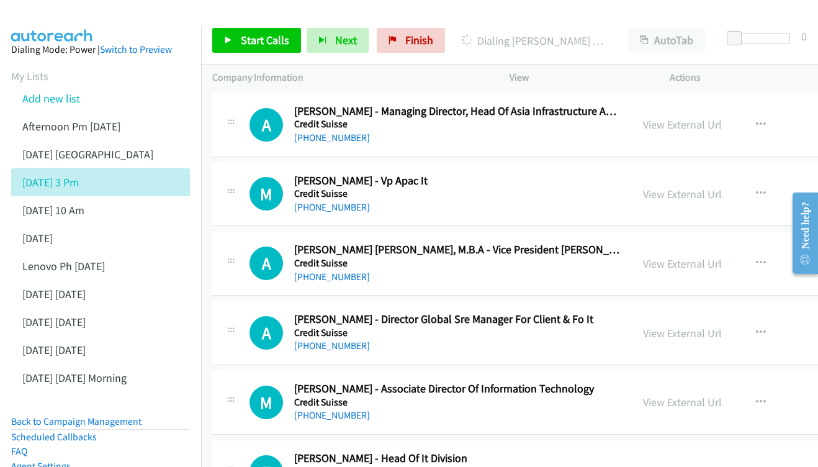
scroll to position [2542, 0]
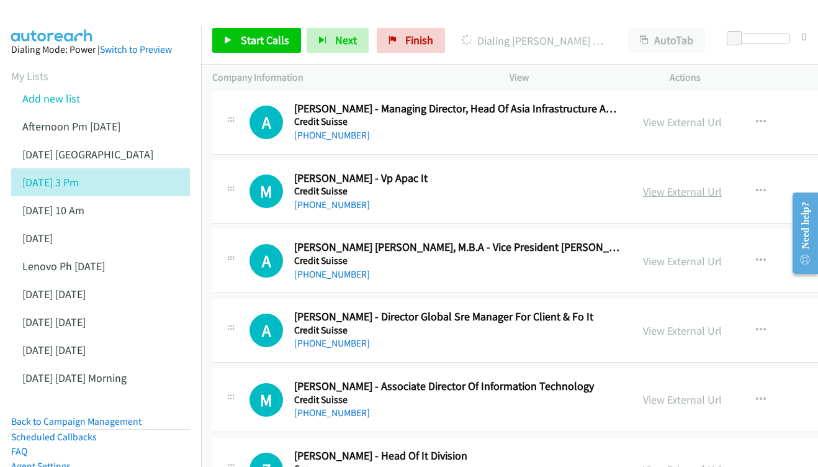
click at [683, 184] on link "View External Url" at bounding box center [682, 191] width 79 height 14
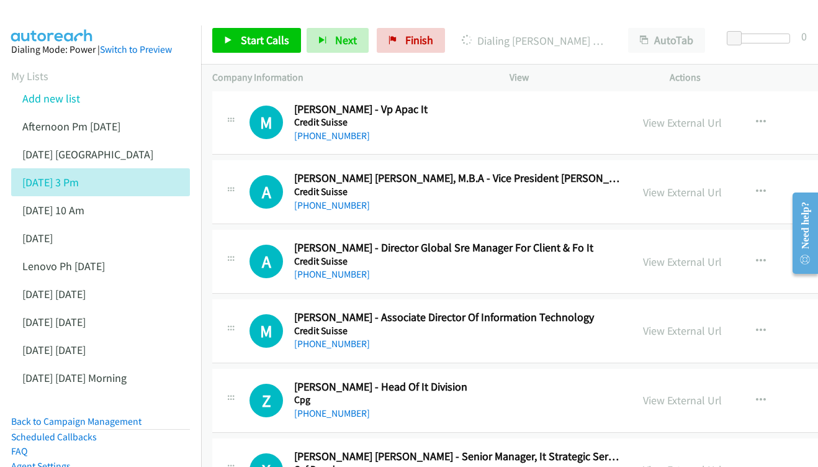
scroll to position [2614, 0]
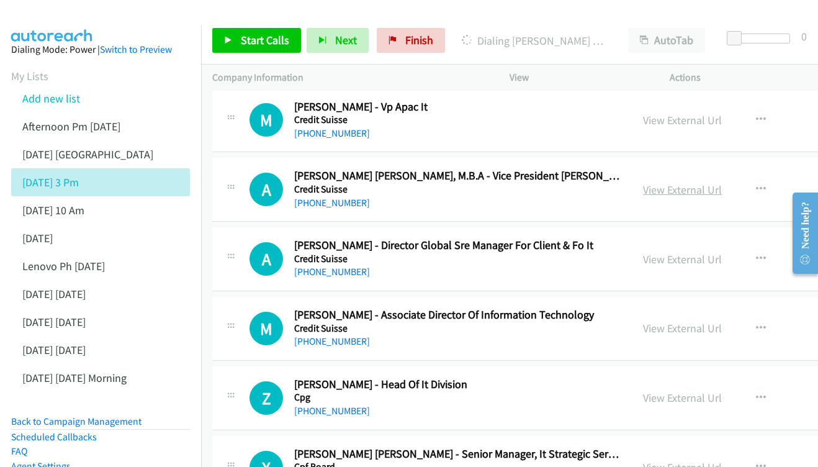
click at [673, 183] on link "View External Url" at bounding box center [682, 190] width 79 height 14
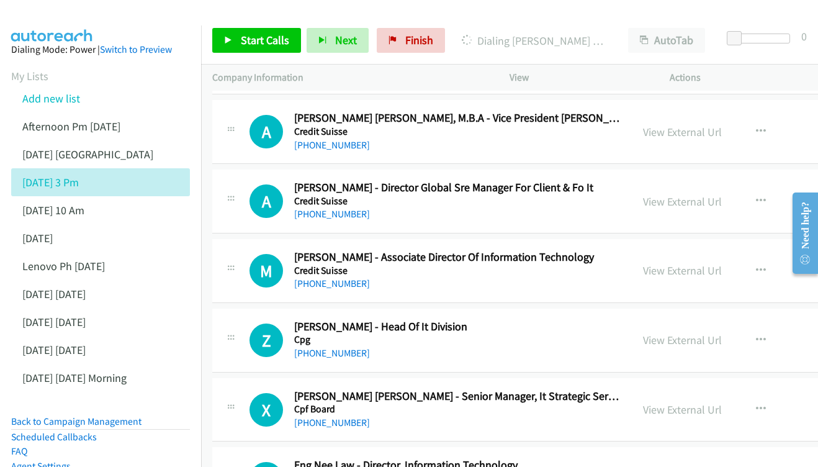
scroll to position [2691, 0]
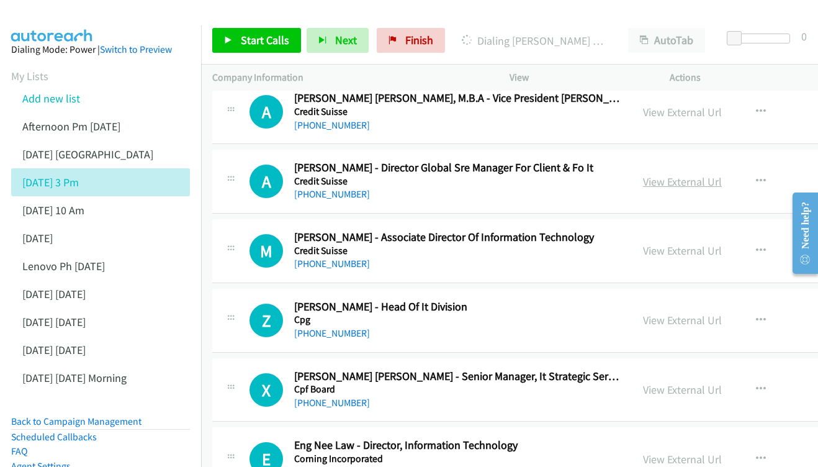
click at [702, 175] on link "View External Url" at bounding box center [682, 182] width 79 height 14
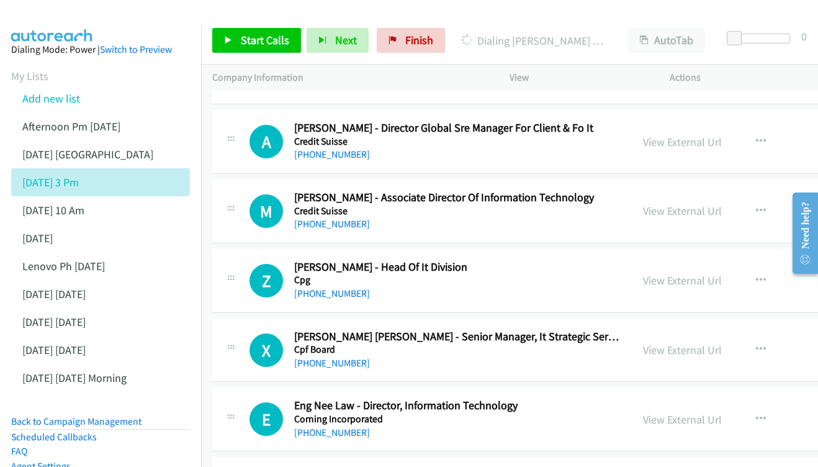
scroll to position [2750, 0]
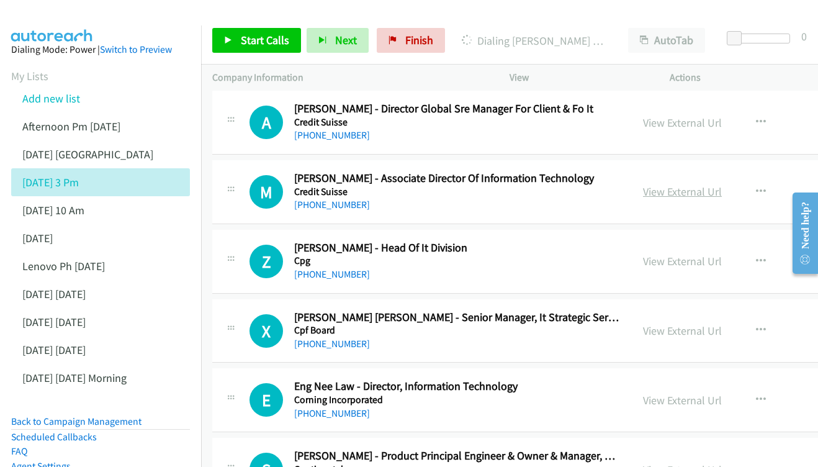
click at [685, 184] on link "View External Url" at bounding box center [682, 191] width 79 height 14
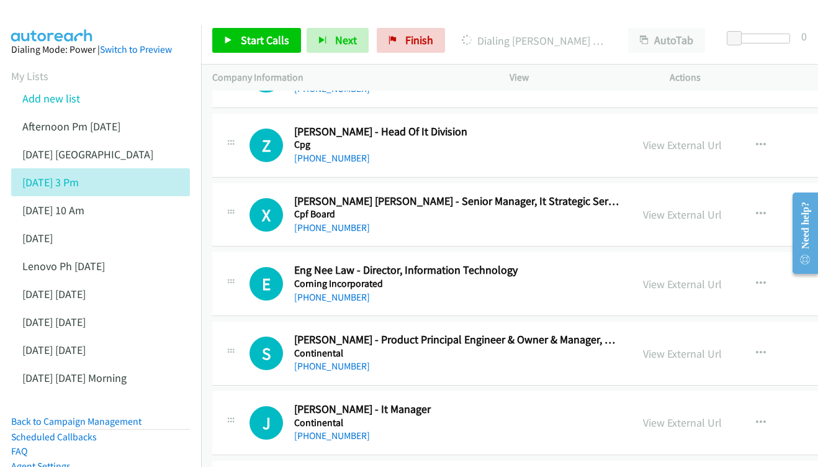
scroll to position [2842, 0]
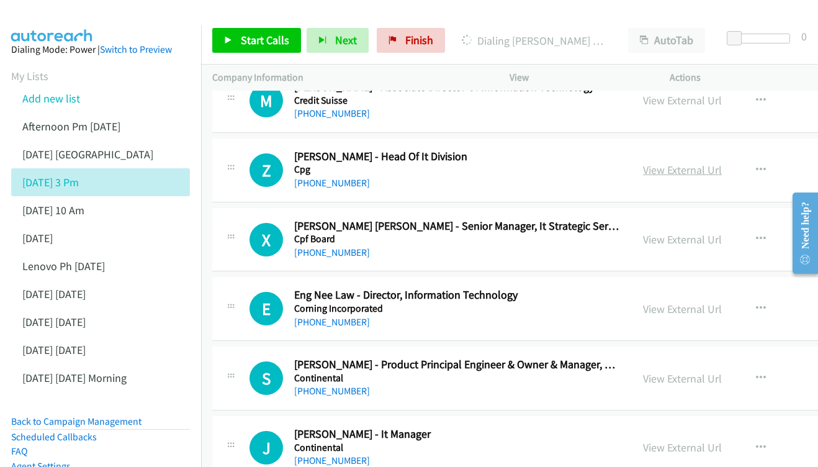
click at [694, 163] on link "View External Url" at bounding box center [682, 170] width 79 height 14
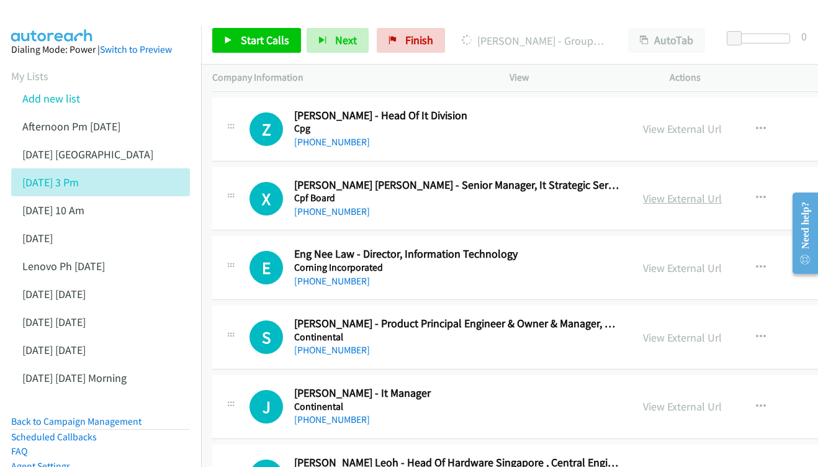
scroll to position [2885, 0]
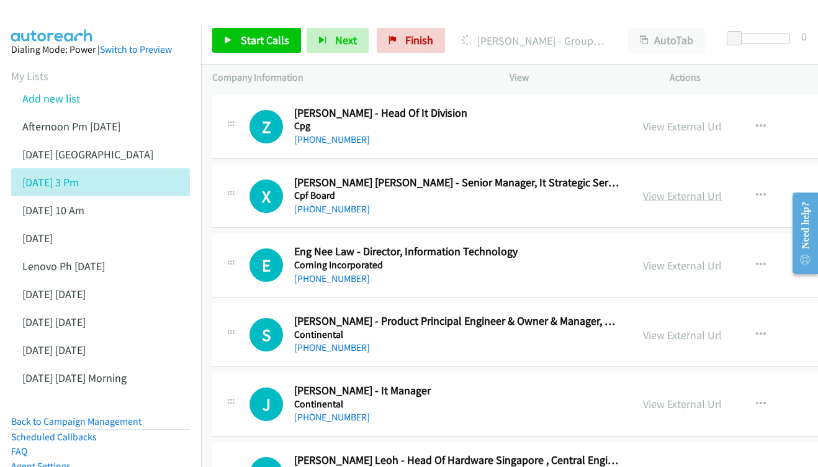
click at [679, 189] on link "View External Url" at bounding box center [682, 196] width 79 height 14
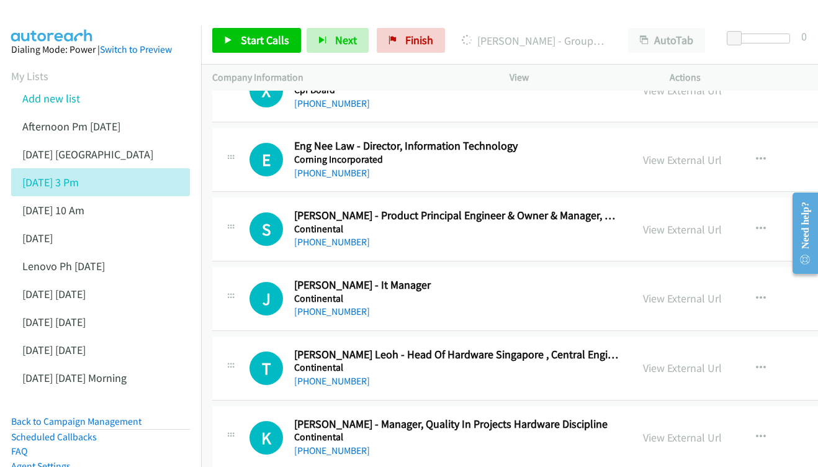
scroll to position [2988, 0]
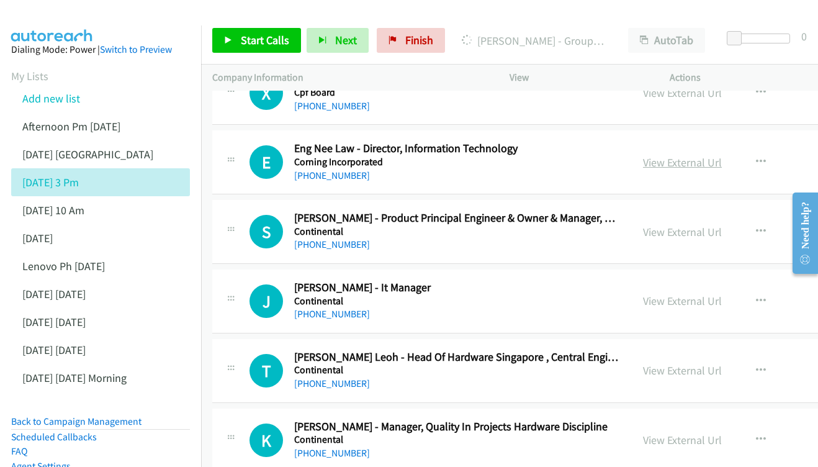
click at [669, 155] on link "View External Url" at bounding box center [682, 162] width 79 height 14
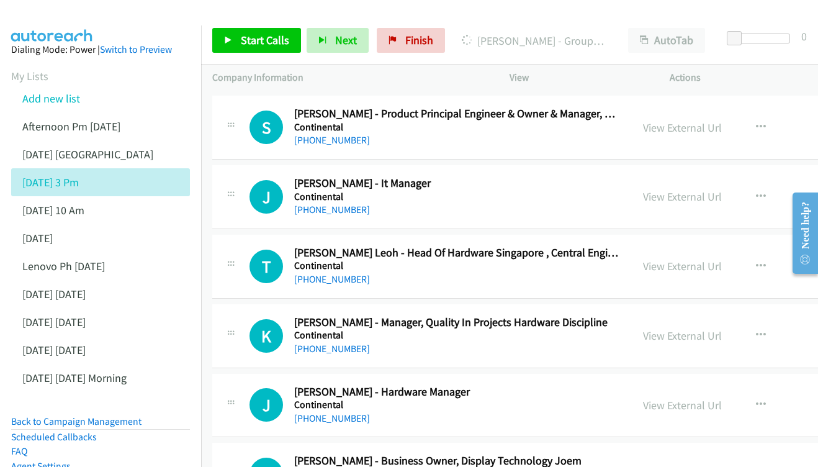
scroll to position [3095, 0]
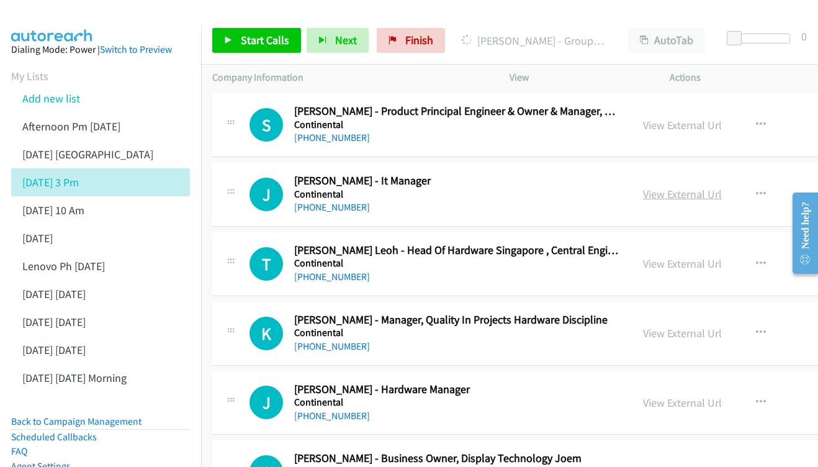
click at [691, 187] on link "View External Url" at bounding box center [682, 194] width 79 height 14
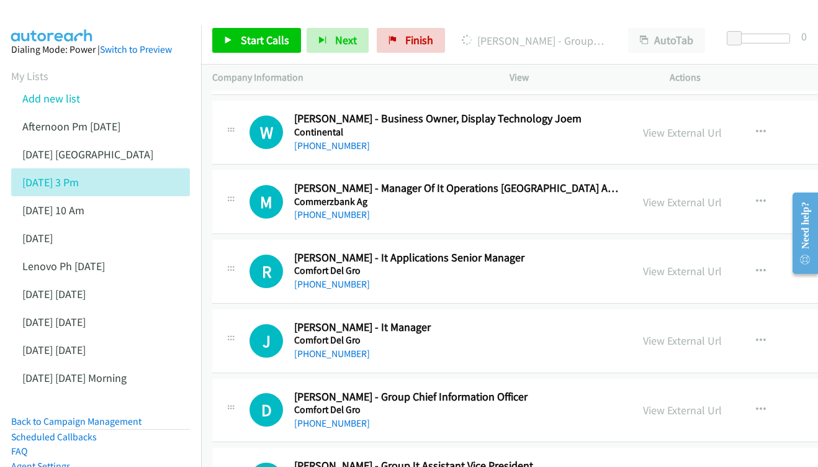
scroll to position [3437, 0]
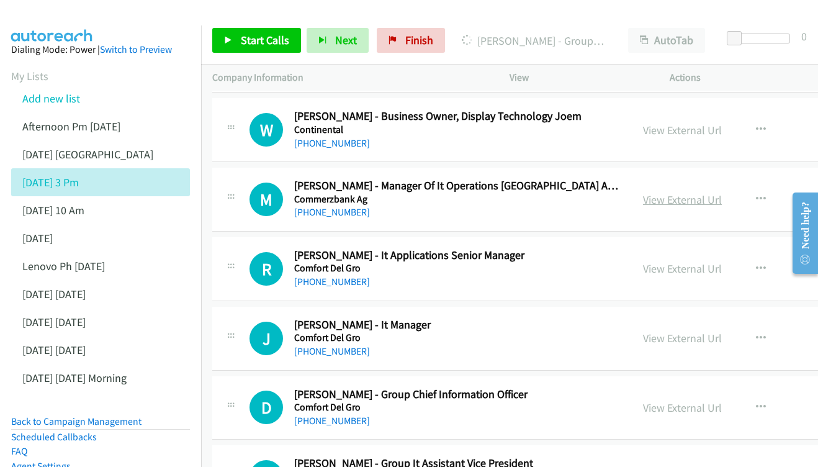
click at [687, 193] on link "View External Url" at bounding box center [682, 200] width 79 height 14
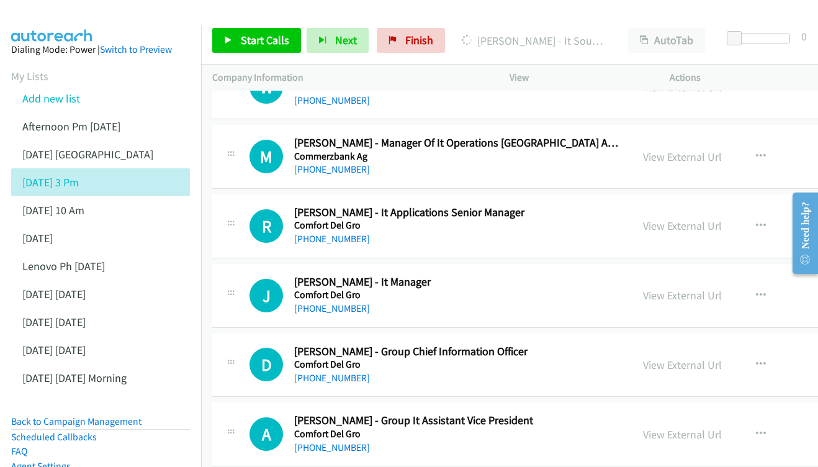
scroll to position [3494, 0]
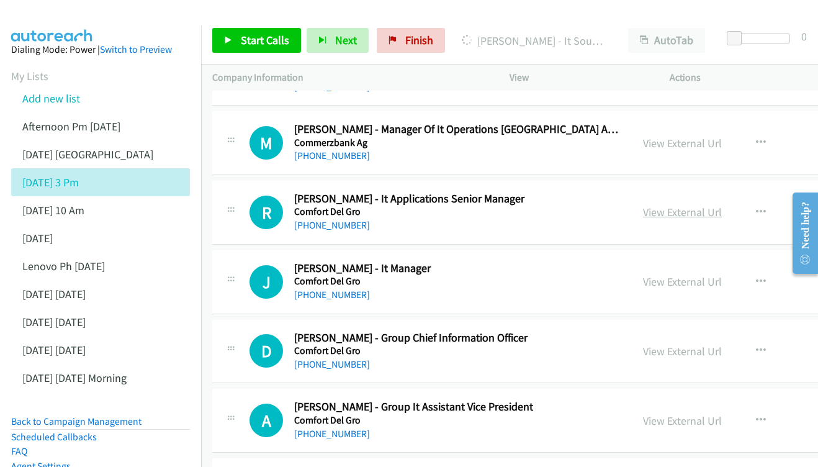
click at [668, 205] on link "View External Url" at bounding box center [682, 212] width 79 height 14
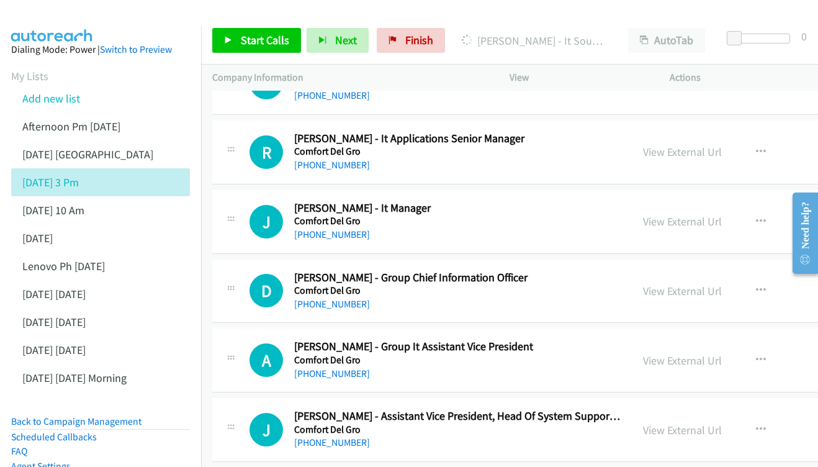
scroll to position [3565, 0]
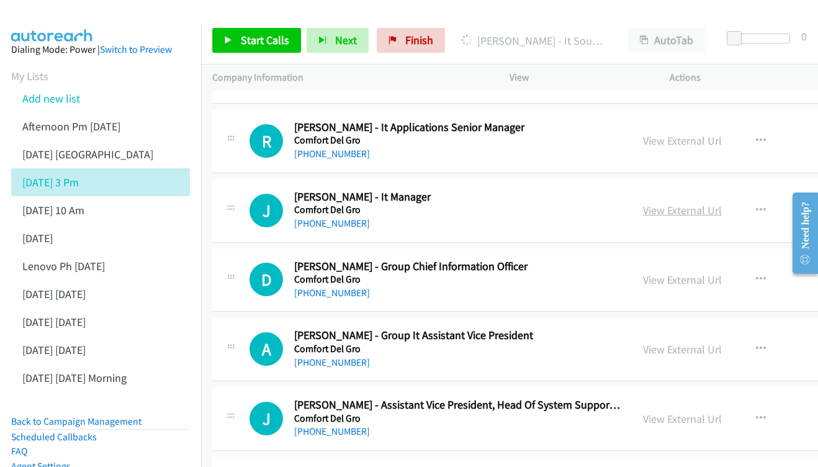
click at [678, 203] on link "View External Url" at bounding box center [682, 210] width 79 height 14
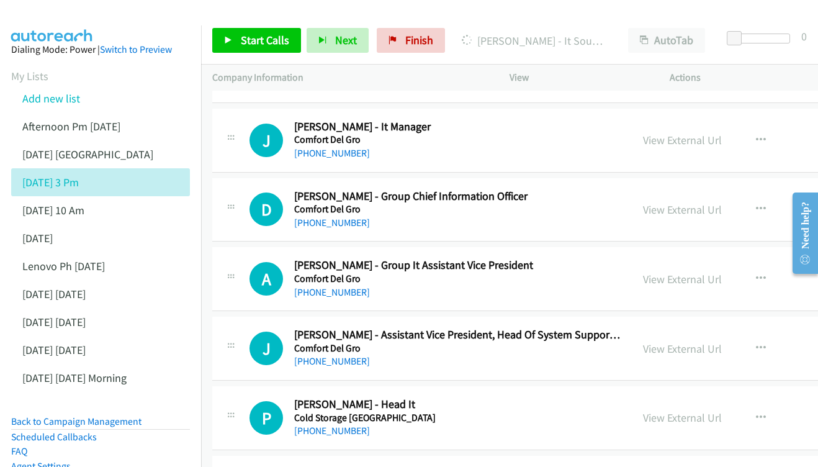
scroll to position [3646, 0]
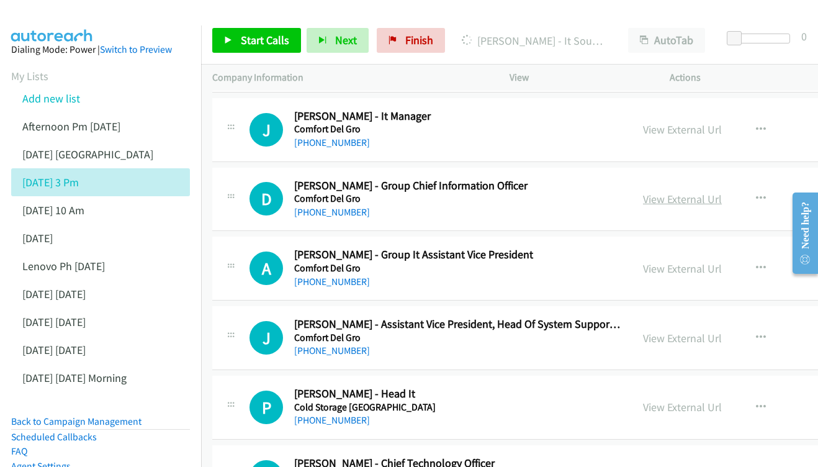
click at [689, 192] on link "View External Url" at bounding box center [682, 199] width 79 height 14
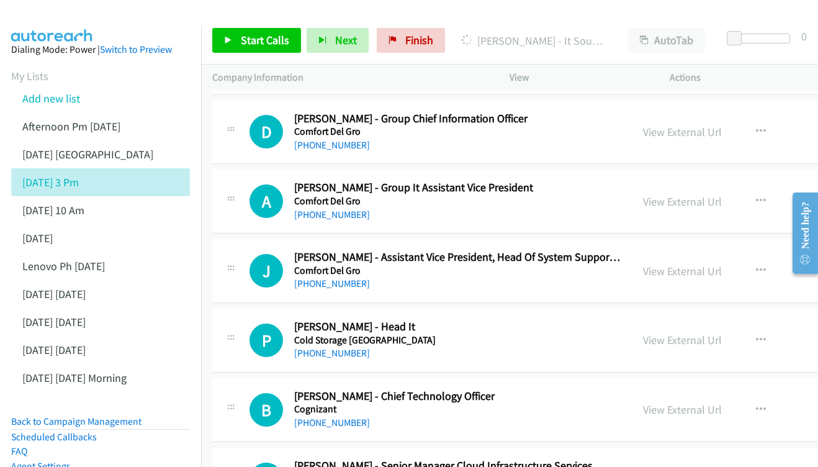
scroll to position [3721, 0]
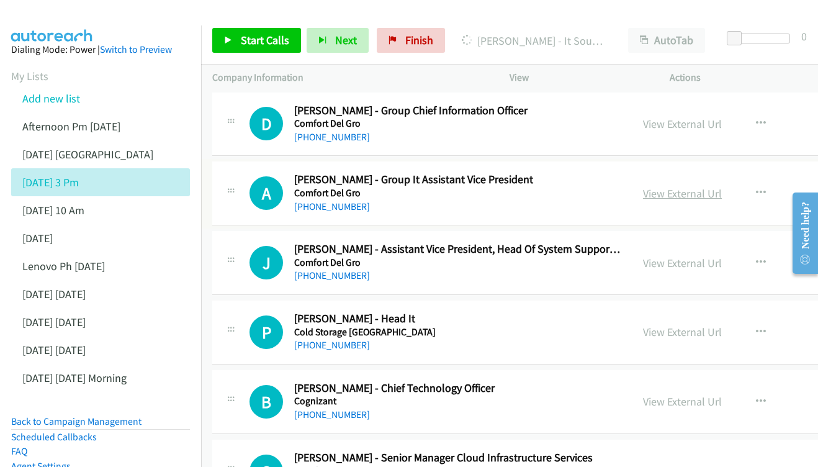
click at [669, 186] on link "View External Url" at bounding box center [682, 193] width 79 height 14
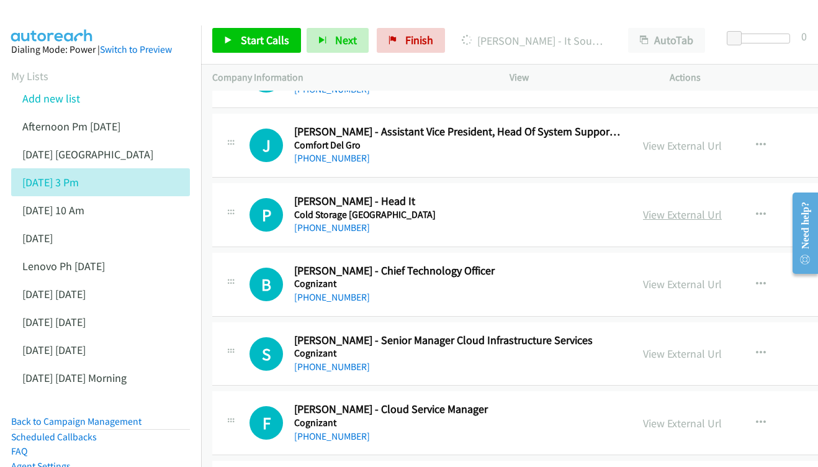
scroll to position [3853, 0]
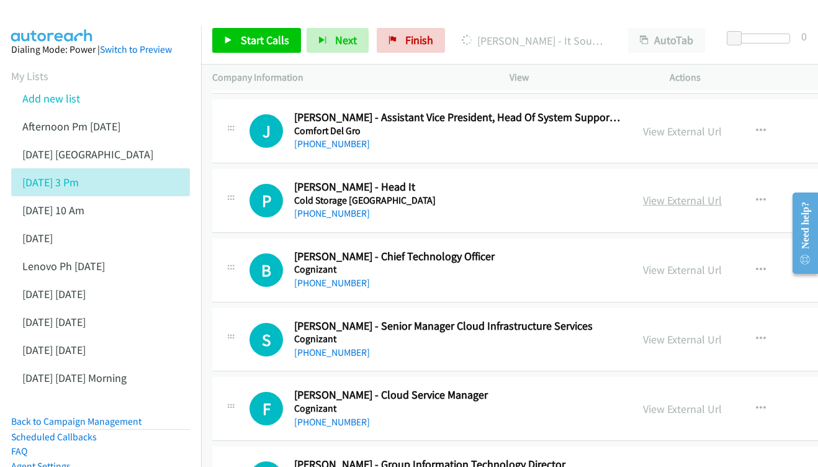
click at [685, 193] on link "View External Url" at bounding box center [682, 200] width 79 height 14
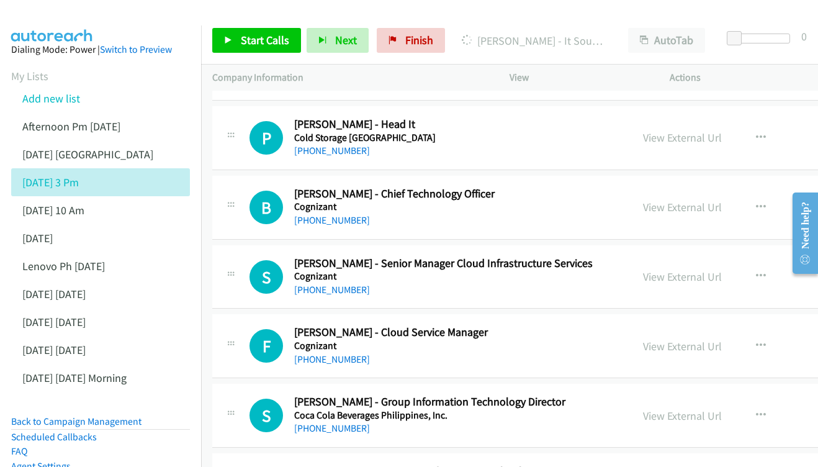
scroll to position [3931, 0]
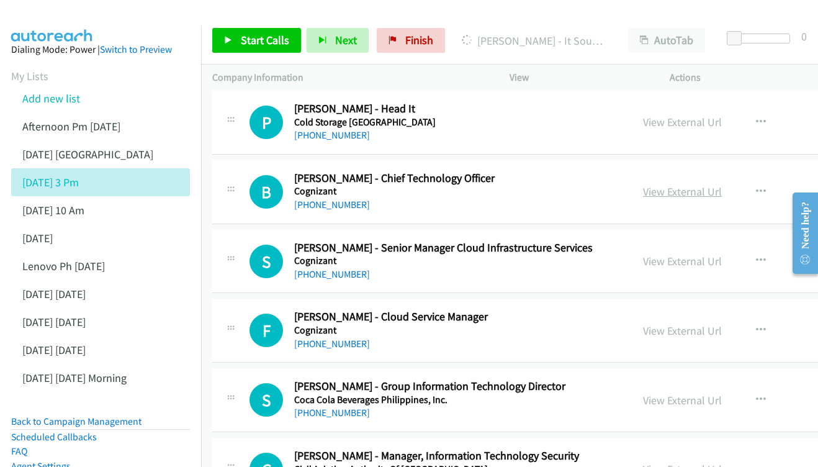
click at [693, 184] on link "View External Url" at bounding box center [682, 191] width 79 height 14
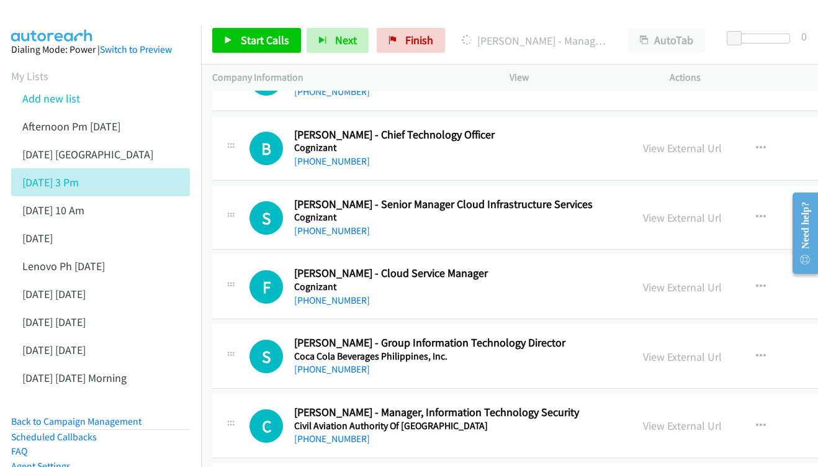
scroll to position [3992, 0]
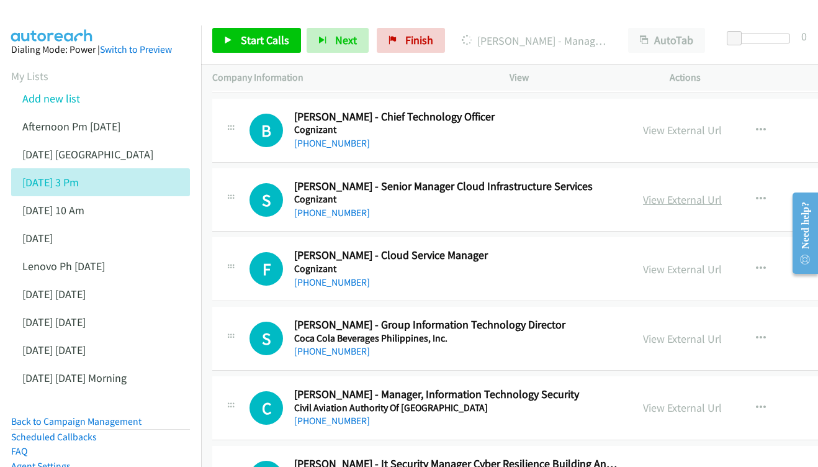
click at [688, 193] on link "View External Url" at bounding box center [682, 200] width 79 height 14
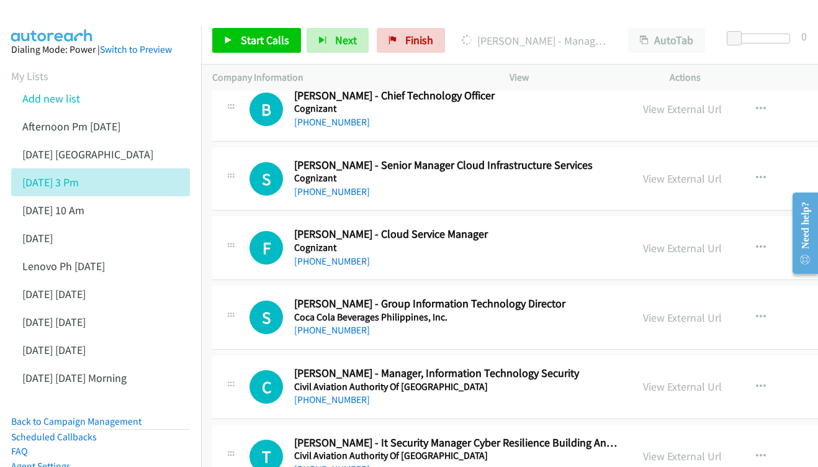
scroll to position [4072, 0]
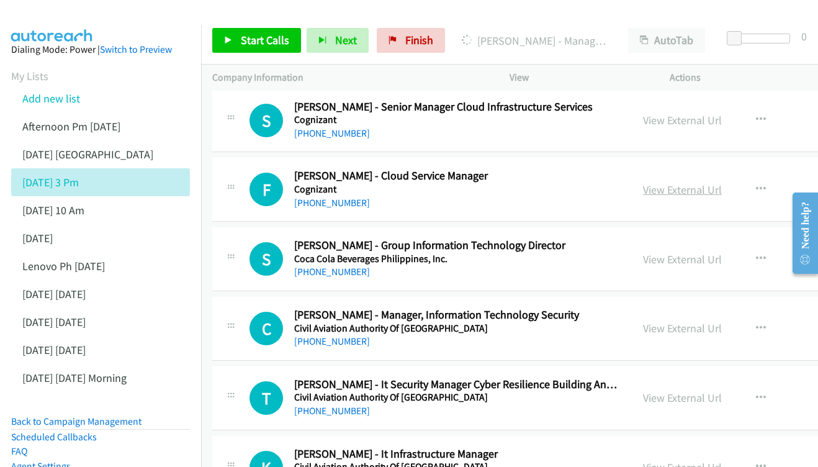
click at [691, 183] on link "View External Url" at bounding box center [682, 190] width 79 height 14
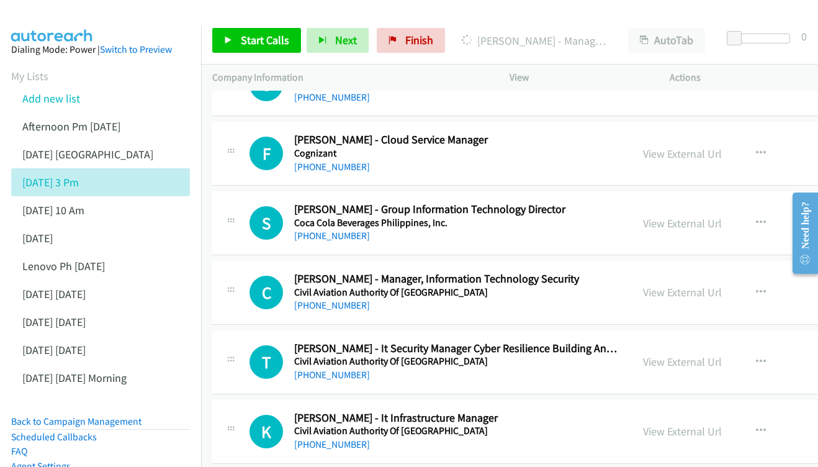
scroll to position [4110, 0]
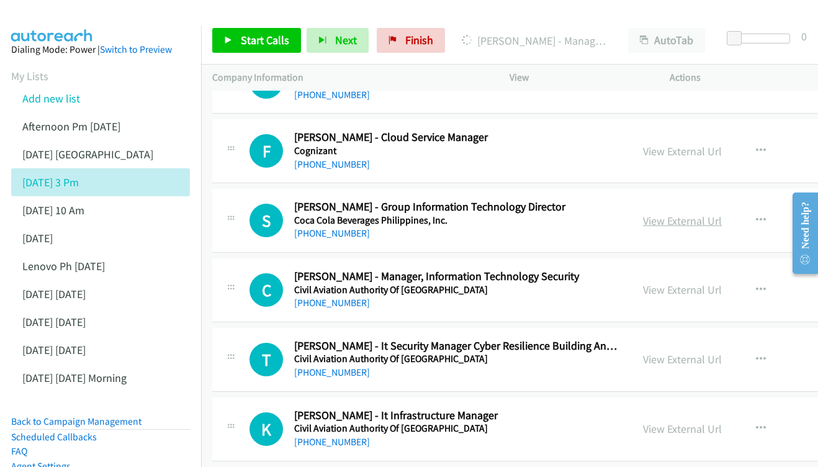
click at [696, 214] on link "View External Url" at bounding box center [682, 221] width 79 height 14
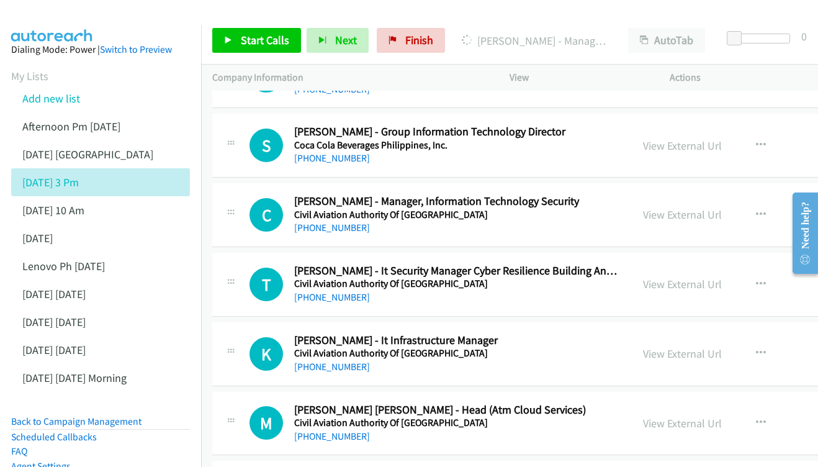
scroll to position [4188, 0]
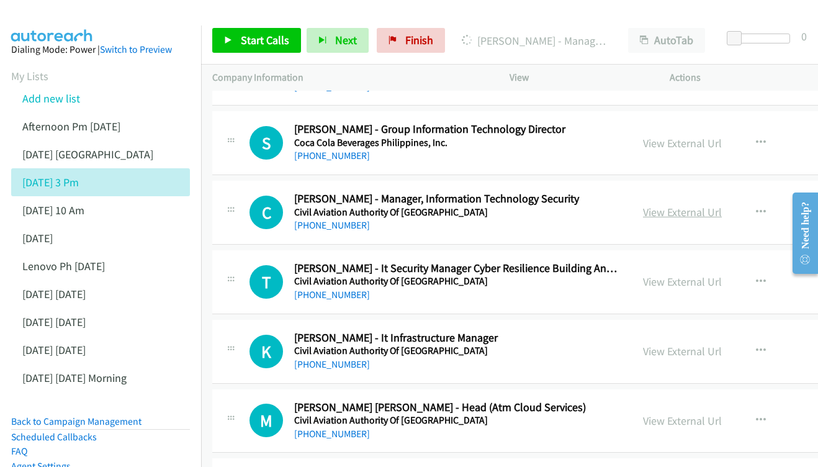
click at [667, 205] on link "View External Url" at bounding box center [682, 212] width 79 height 14
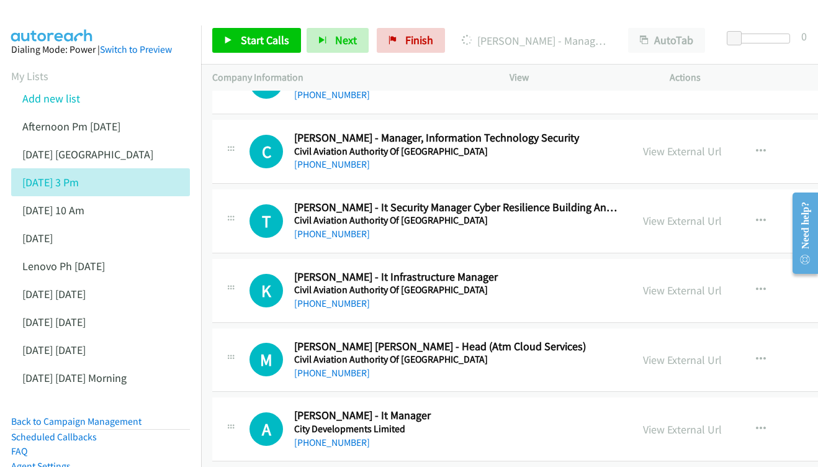
scroll to position [4251, 0]
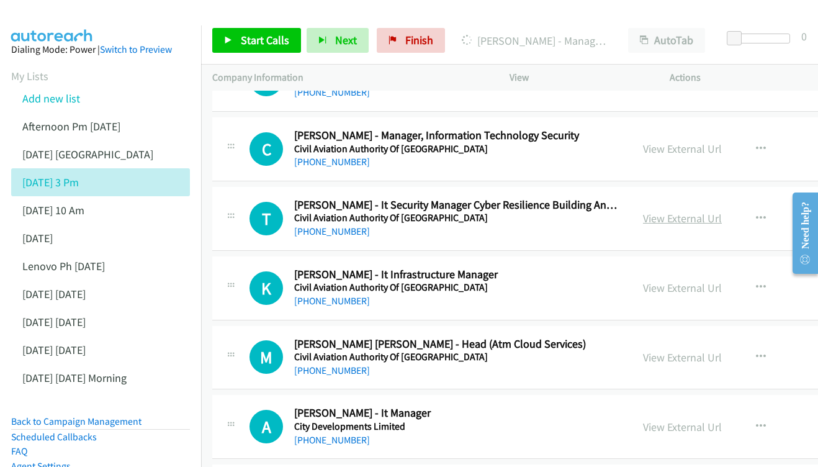
click at [669, 211] on link "View External Url" at bounding box center [682, 218] width 79 height 14
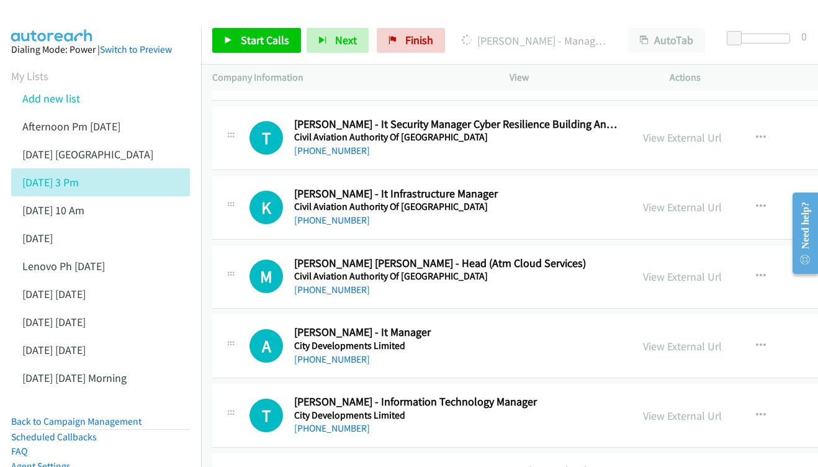
scroll to position [4335, 0]
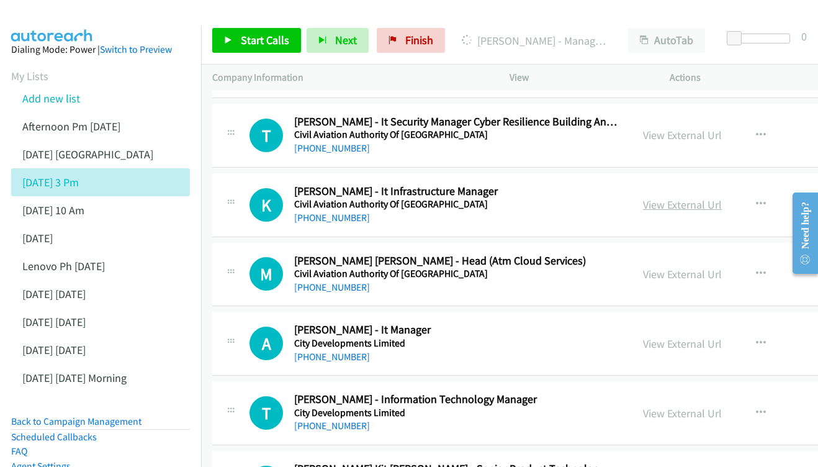
click at [666, 197] on link "View External Url" at bounding box center [682, 204] width 79 height 14
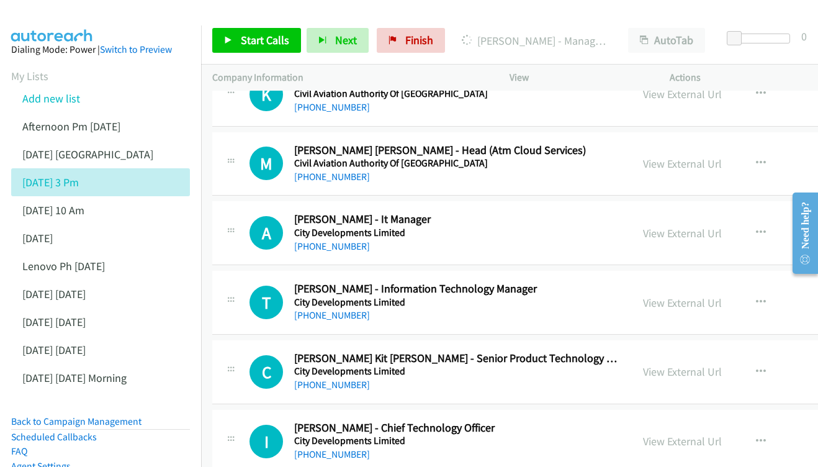
scroll to position [4468, 0]
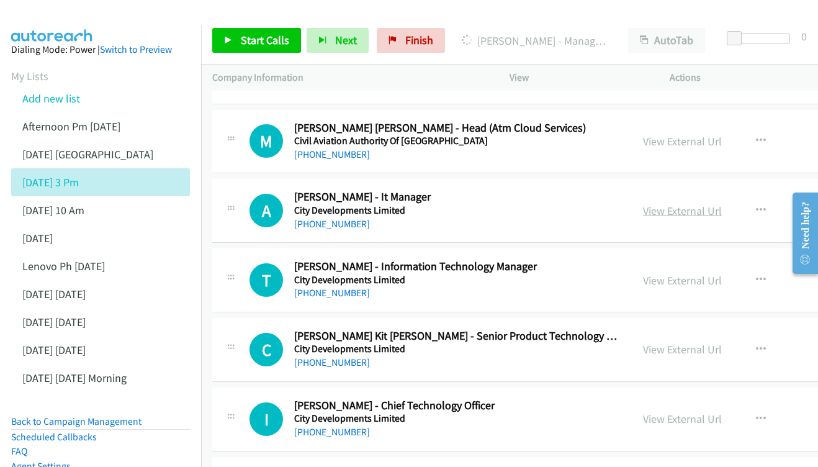
click at [673, 204] on link "View External Url" at bounding box center [682, 211] width 79 height 14
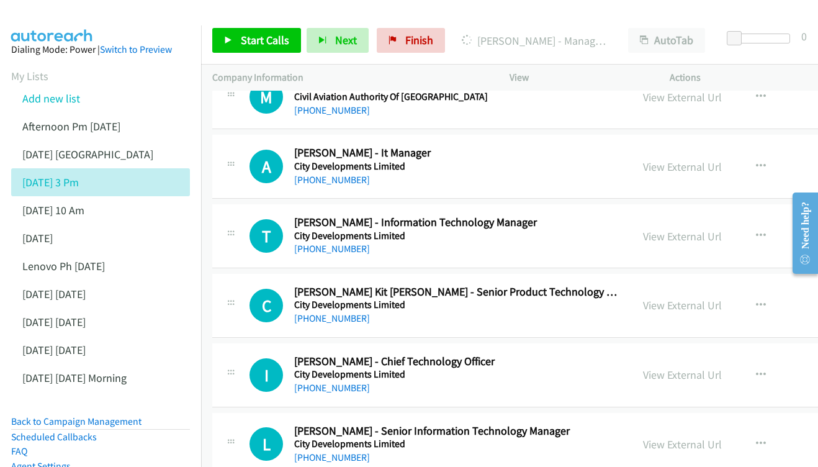
scroll to position [4514, 0]
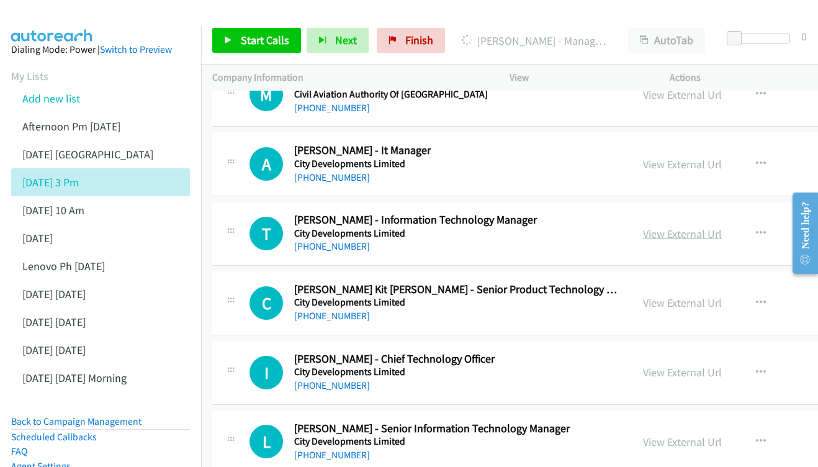
click at [681, 227] on link "View External Url" at bounding box center [682, 234] width 79 height 14
click at [66, 94] on link "Add new list" at bounding box center [51, 98] width 58 height 14
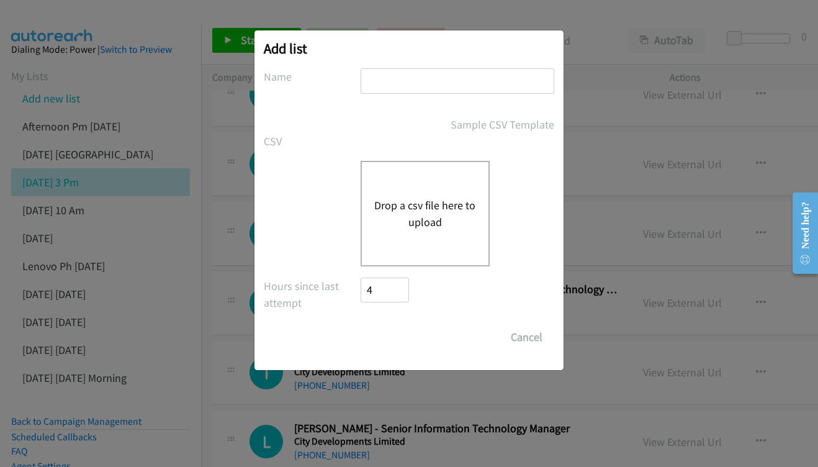
click at [474, 86] on input "text" at bounding box center [458, 80] width 194 height 25
type input "s"
type input "SEP 15 - MEDIA COM"
click at [433, 248] on div "Drop a csv file here to upload" at bounding box center [425, 214] width 129 height 106
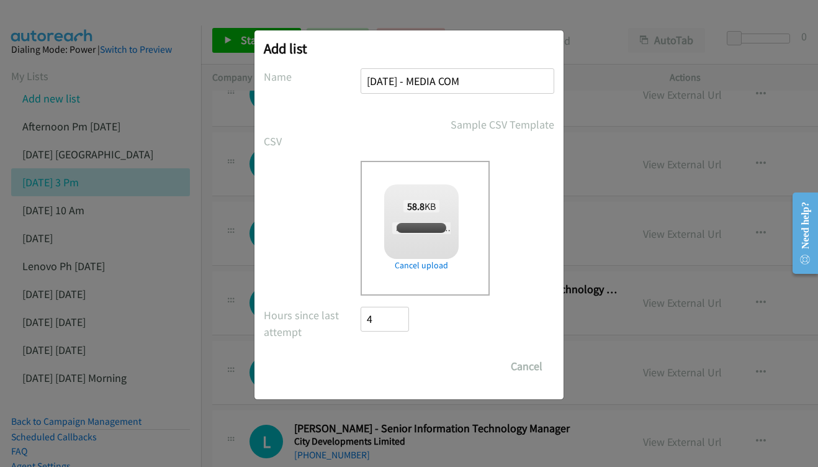
checkbox input "true"
click at [399, 369] on input "Save List" at bounding box center [393, 366] width 65 height 25
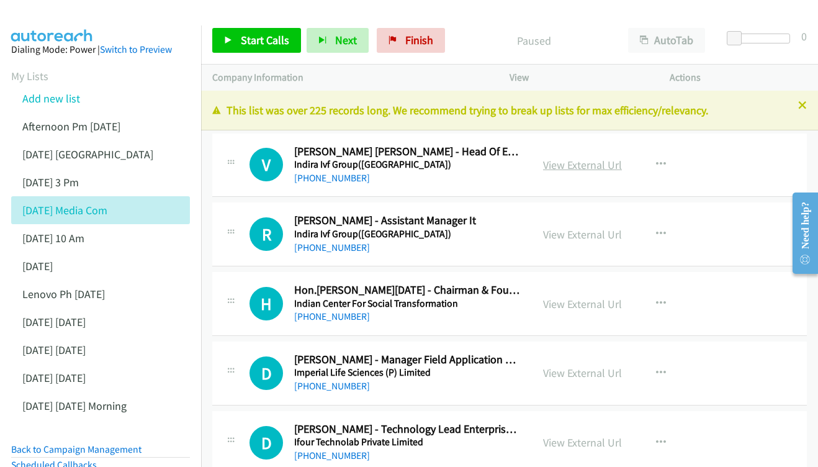
click at [583, 168] on link "View External Url" at bounding box center [582, 165] width 79 height 14
click at [578, 229] on link "View External Url" at bounding box center [582, 234] width 79 height 14
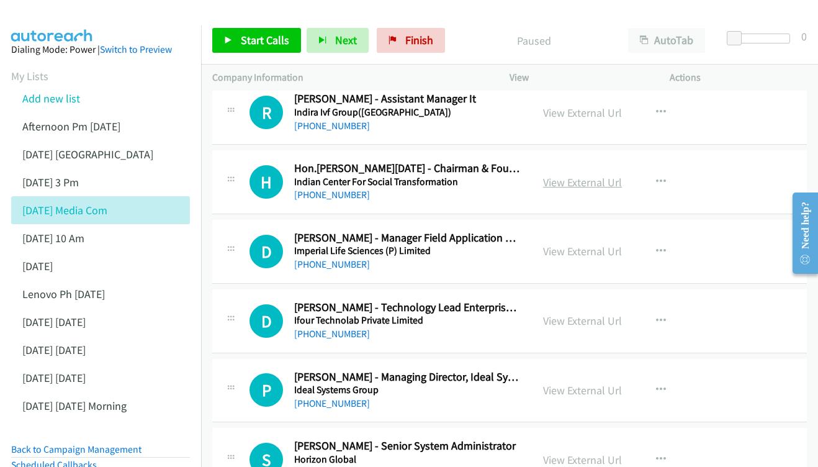
scroll to position [127, 0]
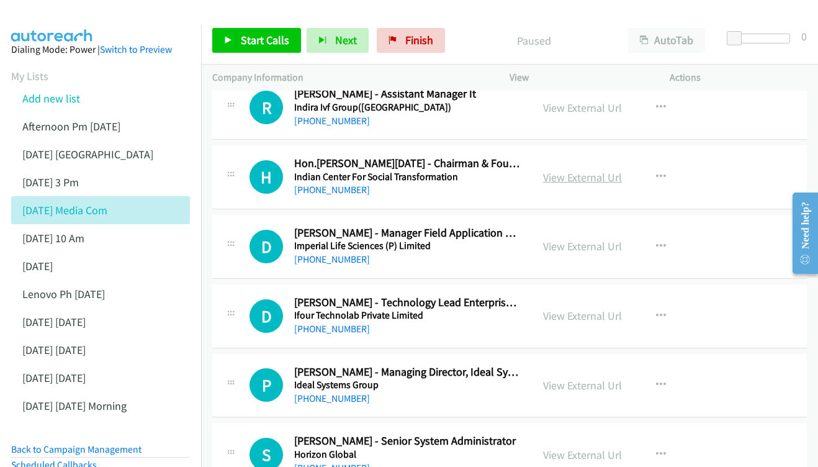
click at [589, 170] on link "View External Url" at bounding box center [582, 177] width 79 height 14
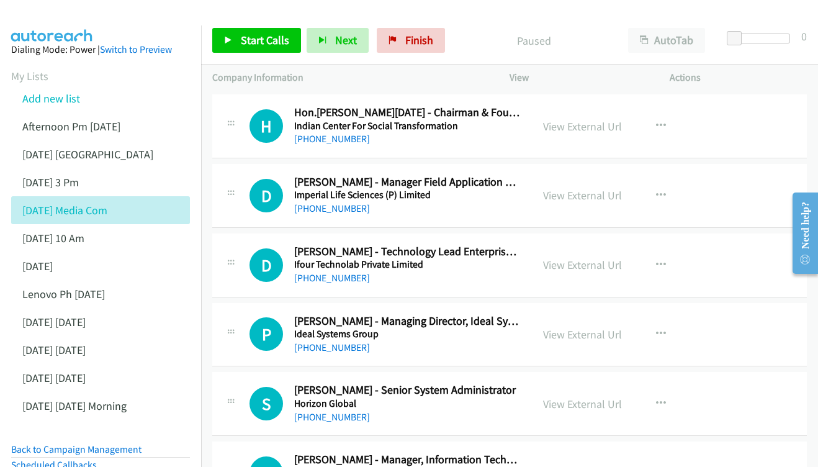
scroll to position [253, 0]
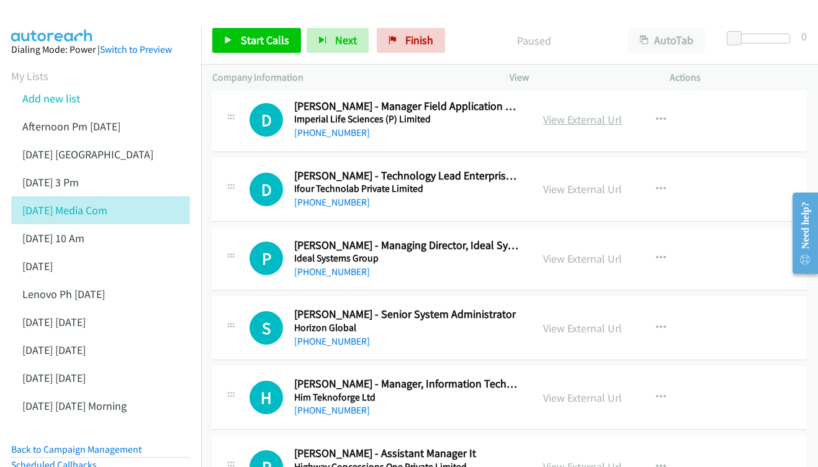
click at [594, 113] on link "View External Url" at bounding box center [582, 119] width 79 height 14
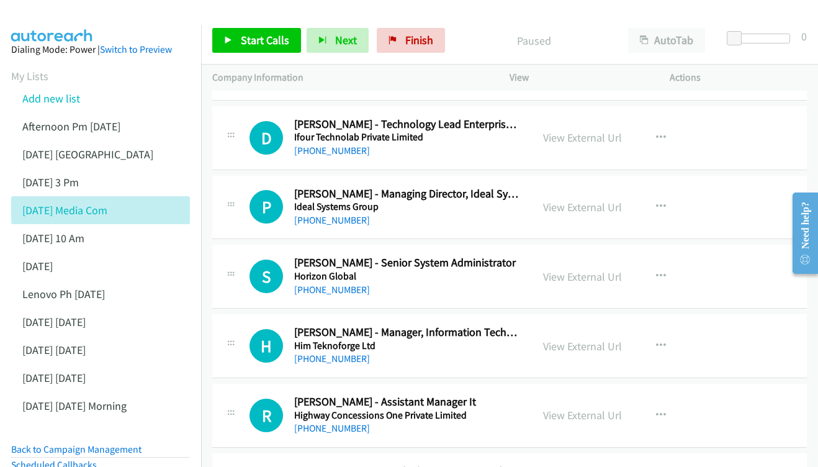
scroll to position [359, 0]
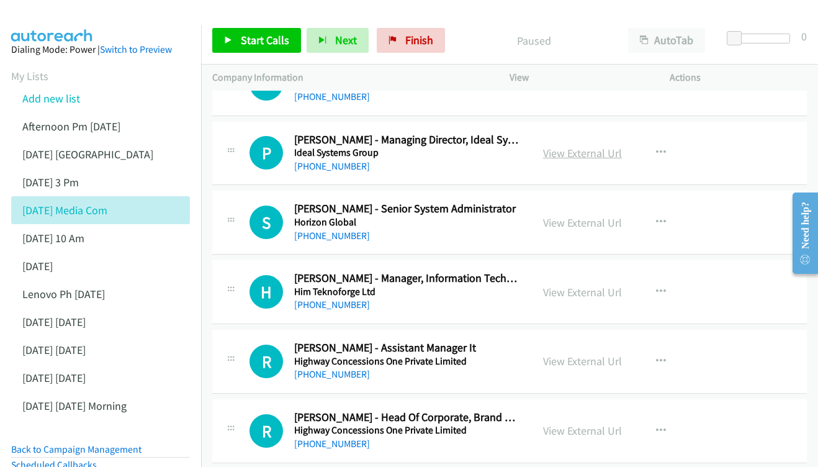
click at [584, 148] on link "View External Url" at bounding box center [582, 153] width 79 height 14
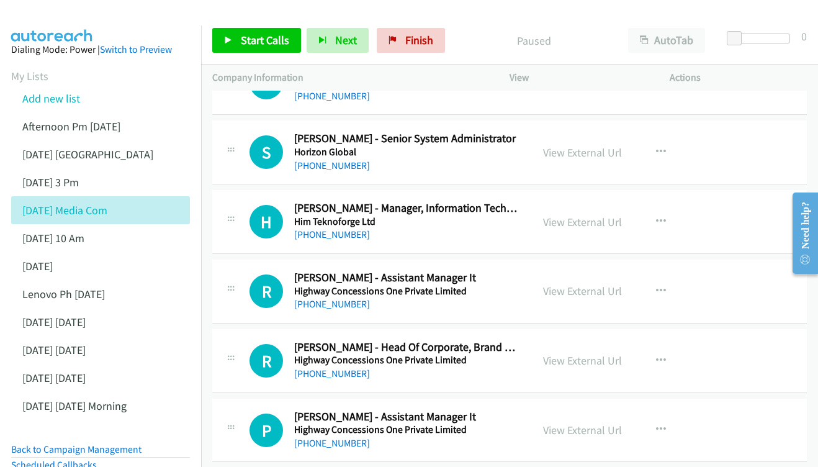
click at [604, 154] on div "View External Url View External Url Schedule/Manage Callback Start Calls Here R…" at bounding box center [617, 152] width 171 height 41
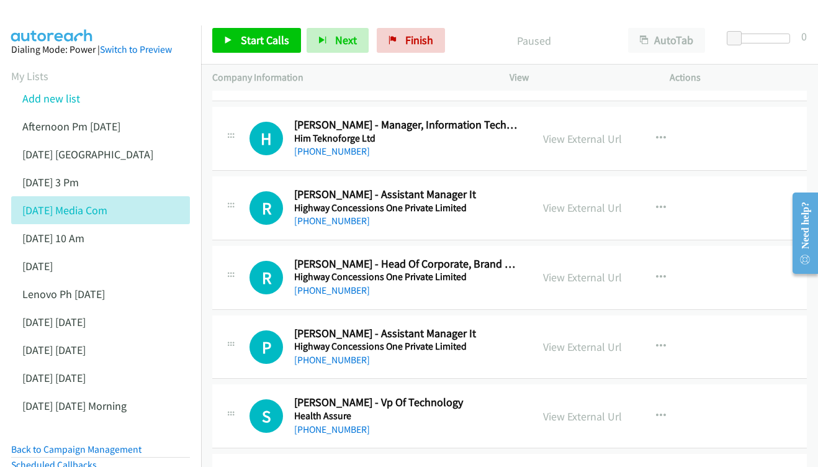
scroll to position [511, 0]
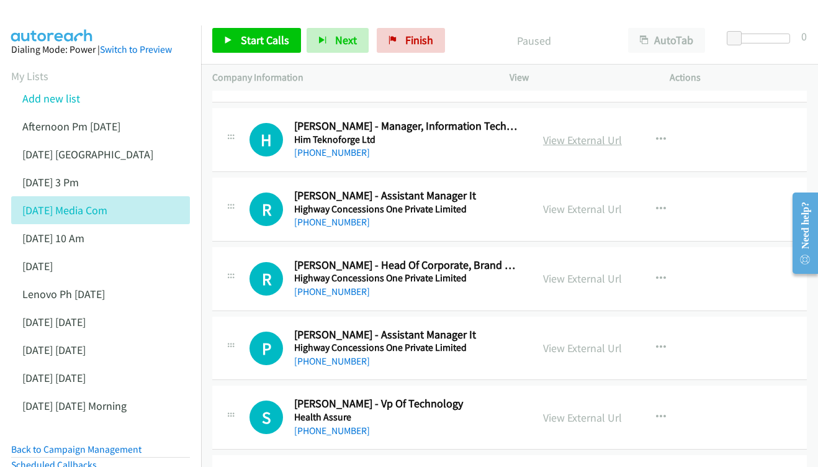
click at [576, 133] on link "View External Url" at bounding box center [582, 140] width 79 height 14
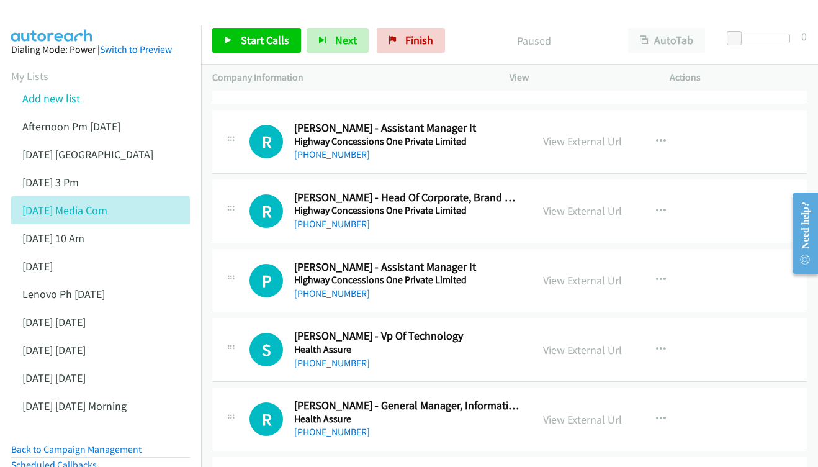
scroll to position [579, 0]
click at [576, 134] on link "View External Url" at bounding box center [582, 141] width 79 height 14
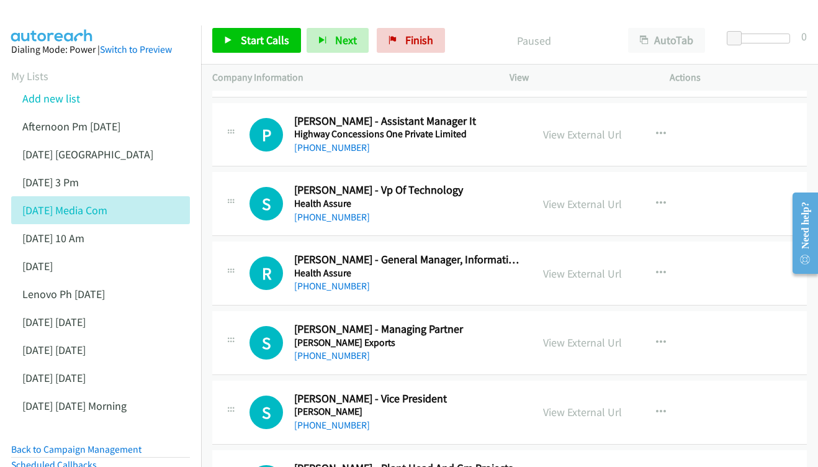
click at [586, 133] on div "View External Url View External Url Schedule/Manage Callback Start Calls Here R…" at bounding box center [617, 134] width 171 height 41
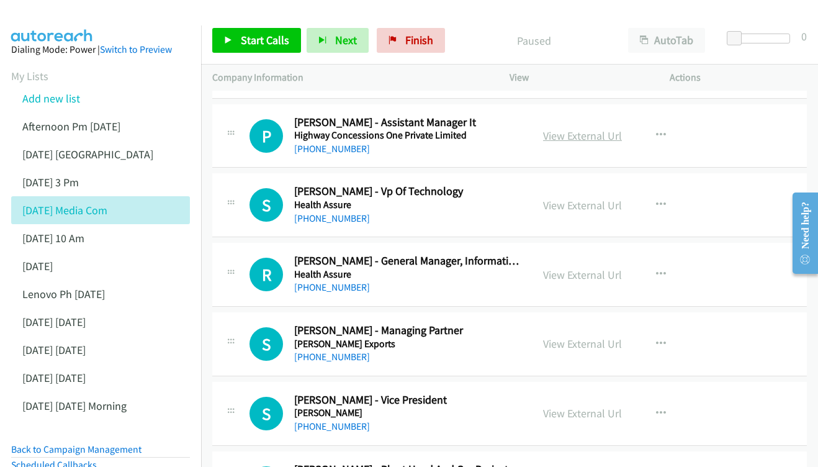
click at [584, 129] on link "View External Url" at bounding box center [582, 136] width 79 height 14
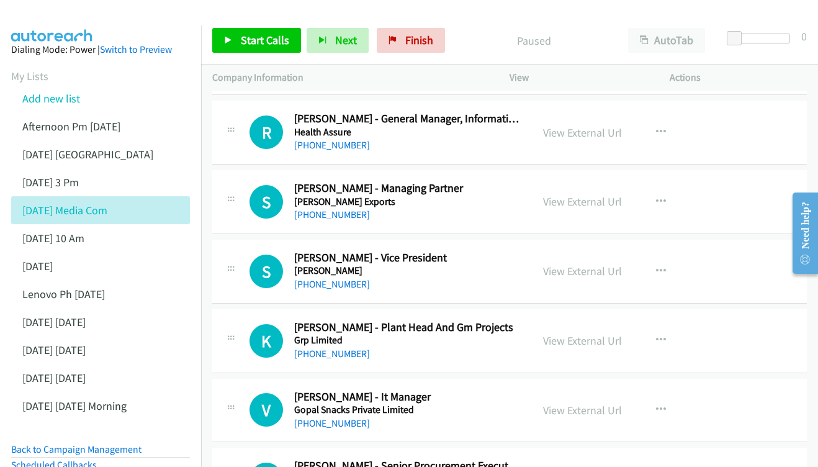
scroll to position [869, 0]
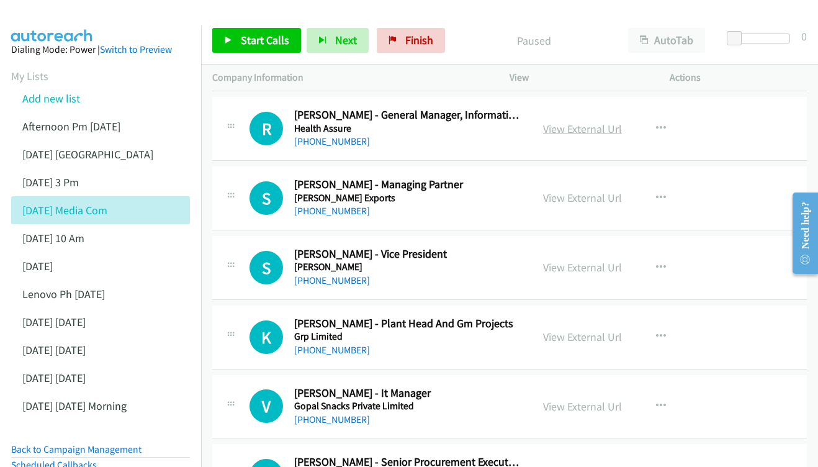
click at [597, 122] on link "View External Url" at bounding box center [582, 129] width 79 height 14
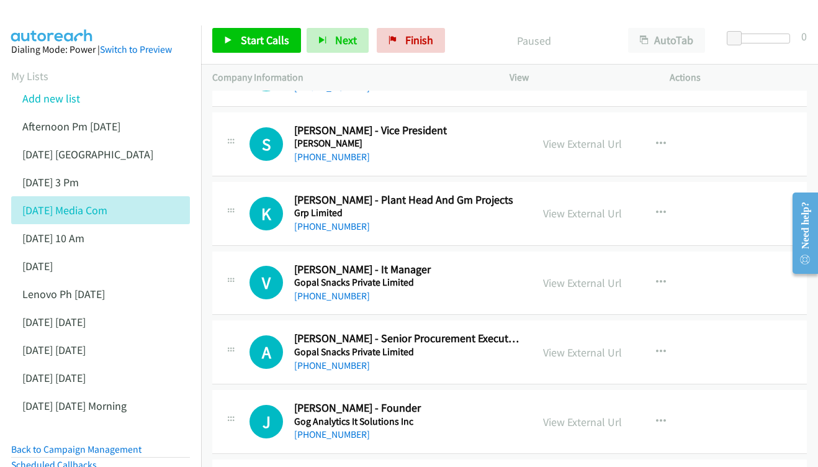
scroll to position [994, 0]
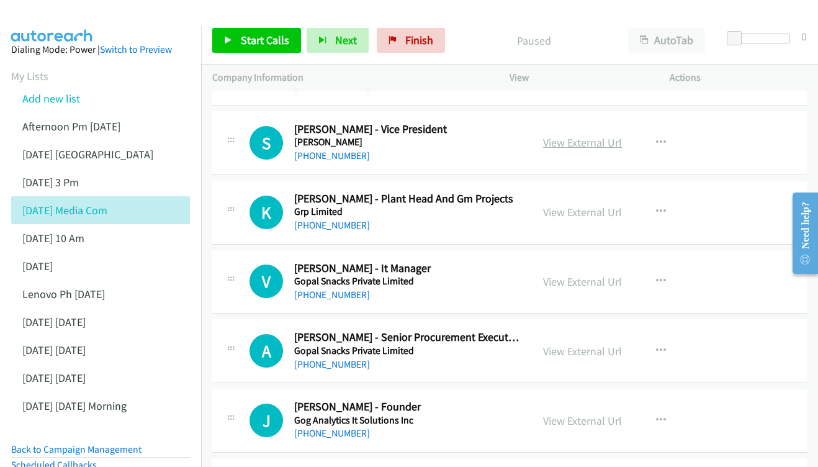
click at [581, 135] on link "View External Url" at bounding box center [582, 142] width 79 height 14
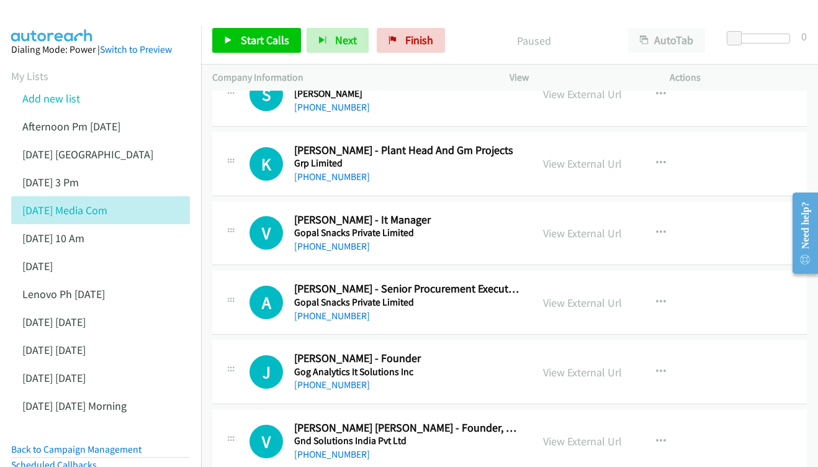
scroll to position [1046, 0]
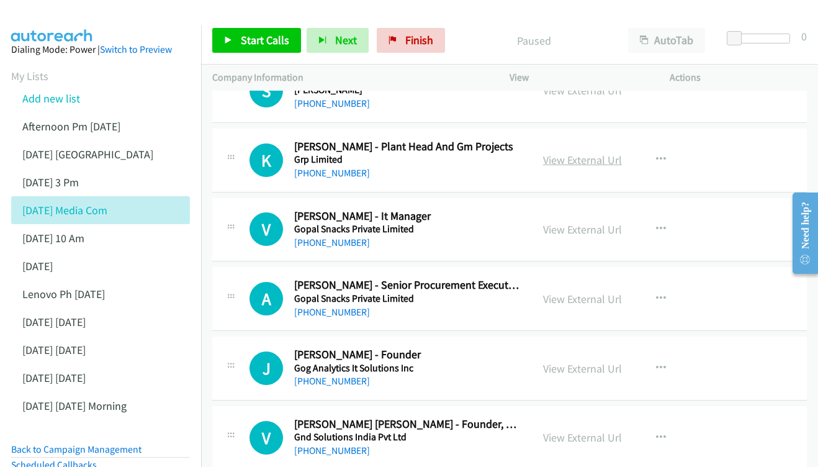
click at [591, 153] on link "View External Url" at bounding box center [582, 160] width 79 height 14
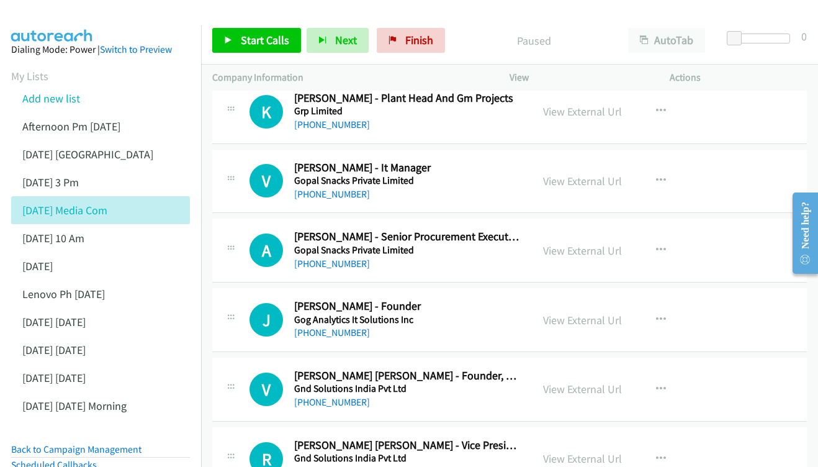
scroll to position [1097, 0]
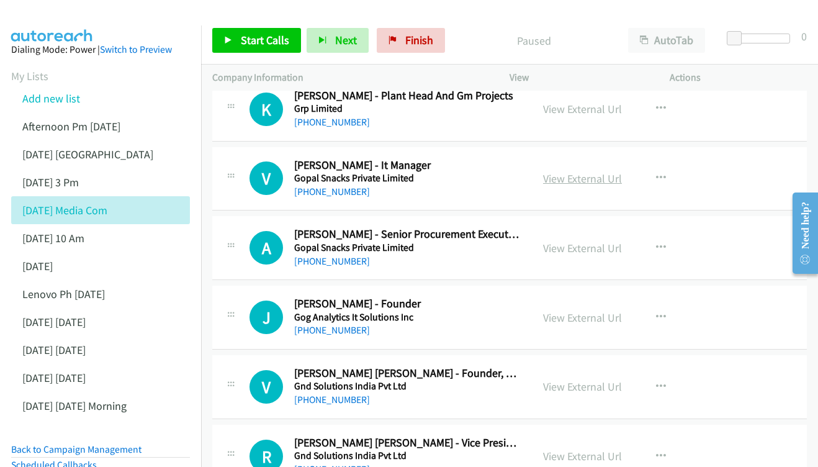
click at [564, 171] on link "View External Url" at bounding box center [582, 178] width 79 height 14
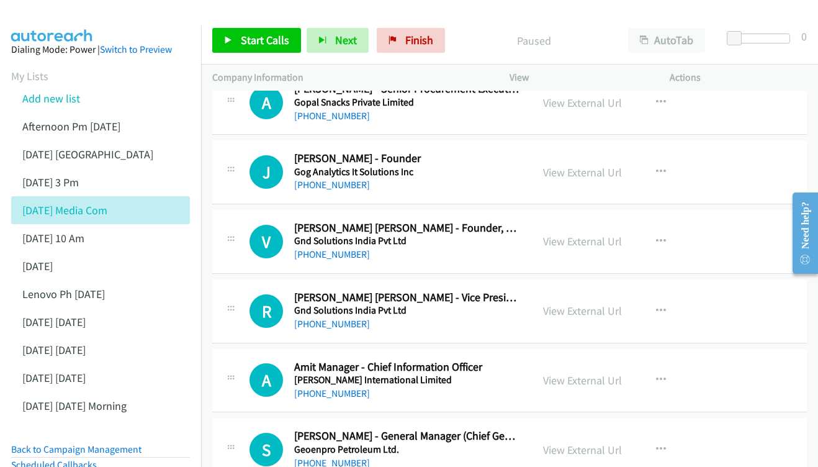
scroll to position [1259, 0]
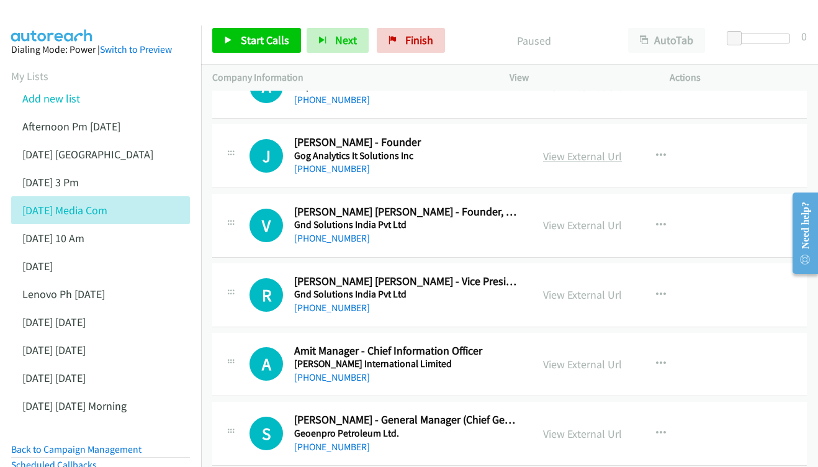
click at [570, 149] on link "View External Url" at bounding box center [582, 156] width 79 height 14
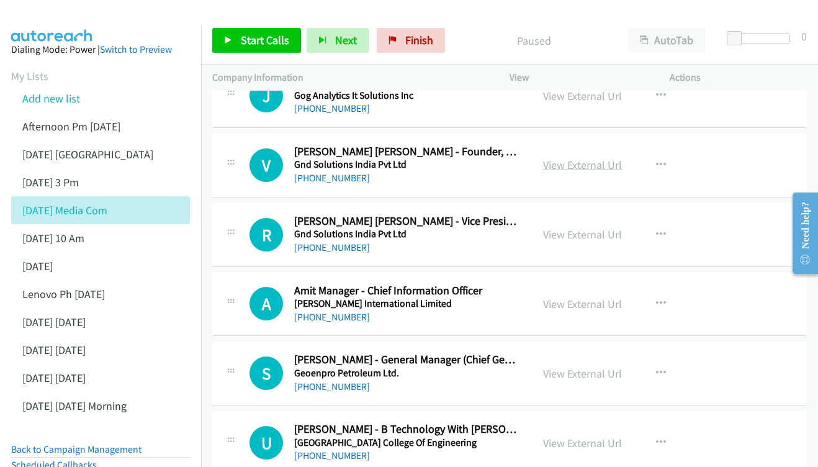
click at [605, 158] on link "View External Url" at bounding box center [582, 165] width 79 height 14
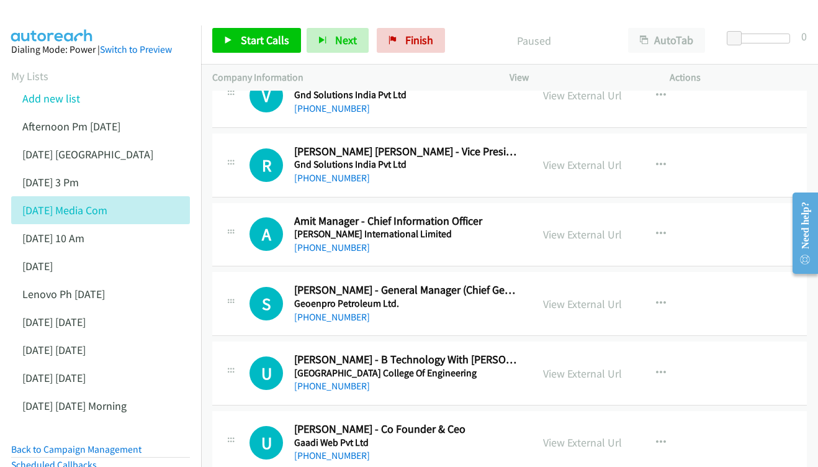
scroll to position [1402, 0]
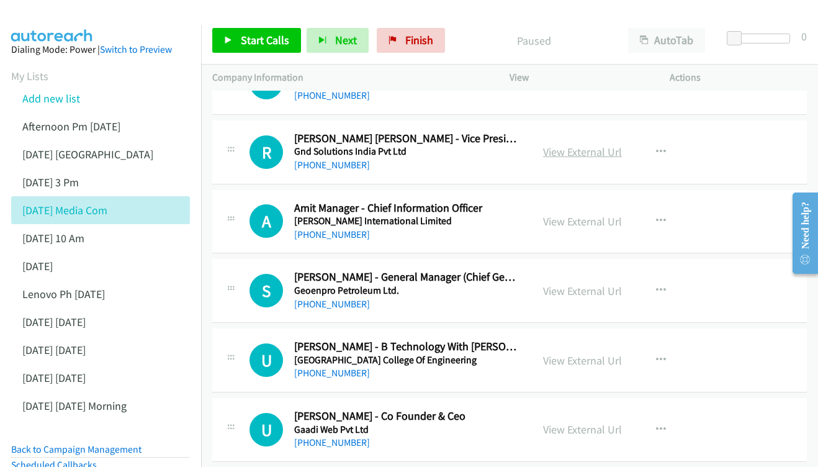
click at [587, 145] on link "View External Url" at bounding box center [582, 152] width 79 height 14
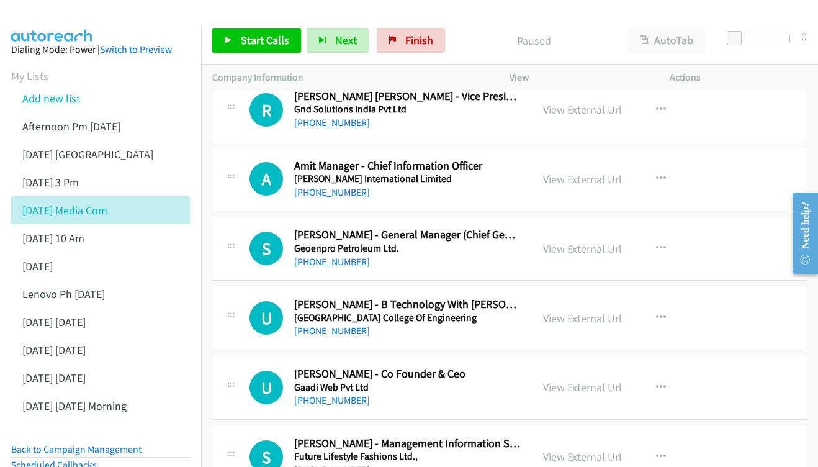
scroll to position [1443, 0]
click at [574, 171] on div "View External Url" at bounding box center [582, 179] width 79 height 17
click at [577, 173] on link "View External Url" at bounding box center [582, 180] width 79 height 14
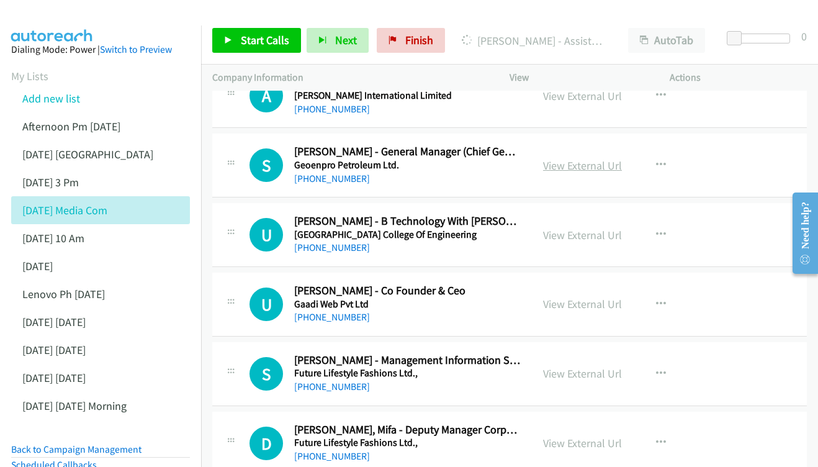
click at [587, 158] on link "View External Url" at bounding box center [582, 165] width 79 height 14
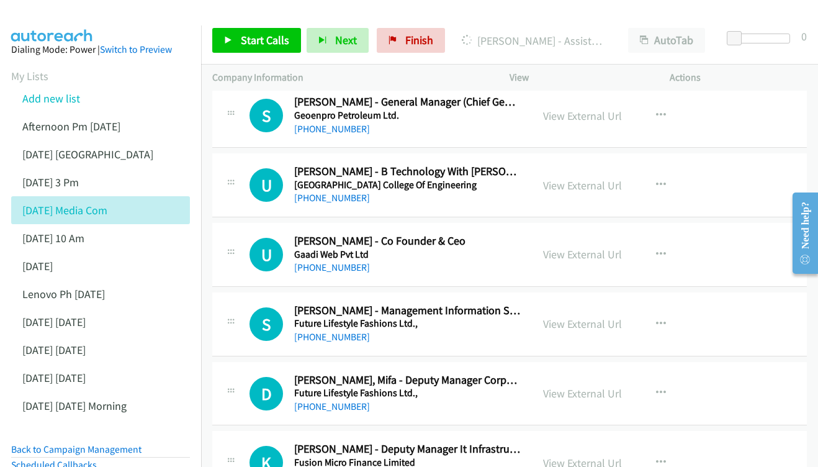
scroll to position [1590, 0]
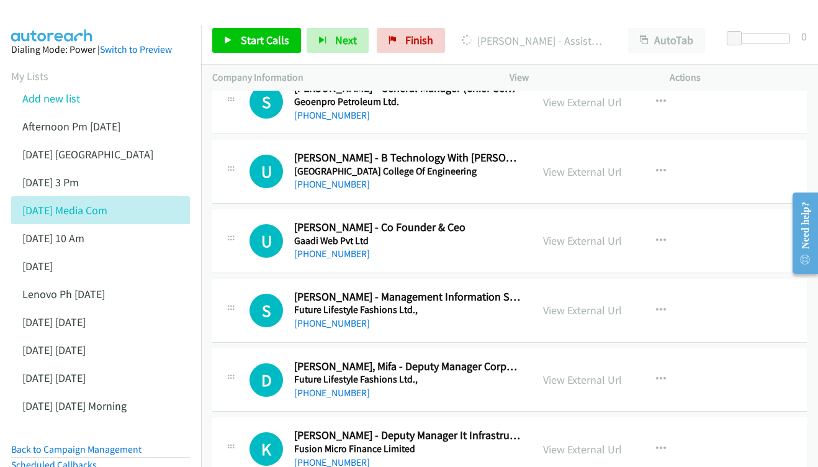
click at [612, 156] on div "View External Url View External Url Schedule/Manage Callback Start Calls Here R…" at bounding box center [617, 171] width 171 height 41
click at [595, 165] on link "View External Url" at bounding box center [582, 172] width 79 height 14
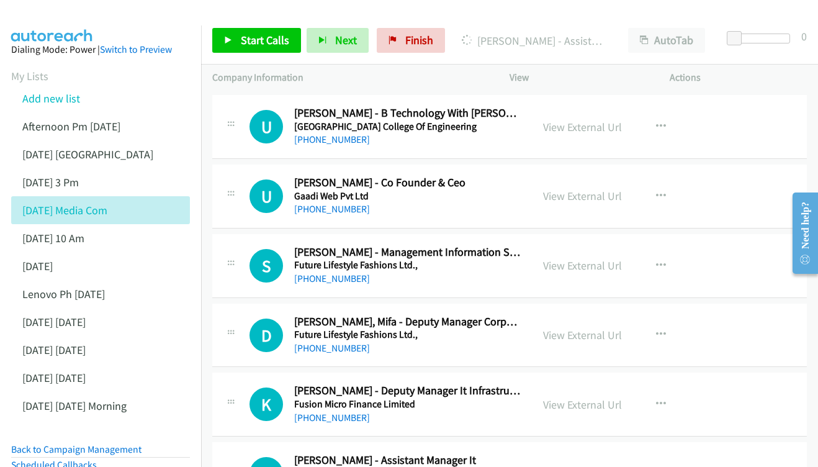
scroll to position [1649, 0]
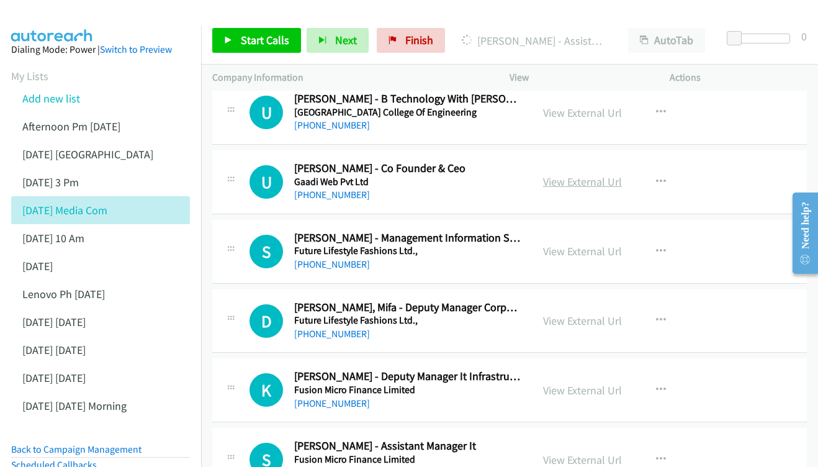
click at [551, 175] on link "View External Url" at bounding box center [582, 182] width 79 height 14
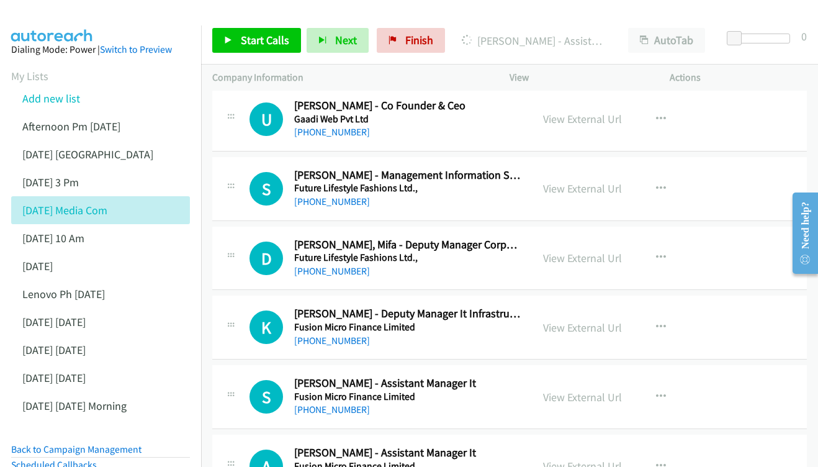
scroll to position [1718, 0]
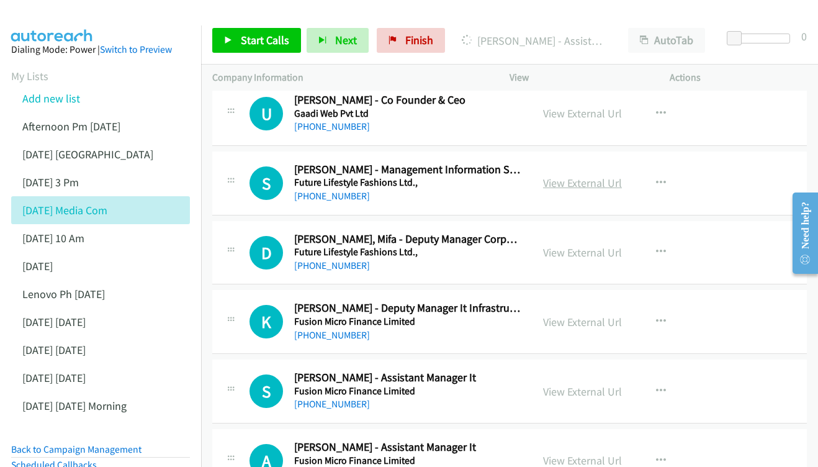
click at [581, 176] on link "View External Url" at bounding box center [582, 183] width 79 height 14
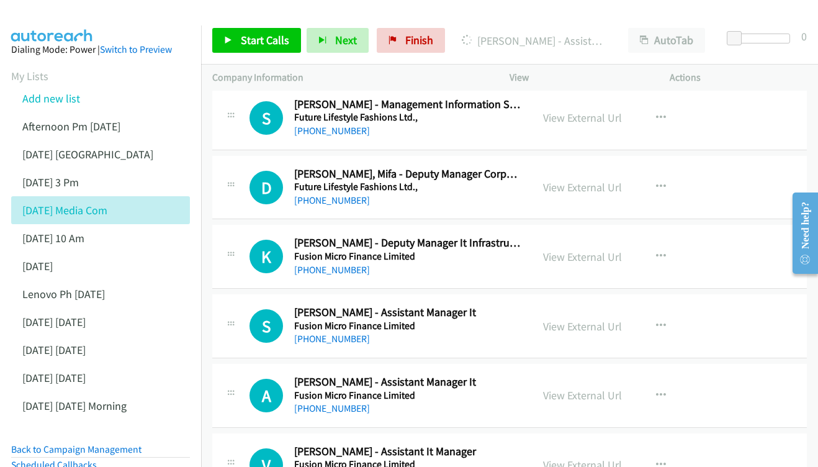
scroll to position [1796, 0]
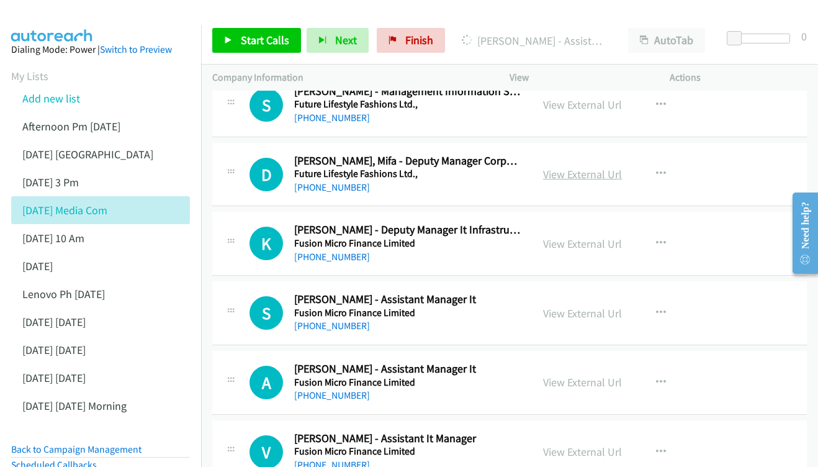
click at [569, 167] on link "View External Url" at bounding box center [582, 174] width 79 height 14
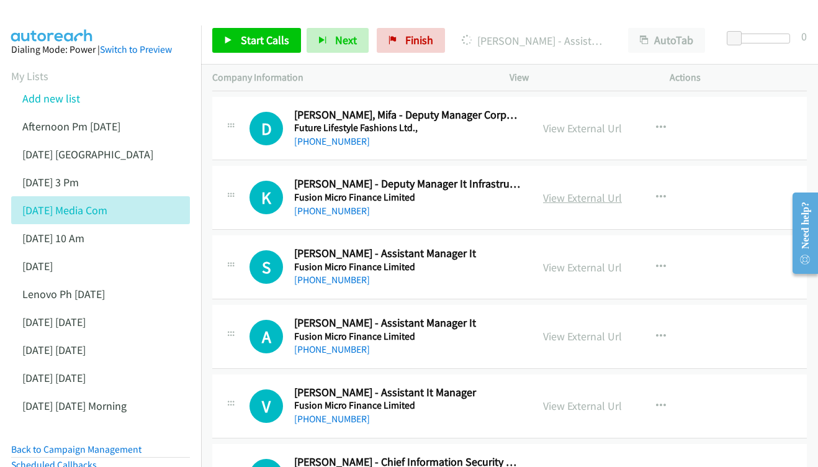
scroll to position [1851, 0]
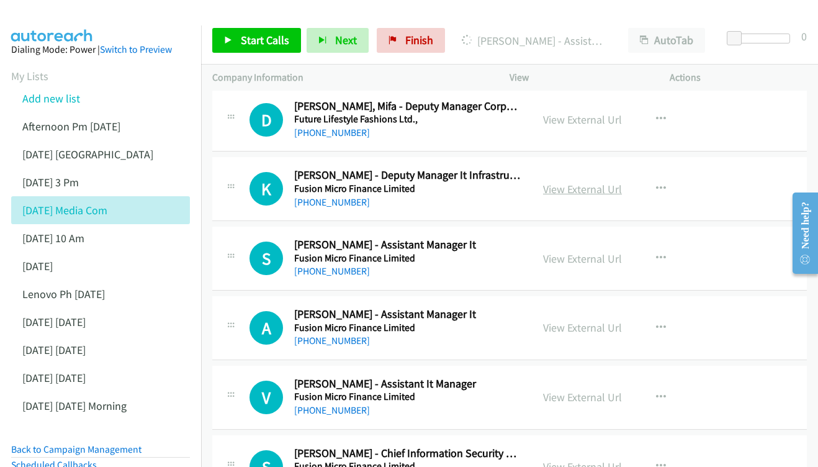
click at [577, 182] on link "View External Url" at bounding box center [582, 189] width 79 height 14
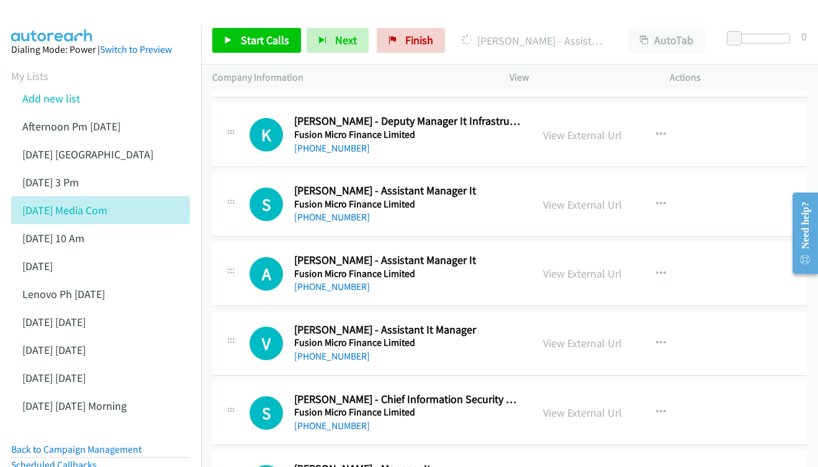
scroll to position [1911, 0]
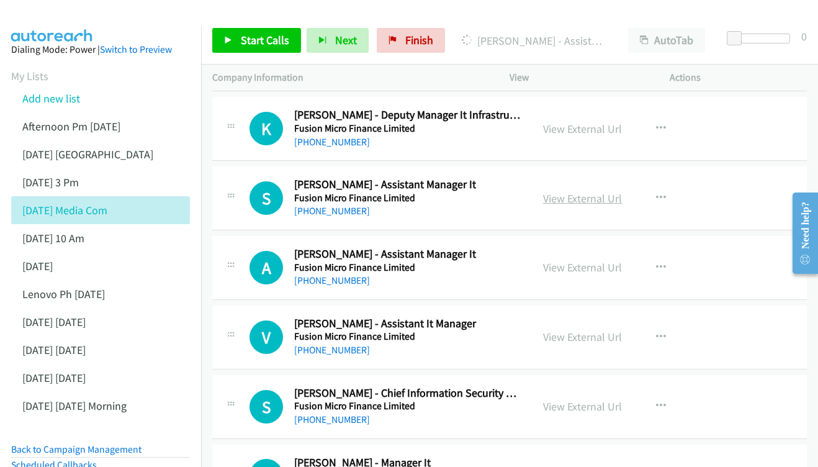
click at [587, 191] on link "View External Url" at bounding box center [582, 198] width 79 height 14
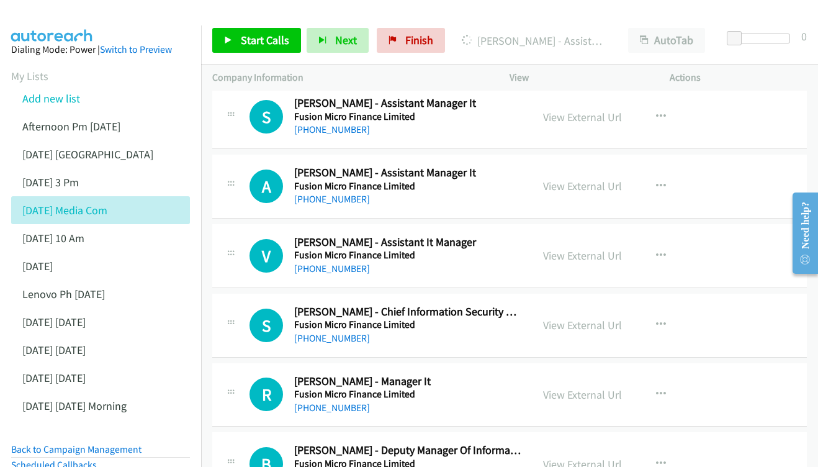
scroll to position [1997, 0]
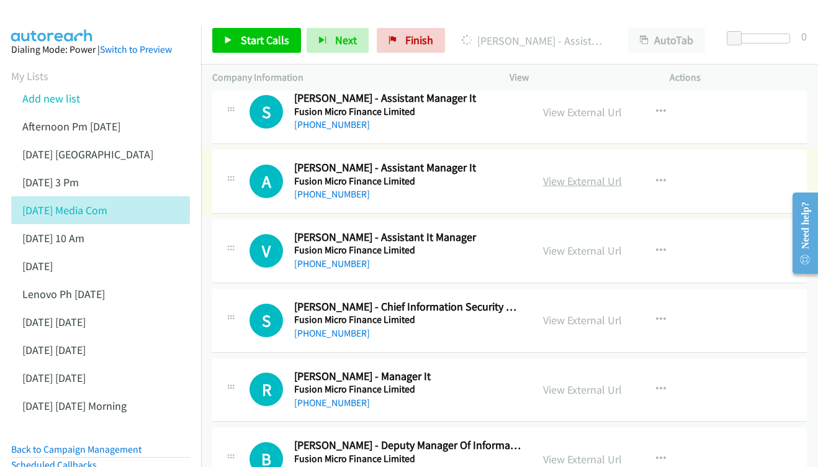
click at [596, 174] on link "View External Url" at bounding box center [582, 181] width 79 height 14
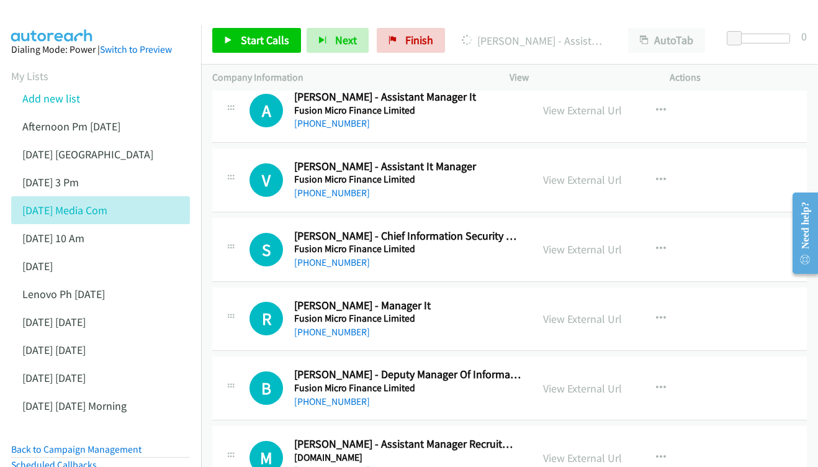
scroll to position [2069, 0]
click at [608, 172] on link "View External Url" at bounding box center [582, 179] width 79 height 14
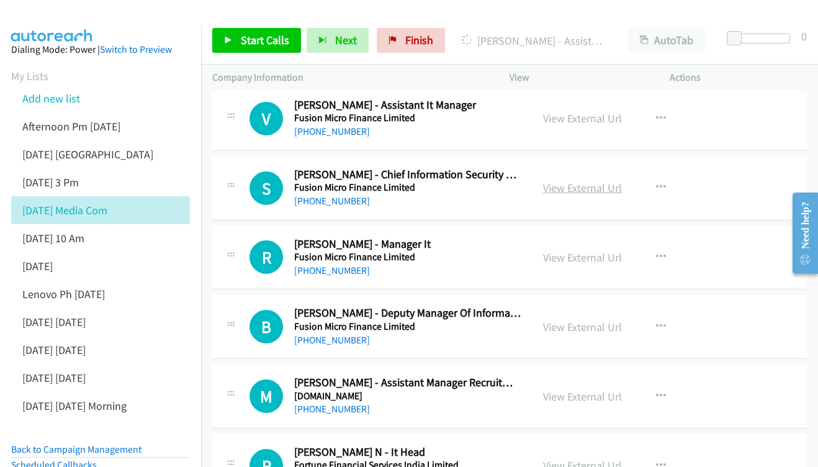
scroll to position [2130, 0]
click at [573, 180] on link "View External Url" at bounding box center [582, 187] width 79 height 14
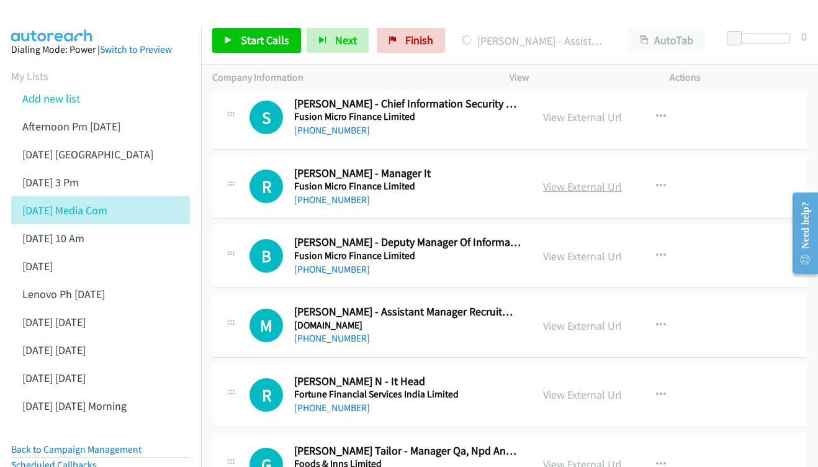
scroll to position [2201, 0]
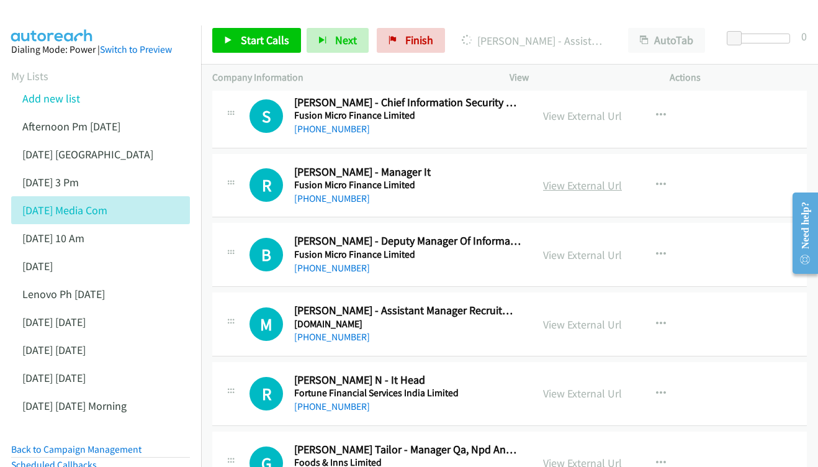
click at [584, 178] on link "View External Url" at bounding box center [582, 185] width 79 height 14
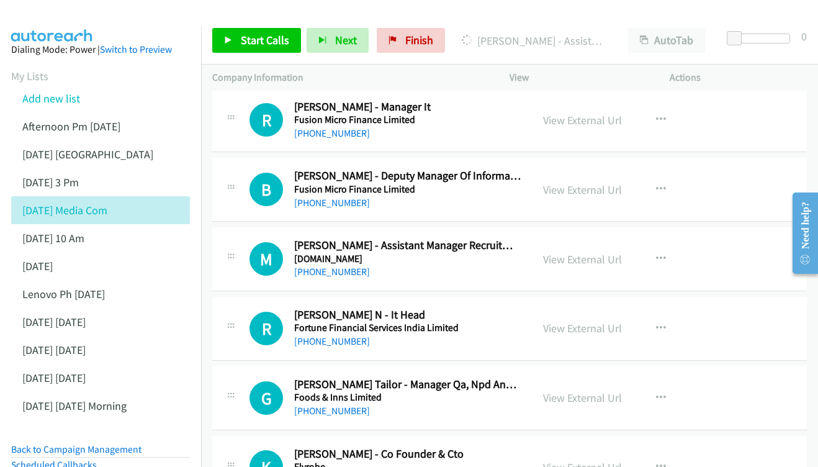
scroll to position [2275, 0]
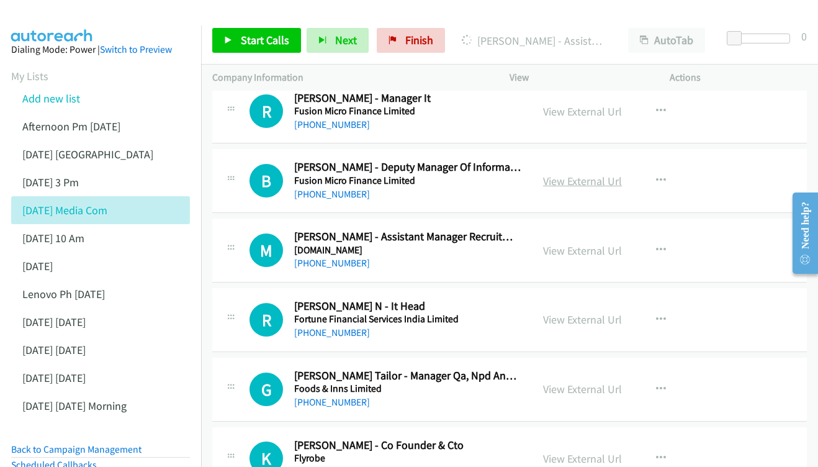
click at [565, 174] on link "View External Url" at bounding box center [582, 181] width 79 height 14
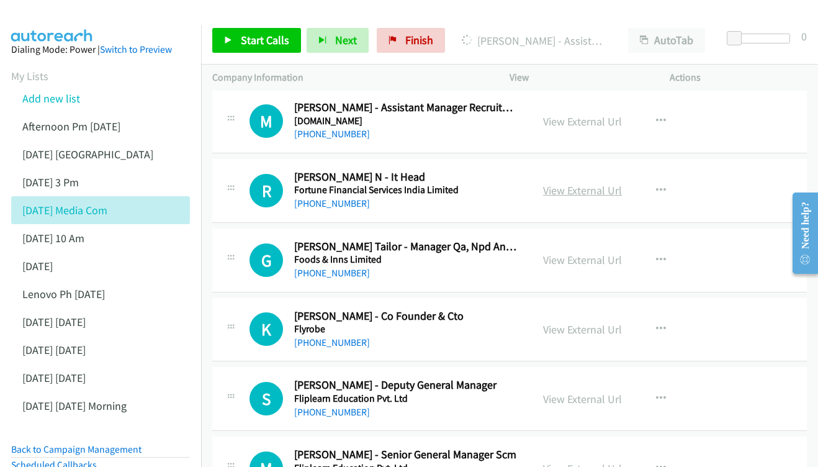
scroll to position [2411, 0]
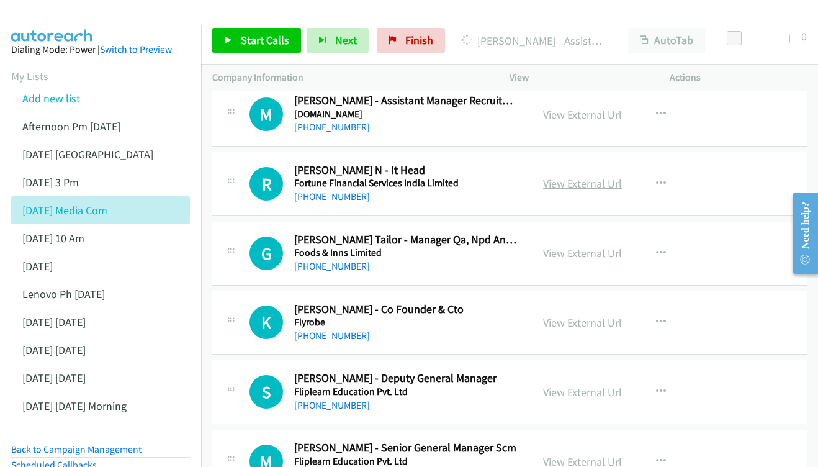
click at [586, 176] on link "View External Url" at bounding box center [582, 183] width 79 height 14
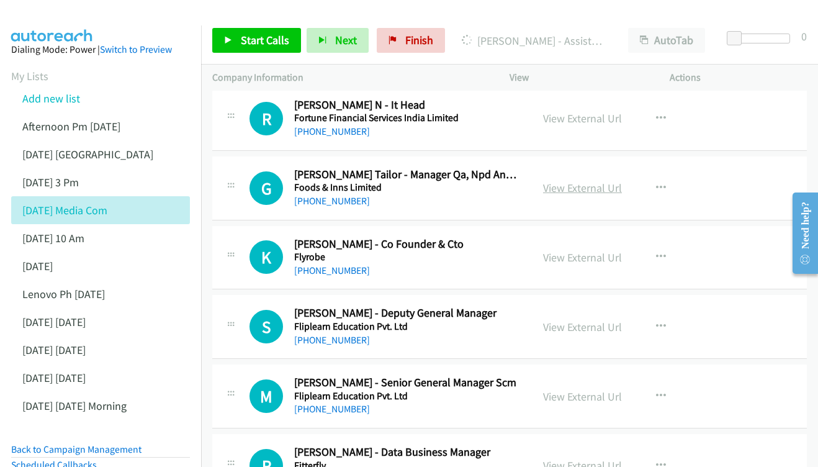
scroll to position [2541, 0]
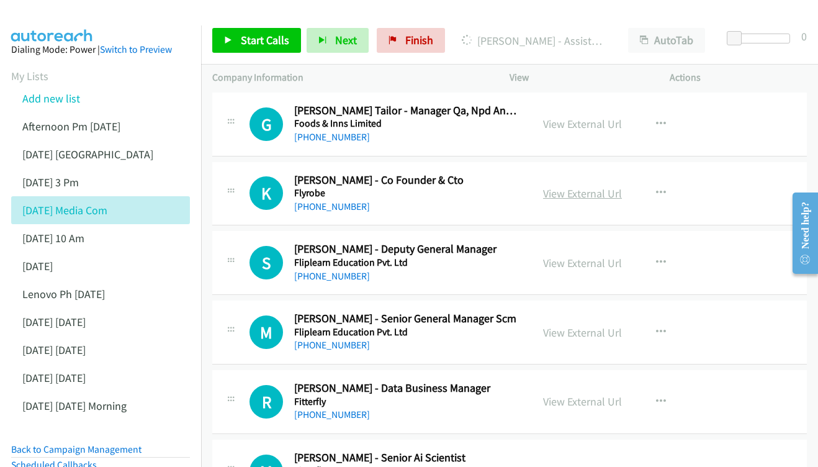
click at [565, 185] on div "View External Url" at bounding box center [582, 193] width 79 height 17
click at [567, 186] on link "View External Url" at bounding box center [582, 193] width 79 height 14
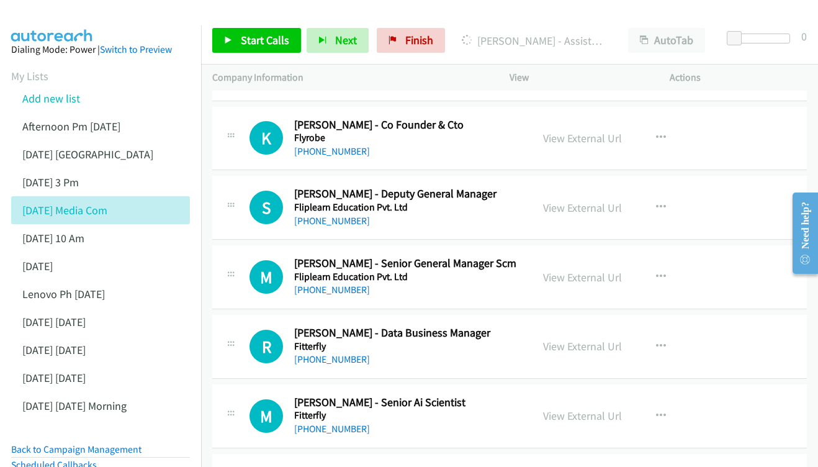
scroll to position [2612, 0]
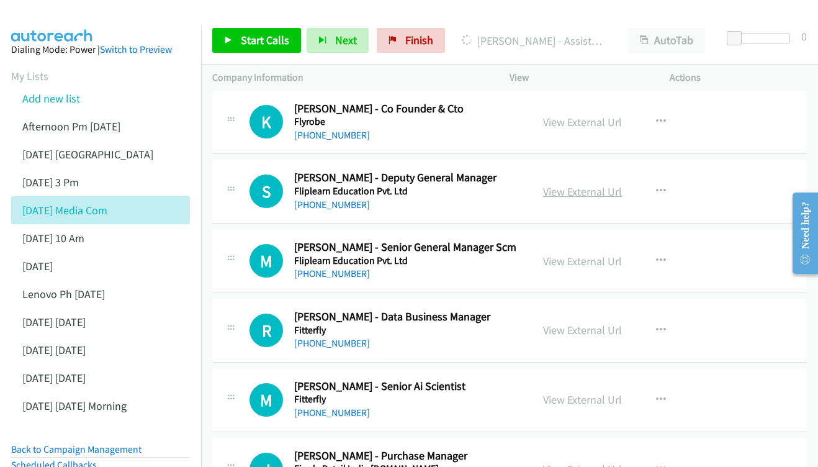
click at [579, 184] on link "View External Url" at bounding box center [582, 191] width 79 height 14
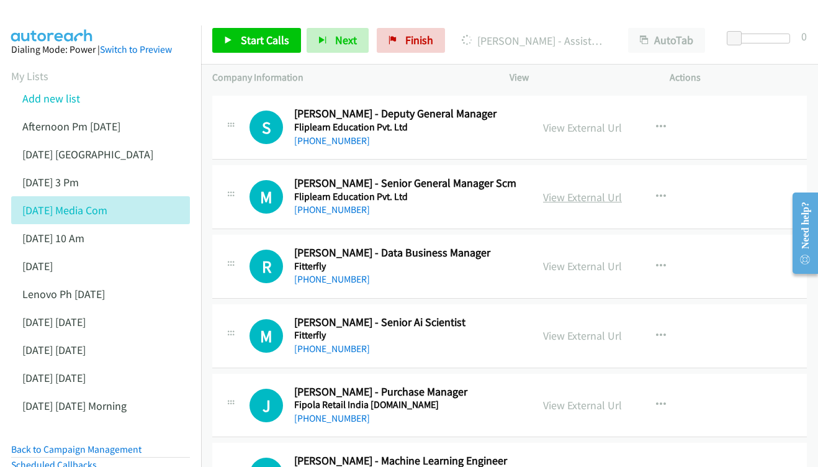
click at [584, 190] on link "View External Url" at bounding box center [582, 197] width 79 height 14
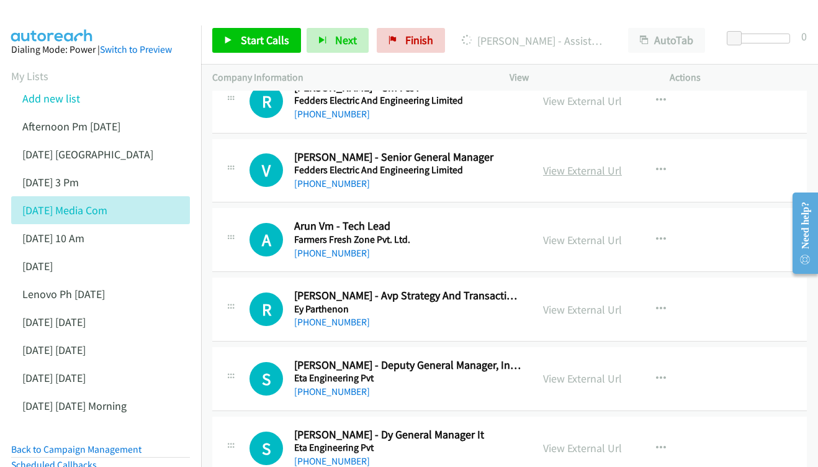
scroll to position [3328, 0]
click at [569, 163] on link "View External Url" at bounding box center [582, 170] width 79 height 14
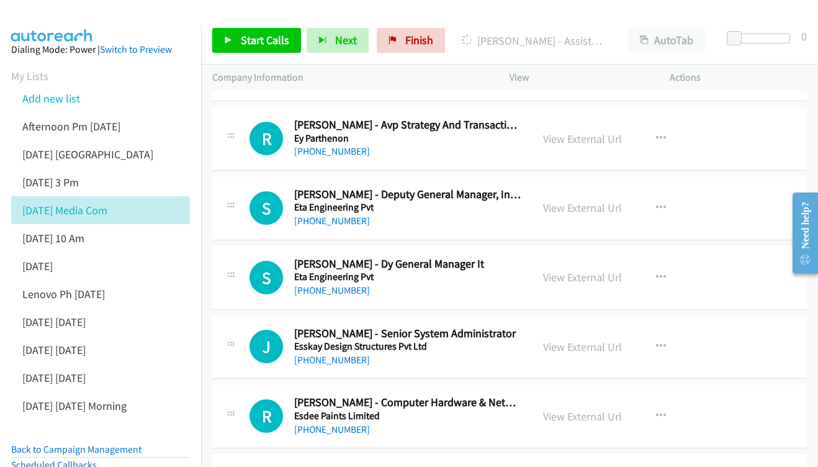
scroll to position [3504, 0]
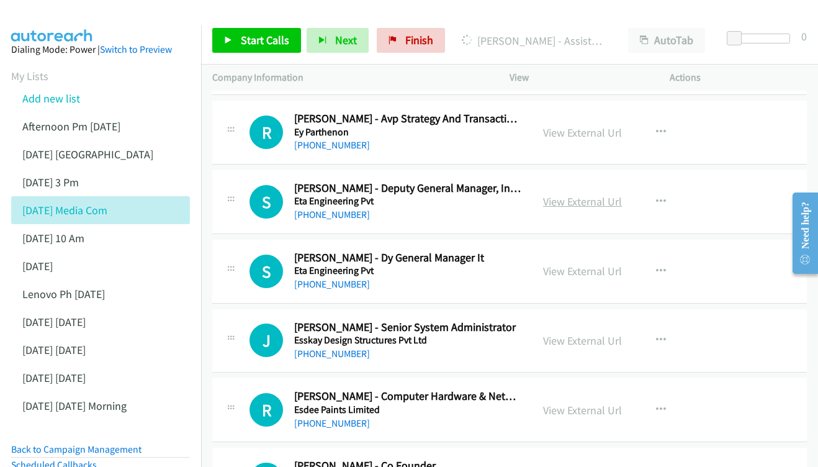
click at [558, 194] on link "View External Url" at bounding box center [582, 201] width 79 height 14
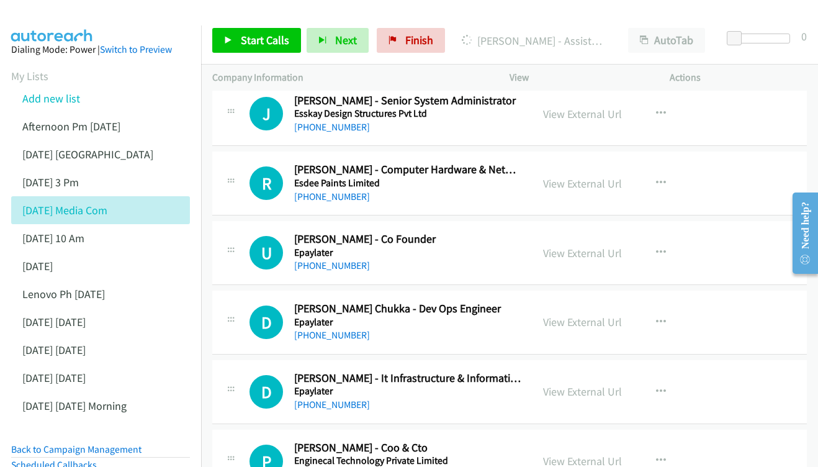
scroll to position [3783, 0]
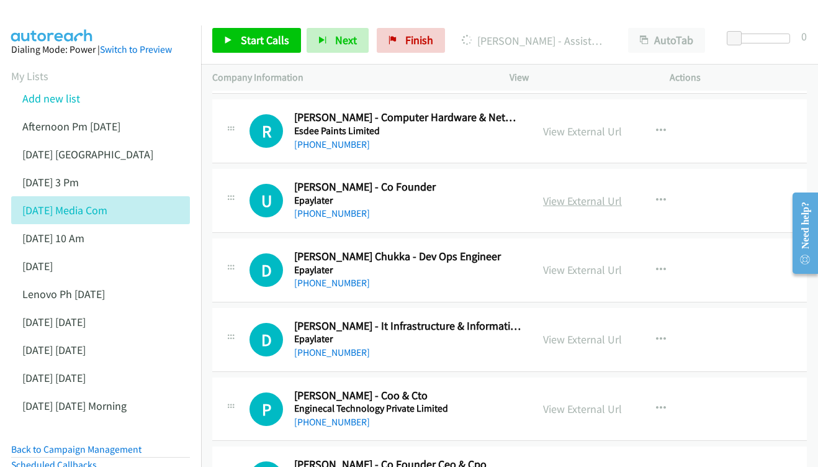
click at [573, 194] on link "View External Url" at bounding box center [582, 201] width 79 height 14
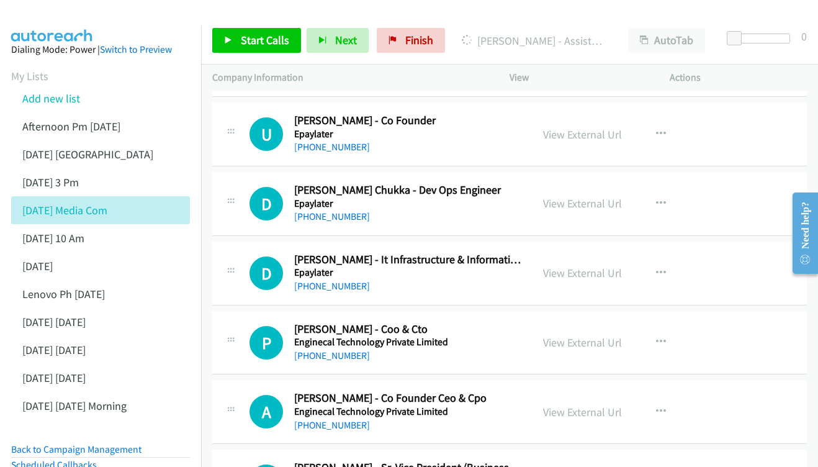
scroll to position [3870, 0]
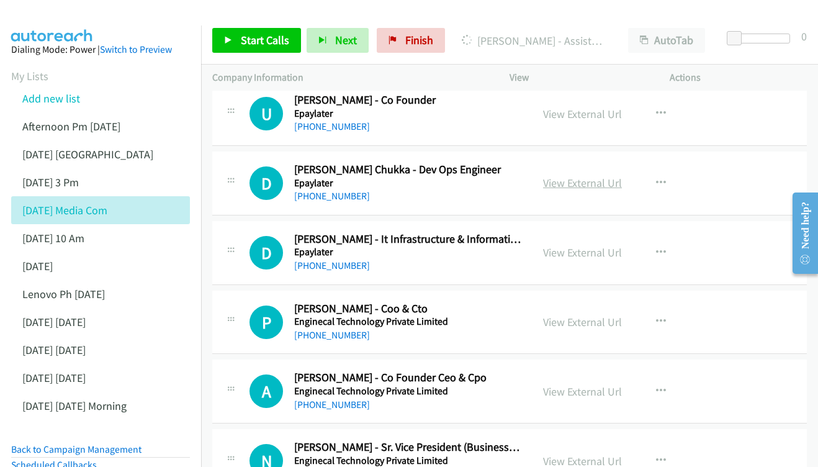
click at [574, 176] on link "View External Url" at bounding box center [582, 183] width 79 height 14
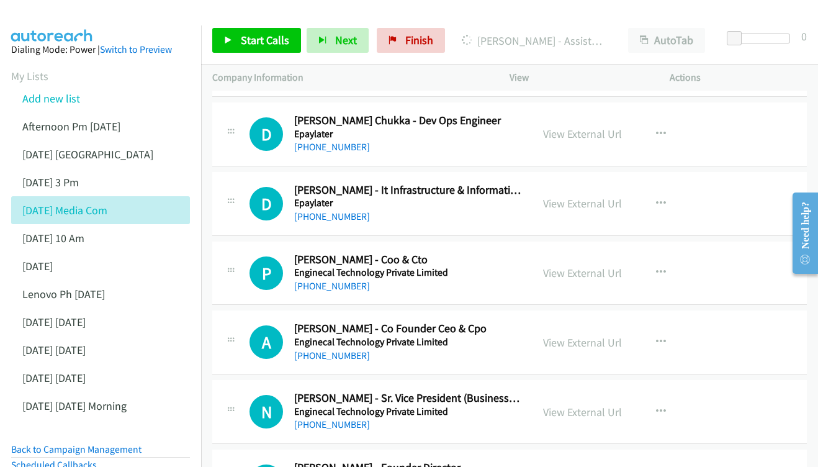
scroll to position [3922, 0]
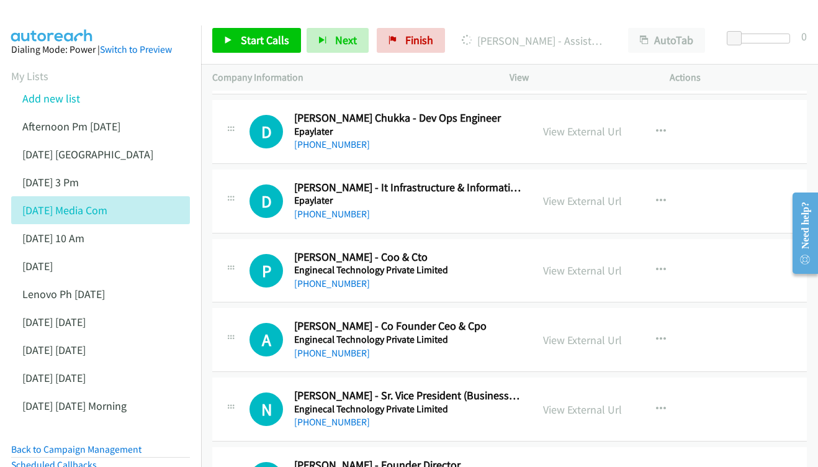
click at [571, 181] on div "View External Url View External Url Schedule/Manage Callback Start Calls Here R…" at bounding box center [617, 201] width 171 height 41
click at [537, 181] on div "View External Url View External Url Schedule/Manage Callback Start Calls Here R…" at bounding box center [617, 201] width 171 height 41
click at [561, 194] on link "View External Url" at bounding box center [582, 201] width 79 height 14
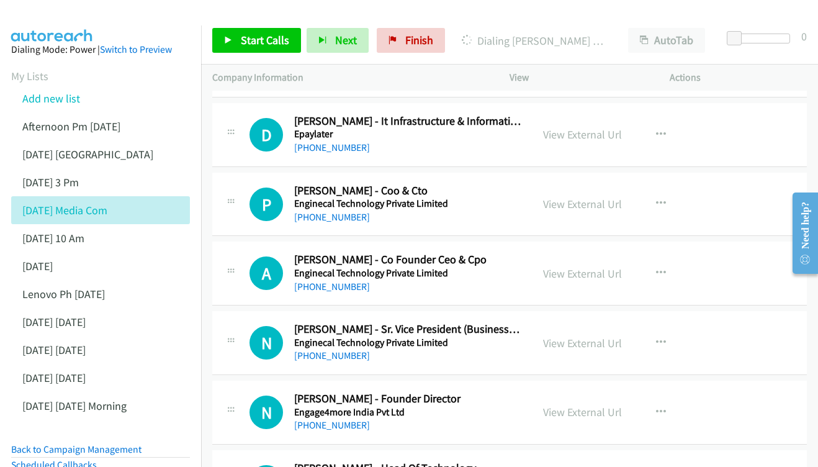
scroll to position [3989, 0]
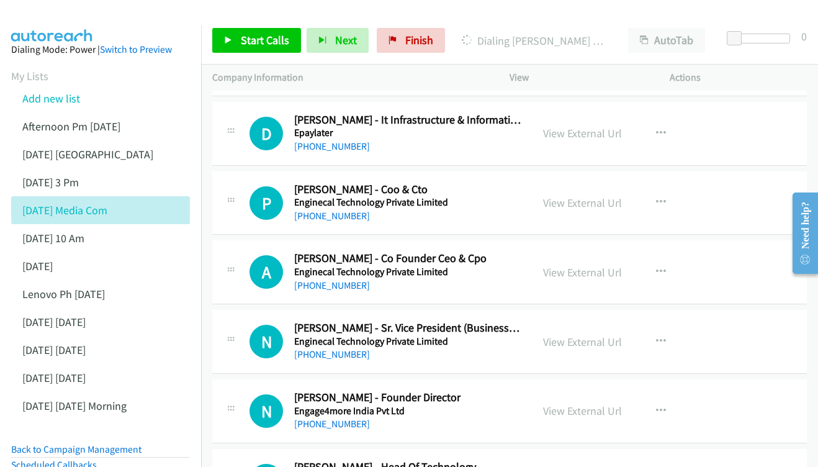
click at [579, 183] on div "View External Url View External Url Schedule/Manage Callback Start Calls Here R…" at bounding box center [617, 203] width 171 height 41
click at [579, 196] on link "View External Url" at bounding box center [582, 203] width 79 height 14
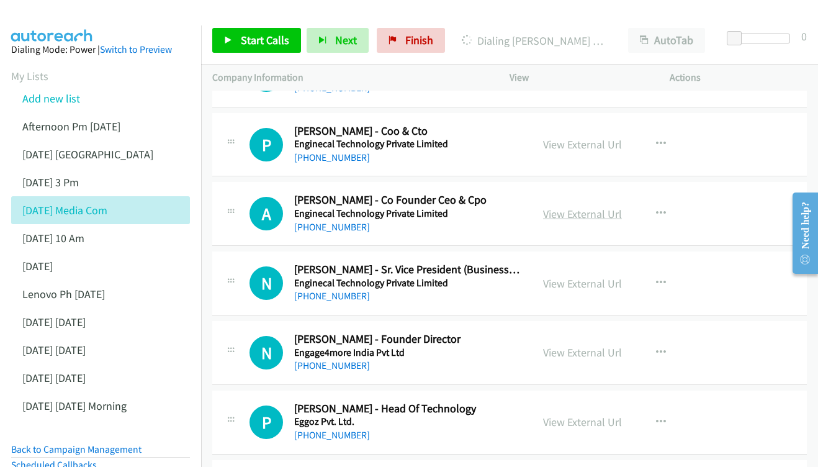
click at [596, 207] on link "View External Url" at bounding box center [582, 214] width 79 height 14
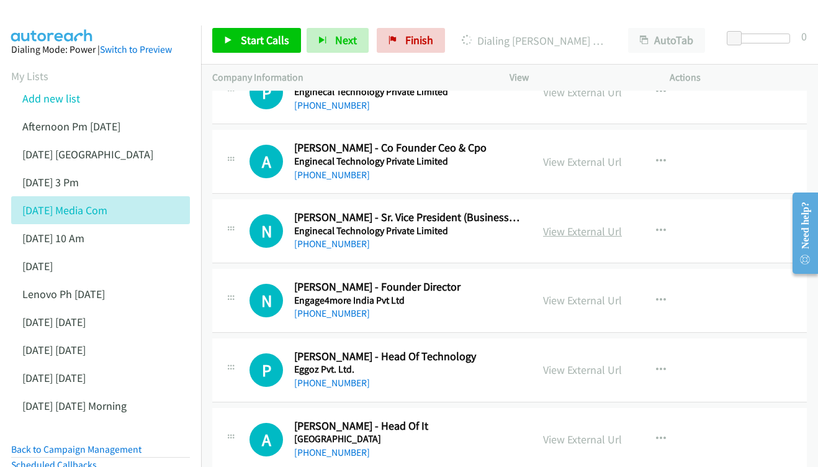
scroll to position [4110, 0]
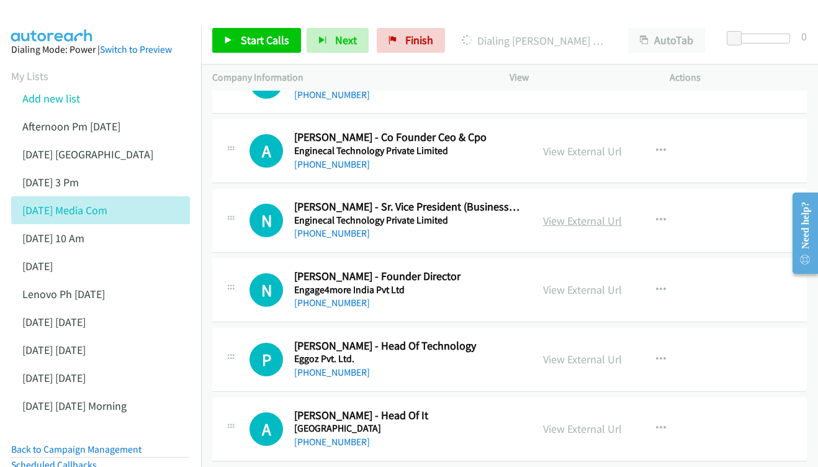
click at [573, 214] on link "View External Url" at bounding box center [582, 221] width 79 height 14
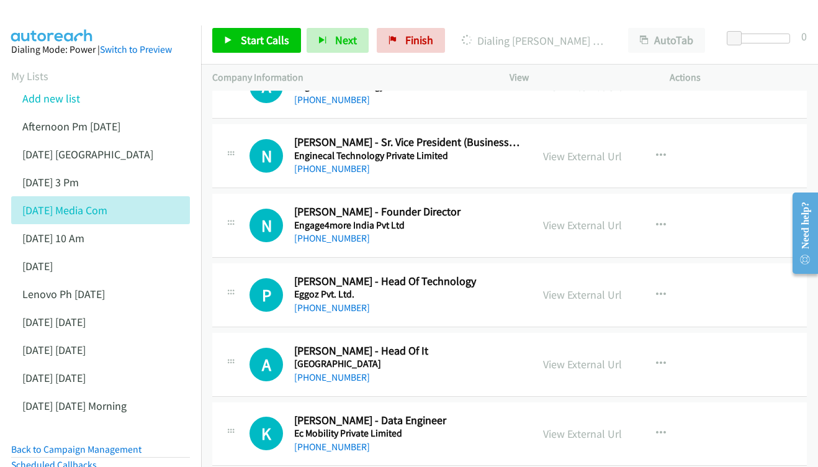
scroll to position [4192, 0]
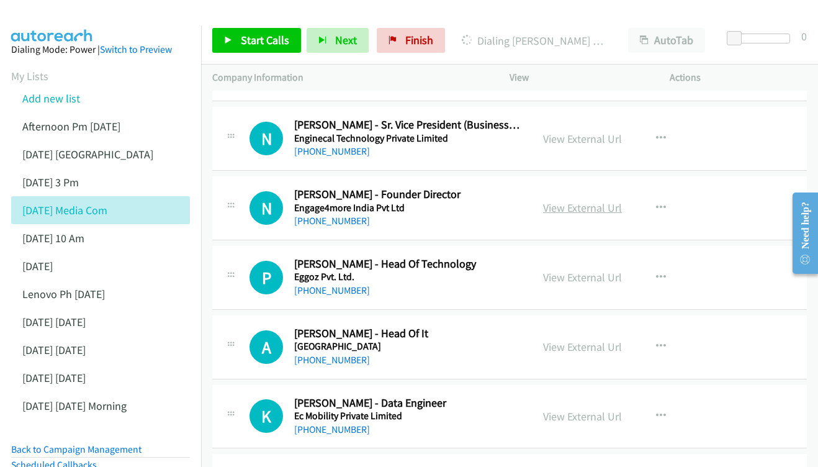
click at [575, 201] on link "View External Url" at bounding box center [582, 208] width 79 height 14
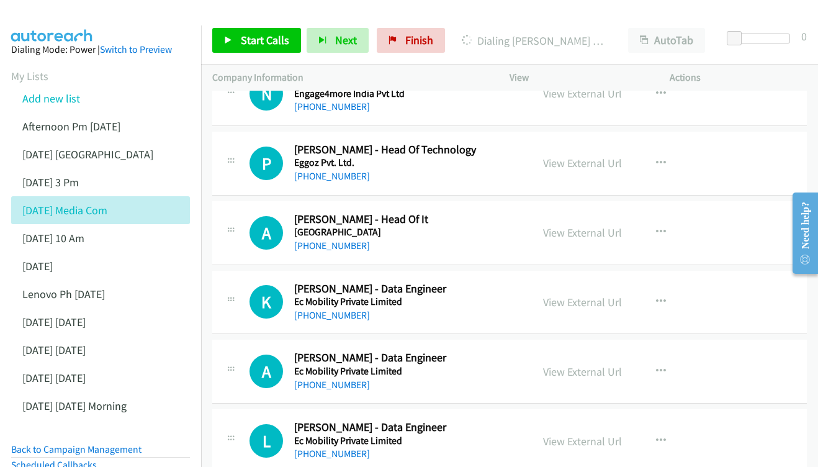
scroll to position [4318, 0]
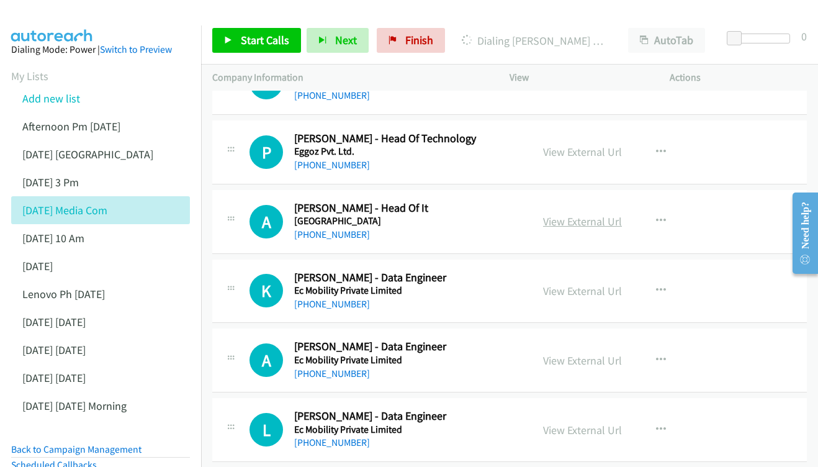
click at [567, 214] on link "View External Url" at bounding box center [582, 221] width 79 height 14
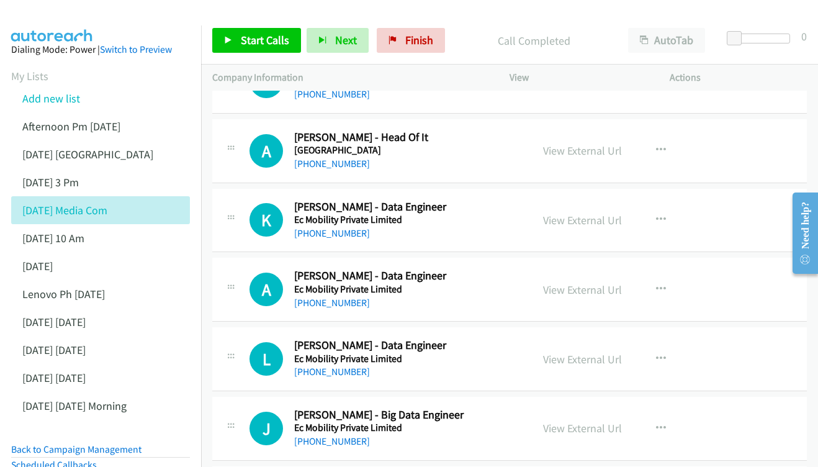
scroll to position [4405, 0]
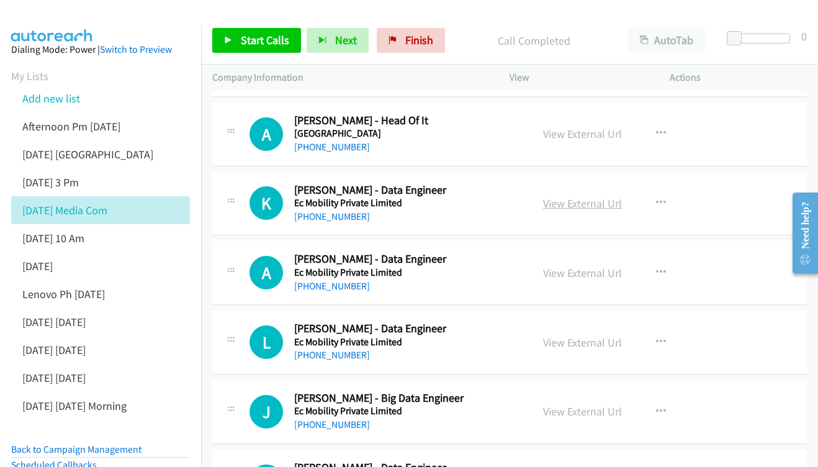
click at [571, 196] on link "View External Url" at bounding box center [582, 203] width 79 height 14
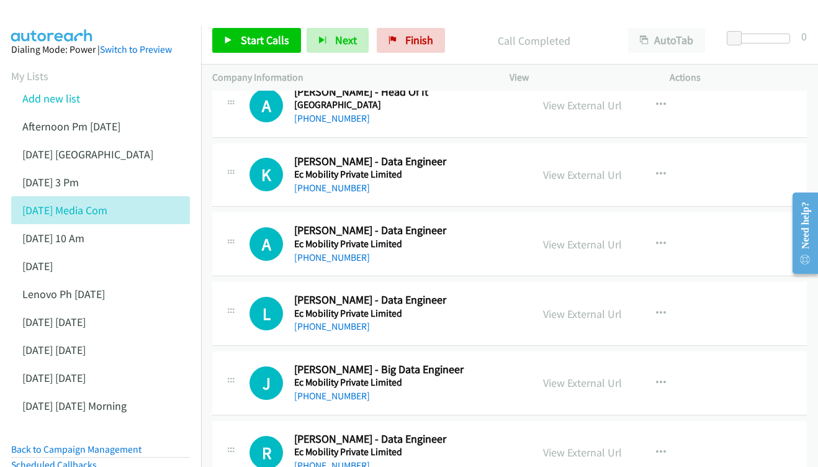
scroll to position [4455, 0]
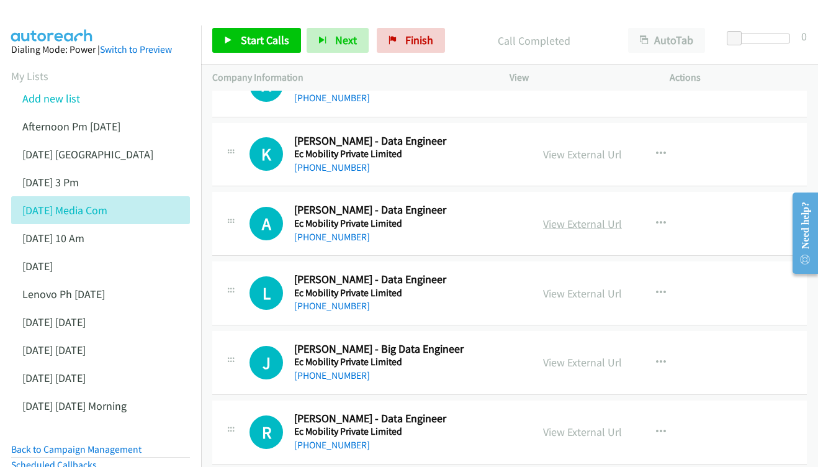
click at [574, 217] on link "View External Url" at bounding box center [582, 224] width 79 height 14
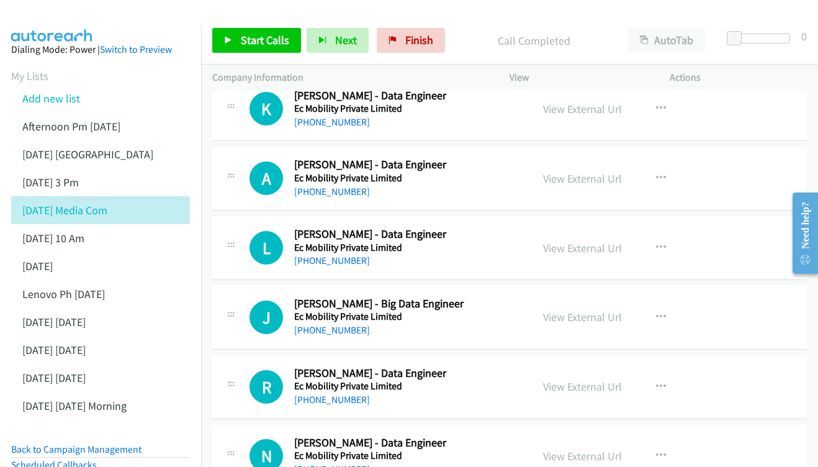
scroll to position [4520, 0]
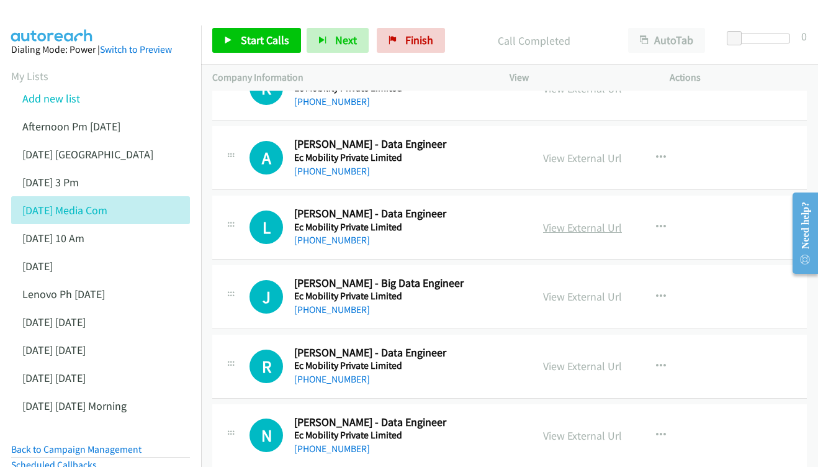
click at [584, 220] on link "View External Url" at bounding box center [582, 227] width 79 height 14
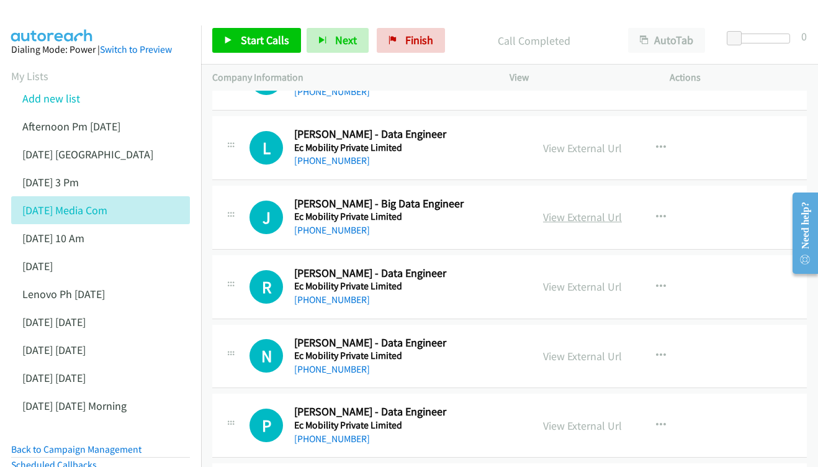
scroll to position [4602, 0]
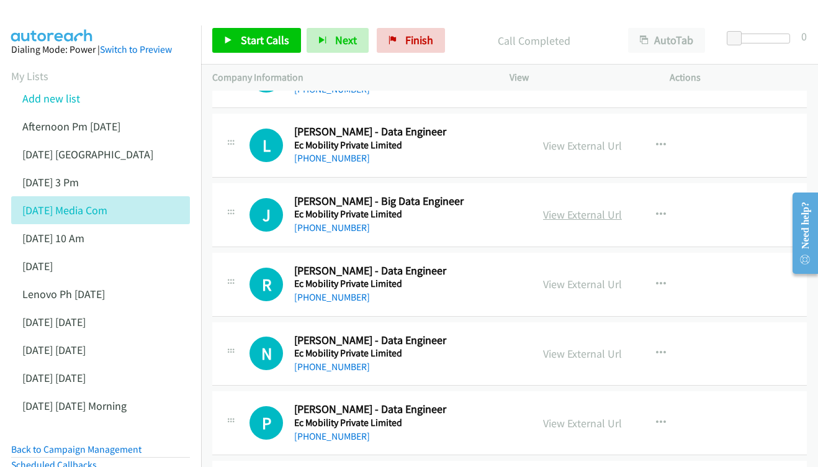
click at [569, 207] on link "View External Url" at bounding box center [582, 214] width 79 height 14
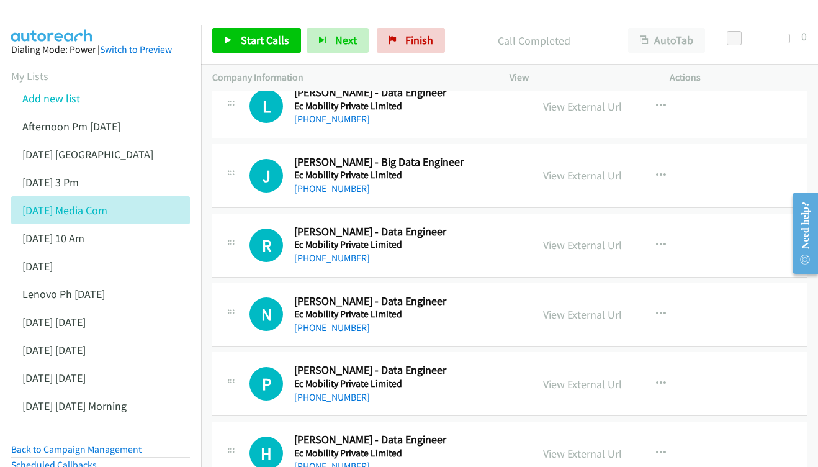
scroll to position [4665, 0]
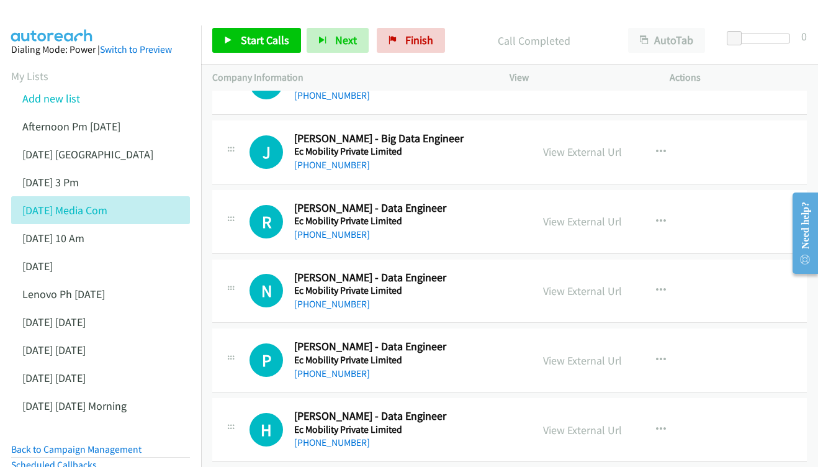
click at [579, 201] on div "View External Url View External Url Schedule/Manage Callback Start Calls Here R…" at bounding box center [617, 221] width 171 height 41
click at [588, 214] on link "View External Url" at bounding box center [582, 221] width 79 height 14
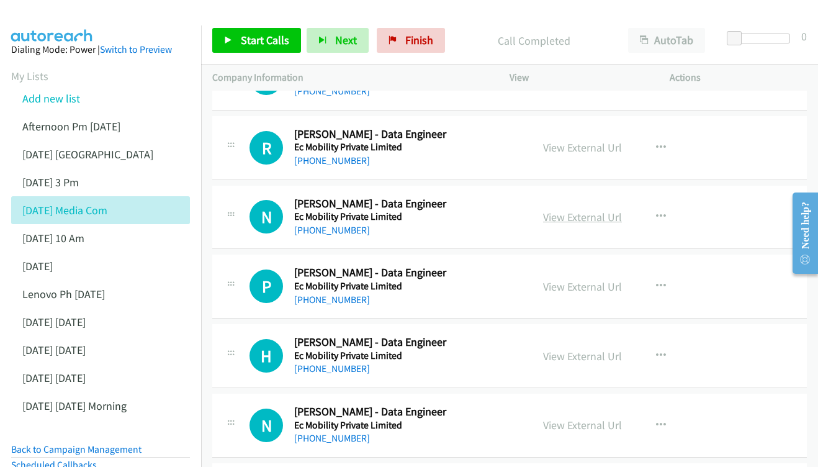
click at [576, 210] on link "View External Url" at bounding box center [582, 217] width 79 height 14
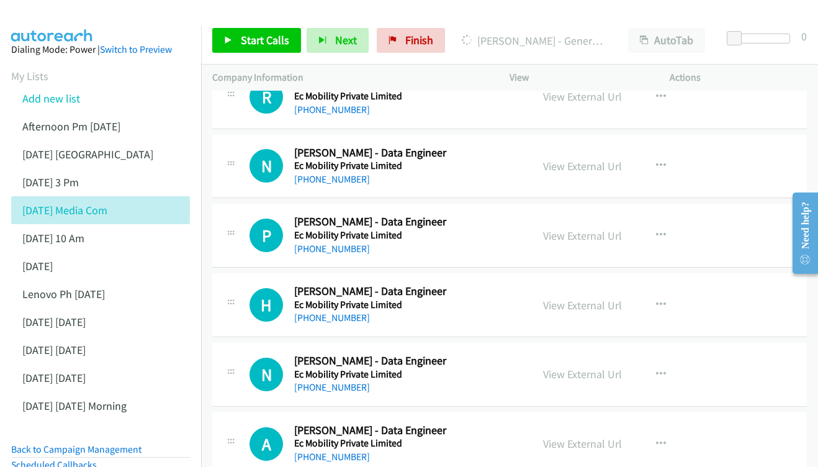
scroll to position [4808, 0]
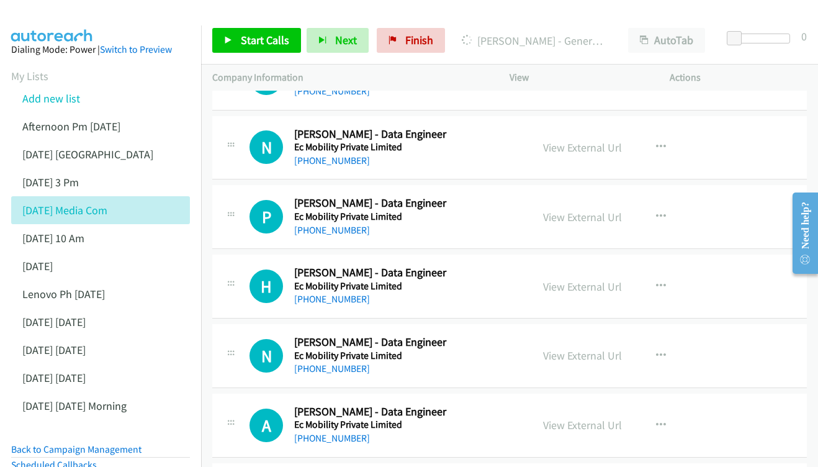
click at [578, 196] on div "View External Url View External Url Schedule/Manage Callback Start Calls Here R…" at bounding box center [617, 216] width 171 height 41
click at [577, 210] on link "View External Url" at bounding box center [582, 217] width 79 height 14
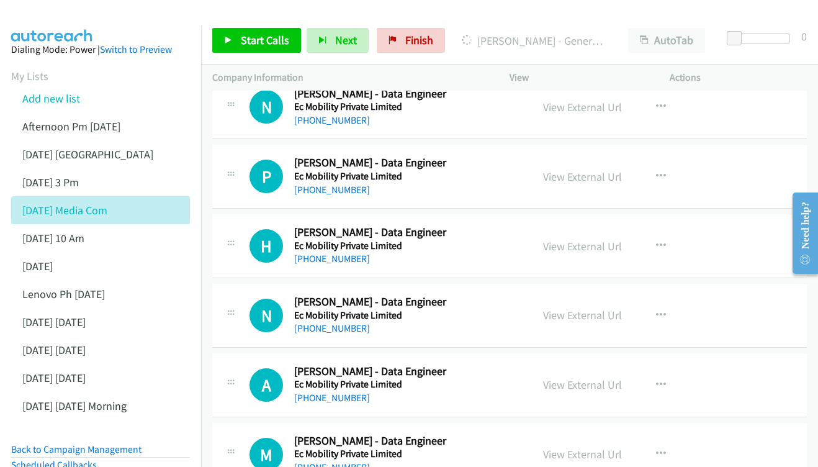
scroll to position [4851, 0]
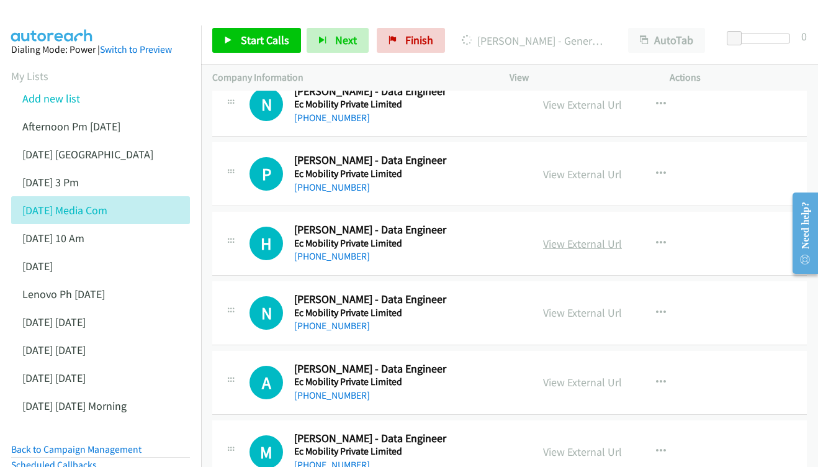
click at [586, 237] on link "View External Url" at bounding box center [582, 244] width 79 height 14
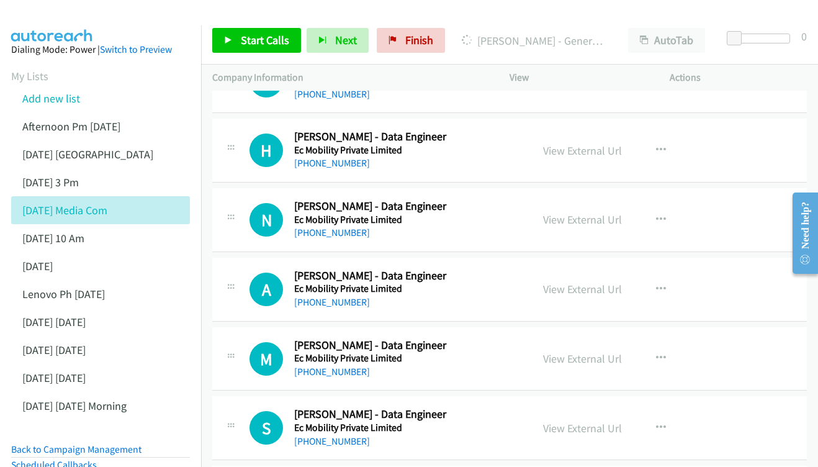
scroll to position [4947, 0]
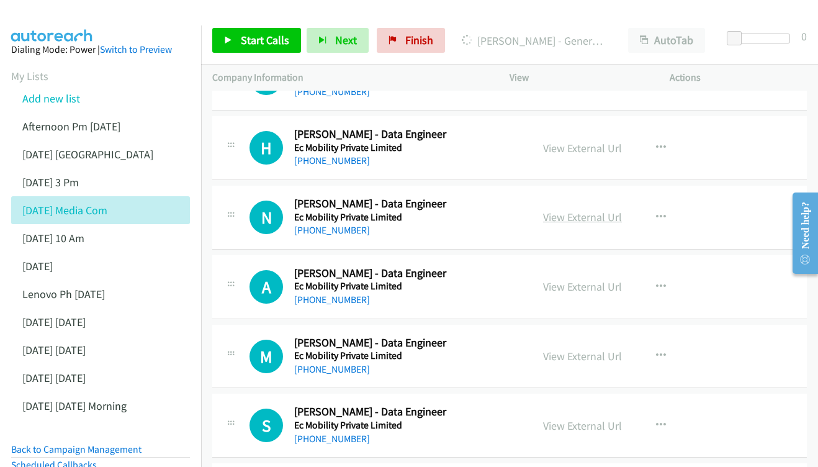
click at [557, 210] on link "View External Url" at bounding box center [582, 217] width 79 height 14
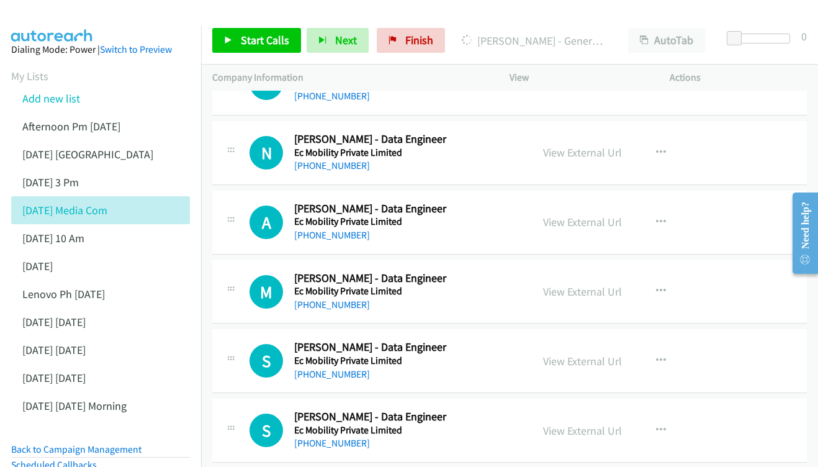
scroll to position [5014, 0]
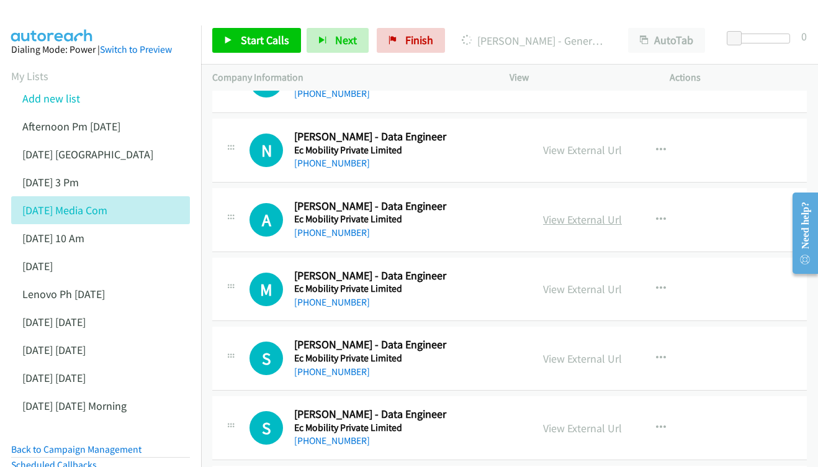
click at [591, 212] on link "View External Url" at bounding box center [582, 219] width 79 height 14
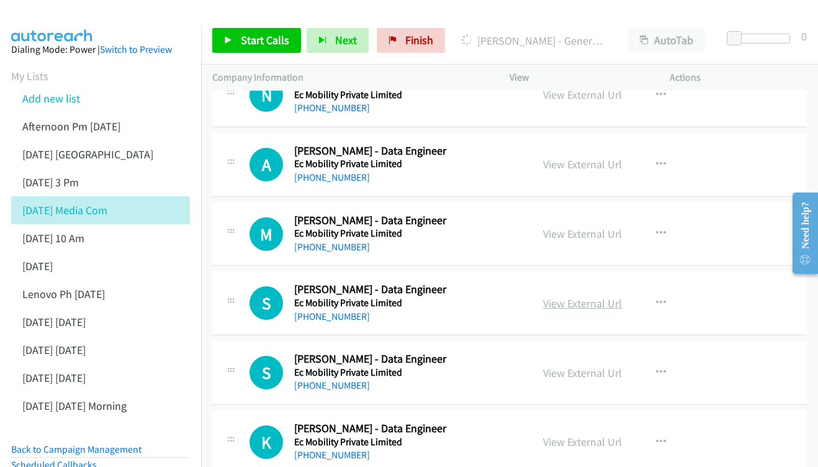
scroll to position [5072, 0]
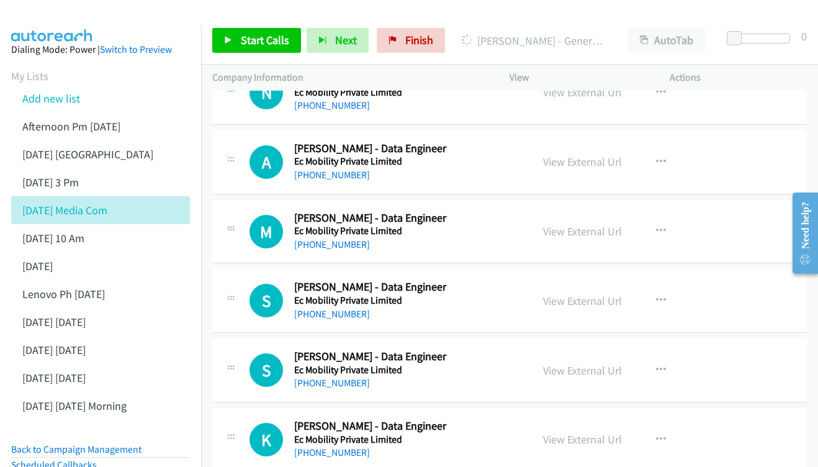
click at [574, 211] on div "View External Url View External Url Schedule/Manage Callback Start Calls Here R…" at bounding box center [617, 231] width 171 height 41
click at [579, 224] on link "View External Url" at bounding box center [582, 231] width 79 height 14
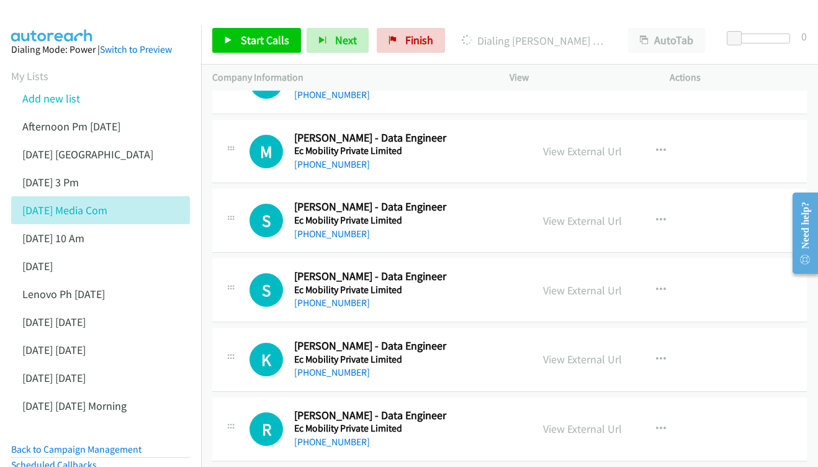
scroll to position [5154, 0]
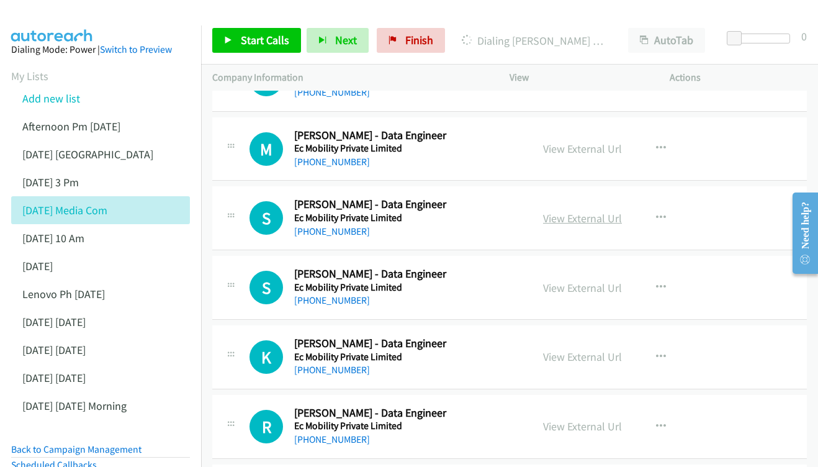
click at [609, 211] on link "View External Url" at bounding box center [582, 218] width 79 height 14
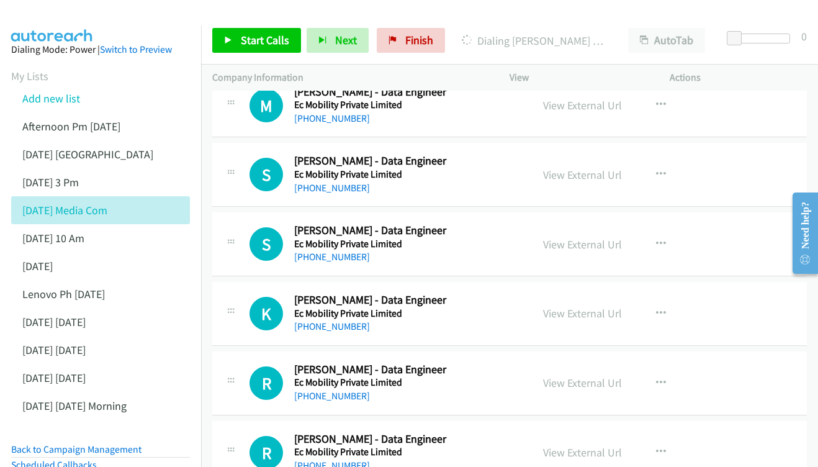
scroll to position [5200, 0]
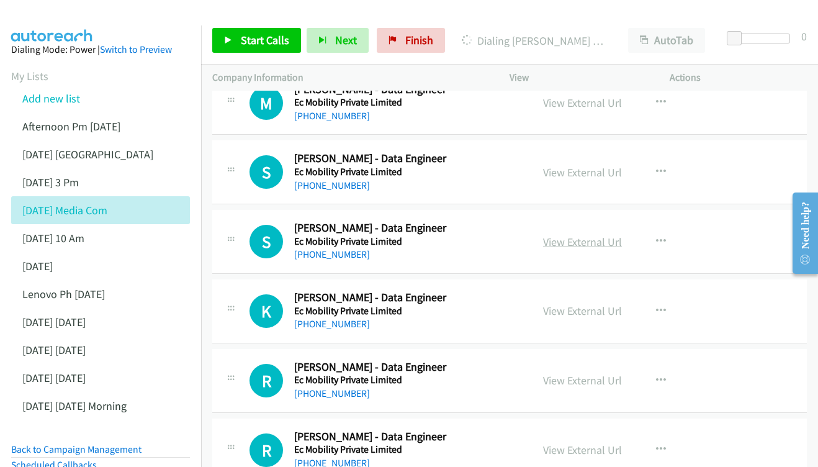
click at [555, 235] on link "View External Url" at bounding box center [582, 242] width 79 height 14
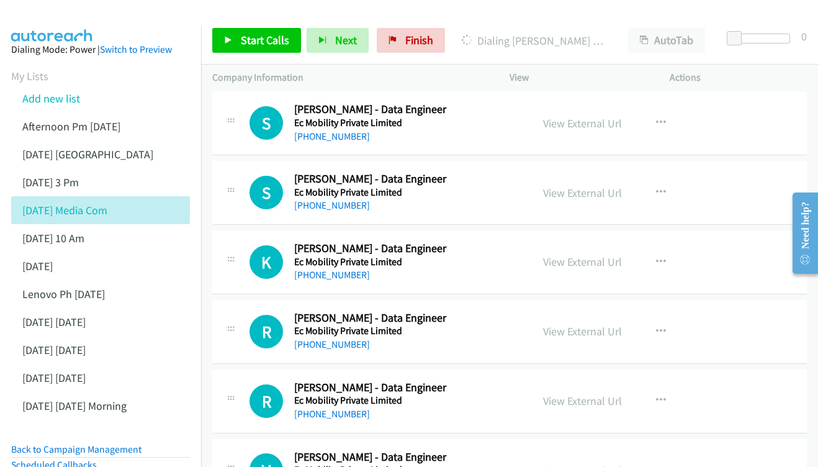
scroll to position [5274, 0]
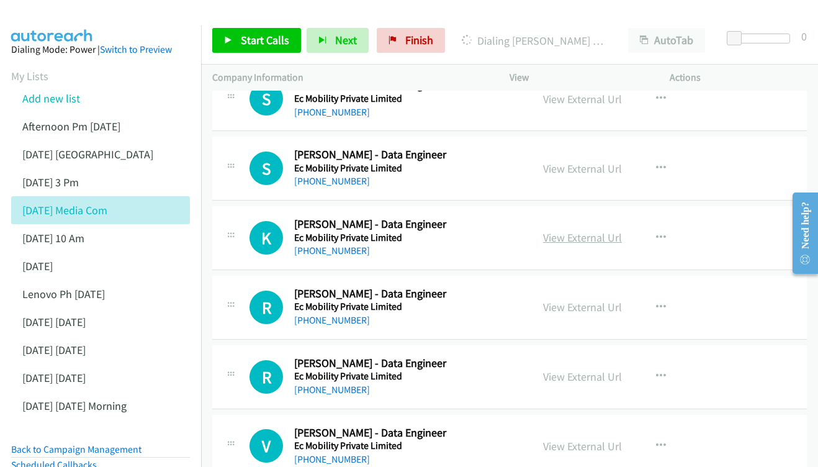
click at [556, 230] on link "View External Url" at bounding box center [582, 237] width 79 height 14
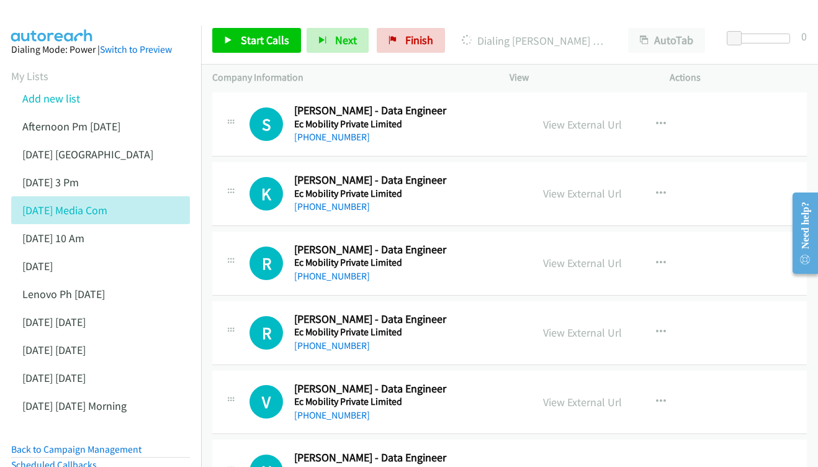
scroll to position [5339, 0]
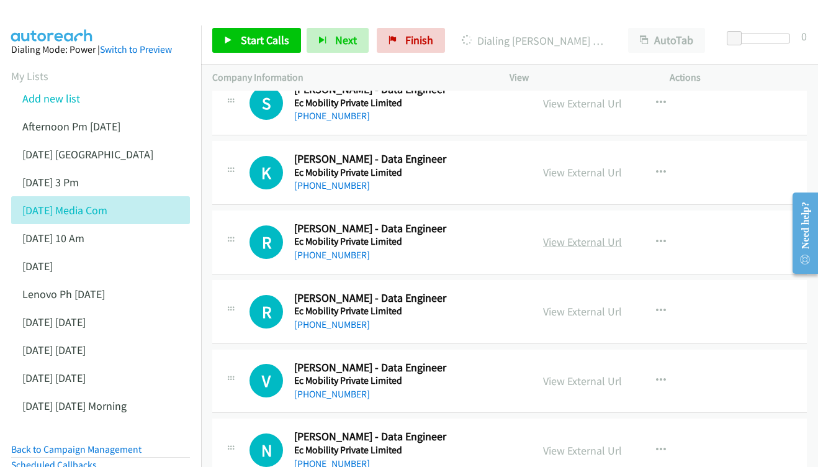
click at [576, 235] on link "View External Url" at bounding box center [582, 242] width 79 height 14
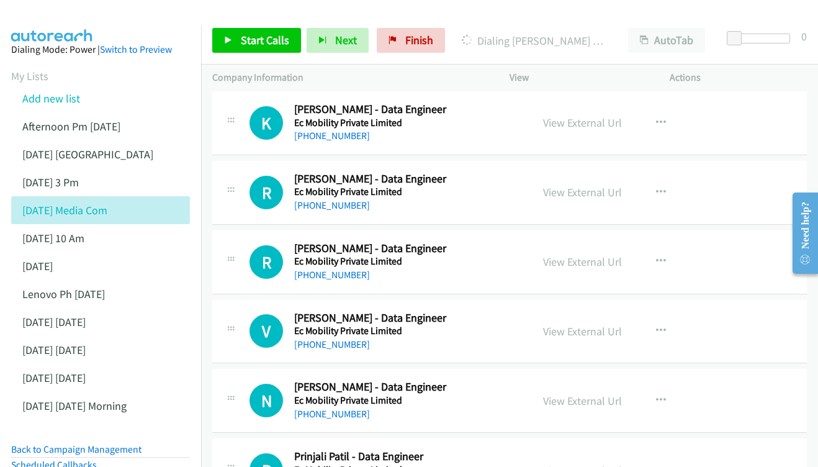
scroll to position [5433, 0]
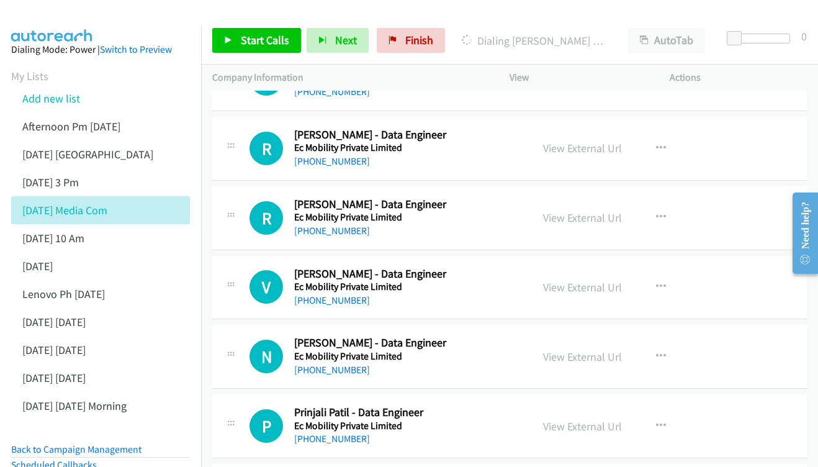
click at [578, 197] on div "View External Url View External Url Schedule/Manage Callback Start Calls Here R…" at bounding box center [617, 217] width 171 height 41
click at [573, 211] on link "View External Url" at bounding box center [582, 218] width 79 height 14
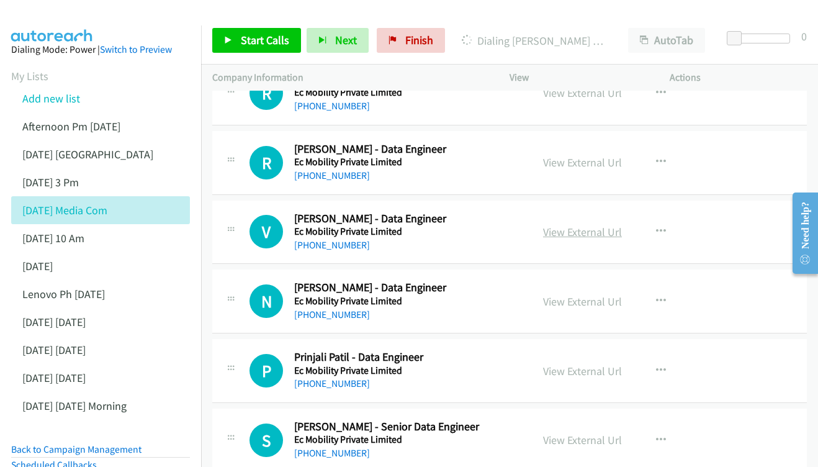
scroll to position [5490, 0]
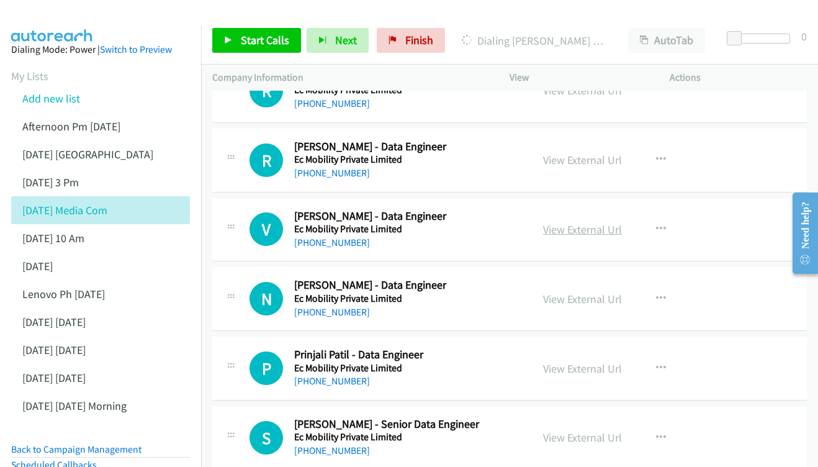
click at [561, 222] on link "View External Url" at bounding box center [582, 229] width 79 height 14
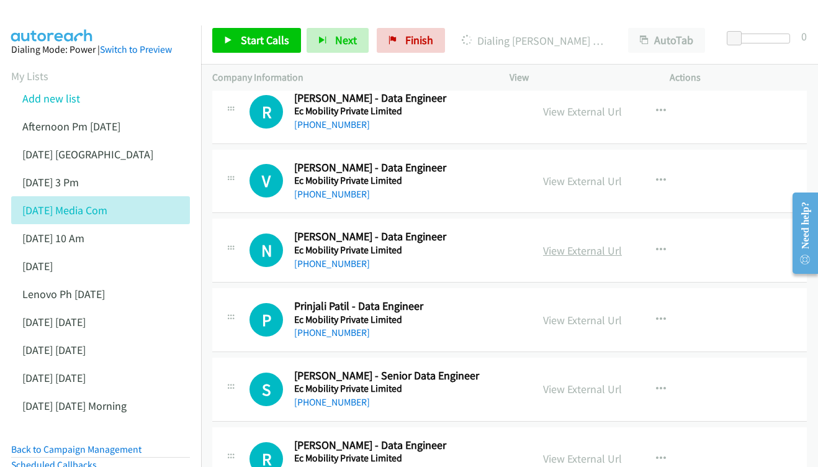
scroll to position [5541, 0]
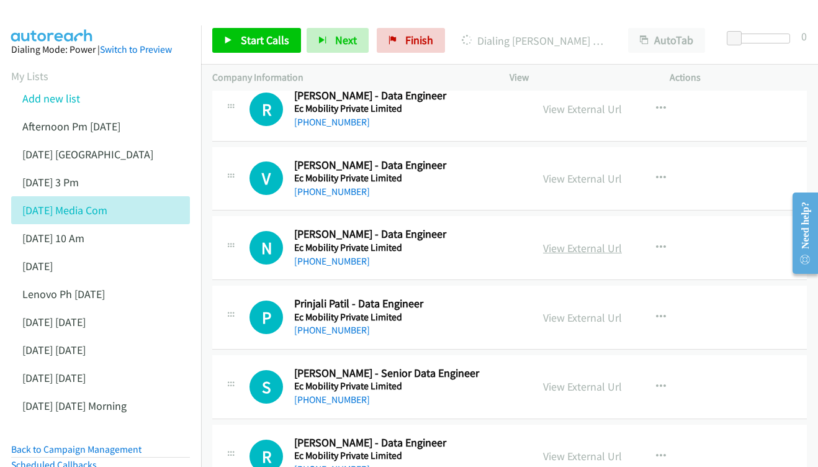
click at [601, 241] on link "View External Url" at bounding box center [582, 248] width 79 height 14
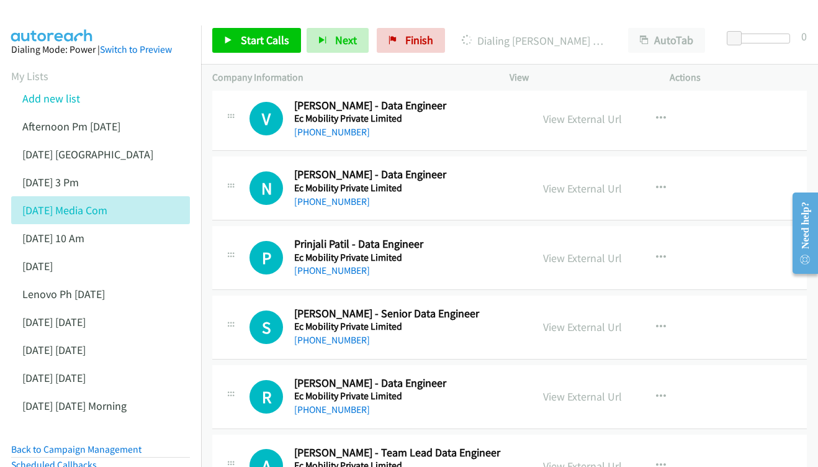
scroll to position [5616, 0]
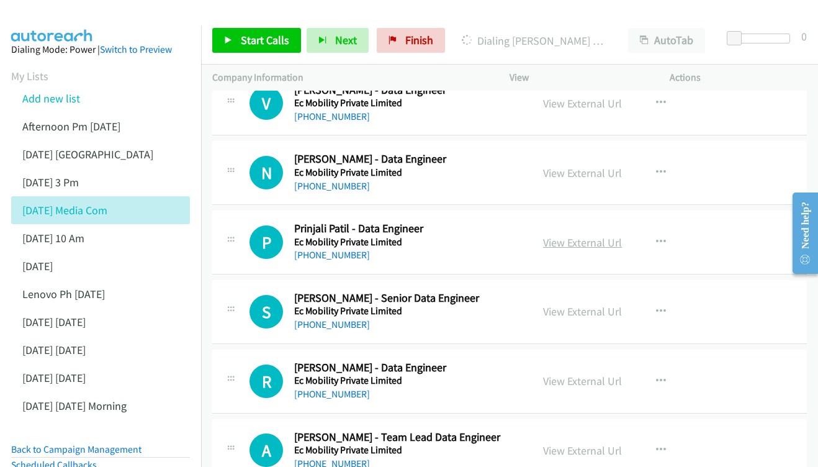
click at [571, 235] on link "View External Url" at bounding box center [582, 242] width 79 height 14
